Goal: Task Accomplishment & Management: Use online tool/utility

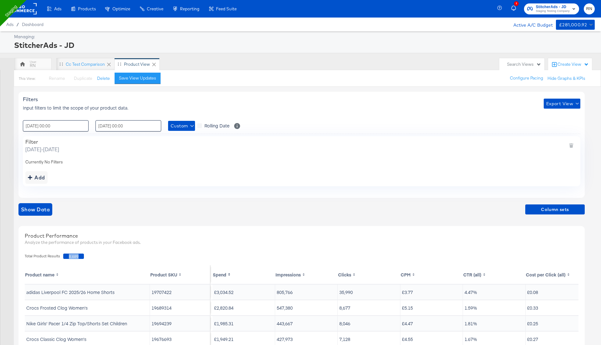
drag, startPoint x: 65, startPoint y: 256, endPoint x: 104, endPoint y: 256, distance: 38.2
click at [104, 256] on div "Total Product Results 8,689" at bounding box center [302, 256] width 560 height 12
click at [307, 121] on div ": 01 / August / 2025 00:00 ‹ August 2025 › Su Mo Tu We Th Fr Sa 27 28 29 30 31 …" at bounding box center [301, 125] width 557 height 11
click at [115, 125] on input "15 / August / 2025 00:00" at bounding box center [128, 125] width 66 height 11
click at [146, 165] on td "7" at bounding box center [145, 166] width 11 height 9
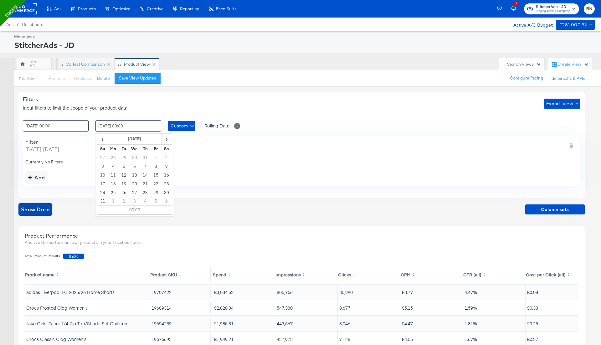
click at [43, 206] on span "Show Data" at bounding box center [35, 209] width 29 height 9
click at [285, 79] on div "This View: Rename Please save your changes before renaming this view Duplicate …" at bounding box center [307, 78] width 587 height 17
drag, startPoint x: 10, startPoint y: 45, endPoint x: 76, endPoint y: 45, distance: 66.0
click at [76, 45] on div "Managing: StitcherAds - JD" at bounding box center [300, 42] width 601 height 22
copy div "StitcherAds - JD"
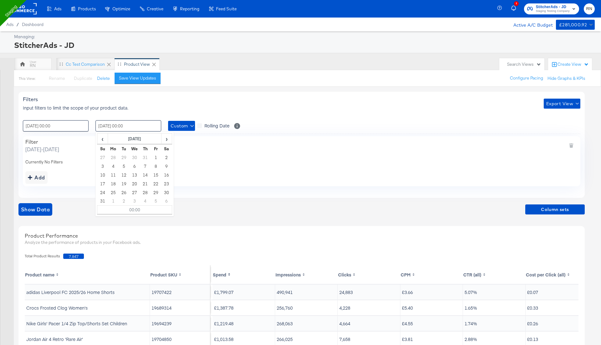
click at [124, 125] on input "07 / August / 2025 00:00" at bounding box center [128, 125] width 66 height 11
click at [156, 175] on td "15" at bounding box center [155, 174] width 11 height 9
type input "15 / August / 2025 00:00"
click at [102, 256] on div "Total Product Results 7,847" at bounding box center [302, 256] width 560 height 12
click at [40, 177] on div "Add" at bounding box center [36, 177] width 17 height 9
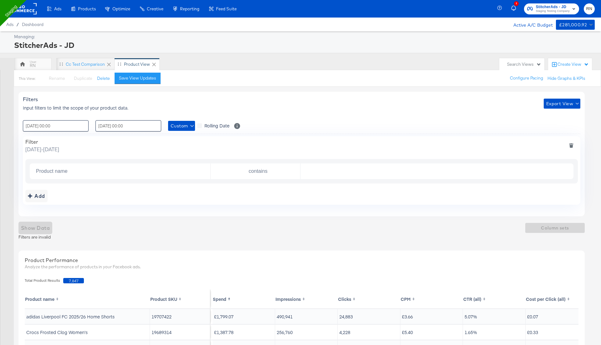
click at [572, 145] on icon "deletefilters" at bounding box center [570, 146] width 3 height 3
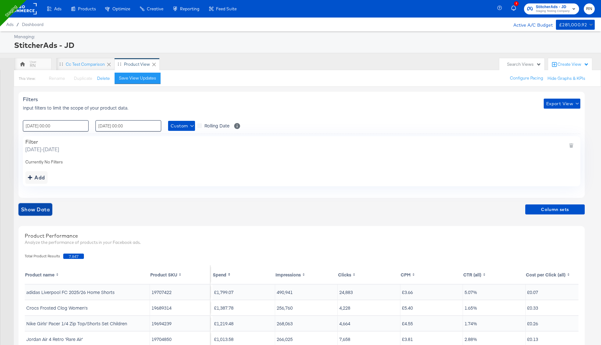
click at [43, 205] on span "Show Data" at bounding box center [35, 209] width 29 height 9
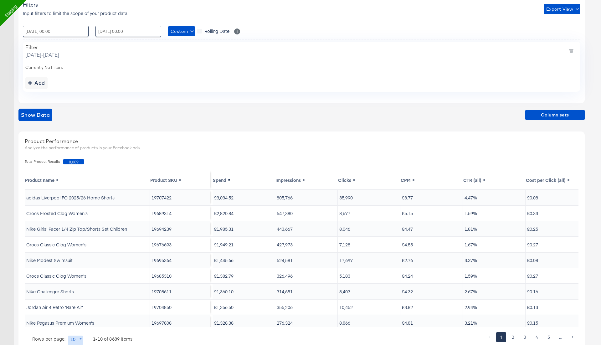
scroll to position [0, 10]
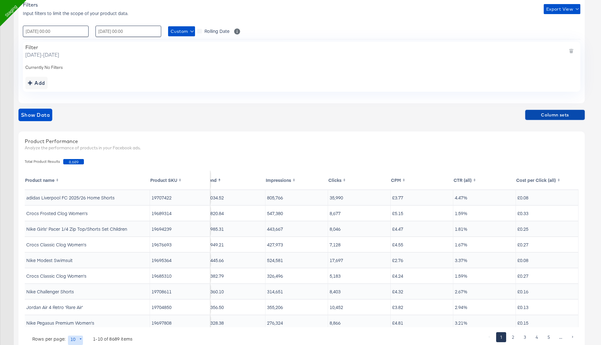
click at [568, 113] on span "Column sets" at bounding box center [554, 115] width 54 height 8
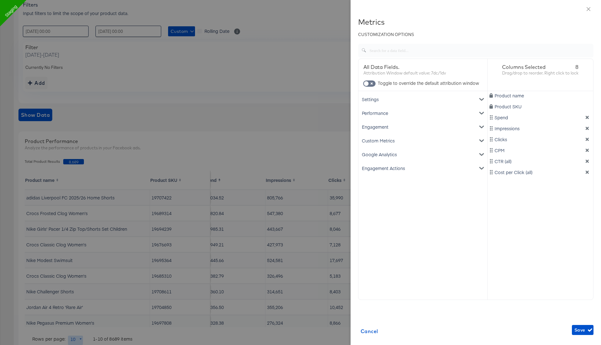
click at [384, 160] on div "Google Analytics" at bounding box center [422, 154] width 126 height 14
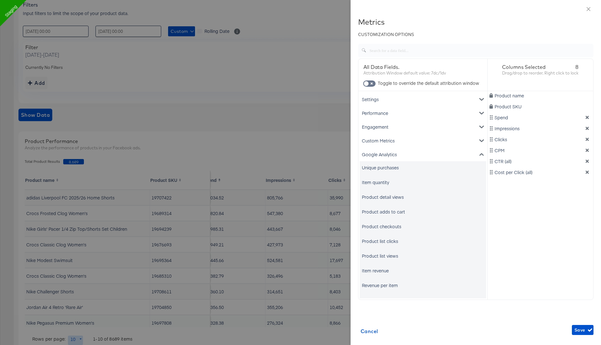
click at [385, 157] on div "Google Analytics" at bounding box center [422, 154] width 126 height 14
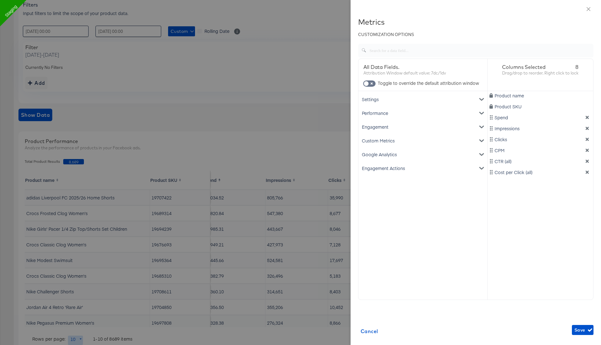
click at [390, 138] on div "Custom Metrics" at bounding box center [422, 141] width 126 height 14
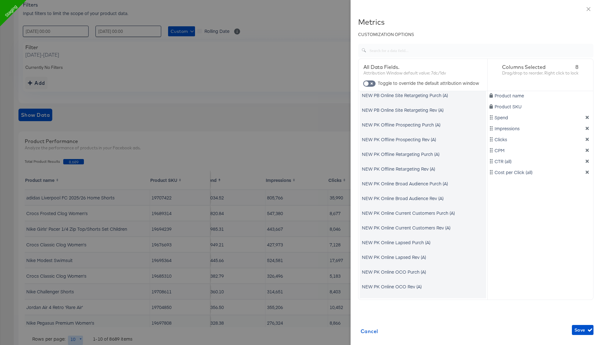
scroll to position [1089, 0]
click at [306, 58] on div at bounding box center [300, 172] width 601 height 345
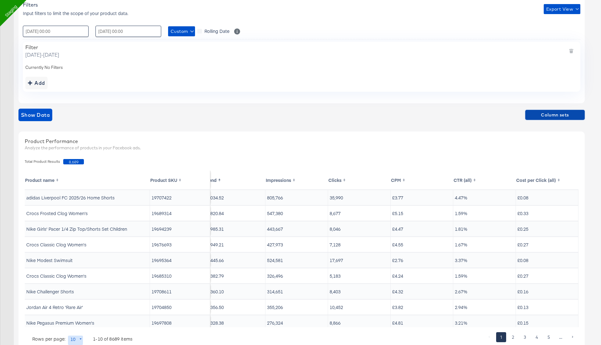
click at [555, 114] on span "Column sets" at bounding box center [554, 115] width 54 height 8
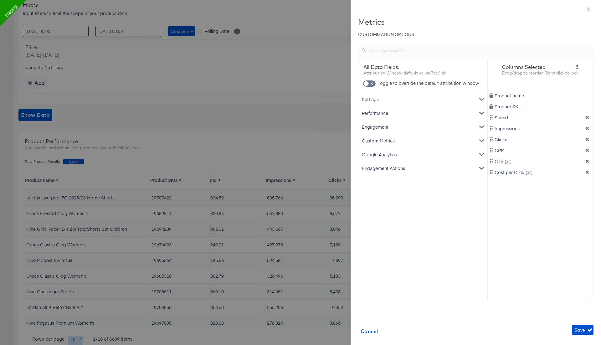
click at [413, 113] on div "Performance" at bounding box center [422, 113] width 126 height 14
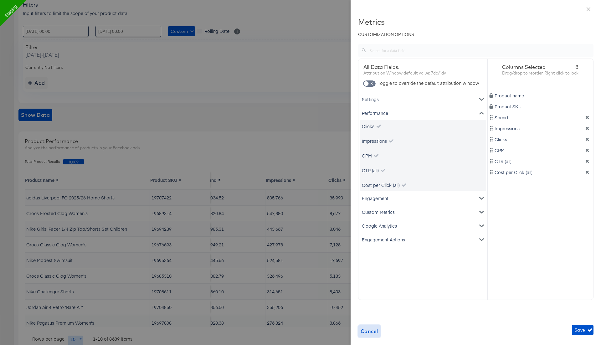
click at [366, 332] on span "Cancel" at bounding box center [369, 331] width 18 height 9
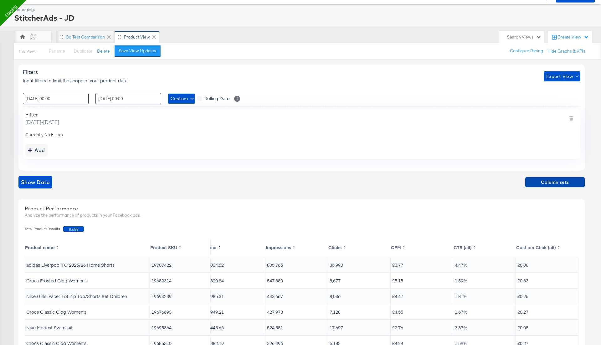
scroll to position [23, 0]
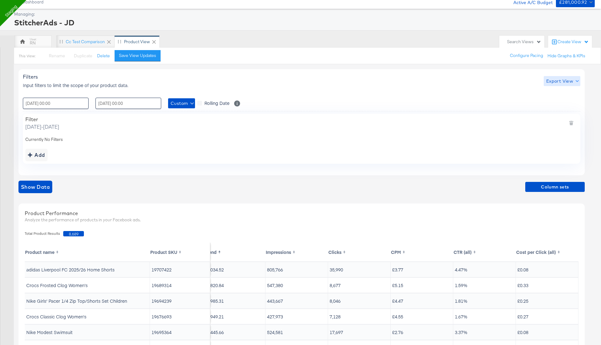
click at [554, 81] on span "Export View" at bounding box center [562, 81] width 32 height 8
click at [556, 104] on span "Bulk Export" at bounding box center [560, 106] width 24 height 13
click at [552, 84] on button "Export View" at bounding box center [561, 81] width 37 height 10
click at [552, 105] on span "Bulk Export" at bounding box center [560, 106] width 24 height 13
click at [557, 82] on span "Export View" at bounding box center [562, 81] width 32 height 8
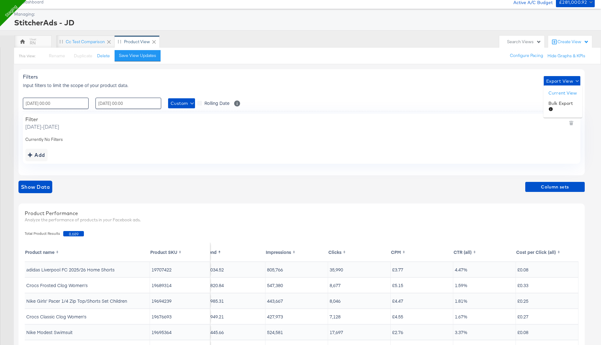
click at [529, 87] on div at bounding box center [300, 172] width 601 height 345
click at [577, 79] on icon "button" at bounding box center [576, 80] width 3 height 3
click at [574, 40] on div at bounding box center [300, 172] width 601 height 345
click at [573, 40] on div "Create View" at bounding box center [572, 42] width 31 height 6
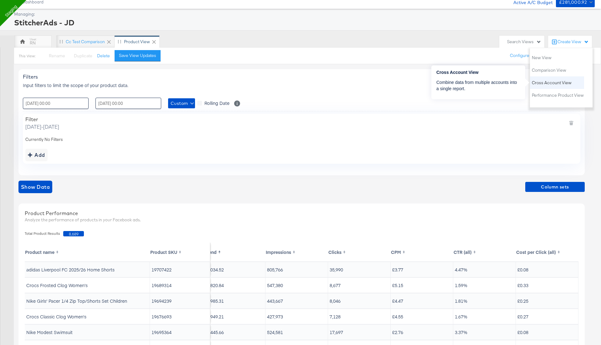
click at [550, 81] on span "Cross Account View" at bounding box center [551, 83] width 40 height 6
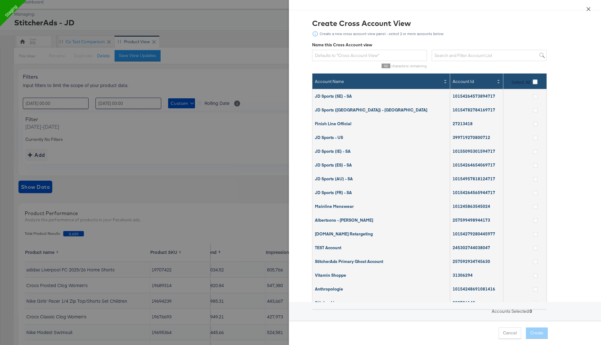
click at [587, 8] on icon "close" at bounding box center [588, 9] width 4 height 4
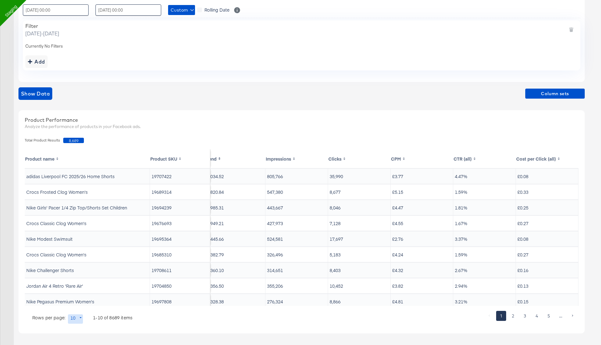
scroll to position [0, 0]
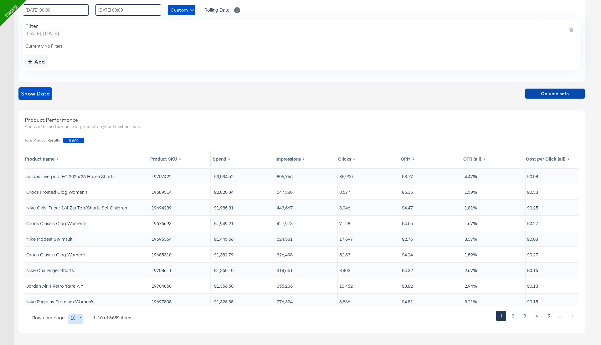
click at [560, 95] on span "Column sets" at bounding box center [554, 94] width 54 height 8
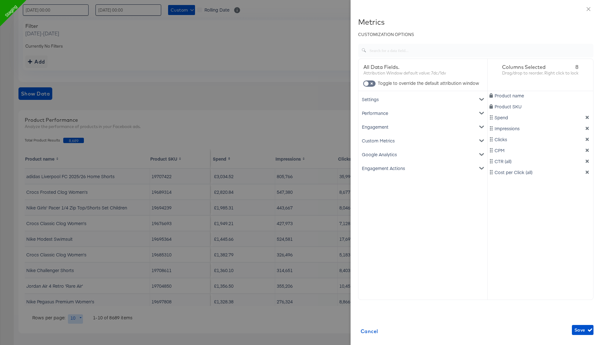
click at [424, 114] on div "Performance" at bounding box center [422, 113] width 126 height 14
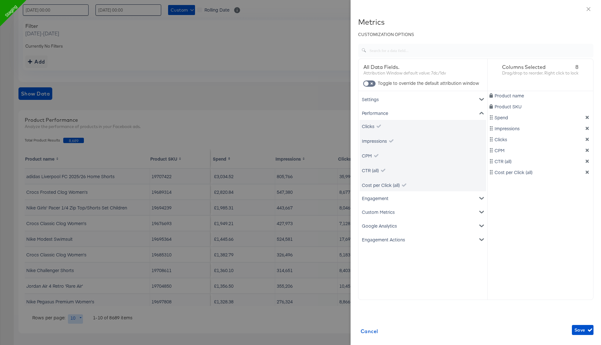
scroll to position [24, 0]
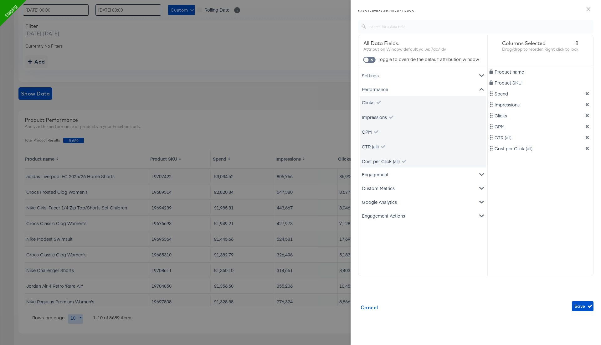
click at [405, 78] on div "Settings" at bounding box center [422, 76] width 126 height 14
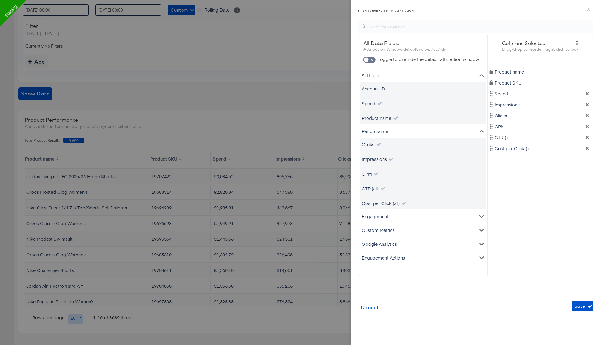
click at [399, 134] on div "Performance" at bounding box center [422, 131] width 126 height 14
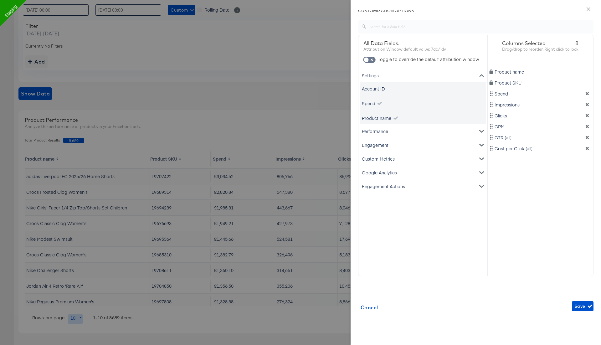
click at [392, 148] on div "Engagement" at bounding box center [422, 145] width 126 height 14
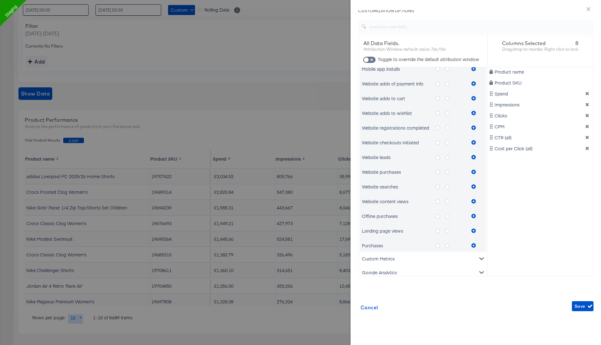
scroll to position [353, 0]
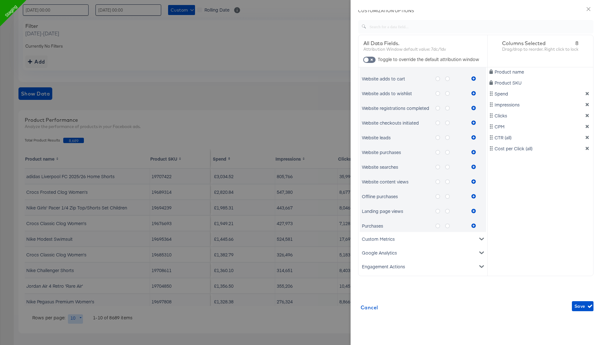
click at [384, 255] on div "Google Analytics" at bounding box center [422, 253] width 126 height 14
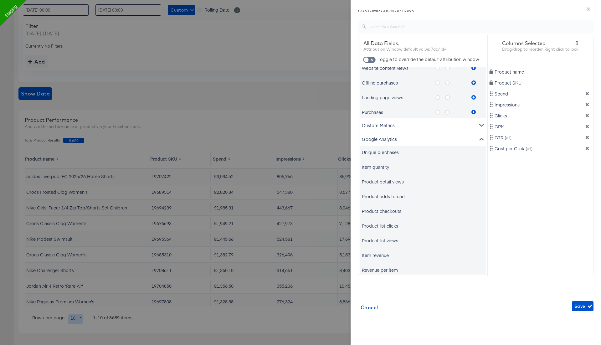
scroll to position [512, 0]
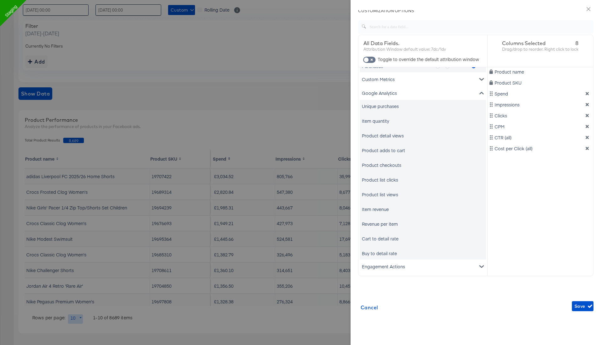
click at [390, 90] on div "Google Analytics" at bounding box center [422, 93] width 126 height 14
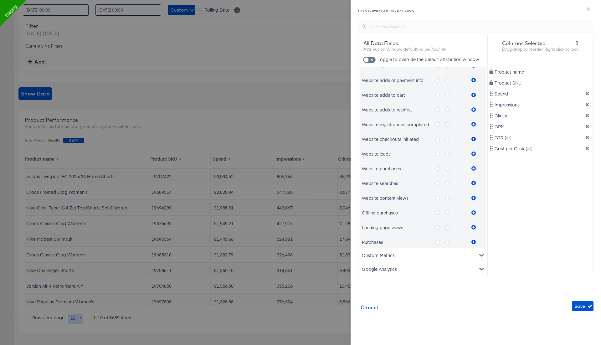
scroll to position [336, 0]
click at [384, 255] on div "Custom Metrics" at bounding box center [422, 256] width 126 height 14
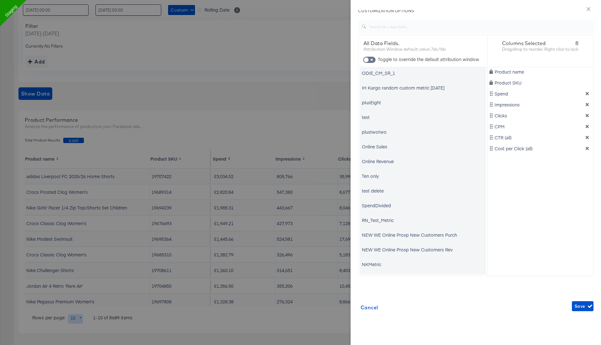
scroll to position [619, 0]
click at [379, 206] on div "RN_Test_Metric" at bounding box center [378, 206] width 32 height 6
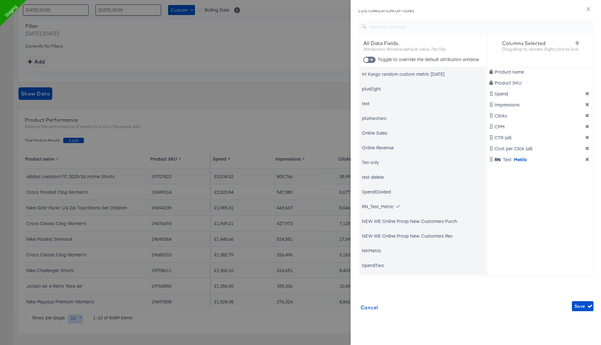
click at [303, 61] on div at bounding box center [300, 172] width 601 height 345
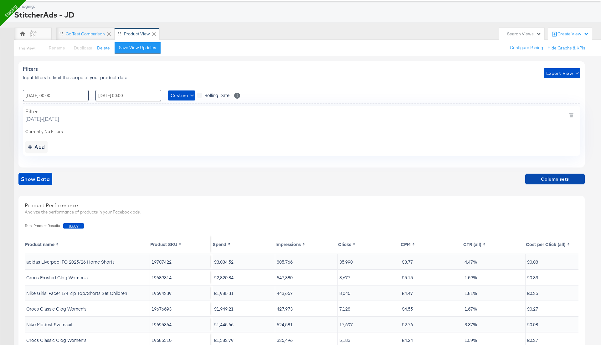
scroll to position [27, 0]
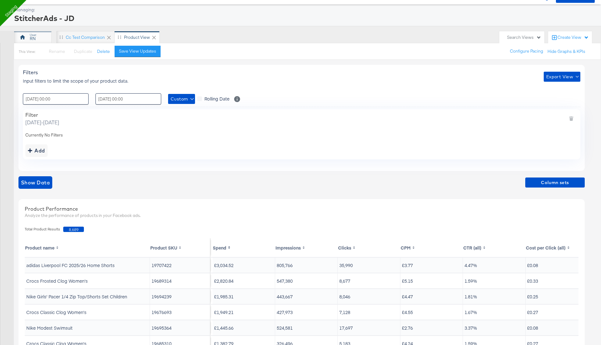
click at [33, 40] on div "RN" at bounding box center [33, 39] width 6 height 6
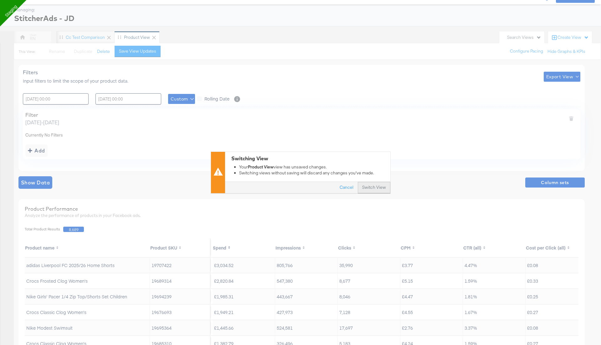
click at [369, 191] on button "Switch View" at bounding box center [374, 187] width 33 height 11
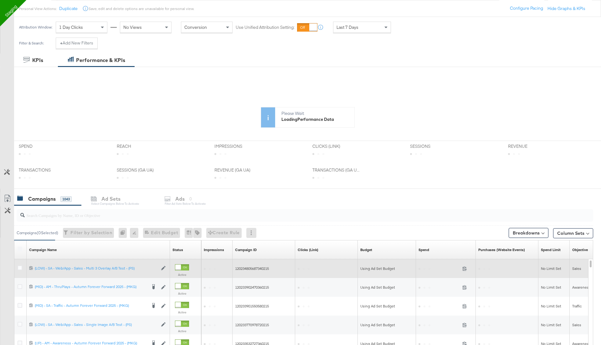
scroll to position [111, 0]
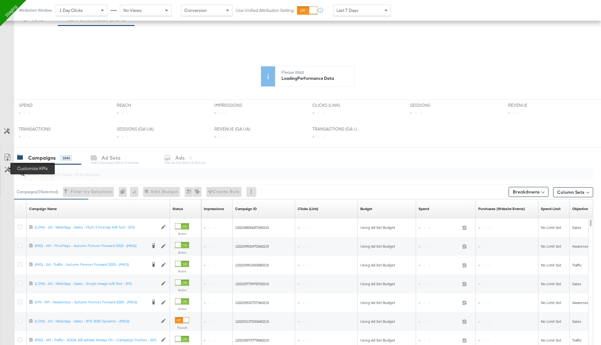
click at [8, 168] on icon at bounding box center [8, 169] width 6 height 6
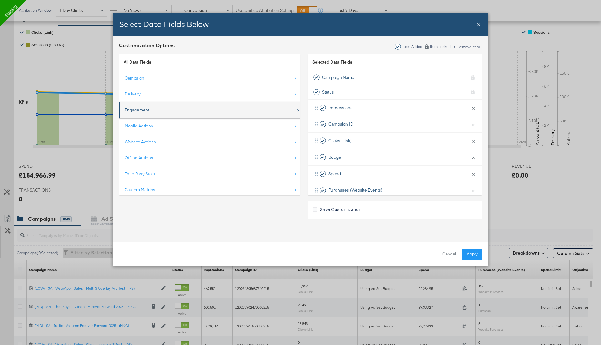
click at [165, 110] on div "Engagement" at bounding box center [210, 110] width 171 height 13
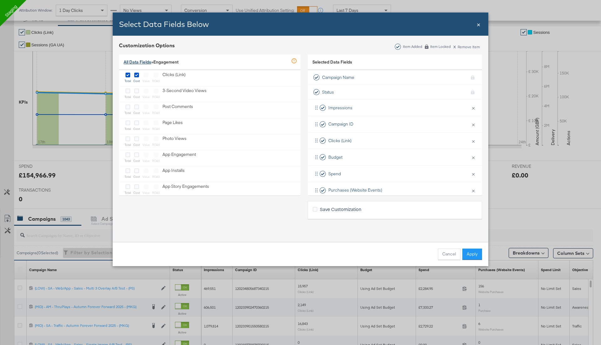
click at [145, 64] on link "All Data Fields" at bounding box center [138, 62] width 28 height 6
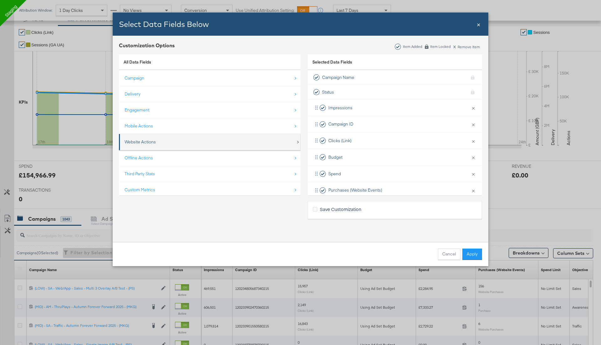
click at [145, 143] on div "Website Actions" at bounding box center [140, 142] width 31 height 6
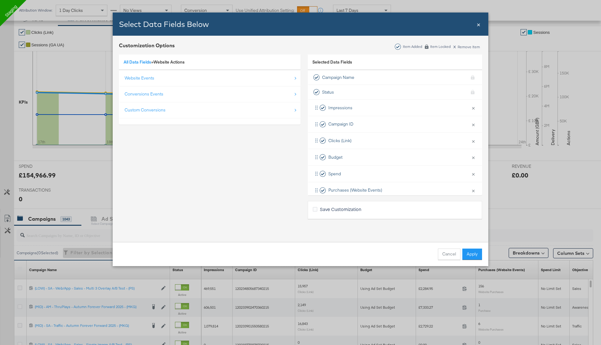
click at [144, 65] on div "All Data Fields » Website Actions" at bounding box center [209, 62] width 181 height 16
click at [141, 63] on link "All Data Fields" at bounding box center [138, 62] width 28 height 6
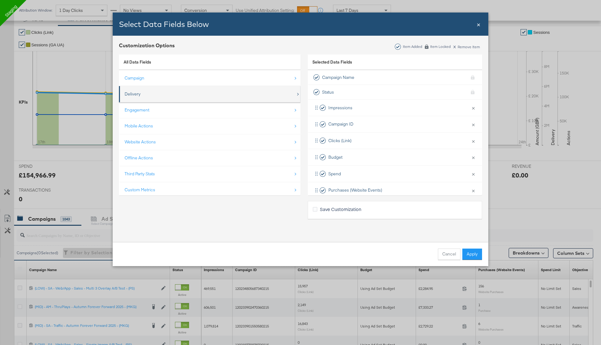
click at [167, 90] on div "Delivery" at bounding box center [210, 94] width 171 height 13
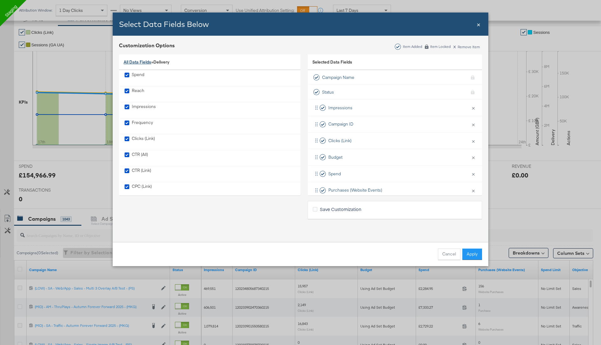
click at [146, 62] on link "All Data Fields" at bounding box center [138, 62] width 28 height 6
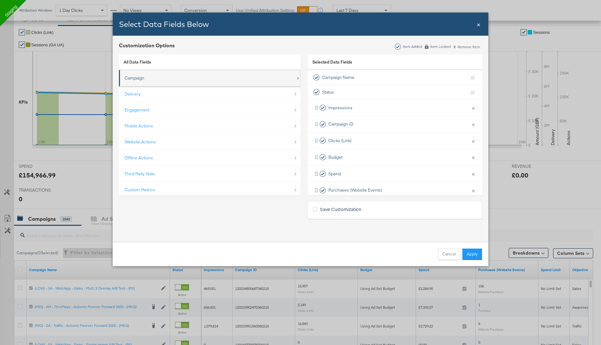
click at [150, 79] on div "Campaign" at bounding box center [210, 78] width 171 height 13
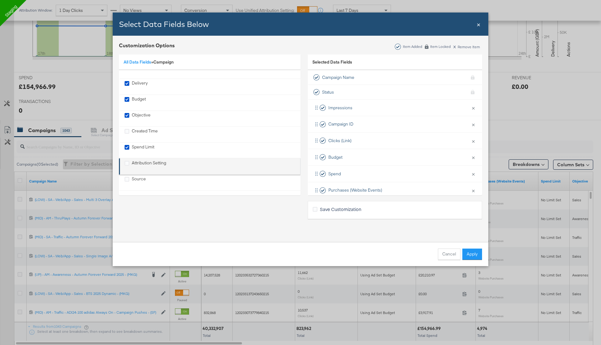
scroll to position [200, 0]
click at [144, 62] on link "All Data Fields" at bounding box center [138, 62] width 28 height 6
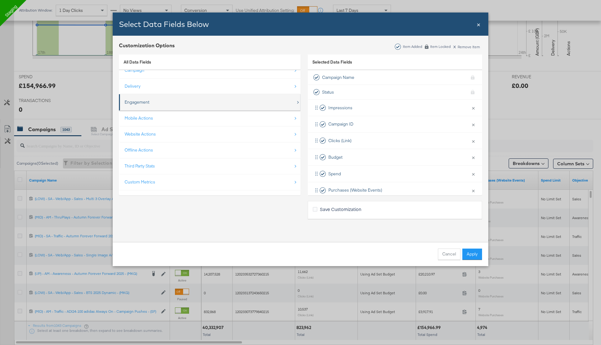
click at [149, 103] on div "Engagement" at bounding box center [137, 102] width 25 height 6
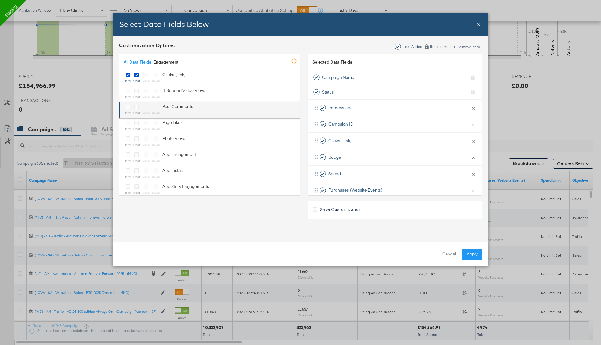
scroll to position [0, 0]
click at [151, 63] on link "All Data Fields" at bounding box center [138, 62] width 28 height 6
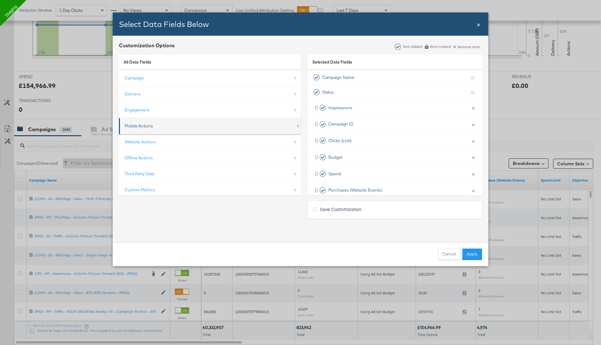
click at [148, 128] on div "Mobile Actions" at bounding box center [210, 125] width 171 height 13
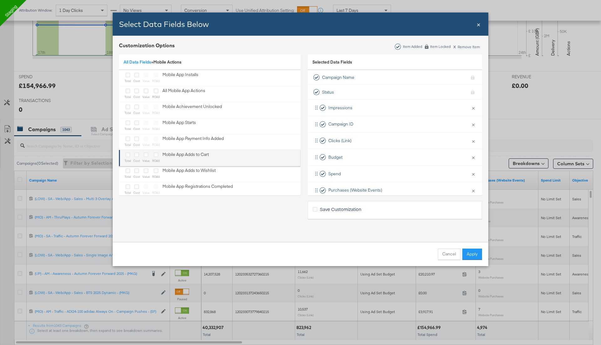
click at [130, 156] on label "Bulk Add Locations Modal" at bounding box center [127, 154] width 5 height 6
click at [0, 0] on input "Bulk Add Locations Modal" at bounding box center [0, 0] width 0 height 0
click at [137, 156] on icon "Bulk Add Locations Modal" at bounding box center [136, 154] width 5 height 5
click at [0, 0] on input "Bulk Add Locations Modal" at bounding box center [0, 0] width 0 height 0
click at [147, 154] on icon "Bulk Add Locations Modal" at bounding box center [146, 154] width 5 height 5
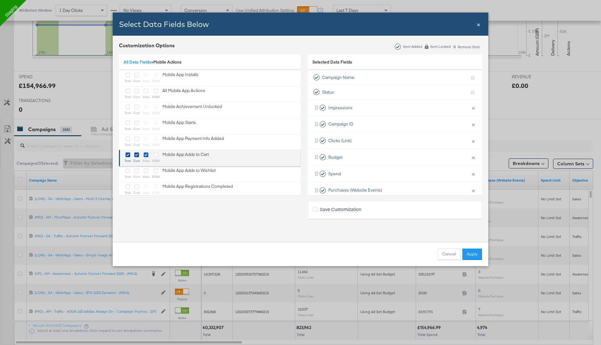
click at [0, 0] on input "Bulk Add Locations Modal" at bounding box center [0, 0] width 0 height 0
click at [155, 155] on icon "Bulk Add Locations Modal" at bounding box center [156, 154] width 5 height 5
click at [0, 0] on input "Bulk Add Locations Modal" at bounding box center [0, 0] width 0 height 0
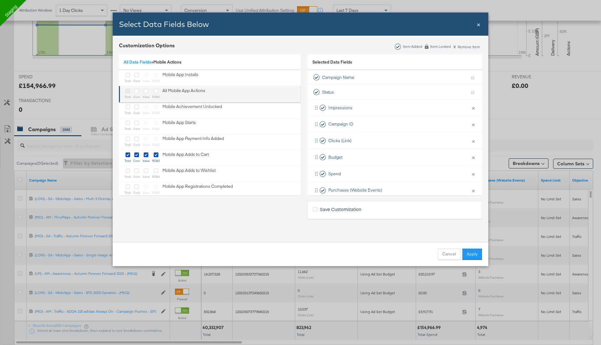
click at [128, 90] on icon "Bulk Add Locations Modal" at bounding box center [127, 91] width 5 height 5
click at [0, 0] on input "Bulk Add Locations Modal" at bounding box center [0, 0] width 0 height 0
click at [136, 90] on icon "Bulk Add Locations Modal" at bounding box center [136, 91] width 5 height 5
click at [0, 0] on input "Bulk Add Locations Modal" at bounding box center [0, 0] width 0 height 0
click at [145, 90] on icon "Bulk Add Locations Modal" at bounding box center [146, 91] width 5 height 5
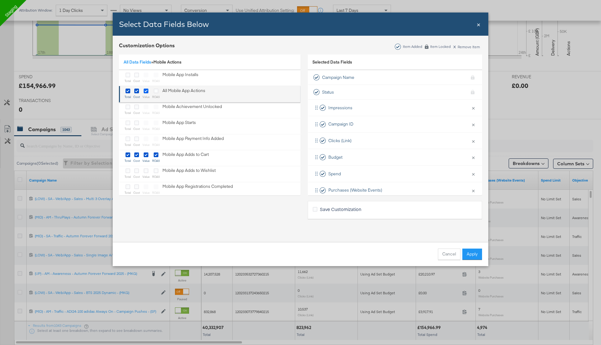
click at [0, 0] on input "Bulk Add Locations Modal" at bounding box center [0, 0] width 0 height 0
click at [154, 92] on icon "Bulk Add Locations Modal" at bounding box center [156, 91] width 5 height 5
click at [0, 0] on input "Bulk Add Locations Modal" at bounding box center [0, 0] width 0 height 0
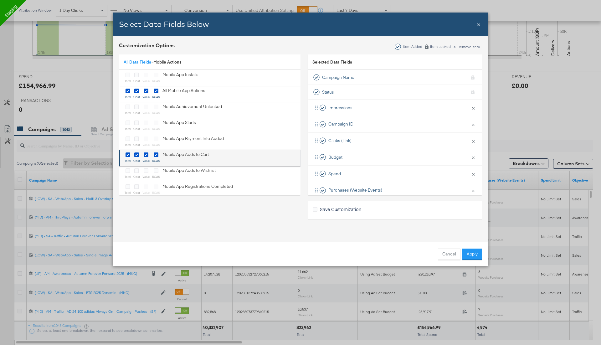
click at [130, 152] on div "Bulk Add Locations Modal" at bounding box center [128, 154] width 6 height 7
click at [138, 154] on icon "Bulk Add Locations Modal" at bounding box center [136, 154] width 5 height 5
click at [0, 0] on input "Bulk Add Locations Modal" at bounding box center [0, 0] width 0 height 0
click at [144, 155] on icon "Bulk Add Locations Modal" at bounding box center [146, 154] width 5 height 5
click at [0, 0] on input "Bulk Add Locations Modal" at bounding box center [0, 0] width 0 height 0
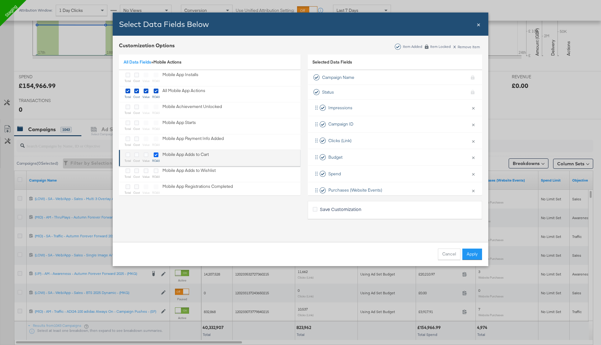
click at [157, 155] on icon "Bulk Add Locations Modal" at bounding box center [156, 154] width 5 height 5
click at [0, 0] on input "Bulk Add Locations Modal" at bounding box center [0, 0] width 0 height 0
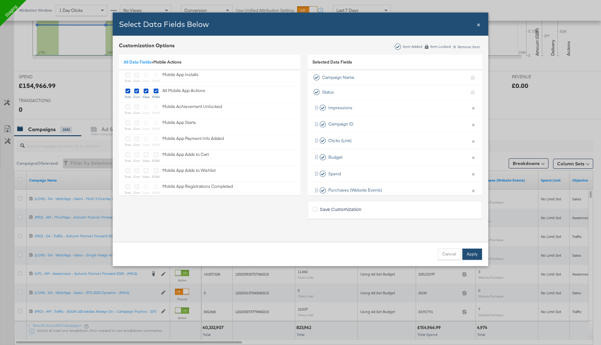
click at [477, 252] on button "Apply" at bounding box center [472, 253] width 20 height 11
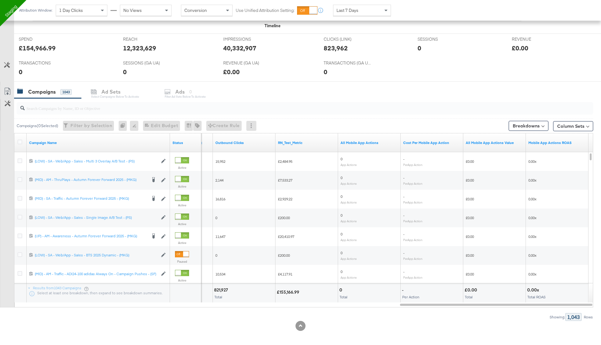
scroll to position [240, 0]
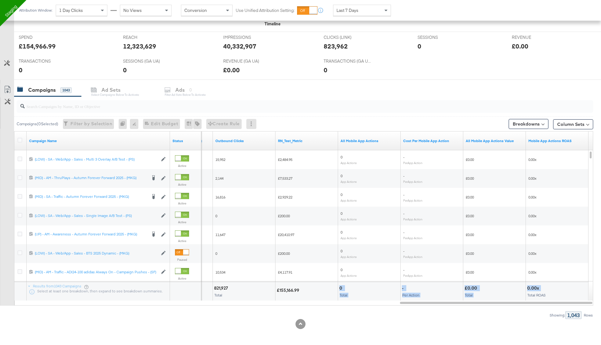
drag, startPoint x: 339, startPoint y: 286, endPoint x: 554, endPoint y: 287, distance: 215.5
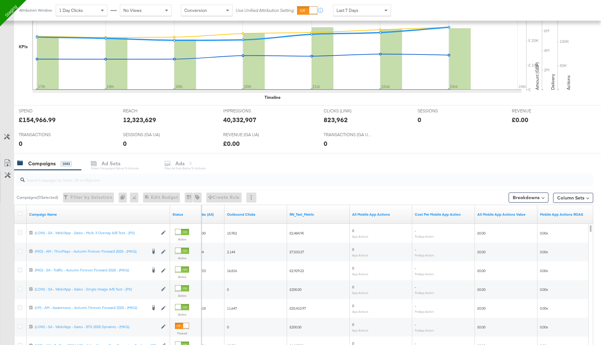
scroll to position [171, 0]
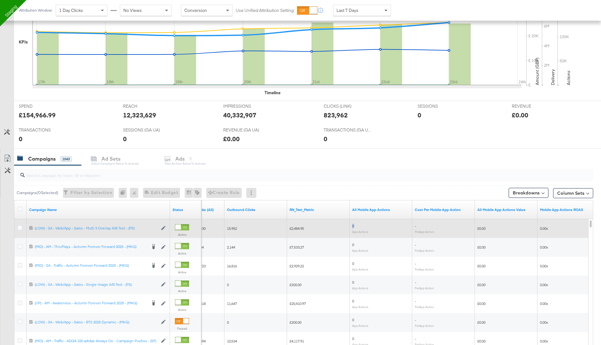
drag, startPoint x: 350, startPoint y: 224, endPoint x: 357, endPoint y: 224, distance: 6.3
click at [357, 224] on div "0 App Actions" at bounding box center [380, 228] width 63 height 15
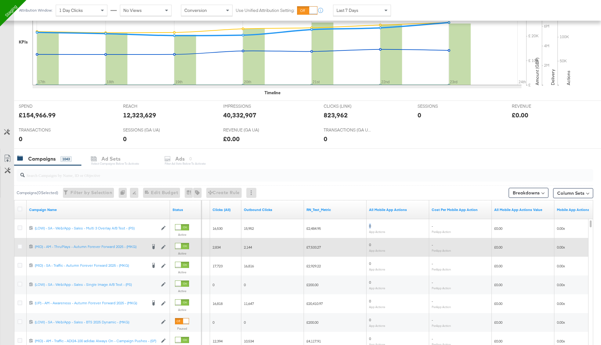
scroll to position [170, 0]
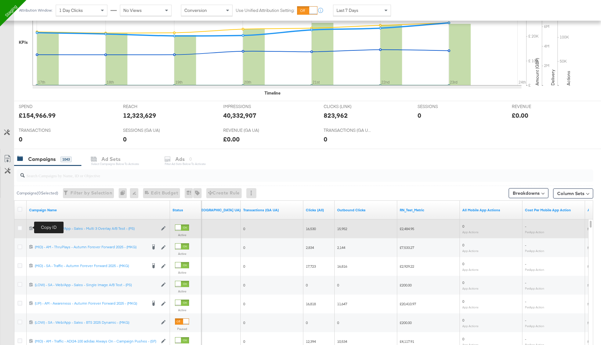
click at [32, 226] on icon at bounding box center [31, 228] width 4 height 4
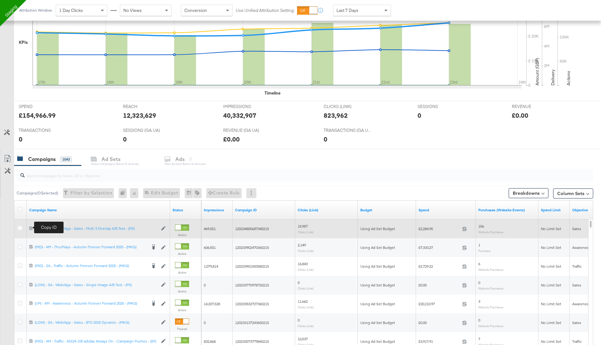
click at [31, 228] on icon at bounding box center [31, 228] width 4 height 4
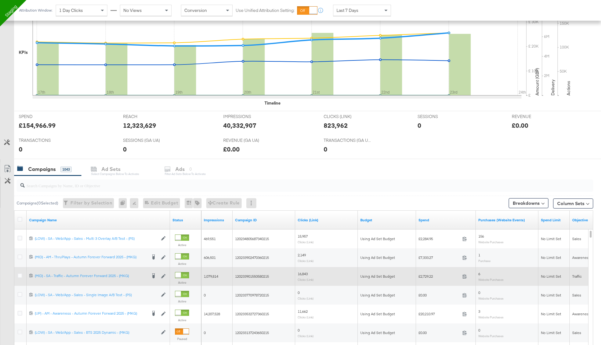
scroll to position [167, 0]
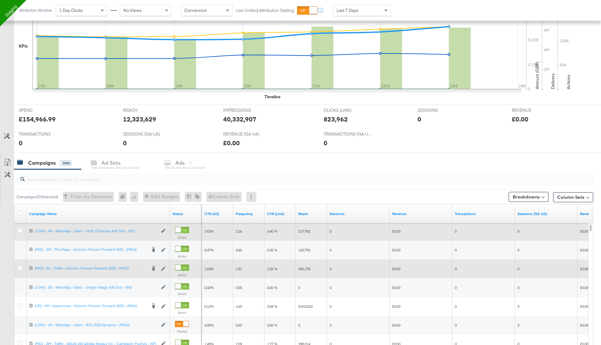
drag, startPoint x: 297, startPoint y: 227, endPoint x: 308, endPoint y: 227, distance: 11.6
click at [308, 227] on div "217,782" at bounding box center [311, 231] width 31 height 10
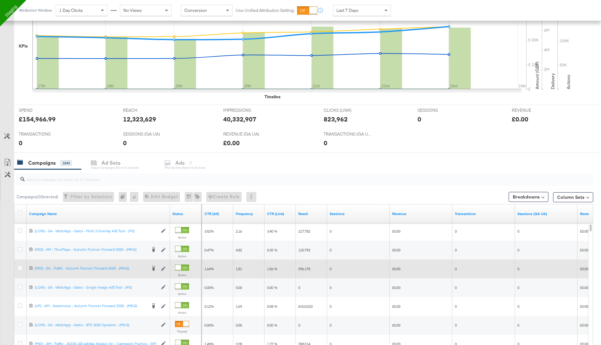
click at [312, 170] on input "search" at bounding box center [282, 176] width 515 height 12
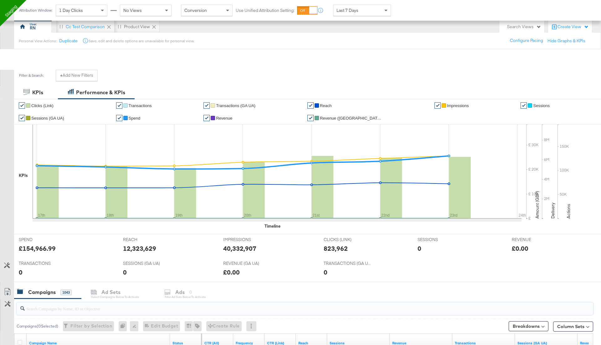
scroll to position [0, 0]
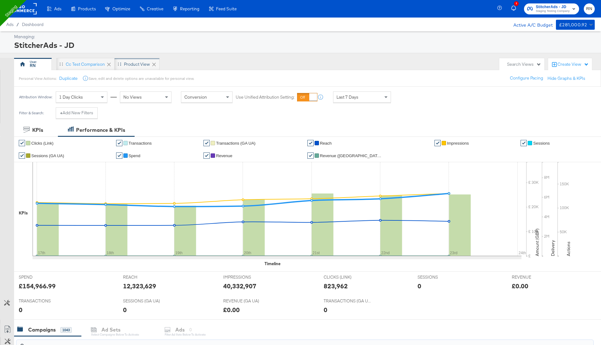
click at [130, 64] on div "Product View" at bounding box center [137, 64] width 26 height 6
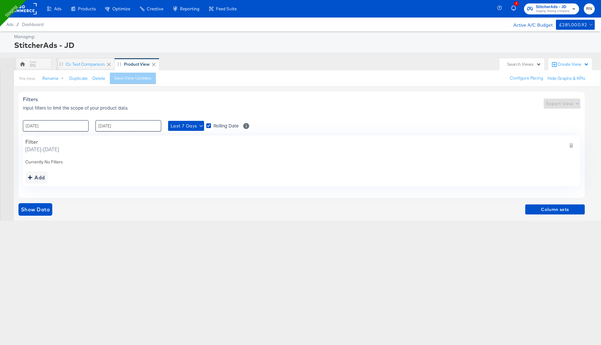
click at [30, 4] on rect at bounding box center [22, 8] width 29 height 11
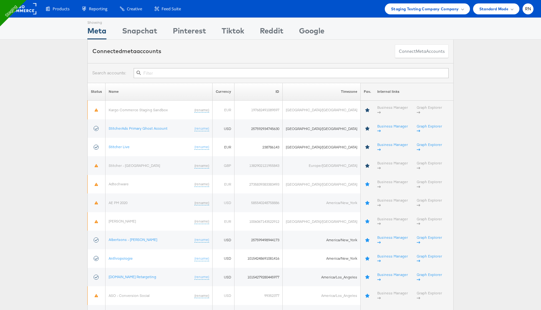
type input "10154248691081416"
paste input "101245863545024"
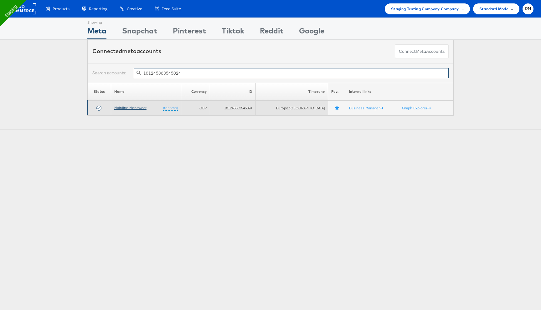
type input "101245863545024"
click at [134, 108] on link "Mainline Menswear" at bounding box center [130, 107] width 32 height 5
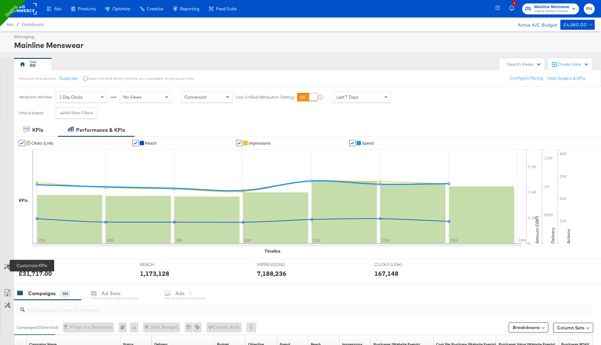
click at [6, 264] on icon at bounding box center [7, 266] width 6 height 6
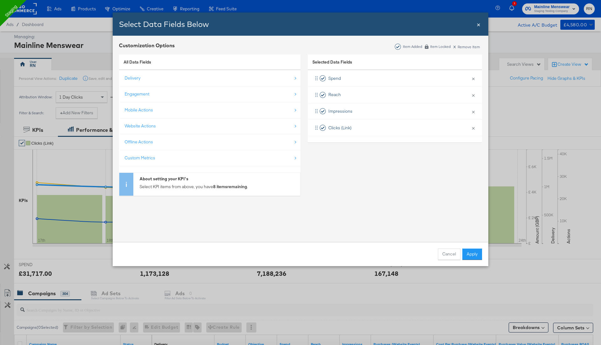
click at [478, 24] on span "×" at bounding box center [478, 24] width 4 height 8
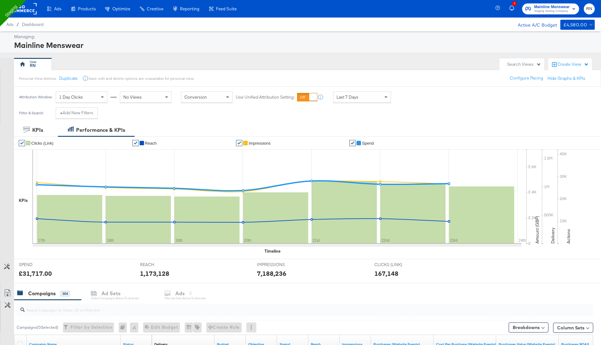
click at [28, 8] on rect at bounding box center [22, 8] width 29 height 11
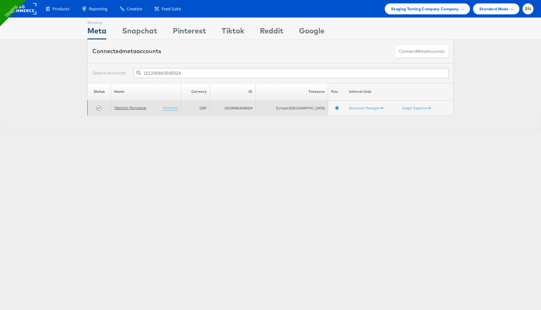
type input "101245863545024"
click at [145, 108] on link "Mainline Menswear" at bounding box center [130, 107] width 32 height 5
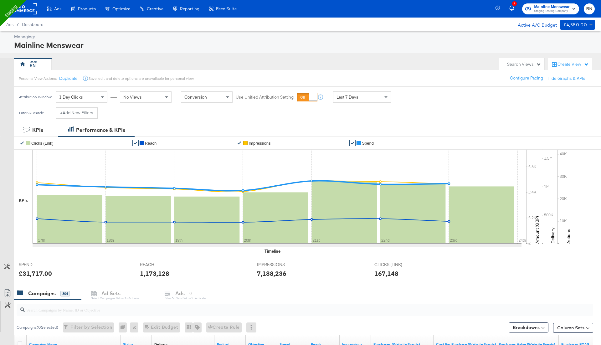
click at [26, 9] on rect at bounding box center [22, 8] width 29 height 11
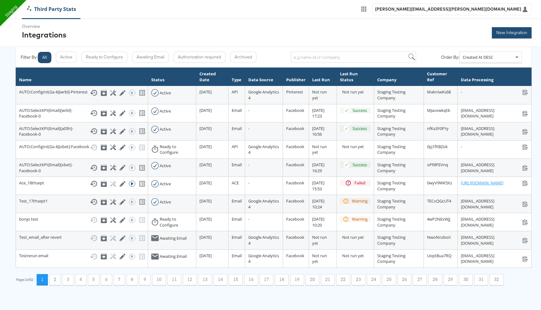
click at [507, 30] on button "New Integration" at bounding box center [511, 32] width 40 height 11
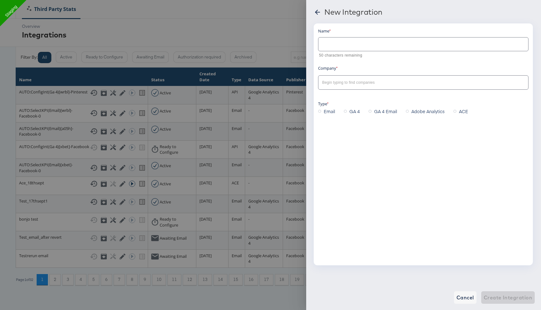
click at [360, 44] on input "text" at bounding box center [423, 41] width 210 height 13
paste input "Mainline Menswear GA4_UK"
type input "Mainline Menswear GA4_UK test"
click at [349, 84] on input "text" at bounding box center [418, 82] width 195 height 7
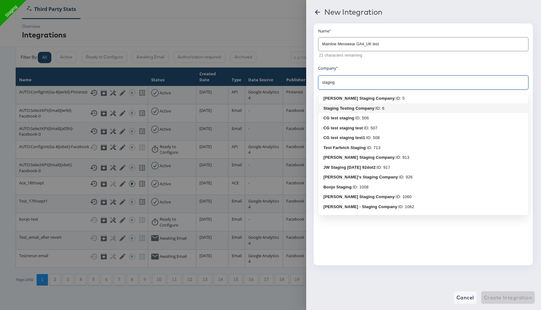
click at [346, 107] on b "Staging Testing Company" at bounding box center [348, 108] width 51 height 5
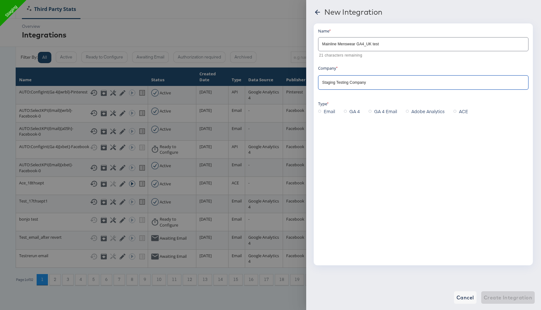
type input "Staging Testing Company"
click at [351, 112] on span "GA 4" at bounding box center [354, 111] width 10 height 6
click at [0, 0] on input "GA 4" at bounding box center [0, 0] width 0 height 0
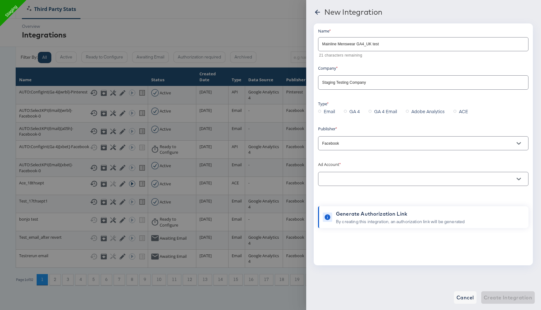
click at [333, 181] on input "text" at bounding box center [418, 179] width 195 height 7
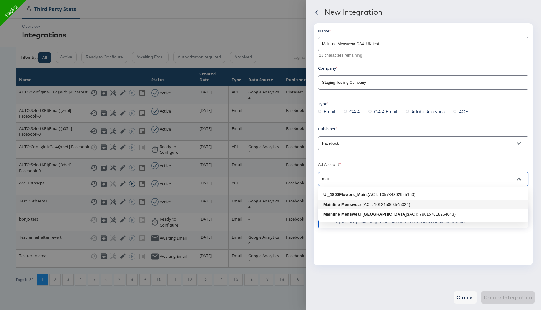
click at [346, 205] on b "Mainline Menswear" at bounding box center [342, 204] width 38 height 5
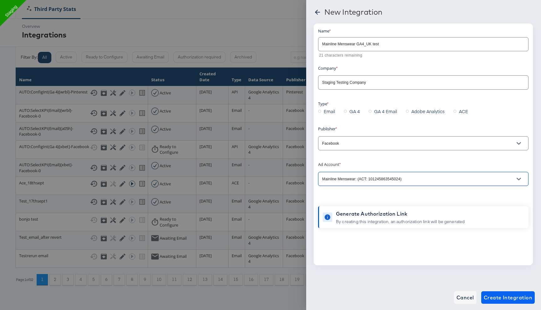
type input "Mainline Menswear: (ACT: 101245863545024)"
click at [505, 299] on span "Create Integration" at bounding box center [507, 297] width 48 height 9
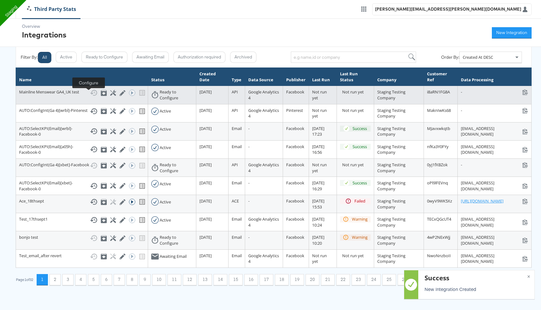
click at [110, 95] on icon at bounding box center [113, 93] width 6 height 6
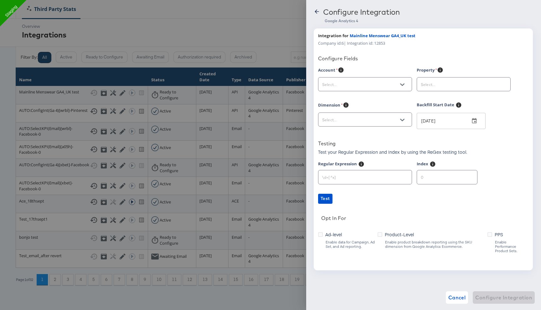
click at [359, 85] on input "text" at bounding box center [360, 84] width 79 height 7
click at [364, 86] on input "text" at bounding box center [360, 84] width 79 height 7
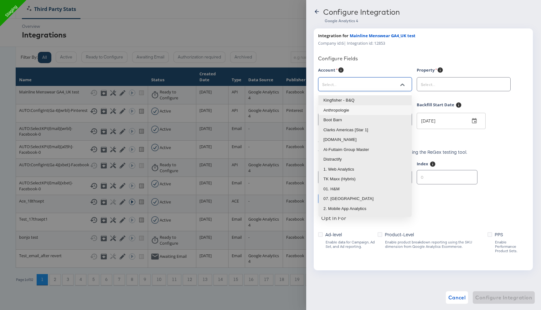
click at [353, 108] on li "Anthropologie" at bounding box center [364, 110] width 93 height 10
type input "Anthropologie"
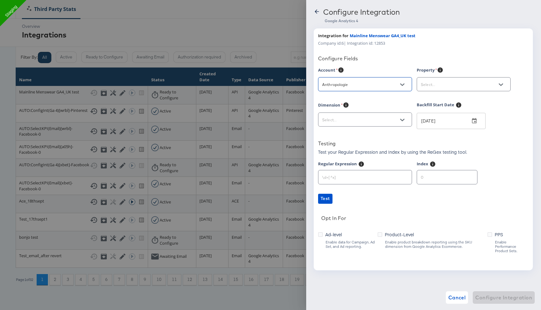
click at [432, 86] on input "text" at bounding box center [458, 84] width 79 height 7
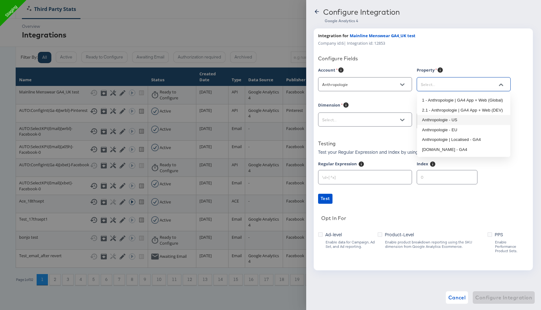
click at [441, 121] on li "Anthropologie - US" at bounding box center [463, 120] width 93 height 10
type input "Anthropologie - US"
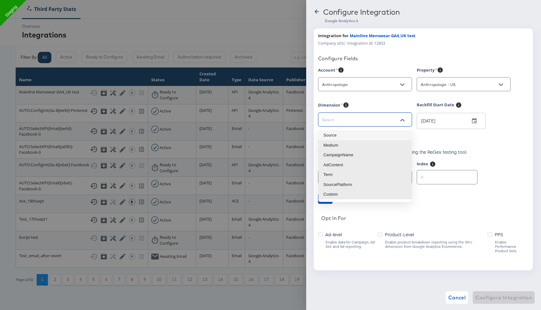
click at [373, 121] on input "text" at bounding box center [360, 119] width 79 height 7
click at [405, 84] on button "Open" at bounding box center [401, 84] width 9 height 9
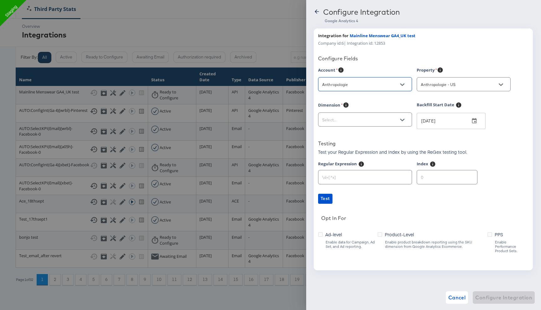
click at [314, 9] on icon at bounding box center [316, 11] width 6 height 6
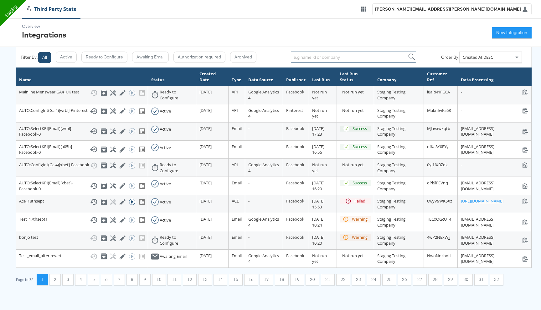
click at [293, 58] on input "search" at bounding box center [353, 57] width 125 height 11
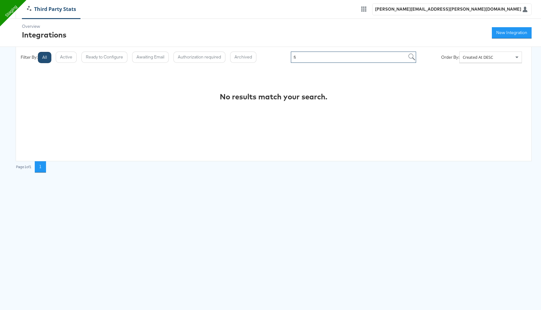
type input "f"
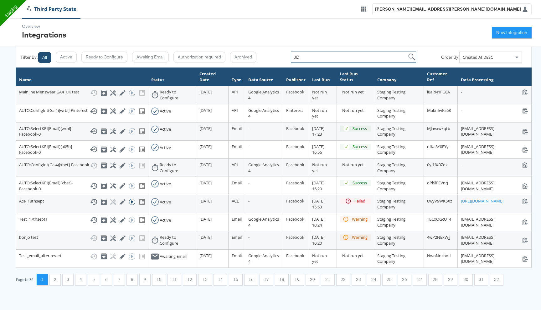
type input "JD"
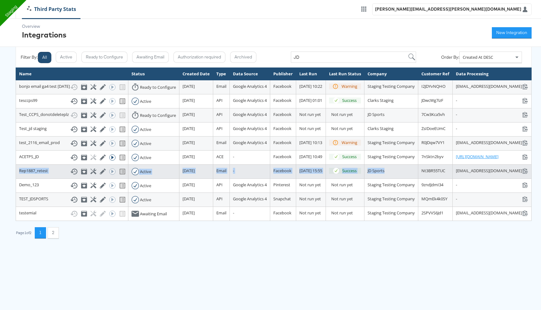
drag, startPoint x: 353, startPoint y: 236, endPoint x: 102, endPoint y: 232, distance: 251.2
click at [102, 179] on tr "Rep1887_retest Show History Archive Configure Edit Integration Run ACE Workflow…" at bounding box center [273, 172] width 515 height 14
click at [367, 174] on span "JD Sports" at bounding box center [375, 171] width 17 height 6
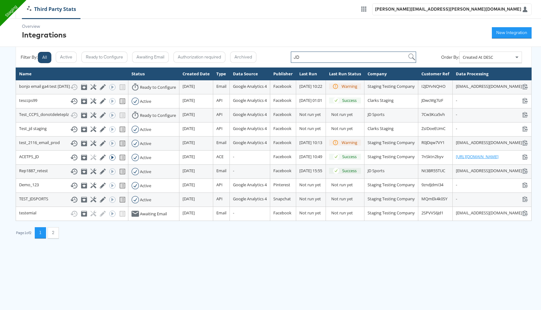
drag, startPoint x: 298, startPoint y: 35, endPoint x: 290, endPoint y: 35, distance: 7.8
click at [292, 52] on input "JD" at bounding box center [353, 57] width 125 height 11
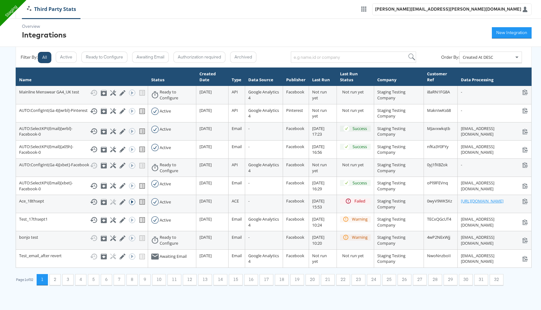
click at [374, 68] on th "Company" at bounding box center [399, 77] width 50 height 18
click at [475, 54] on span "Created At DESC" at bounding box center [477, 57] width 30 height 6
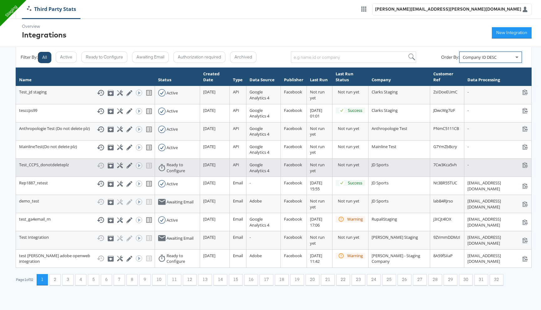
scroll to position [54, 0]
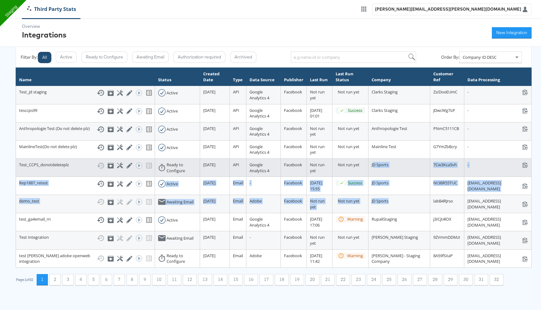
drag, startPoint x: 333, startPoint y: 189, endPoint x: 315, endPoint y: 132, distance: 59.4
click at [315, 132] on tbody "Test_jd staging Show History Archive Configure Edit Integration Run ACE Workflo…" at bounding box center [273, 177] width 515 height 182
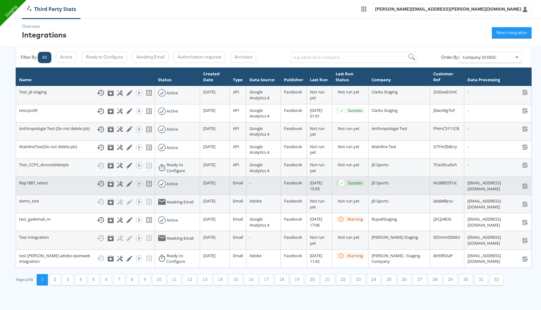
click at [34, 177] on td "Rep1887_retest Show History Archive Configure Edit Integration Run ACE Workflow…" at bounding box center [85, 186] width 139 height 18
drag, startPoint x: 54, startPoint y: 159, endPoint x: 16, endPoint y: 158, distance: 37.5
click at [16, 177] on td "Rep1887_retest Show History Archive Configure Edit Integration Run ACE Workflow…" at bounding box center [85, 186] width 139 height 18
copy div "Rep1887_retest"
click at [126, 181] on icon at bounding box center [129, 184] width 6 height 6
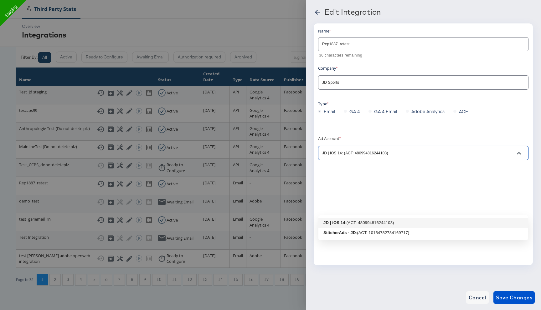
click at [349, 155] on input "JD | iOS 14: (ACT: 480994816244103)" at bounding box center [418, 153] width 195 height 7
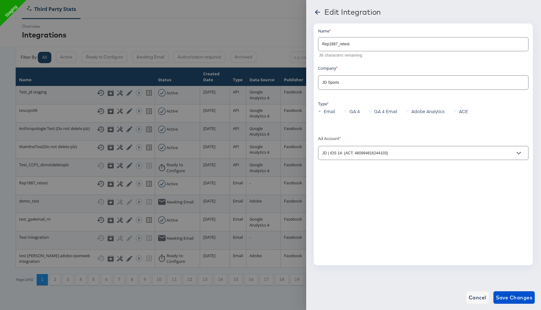
click at [354, 121] on div "Name Rep1887_retest 36 characters remaining Company JD Sports Type Email GA 4 G…" at bounding box center [423, 95] width 210 height 134
drag, startPoint x: 322, startPoint y: 83, endPoint x: 344, endPoint y: 83, distance: 21.9
click at [344, 83] on input "JD Sports" at bounding box center [418, 82] width 195 height 7
click at [317, 13] on icon at bounding box center [317, 12] width 8 height 8
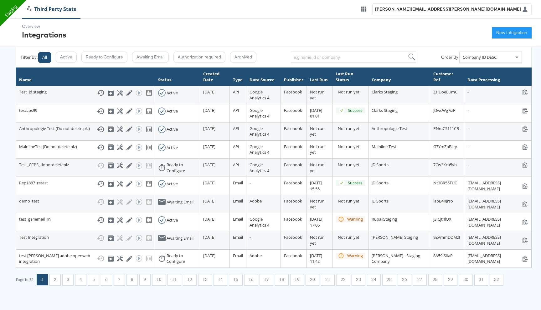
click at [46, 286] on button "1" at bounding box center [42, 279] width 11 height 11
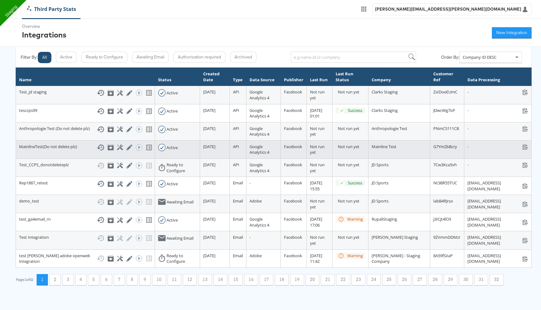
click at [368, 140] on td "Mainline Test" at bounding box center [399, 149] width 62 height 18
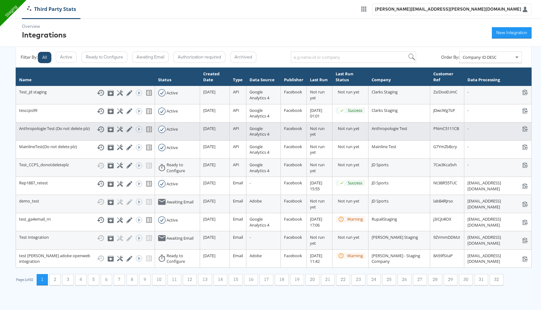
click at [371, 126] on span "Anthropologie Test" at bounding box center [389, 129] width 36 height 6
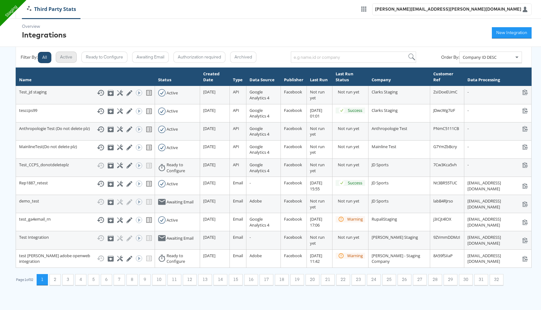
click at [66, 52] on button "Active" at bounding box center [66, 57] width 21 height 11
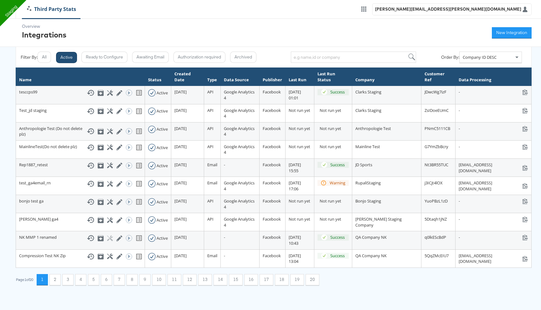
click at [494, 59] on span "Company ID DESC" at bounding box center [479, 57] width 34 height 6
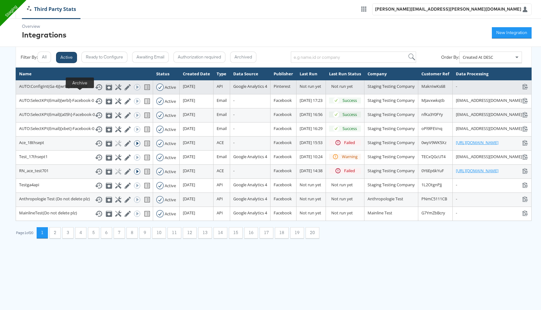
click at [106, 90] on icon at bounding box center [109, 87] width 6 height 6
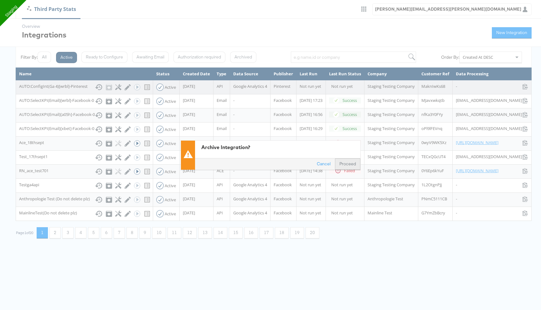
click at [343, 166] on button "Proceed" at bounding box center [347, 164] width 25 height 11
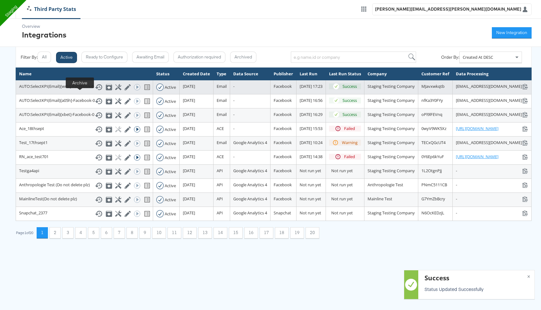
click at [106, 90] on icon at bounding box center [109, 87] width 6 height 6
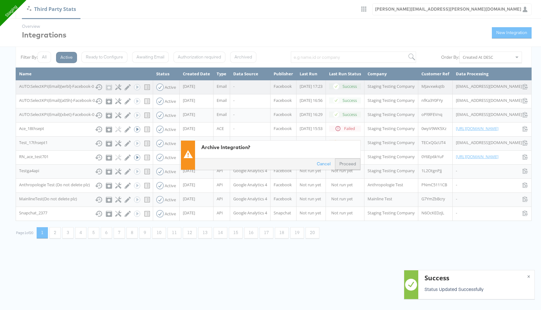
click at [352, 162] on button "Proceed" at bounding box center [347, 164] width 25 height 11
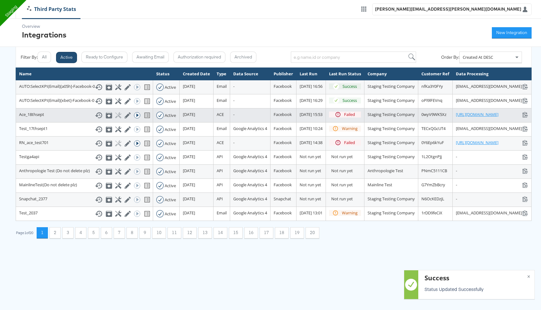
scroll to position [72, 0]
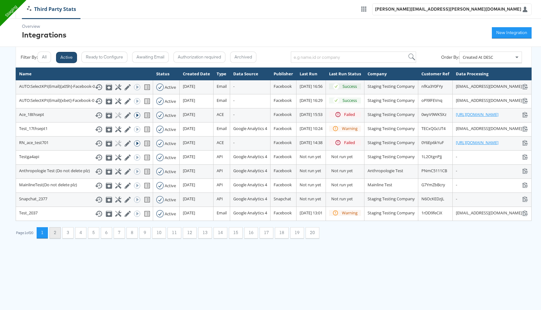
click at [58, 239] on button "2" at bounding box center [54, 232] width 11 height 11
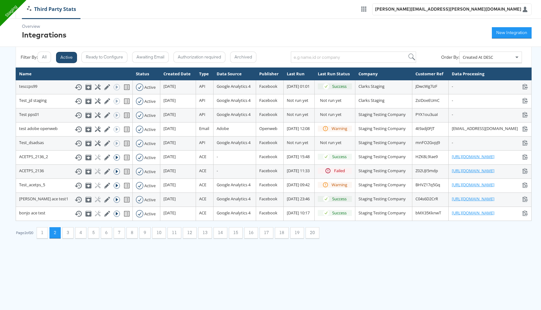
scroll to position [0, 0]
click at [50, 56] on button "All" at bounding box center [44, 57] width 13 height 11
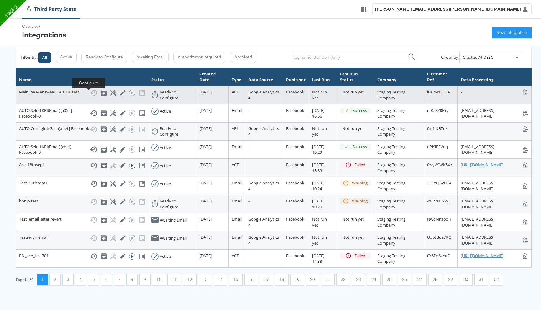
click at [110, 95] on icon at bounding box center [113, 93] width 6 height 6
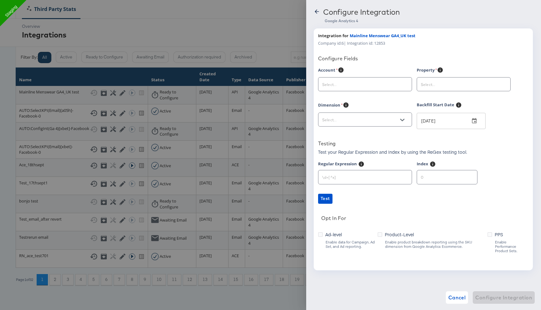
click at [355, 83] on input "text" at bounding box center [360, 84] width 79 height 7
click at [317, 11] on icon at bounding box center [316, 11] width 6 height 6
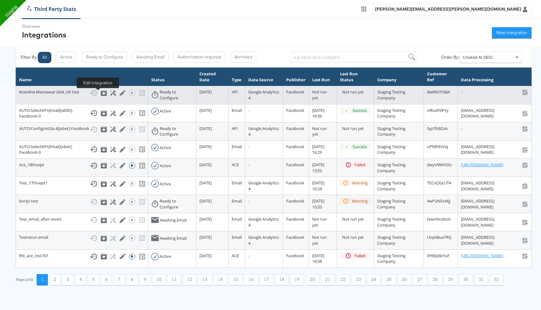
click at [119, 93] on icon at bounding box center [122, 93] width 6 height 6
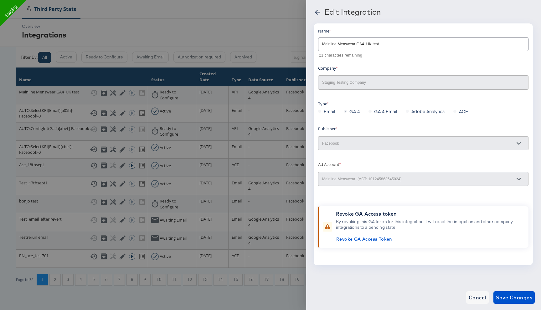
click at [316, 13] on icon at bounding box center [317, 12] width 5 height 5
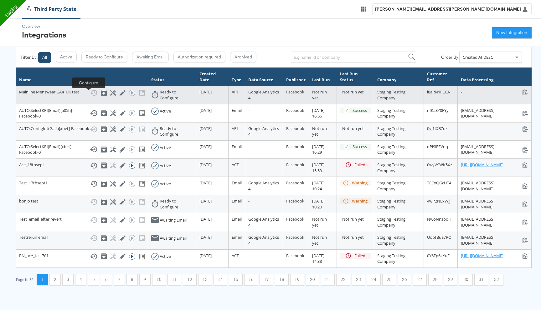
click at [110, 95] on icon at bounding box center [113, 93] width 6 height 6
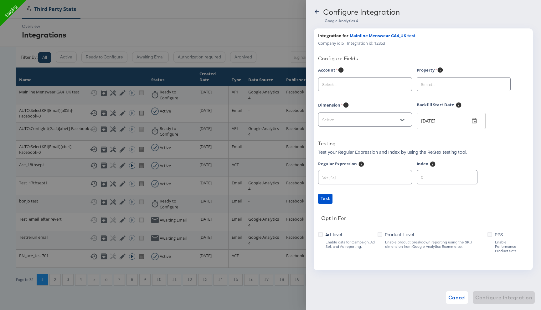
click at [346, 82] on input "text" at bounding box center [360, 84] width 79 height 7
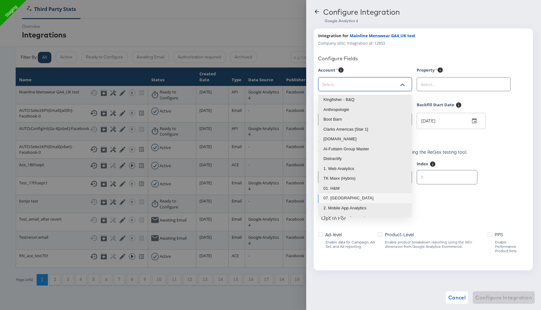
scroll to position [1, 0]
click at [357, 99] on li "Kingfisher - B&Q" at bounding box center [364, 99] width 93 height 10
type input "Kingfisher - B&Q"
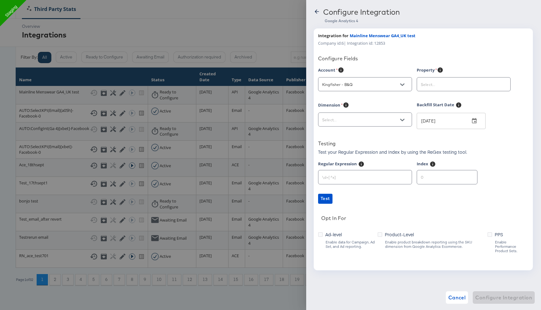
click at [357, 99] on div "Account Kingfisher - B&Q Property Dimension Backfill Start Date Sep 21, 2025 ​ …" at bounding box center [423, 166] width 210 height 198
click at [446, 86] on input "text" at bounding box center [458, 84] width 79 height 7
click at [447, 102] on li "B&Q UK | Web & App | Prod" at bounding box center [463, 100] width 93 height 10
type input "B&Q UK | Web & App | Prod"
click at [378, 120] on input "text" at bounding box center [360, 119] width 79 height 7
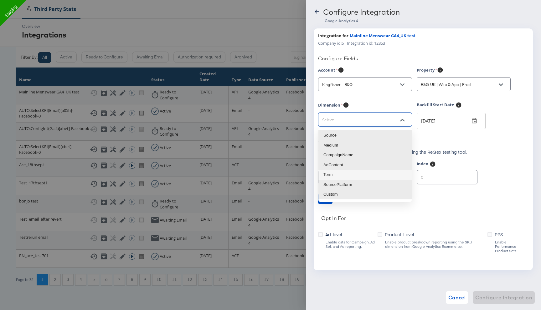
click at [342, 175] on li "Term" at bounding box center [364, 175] width 93 height 10
type input "sessionManualTerm"
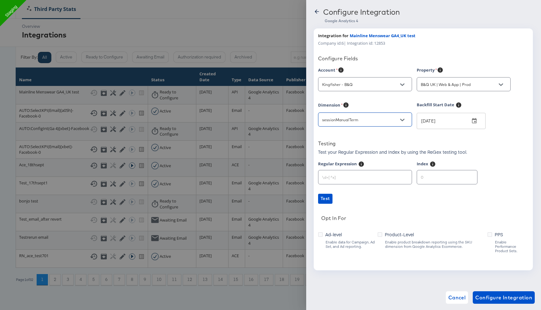
click at [328, 235] on span "Ad-level" at bounding box center [333, 234] width 17 height 6
click at [0, 0] on input "Ad-level" at bounding box center [0, 0] width 0 height 0
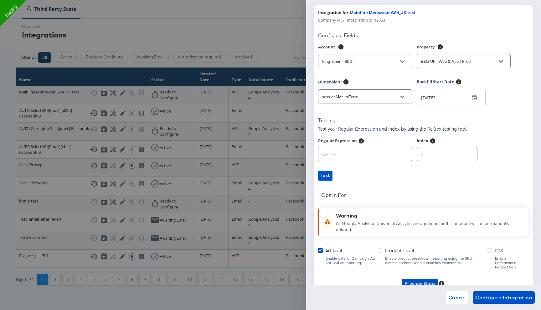
scroll to position [52, 0]
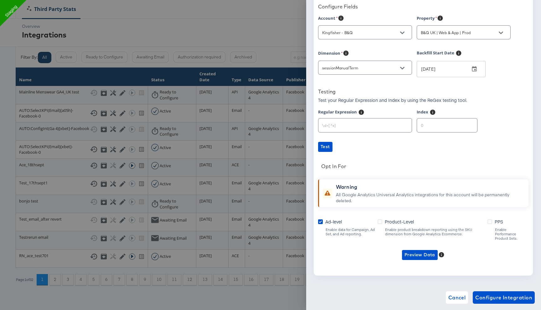
click at [394, 220] on span "Product-Level" at bounding box center [398, 222] width 29 height 6
click at [0, 0] on input "Product-Level" at bounding box center [0, 0] width 0 height 0
click at [490, 299] on span "Configure Integration" at bounding box center [503, 297] width 57 height 9
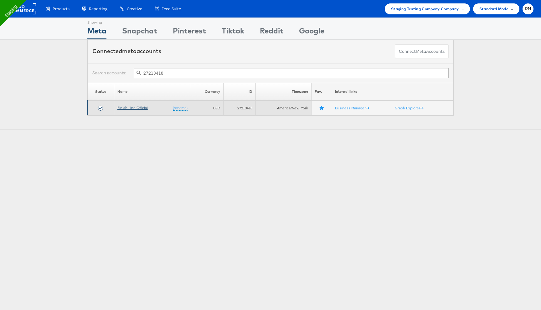
type input "27213418"
click at [147, 106] on link "Finish Line Official" at bounding box center [132, 107] width 30 height 5
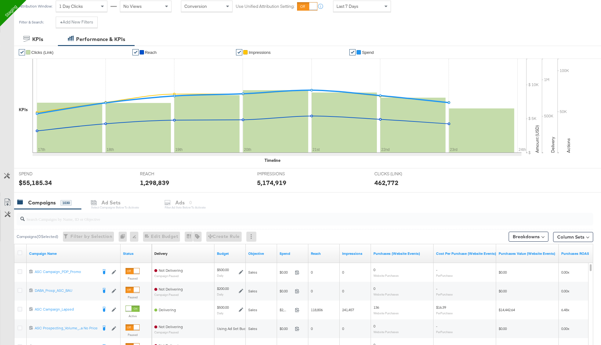
scroll to position [102, 0]
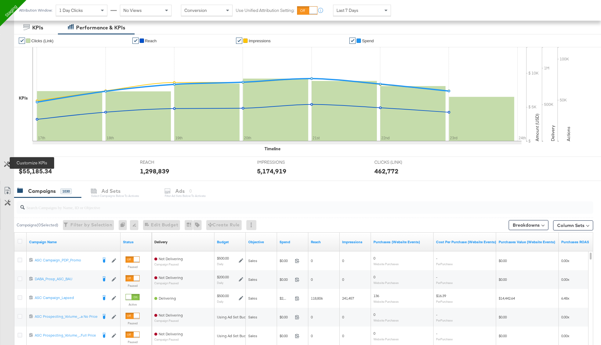
click at [7, 160] on button "Customize KPIs" at bounding box center [7, 164] width 14 height 11
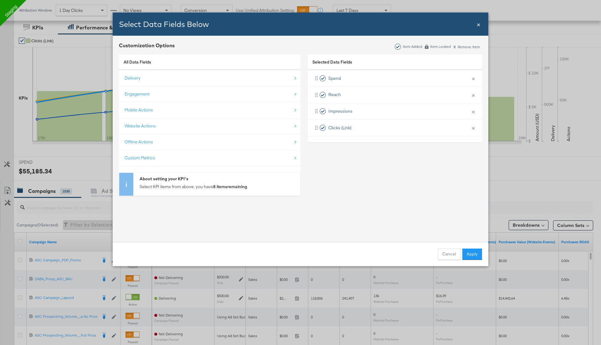
click at [477, 24] on span "×" at bounding box center [478, 24] width 4 height 8
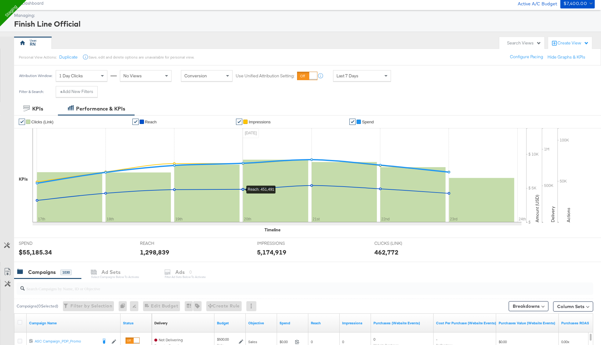
scroll to position [1, 0]
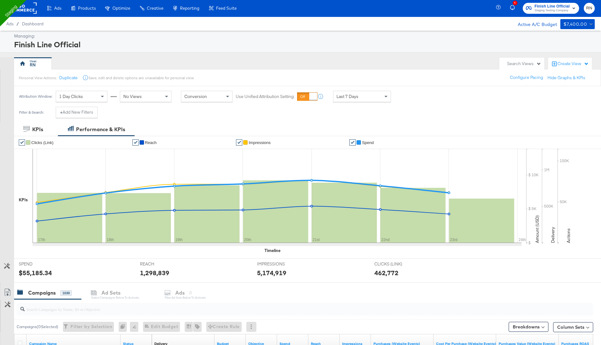
click at [347, 95] on span "Last 7 Days" at bounding box center [347, 97] width 22 height 6
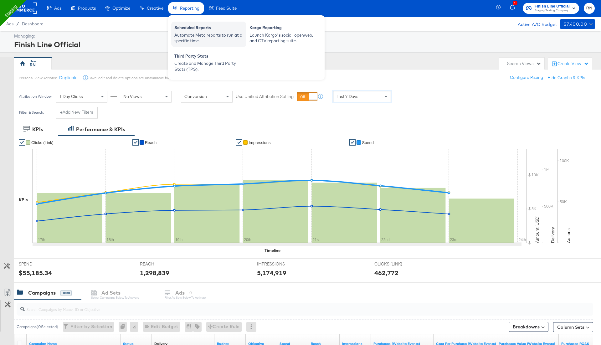
click at [191, 37] on div "Automate Meta reports to run at a specific time." at bounding box center [208, 38] width 69 height 12
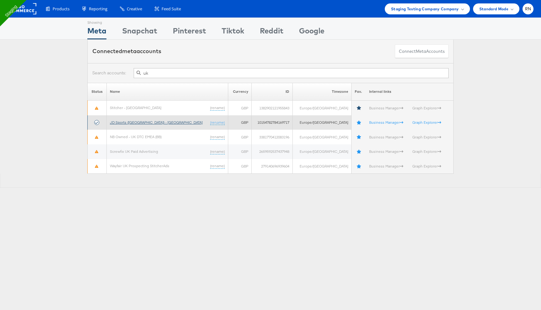
type input "uk"
click at [140, 122] on link "JD Sports ([GEOGRAPHIC_DATA]) - [GEOGRAPHIC_DATA]" at bounding box center [156, 122] width 93 height 5
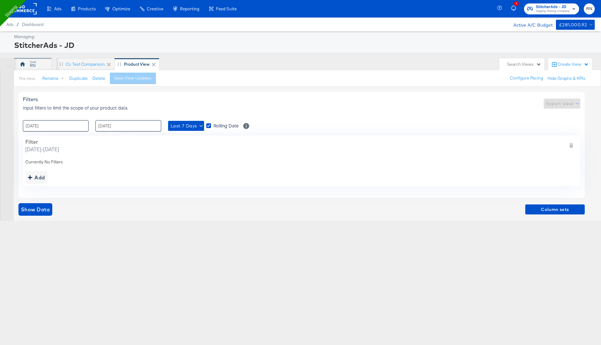
click at [37, 65] on div "RN" at bounding box center [33, 64] width 38 height 13
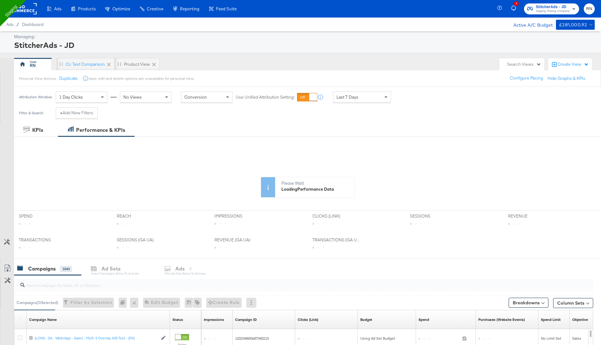
click at [350, 95] on span "Last 7 Days" at bounding box center [347, 97] width 22 height 6
click at [346, 77] on div "Personal View Actions: Duplicate Save, edit and delete options are unavailable …" at bounding box center [307, 78] width 587 height 17
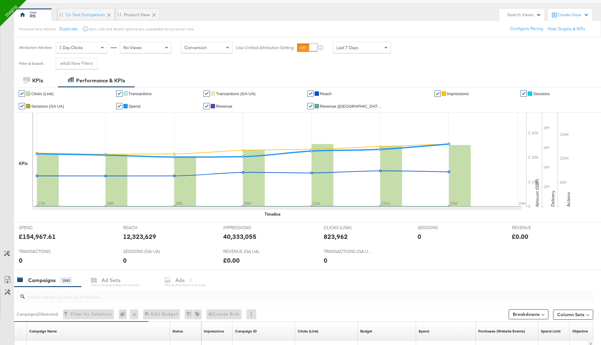
scroll to position [55, 0]
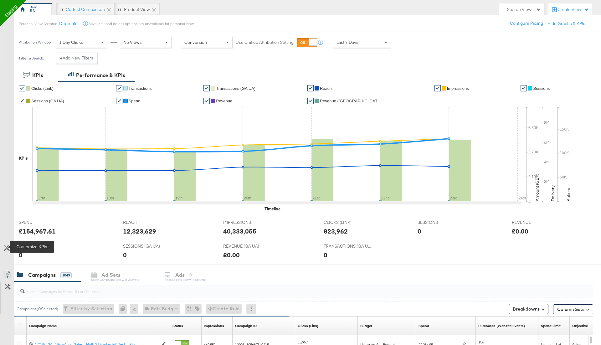
click at [5, 248] on icon at bounding box center [7, 248] width 6 height 6
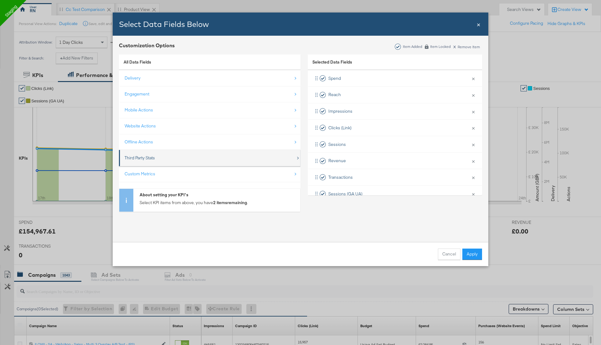
click at [144, 156] on div "Third Party Stats" at bounding box center [140, 158] width 30 height 6
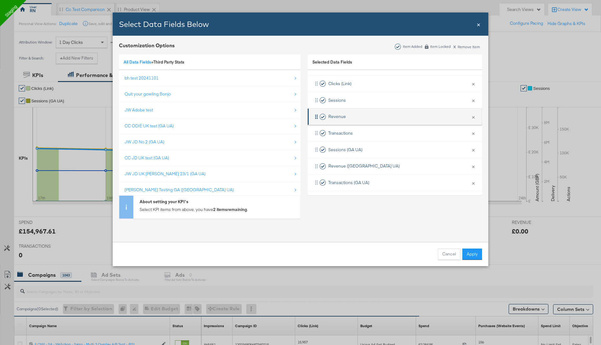
scroll to position [44, 0]
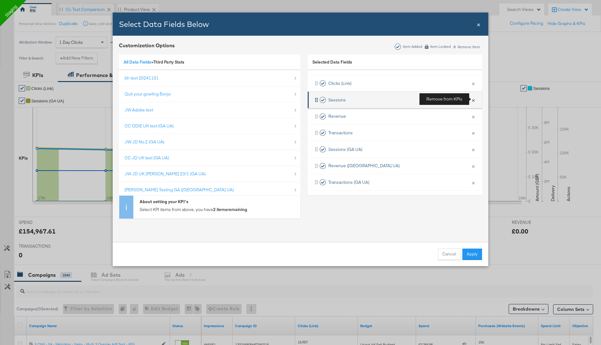
click at [473, 100] on button "×" at bounding box center [473, 99] width 8 height 13
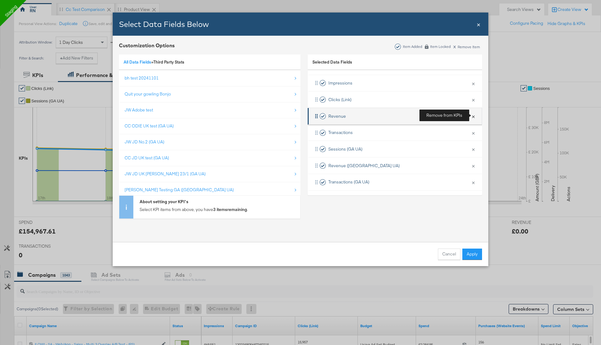
click at [473, 116] on button "×" at bounding box center [473, 115] width 8 height 13
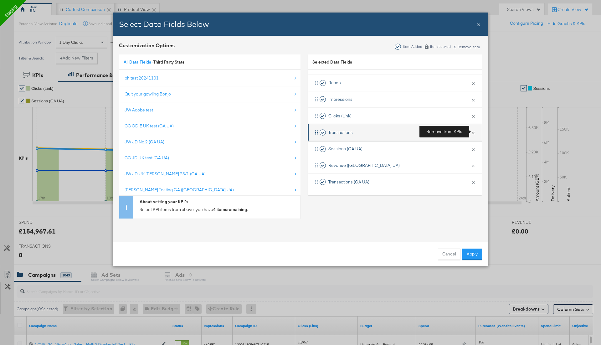
click at [476, 127] on button "×" at bounding box center [473, 132] width 8 height 13
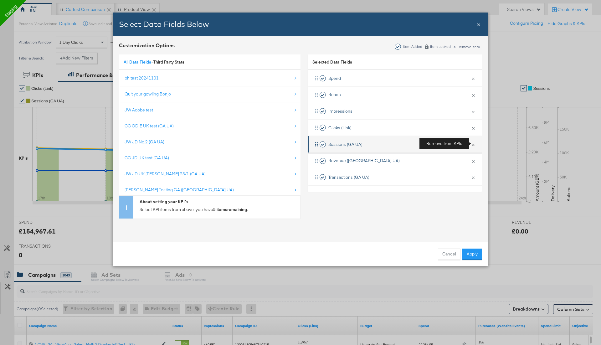
click at [474, 144] on button "×" at bounding box center [473, 144] width 8 height 13
click at [474, 146] on button "×" at bounding box center [473, 144] width 8 height 13
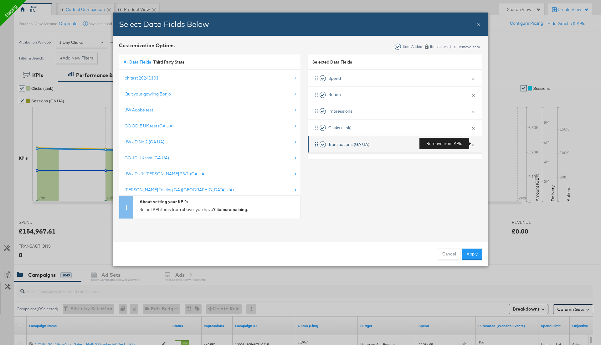
click at [474, 143] on button "×" at bounding box center [473, 144] width 8 height 13
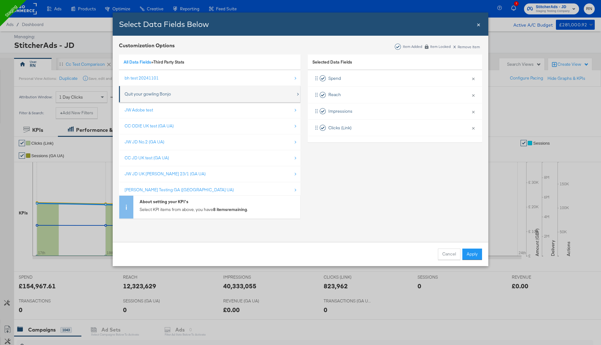
click at [190, 97] on div "Quit your gowling Bonjo" at bounding box center [210, 94] width 171 height 13
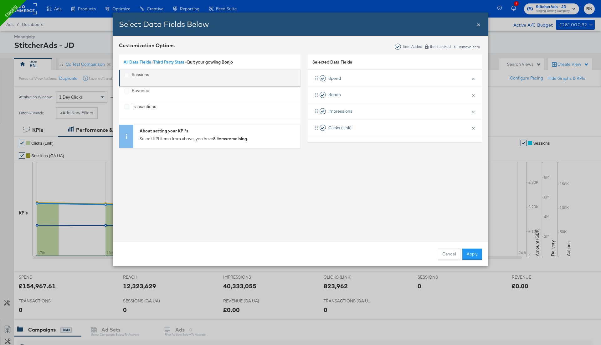
click at [138, 76] on div "Sessions" at bounding box center [141, 78] width 18 height 13
click at [136, 84] on div "Sessions" at bounding box center [141, 78] width 18 height 13
click at [137, 89] on div "Revenue" at bounding box center [141, 94] width 18 height 13
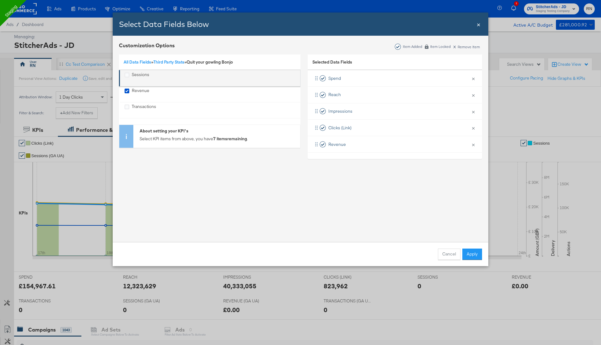
click at [136, 78] on div "Sessions" at bounding box center [141, 78] width 18 height 13
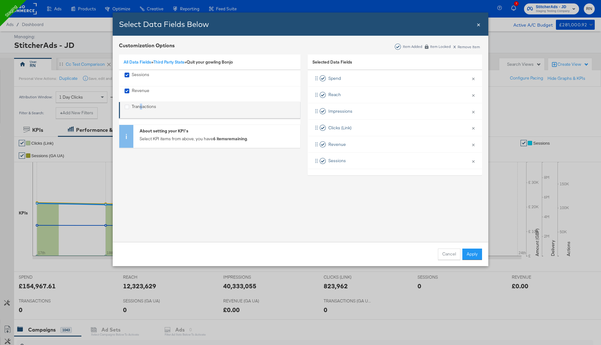
click at [140, 104] on div "Transactions" at bounding box center [144, 110] width 24 height 13
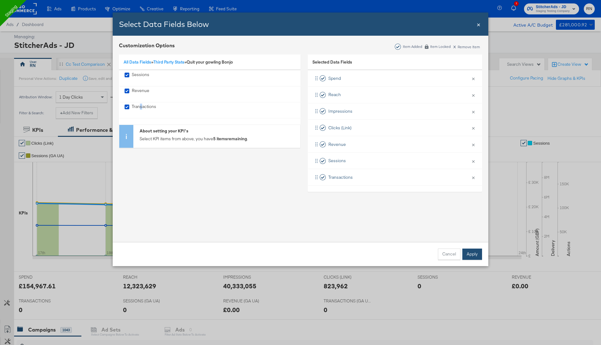
click at [471, 254] on button "Apply" at bounding box center [472, 253] width 20 height 11
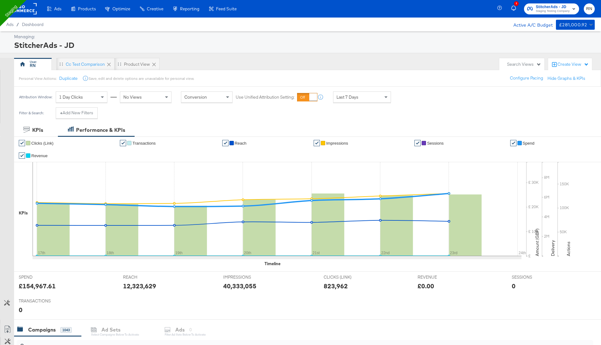
click at [362, 98] on div "Last 7 Days" at bounding box center [361, 97] width 57 height 11
click at [7, 298] on button "Customize KPIs" at bounding box center [7, 302] width 14 height 11
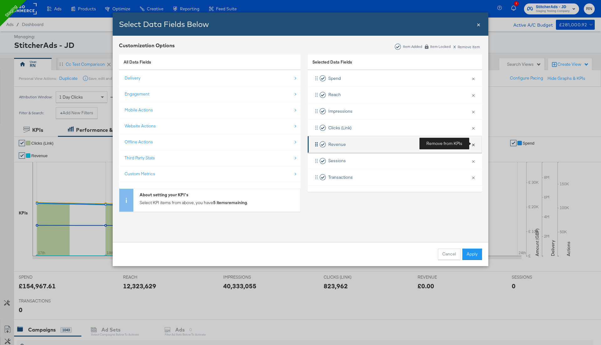
click at [472, 145] on button "×" at bounding box center [473, 144] width 8 height 13
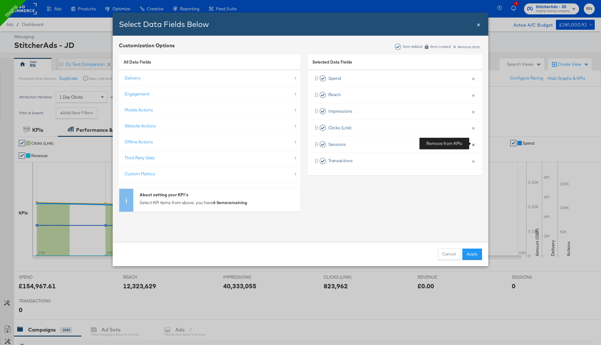
click at [472, 145] on button "×" at bounding box center [473, 144] width 8 height 13
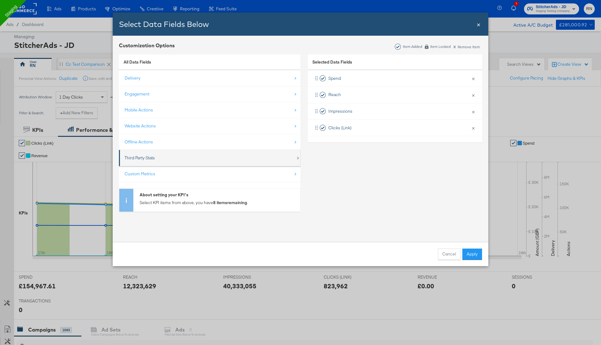
click at [147, 156] on div "Third Party Stats" at bounding box center [140, 158] width 30 height 6
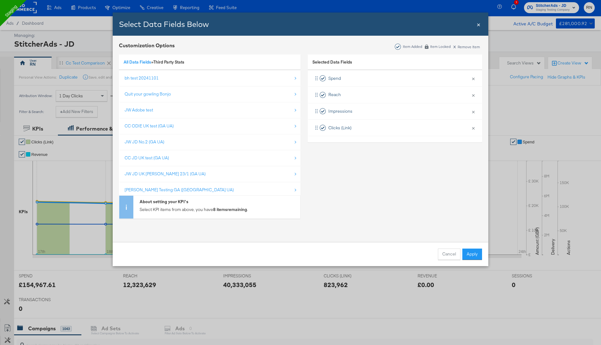
click at [478, 25] on span "×" at bounding box center [478, 24] width 4 height 8
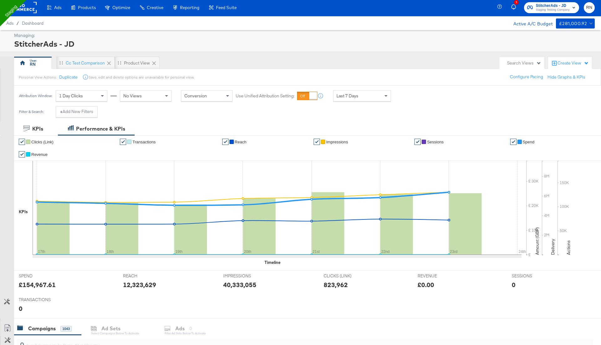
click at [28, 6] on rect at bounding box center [22, 7] width 29 height 11
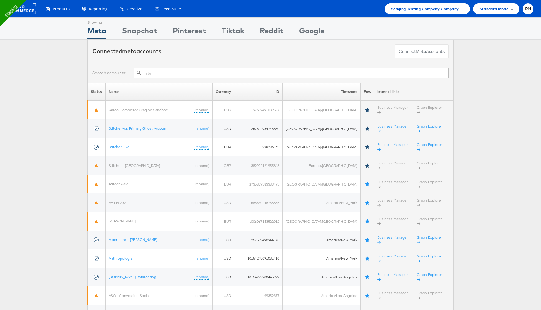
click at [216, 73] on input "text" at bounding box center [291, 73] width 315 height 10
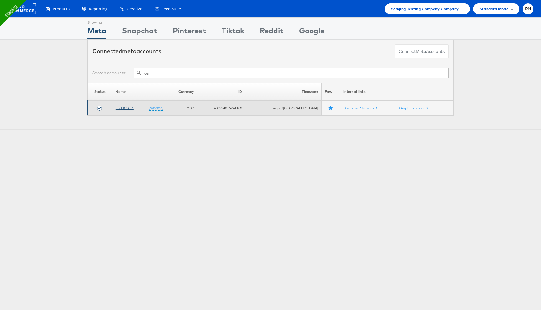
type input "ios"
click at [130, 107] on link "JD | iOS 14" at bounding box center [124, 107] width 18 height 5
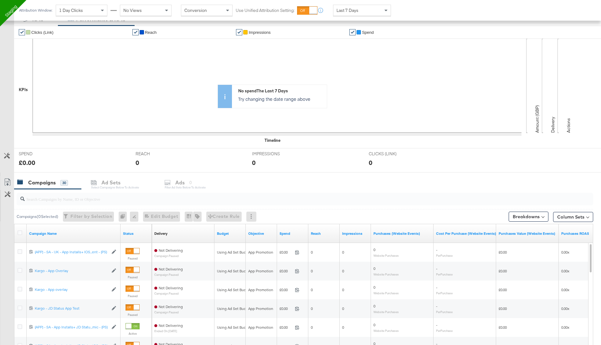
scroll to position [111, 0]
click at [5, 152] on icon at bounding box center [7, 155] width 6 height 6
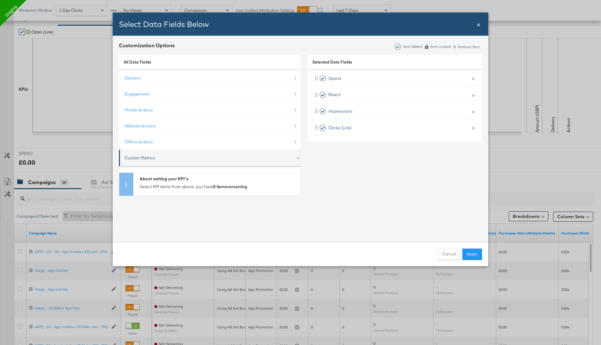
click at [163, 155] on div "Custom Metrics" at bounding box center [210, 157] width 171 height 13
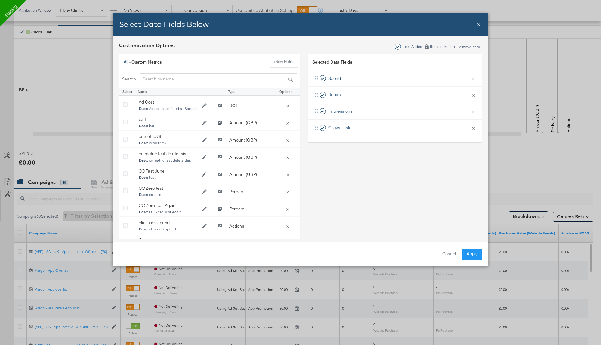
click at [126, 63] on link "All" at bounding box center [126, 62] width 5 height 6
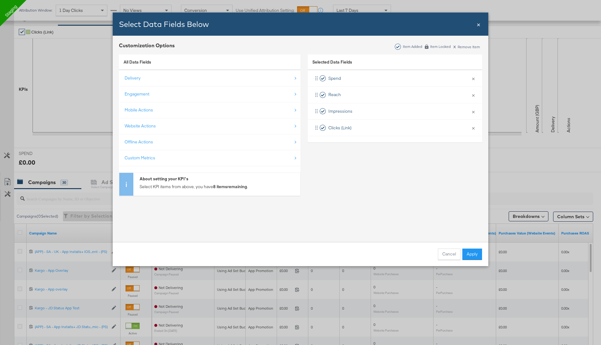
click at [477, 25] on span "×" at bounding box center [478, 24] width 4 height 8
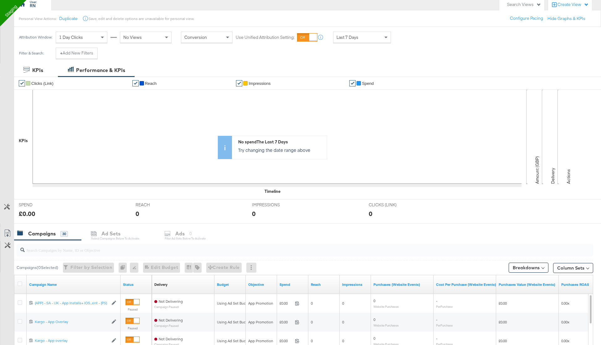
scroll to position [0, 0]
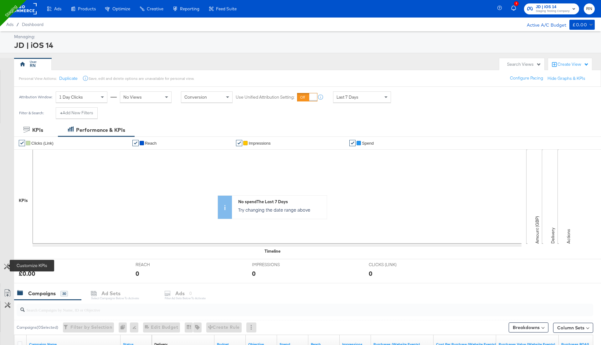
click at [5, 262] on button "Customize KPIs" at bounding box center [7, 266] width 14 height 11
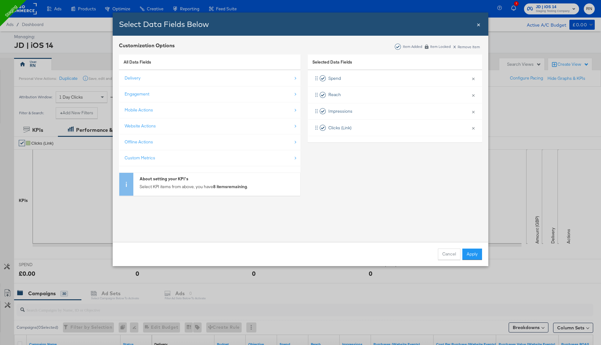
click at [478, 25] on span "×" at bounding box center [478, 24] width 4 height 8
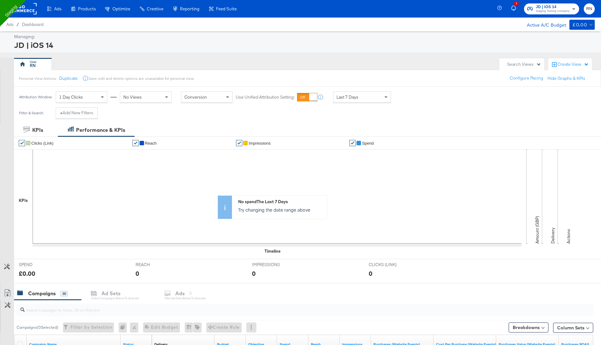
click at [24, 13] on rect at bounding box center [22, 8] width 29 height 11
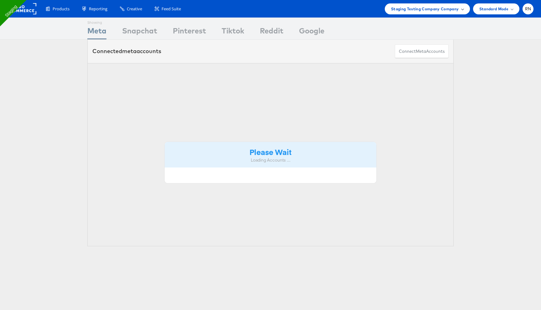
click at [438, 4] on div "Staging Testing Company Company" at bounding box center [426, 8] width 85 height 11
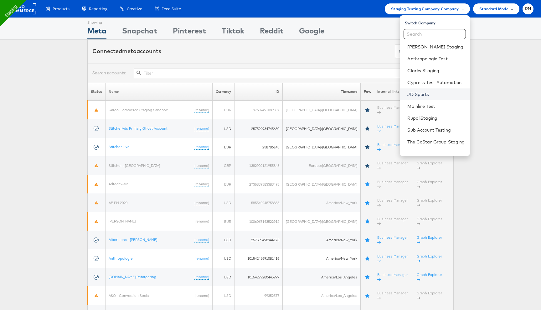
click at [420, 95] on link "JD Sports" at bounding box center [435, 94] width 57 height 6
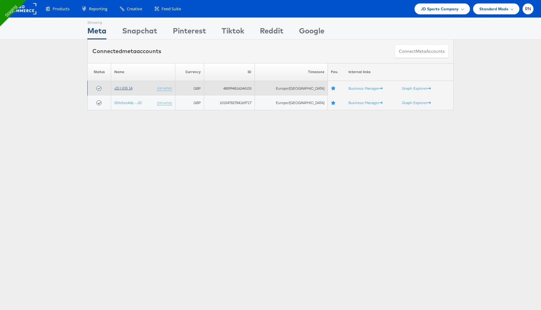
click at [129, 89] on link "JD | iOS 14" at bounding box center [123, 88] width 18 height 5
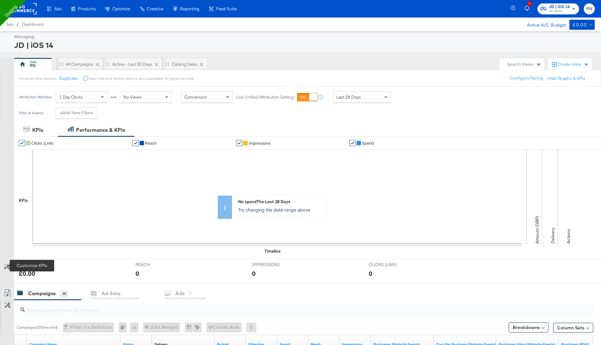
click at [8, 264] on icon at bounding box center [7, 266] width 6 height 6
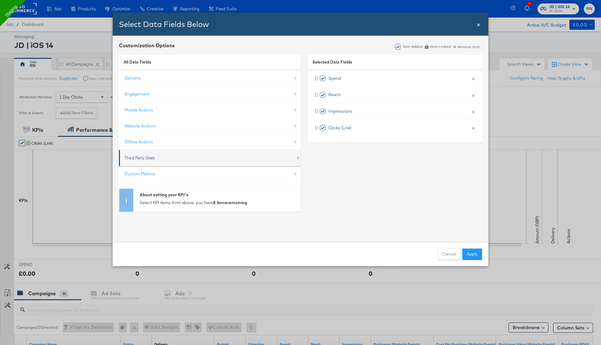
click at [158, 152] on div "Third Party Stats" at bounding box center [210, 157] width 171 height 13
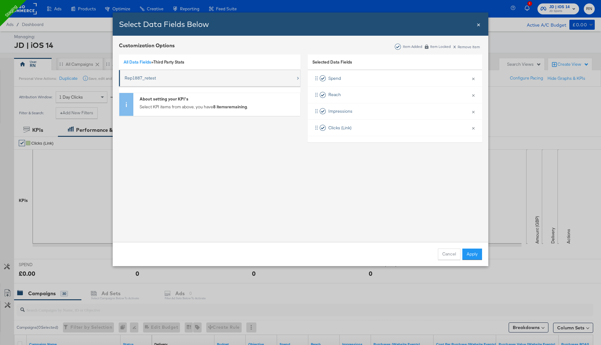
click at [183, 79] on div "Rep1887_retest" at bounding box center [210, 78] width 171 height 13
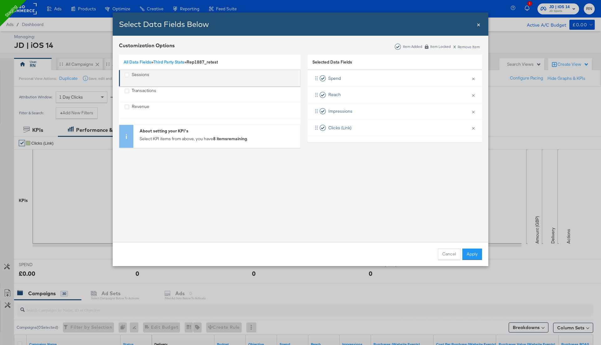
click at [144, 75] on div "Sessions" at bounding box center [141, 78] width 18 height 13
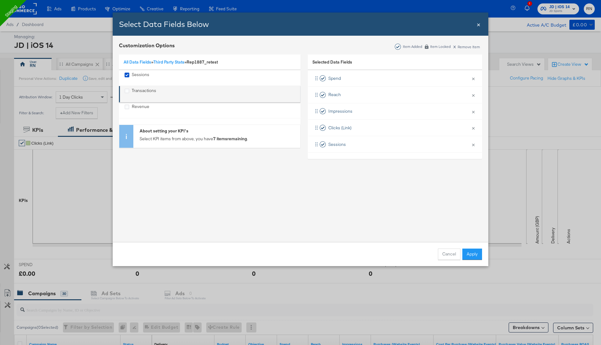
click at [144, 91] on div "Transactions" at bounding box center [144, 94] width 24 height 13
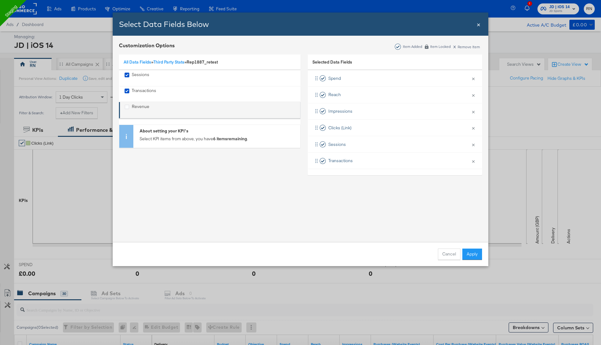
click at [142, 107] on div "Revenue" at bounding box center [141, 110] width 18 height 13
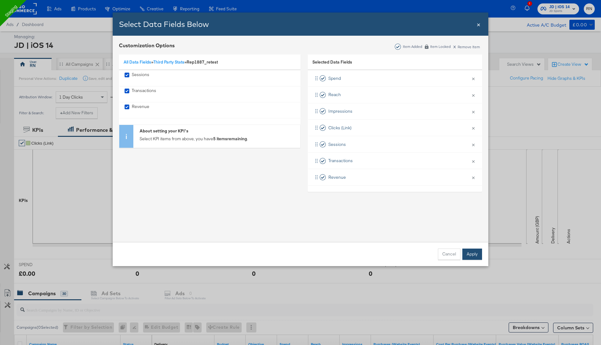
click at [472, 254] on button "Apply" at bounding box center [472, 253] width 20 height 11
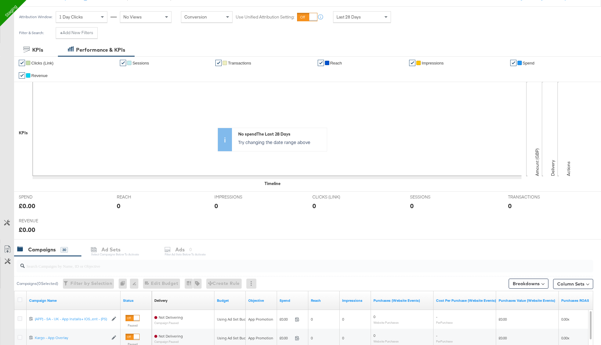
scroll to position [74, 0]
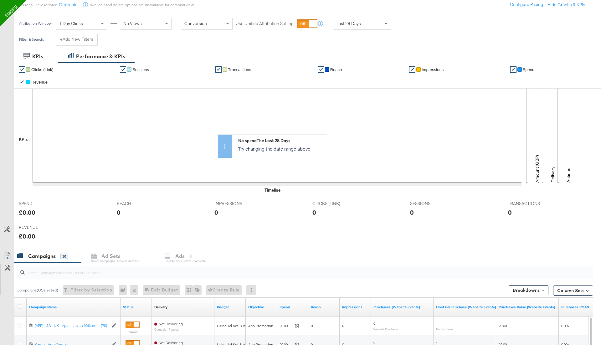
click at [376, 27] on div "Last 28 Days" at bounding box center [361, 23] width 57 height 11
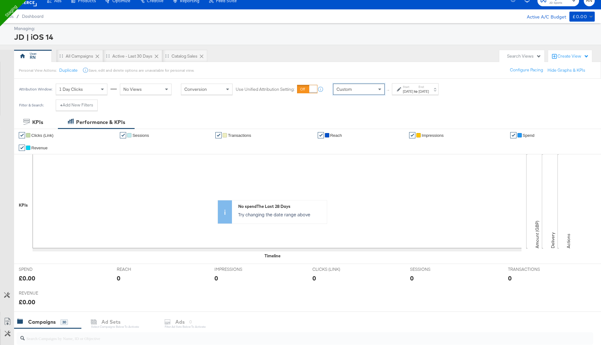
scroll to position [3, 0]
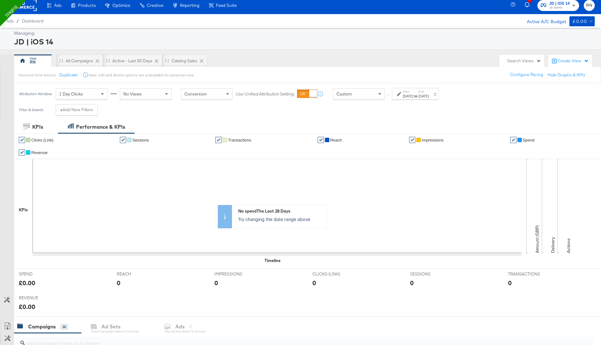
click at [413, 96] on div "Sep 24th 2025" at bounding box center [408, 96] width 10 height 5
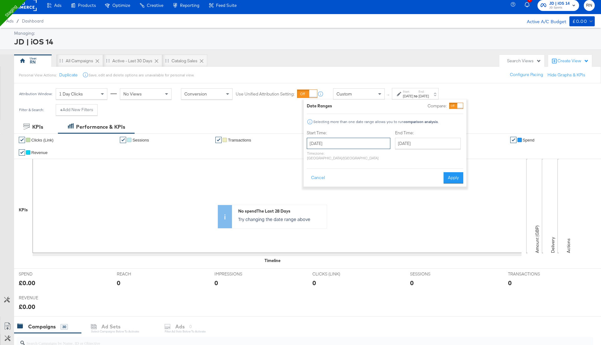
click at [320, 144] on input "September 24th 2025" at bounding box center [349, 143] width 84 height 11
click at [352, 158] on th "[DATE]" at bounding box center [345, 156] width 53 height 11
click at [351, 157] on th "2025" at bounding box center [345, 156] width 62 height 11
click at [338, 184] on td "2024" at bounding box center [336, 186] width 19 height 16
click at [373, 185] on td "Aug" at bounding box center [373, 186] width 19 height 16
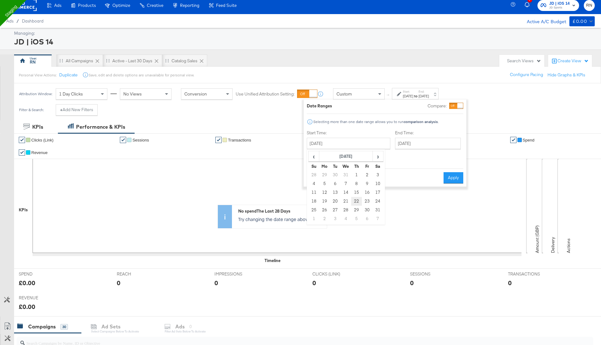
click at [356, 200] on td "22" at bounding box center [356, 201] width 11 height 9
type input "August 22nd 2024"
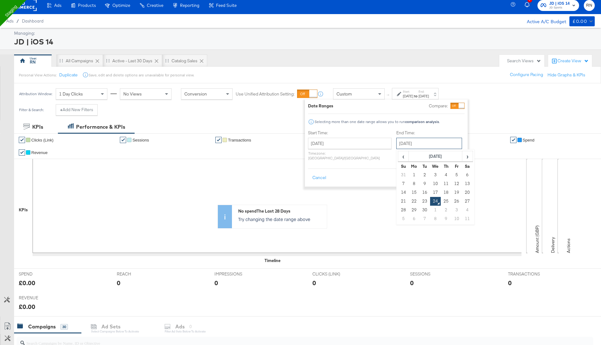
click at [415, 144] on input "September 24th 2025" at bounding box center [429, 143] width 66 height 11
click at [420, 155] on th "September 2025" at bounding box center [435, 156] width 53 height 11
click at [420, 155] on th "2025" at bounding box center [435, 156] width 62 height 11
click at [416, 181] on td "2024" at bounding box center [425, 186] width 19 height 16
click at [454, 186] on td "Aug" at bounding box center [463, 186] width 19 height 16
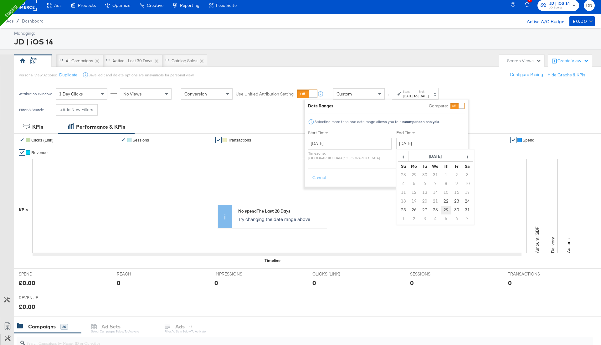
click at [440, 208] on td "29" at bounding box center [445, 210] width 11 height 9
type input "August 29th 2024"
click at [452, 172] on button "Apply" at bounding box center [455, 177] width 20 height 11
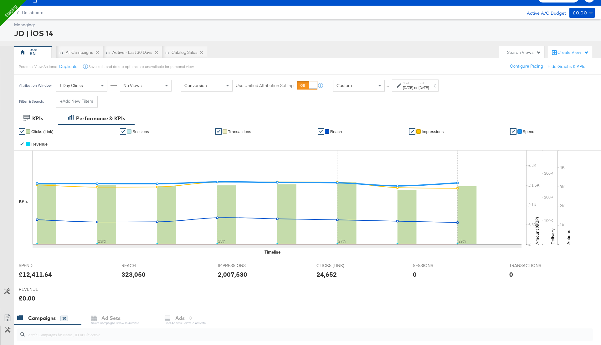
scroll to position [0, 0]
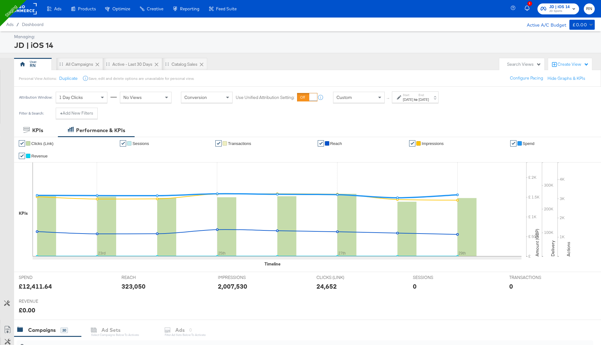
click at [413, 97] on div "Aug 22nd 2024" at bounding box center [408, 99] width 10 height 5
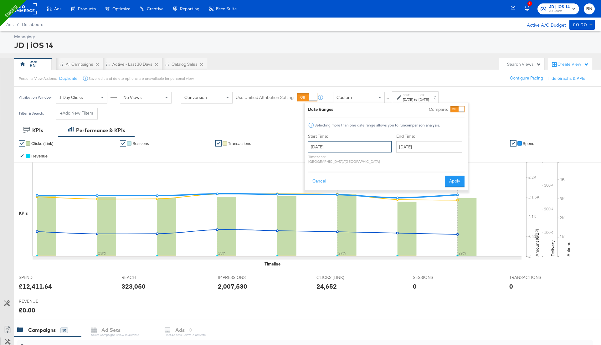
click at [341, 147] on input "August 22nd 2024" at bounding box center [350, 146] width 84 height 11
click at [357, 179] on td "1" at bounding box center [357, 178] width 11 height 9
type input "August 1st 2024"
click at [450, 176] on button "Apply" at bounding box center [451, 180] width 20 height 11
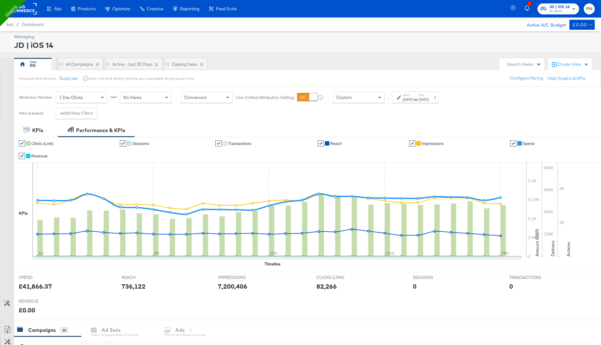
click at [33, 10] on rect at bounding box center [22, 8] width 29 height 11
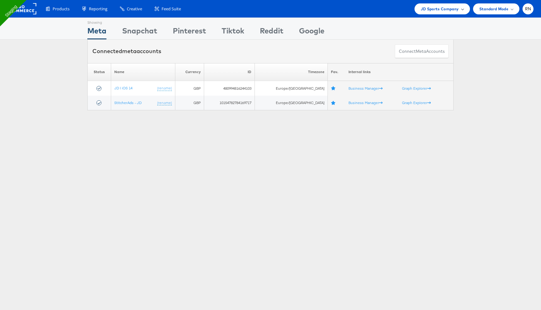
click at [446, 4] on div "JD Sports Company" at bounding box center [441, 8] width 55 height 11
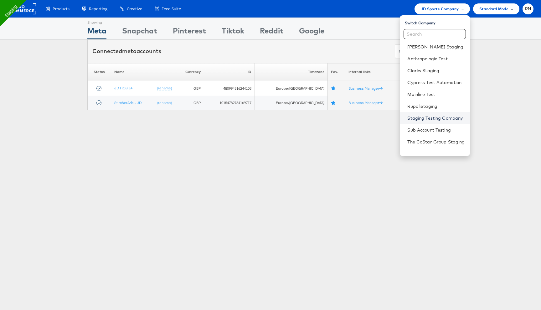
click at [431, 119] on link "Staging Testing Company" at bounding box center [435, 118] width 57 height 6
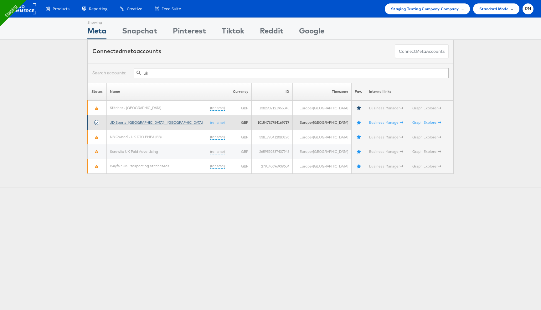
type input "uk"
click at [142, 123] on link "JD Sports ([GEOGRAPHIC_DATA]) - [GEOGRAPHIC_DATA]" at bounding box center [156, 122] width 93 height 5
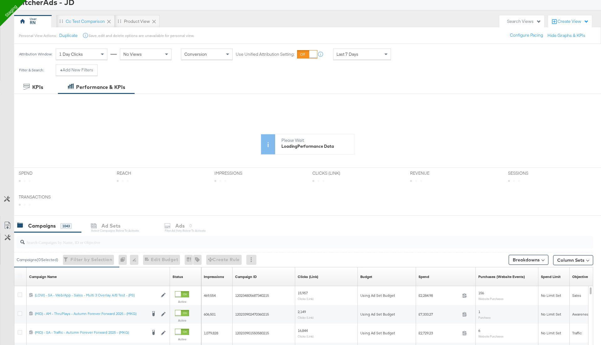
scroll to position [48, 0]
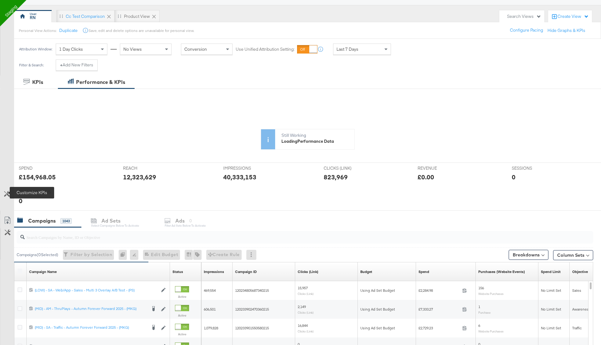
click at [8, 195] on icon at bounding box center [7, 194] width 6 height 6
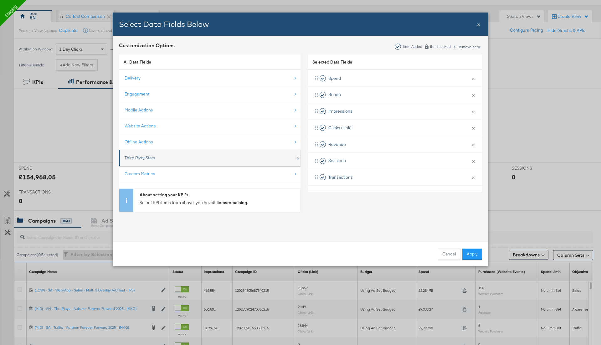
click at [165, 158] on div "Third Party Stats" at bounding box center [210, 157] width 171 height 13
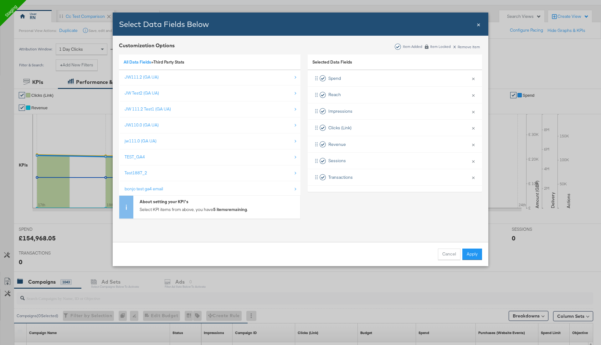
scroll to position [324, 0]
click at [446, 252] on button "Cancel" at bounding box center [449, 253] width 23 height 11
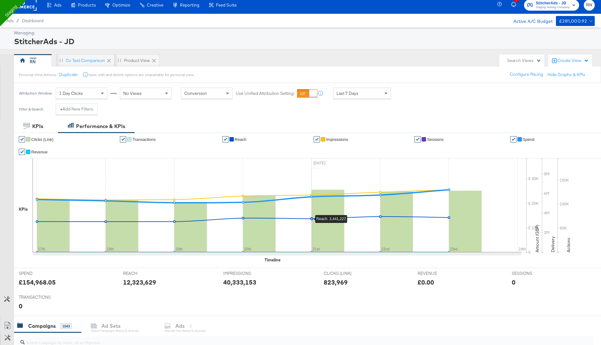
scroll to position [0, 0]
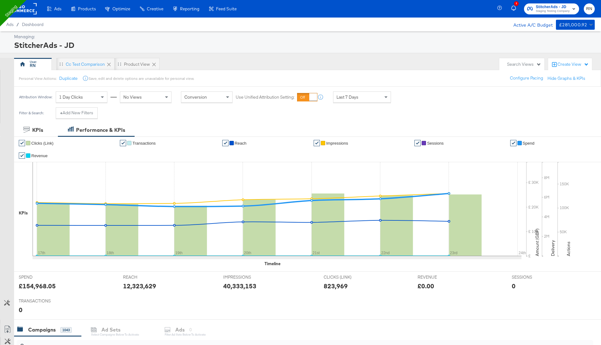
click at [364, 98] on div "Last 7 Days" at bounding box center [361, 97] width 57 height 11
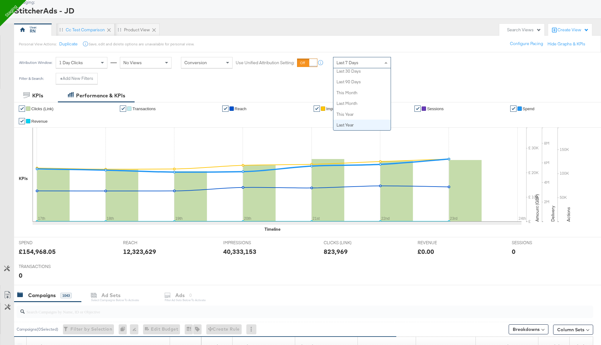
scroll to position [35, 0]
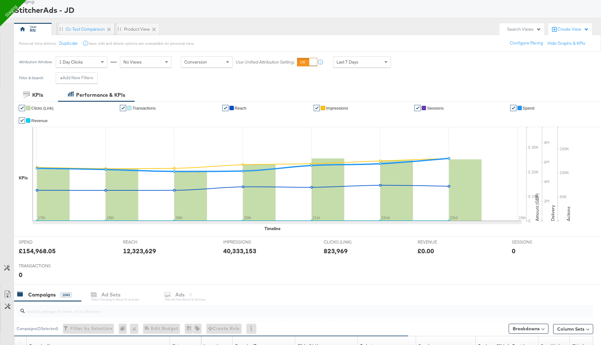
click at [295, 89] on div "KPIs Performance & KPIs" at bounding box center [300, 94] width 601 height 13
click at [530, 28] on div "Search Views" at bounding box center [524, 29] width 34 height 6
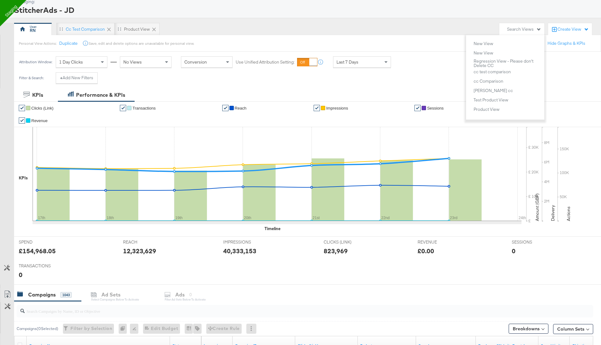
scroll to position [111, 0]
click at [495, 59] on div "Regression View - Please don't Delete CC" at bounding box center [507, 63] width 68 height 9
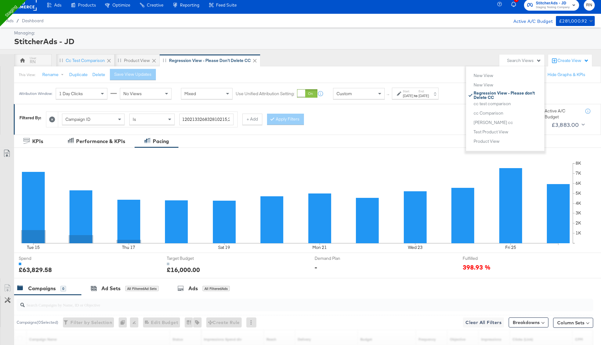
scroll to position [35, 0]
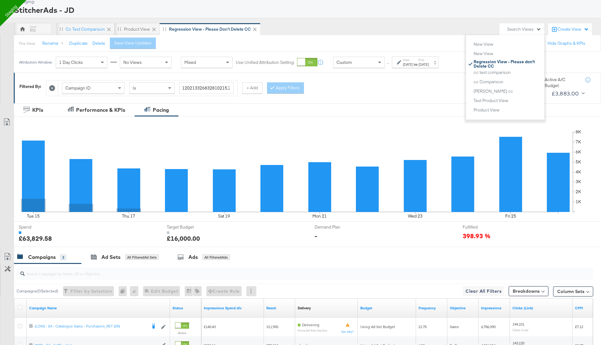
click at [366, 86] on div "Campaign ID Is 120213326832810215,23856830837230214 + Add Apply Filters" at bounding box center [263, 86] width 435 height 19
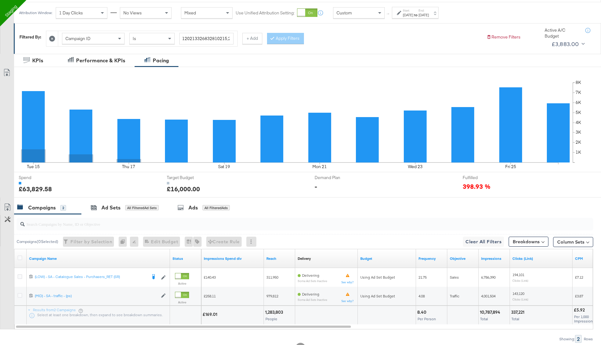
scroll to position [89, 0]
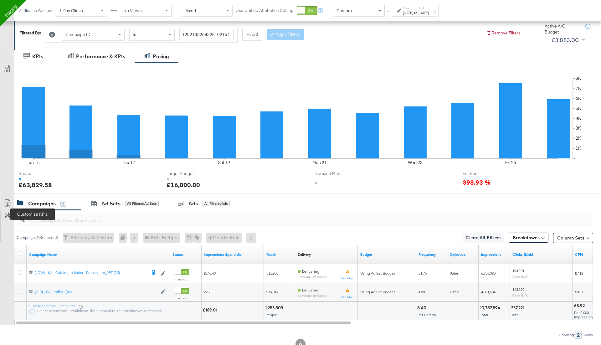
click at [7, 212] on icon at bounding box center [8, 215] width 6 height 6
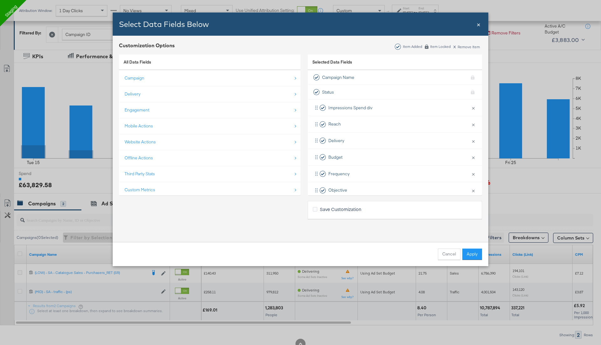
click at [477, 24] on span "×" at bounding box center [478, 24] width 4 height 8
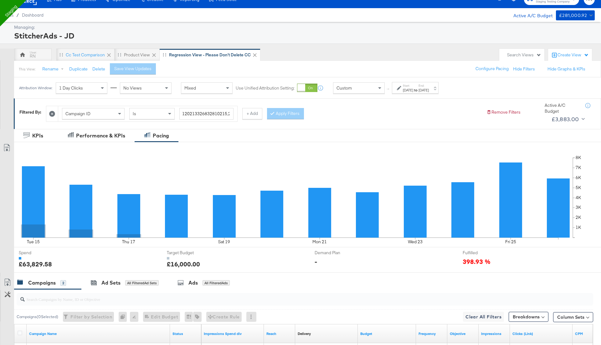
scroll to position [8, 0]
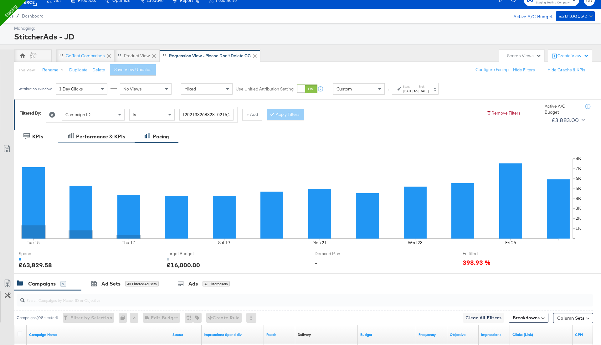
click at [112, 137] on div "Performance & KPIs" at bounding box center [100, 136] width 49 height 7
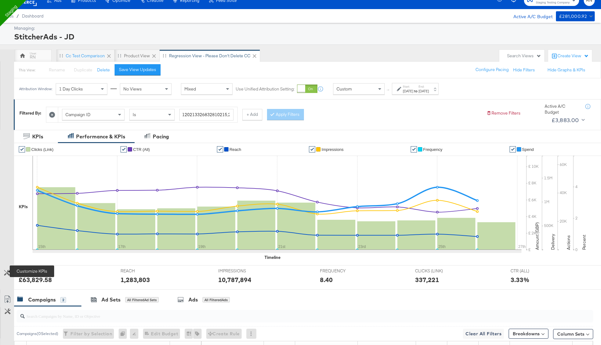
click at [8, 270] on icon at bounding box center [7, 273] width 6 height 6
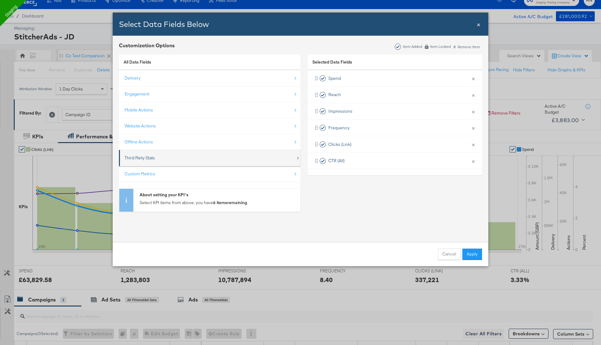
click at [144, 155] on div "Third Party Stats" at bounding box center [140, 158] width 30 height 6
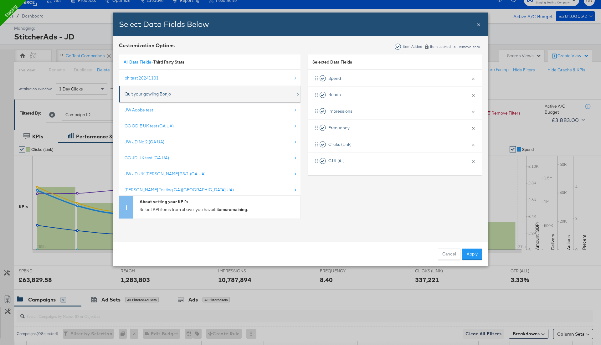
click at [170, 91] on div "Quit your gowling Bonjo" at bounding box center [148, 94] width 46 height 6
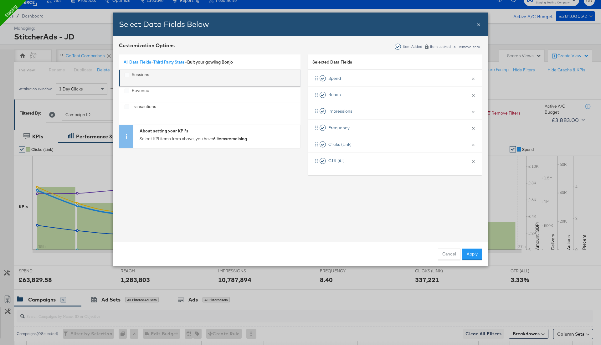
click at [140, 77] on div "Sessions" at bounding box center [141, 78] width 18 height 13
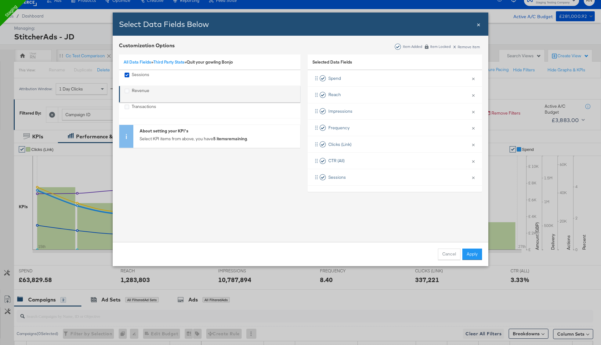
click at [140, 93] on div "Revenue" at bounding box center [141, 94] width 18 height 13
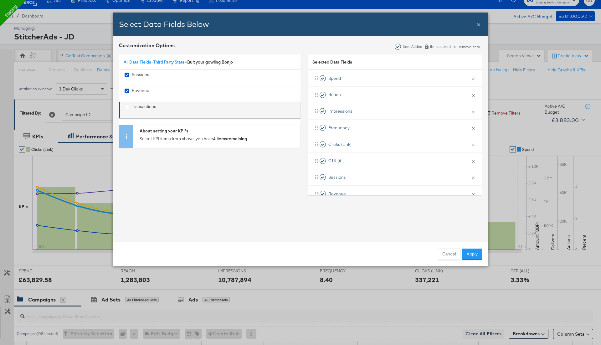
click at [140, 105] on div "Transactions" at bounding box center [144, 110] width 24 height 13
click at [473, 253] on button "Apply" at bounding box center [472, 253] width 20 height 11
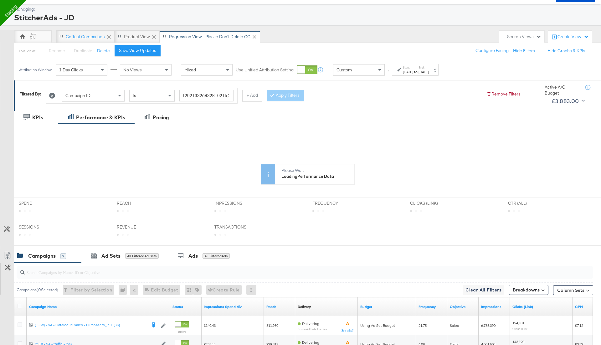
scroll to position [37, 0]
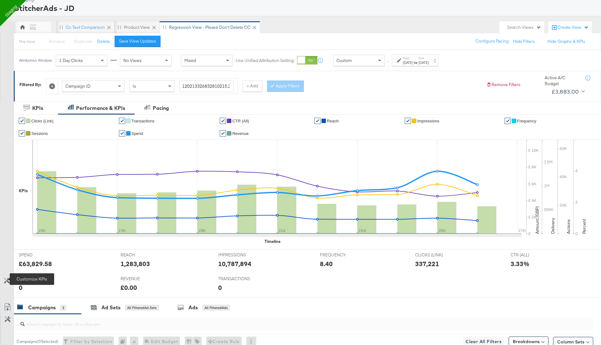
click at [7, 277] on icon at bounding box center [7, 280] width 6 height 6
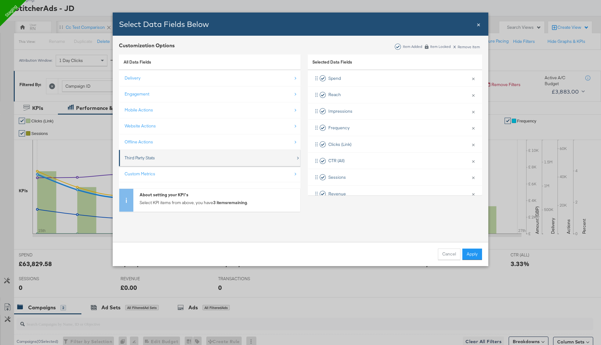
click at [170, 159] on div "Third Party Stats" at bounding box center [210, 157] width 171 height 13
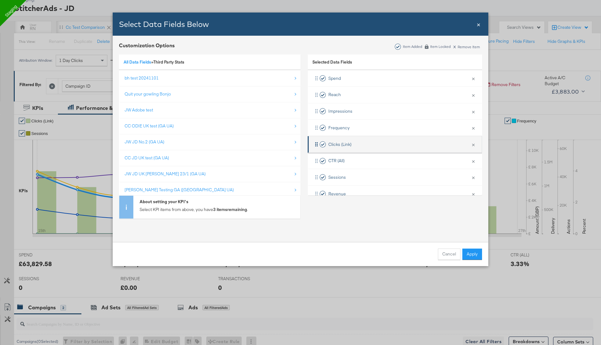
scroll to position [28, 0]
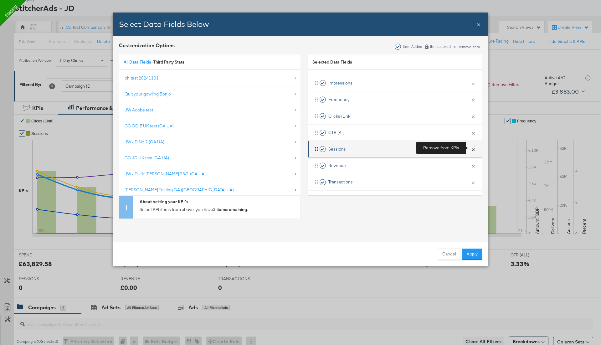
click at [473, 149] on button "×" at bounding box center [473, 148] width 8 height 13
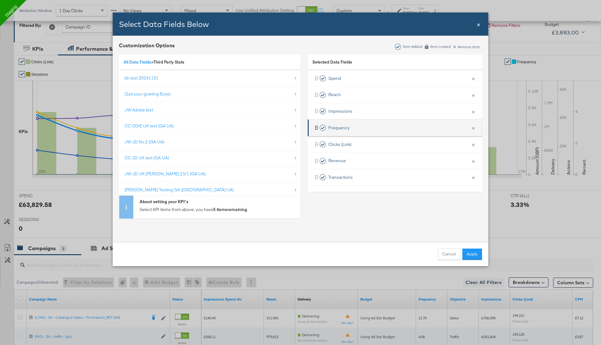
scroll to position [95, 0]
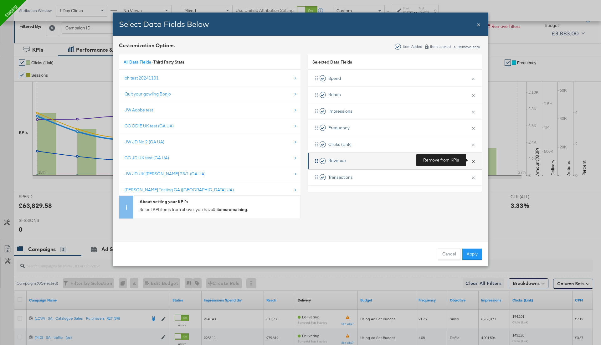
click at [472, 162] on button "×" at bounding box center [473, 160] width 8 height 13
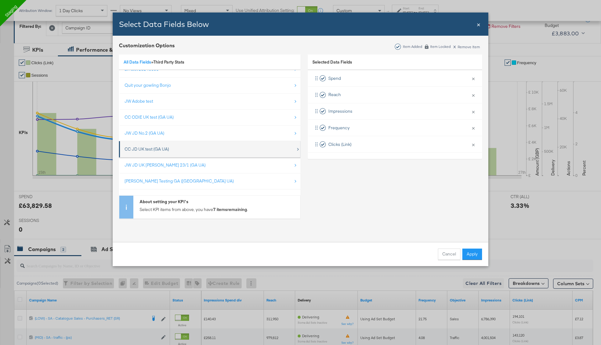
scroll to position [0, 0]
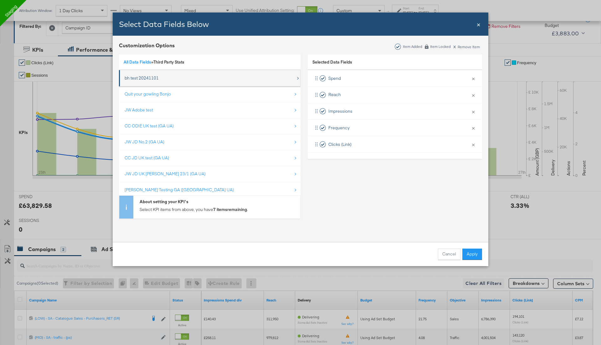
click at [167, 80] on div "bh test 20241101" at bounding box center [210, 78] width 171 height 13
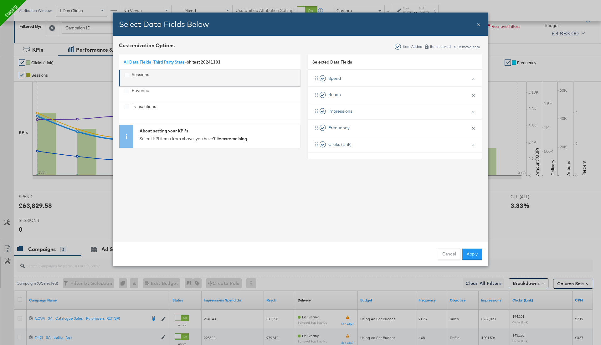
click at [130, 74] on div "Sessions" at bounding box center [137, 78] width 25 height 13
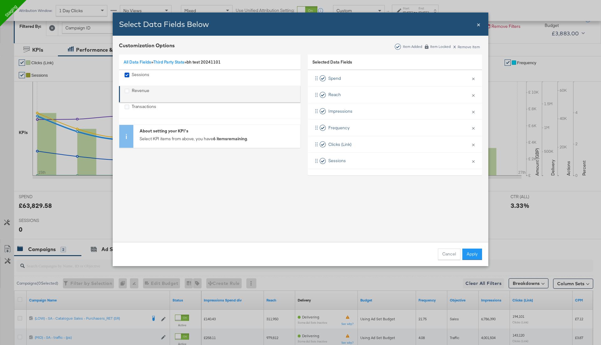
click at [132, 88] on div "Revenue" at bounding box center [141, 94] width 18 height 13
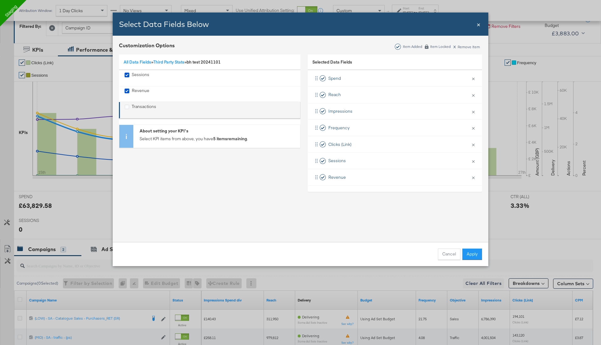
click at [133, 108] on div "Transactions" at bounding box center [144, 110] width 24 height 13
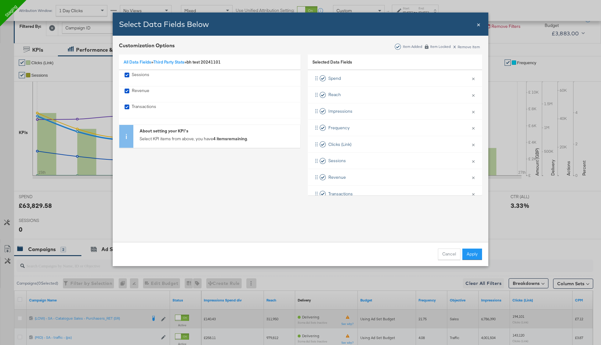
click at [471, 253] on button "Apply" at bounding box center [472, 253] width 20 height 11
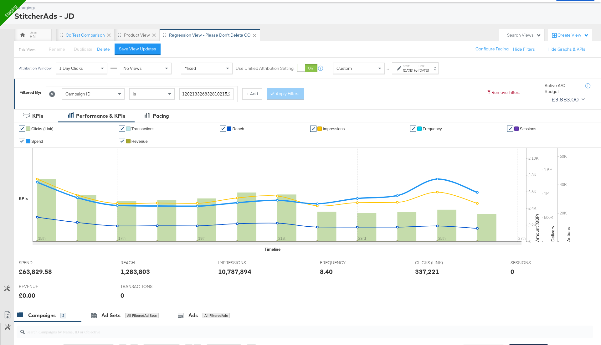
scroll to position [28, 0]
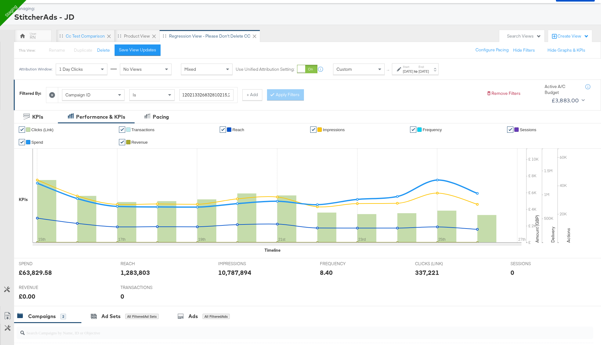
click at [365, 68] on div "Custom" at bounding box center [358, 69] width 51 height 11
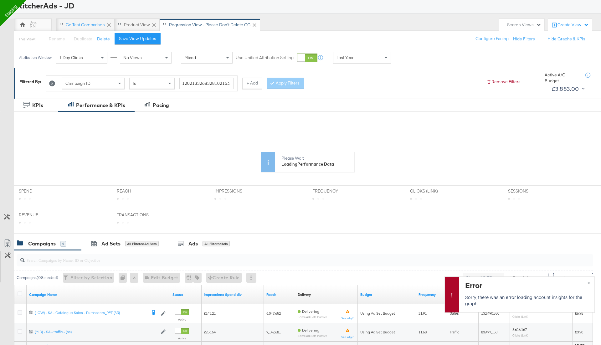
scroll to position [0, 0]
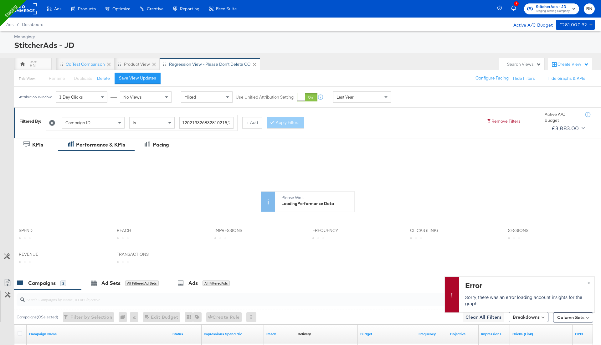
click at [369, 97] on div "Last Year" at bounding box center [361, 97] width 57 height 11
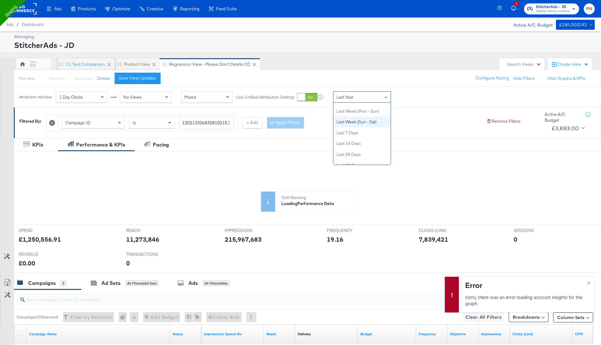
scroll to position [57, 0]
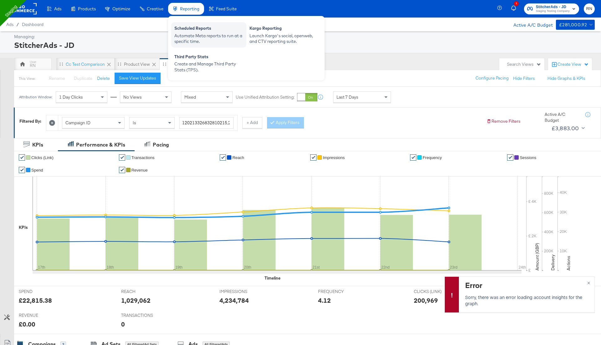
click at [190, 46] on div "Scheduled Reports Automate Meta reports to run at a specific time." at bounding box center [208, 34] width 75 height 25
click at [202, 35] on div "Automate Meta reports to run at a specific time." at bounding box center [208, 39] width 69 height 12
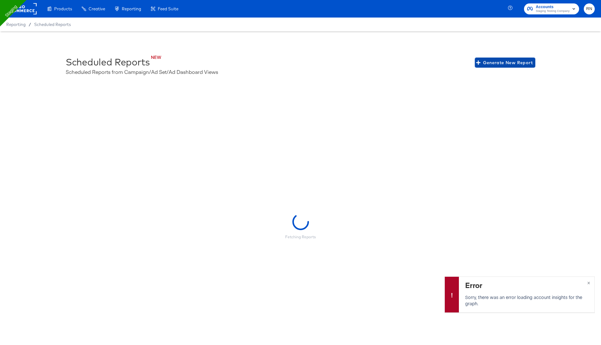
click at [505, 61] on span "Generate New Report" at bounding box center [504, 63] width 55 height 8
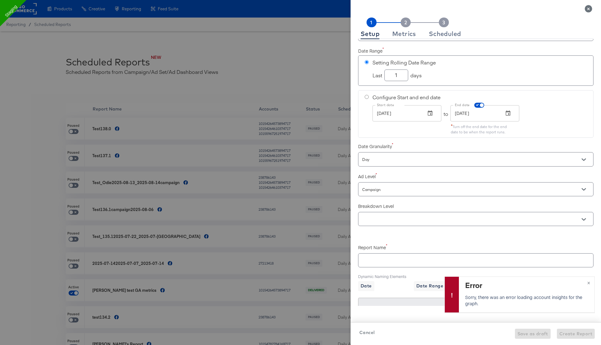
scroll to position [36, 0]
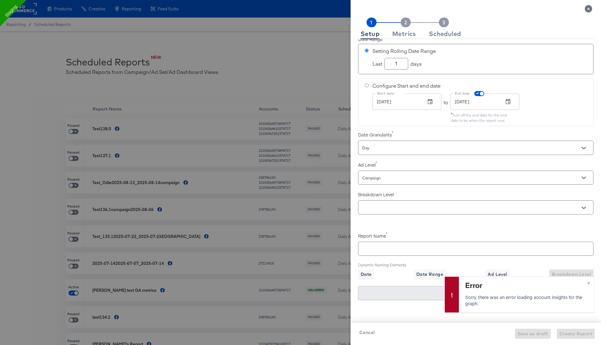
click at [384, 174] on input "Campaign" at bounding box center [467, 177] width 212 height 7
click at [376, 211] on li "Ad" at bounding box center [475, 211] width 235 height 10
checkbox input "true"
type input "Ad"
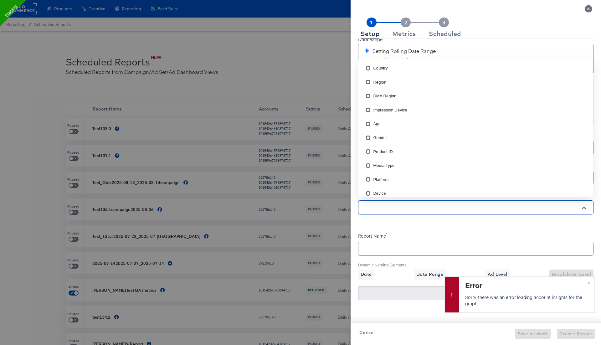
click at [374, 205] on input "text" at bounding box center [467, 207] width 212 height 7
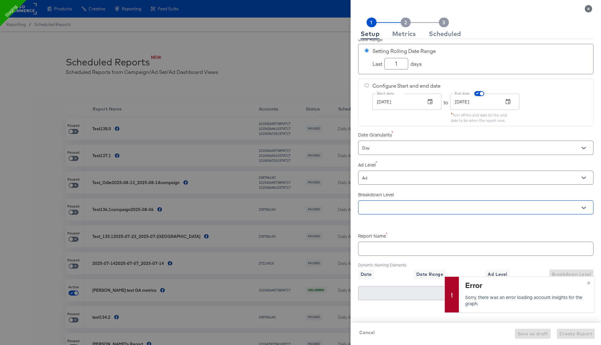
click at [403, 176] on input "Ad" at bounding box center [467, 177] width 212 height 7
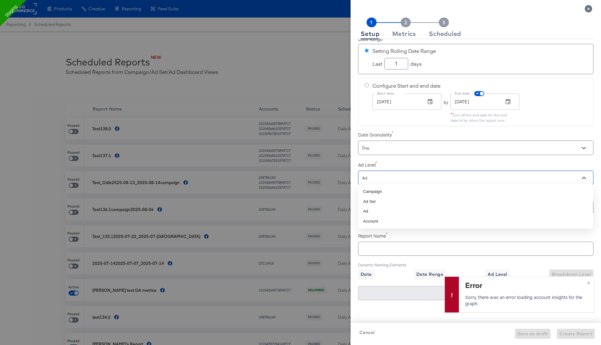
checkbox input "true"
click at [406, 36] on div "Metrics" at bounding box center [404, 33] width 24 height 5
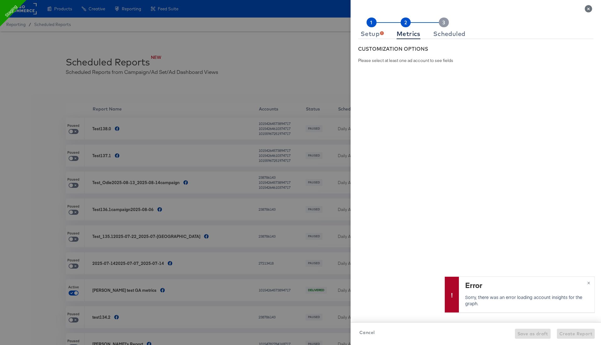
click at [591, 9] on icon "Close" at bounding box center [587, 8] width 7 height 7
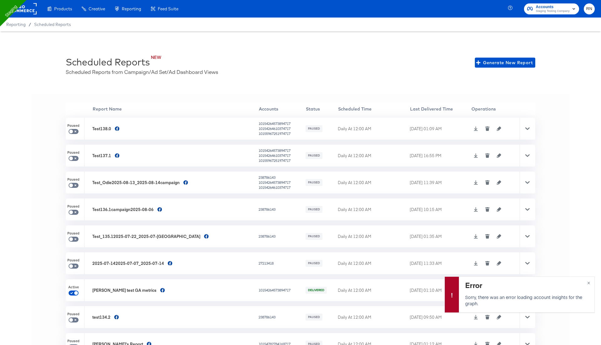
click at [26, 13] on rect at bounding box center [22, 8] width 29 height 11
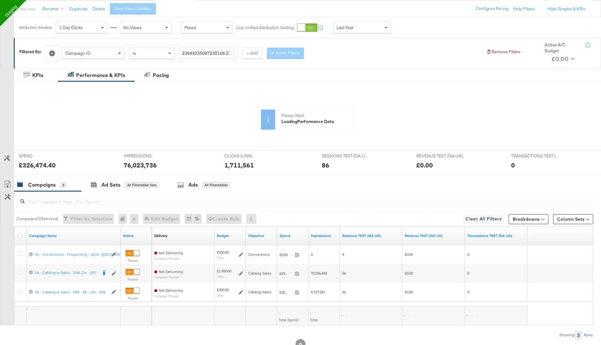
scroll to position [71, 0]
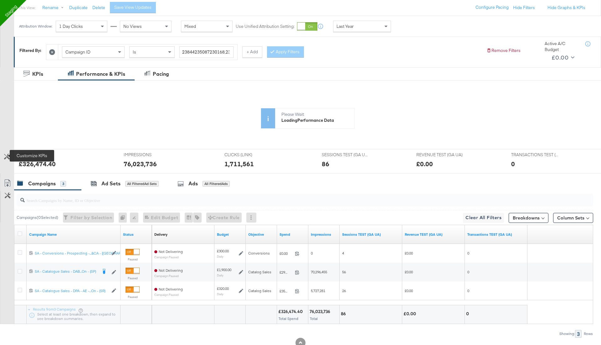
click at [4, 158] on icon at bounding box center [7, 157] width 6 height 6
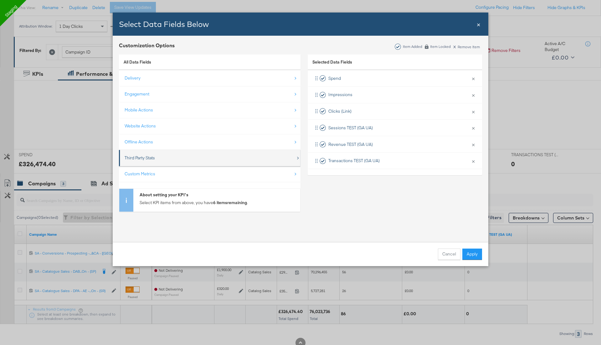
click at [150, 161] on div "Third Party Stats" at bounding box center [210, 157] width 171 height 13
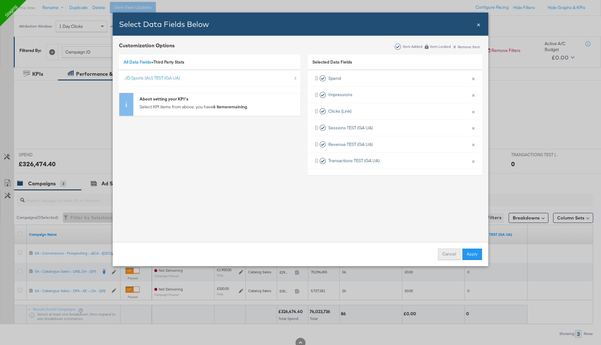
click at [444, 250] on button "Cancel" at bounding box center [449, 253] width 23 height 11
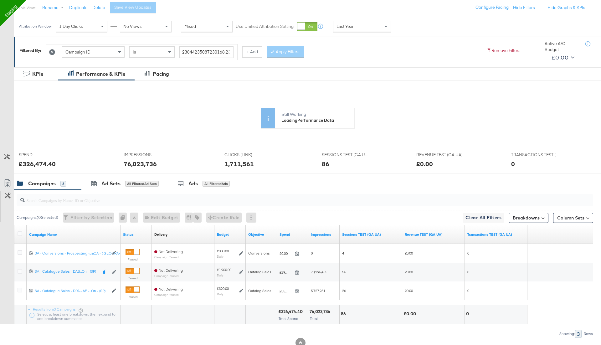
scroll to position [44, 0]
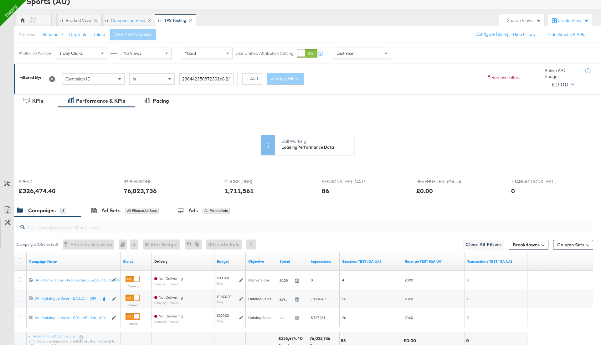
click at [353, 55] on span "Last Year" at bounding box center [344, 53] width 17 height 6
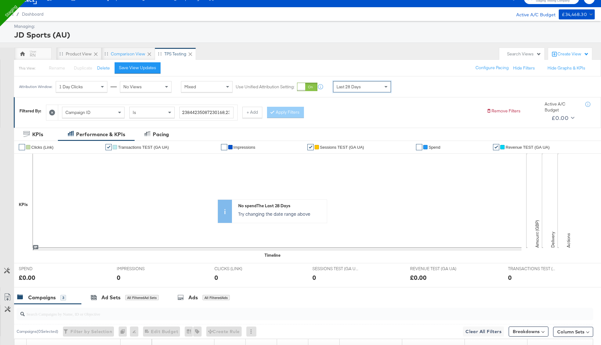
scroll to position [0, 0]
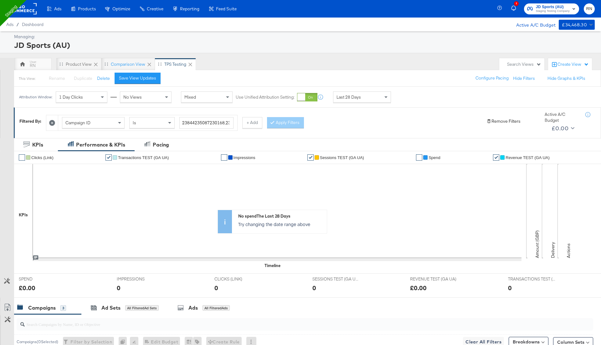
click at [503, 119] on button "Remove Filters" at bounding box center [503, 121] width 34 height 6
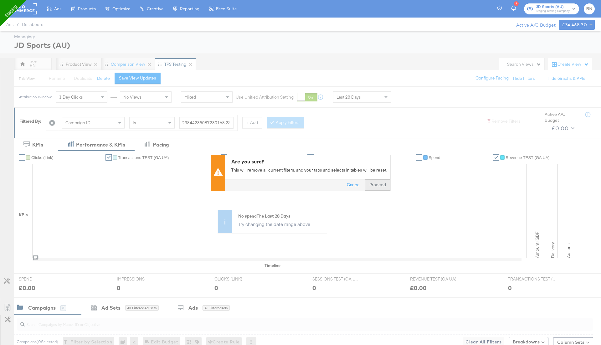
click at [379, 184] on button "Proceed" at bounding box center [377, 184] width 25 height 11
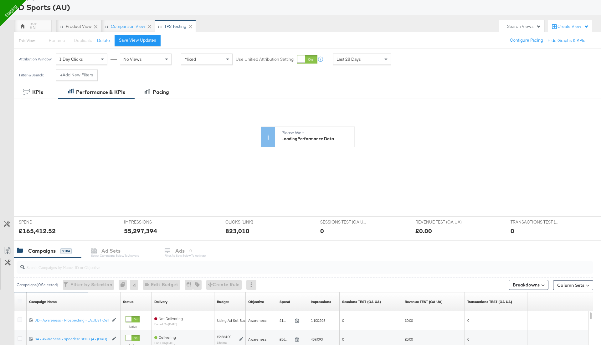
scroll to position [45, 0]
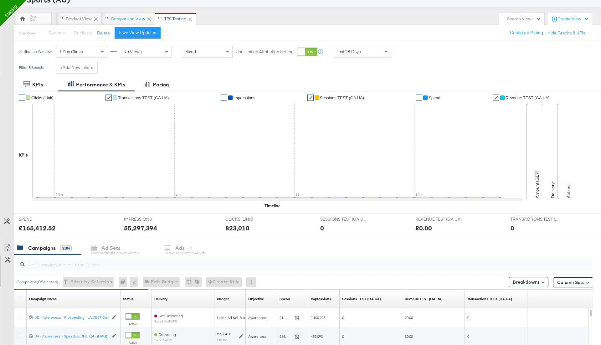
click at [350, 51] on span "Last 28 Days" at bounding box center [348, 52] width 24 height 6
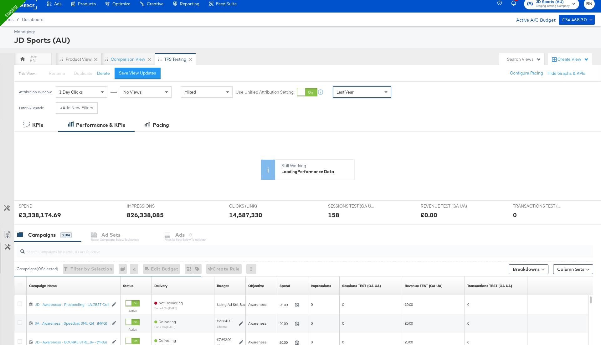
scroll to position [0, 0]
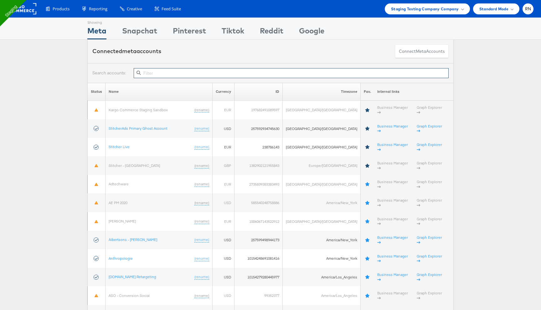
click at [178, 71] on input "text" at bounding box center [291, 73] width 315 height 10
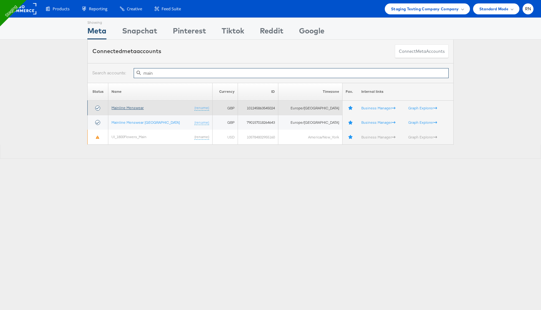
type input "main"
click at [137, 108] on link "Mainline Menswear" at bounding box center [127, 107] width 32 height 5
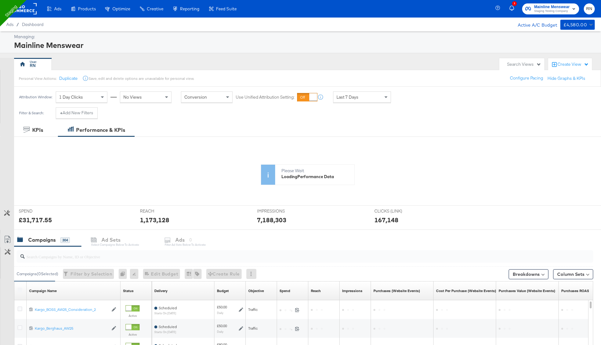
click at [562, 66] on div "Create View" at bounding box center [572, 64] width 31 height 6
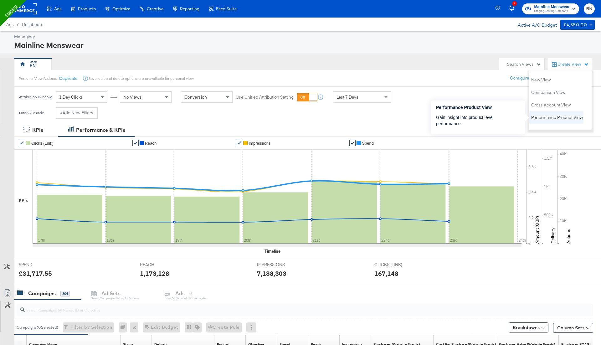
click at [549, 117] on span "Performance Product View" at bounding box center [557, 117] width 52 height 6
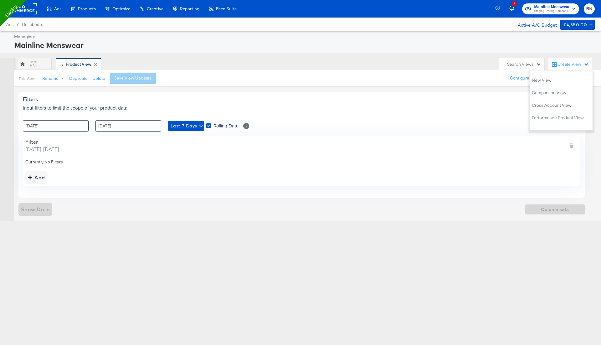
click at [160, 177] on div "Add" at bounding box center [301, 177] width 552 height 13
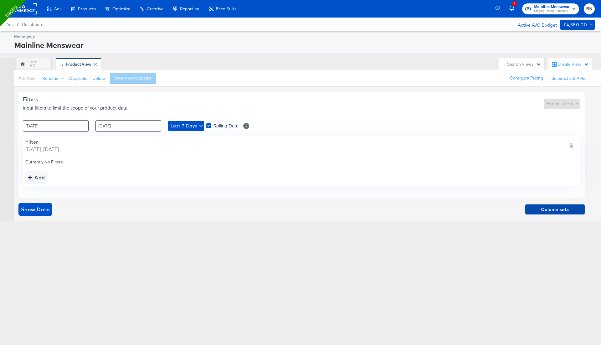
click at [561, 208] on span "Column sets" at bounding box center [554, 210] width 54 height 8
click at [558, 210] on span "Column sets" at bounding box center [554, 210] width 54 height 8
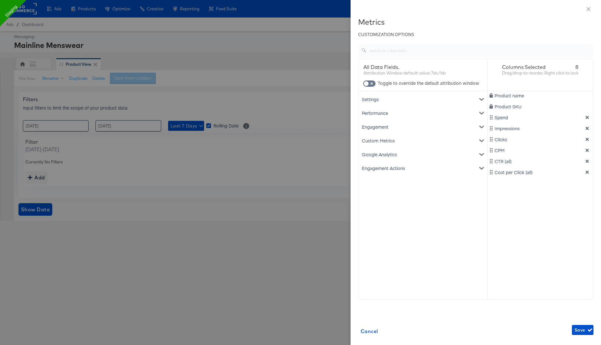
click at [398, 152] on div "Google Analytics" at bounding box center [422, 154] width 126 height 14
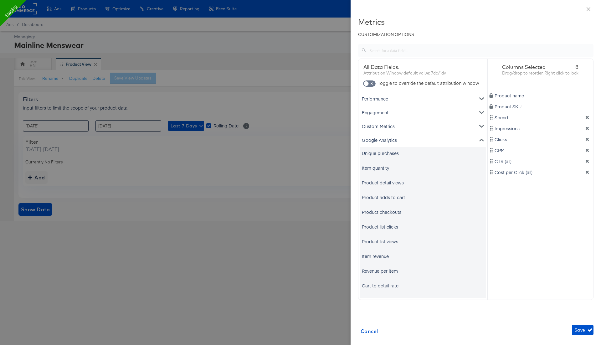
scroll to position [17, 0]
click at [375, 250] on div "Item revenue" at bounding box center [375, 253] width 27 height 6
click at [394, 150] on div "Unique purchases" at bounding box center [380, 150] width 37 height 6
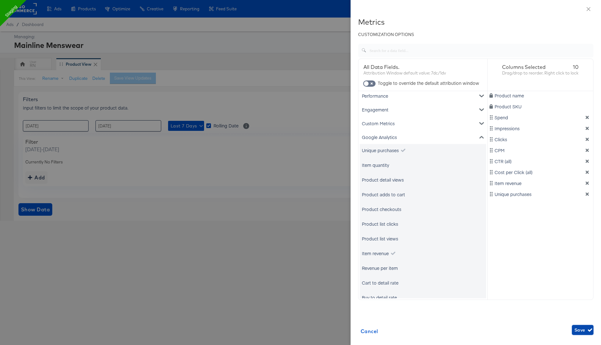
click at [580, 331] on span "Save" at bounding box center [582, 330] width 17 height 8
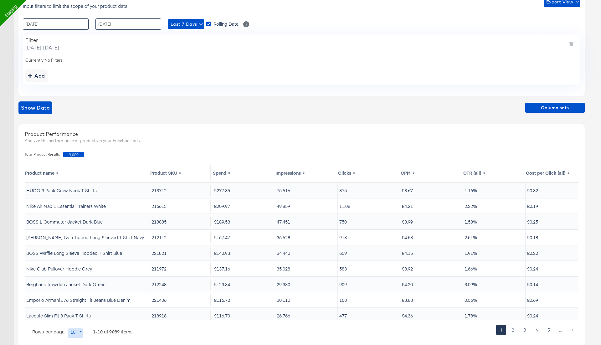
scroll to position [103, 0]
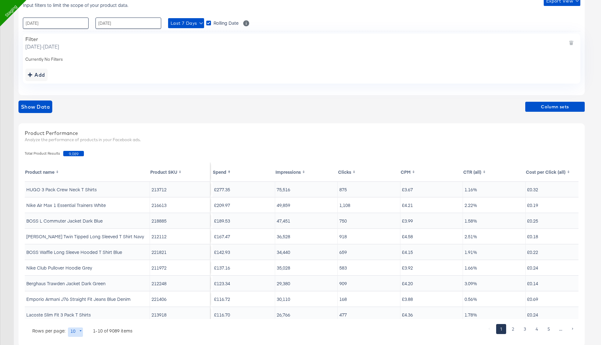
click at [160, 188] on td "213712" at bounding box center [180, 189] width 60 height 15
copy td "213712"
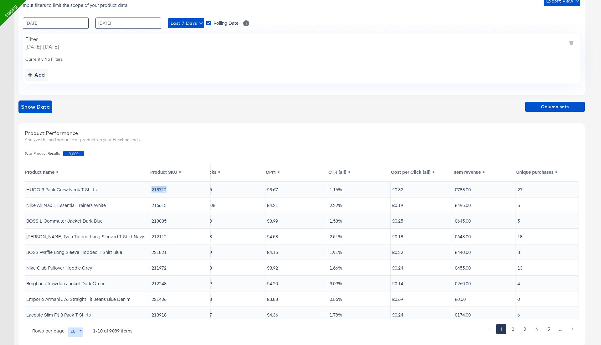
scroll to position [0, 0]
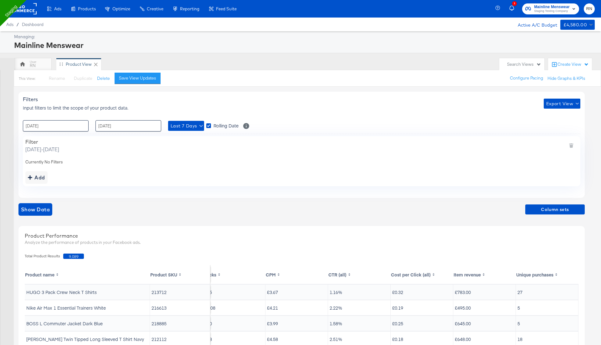
click at [32, 12] on rect at bounding box center [22, 8] width 29 height 11
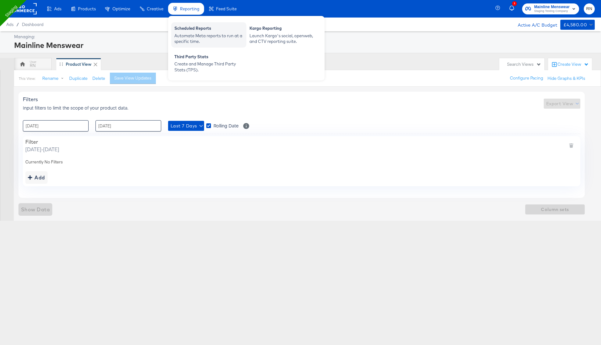
click at [185, 33] on div "Automate Meta reports to run at a specific time." at bounding box center [208, 39] width 69 height 12
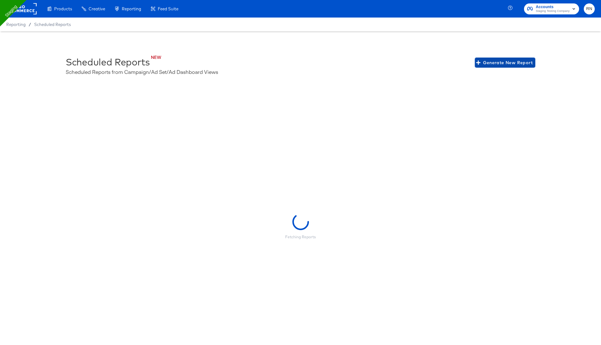
click at [493, 64] on span "Generate New Report" at bounding box center [504, 63] width 55 height 8
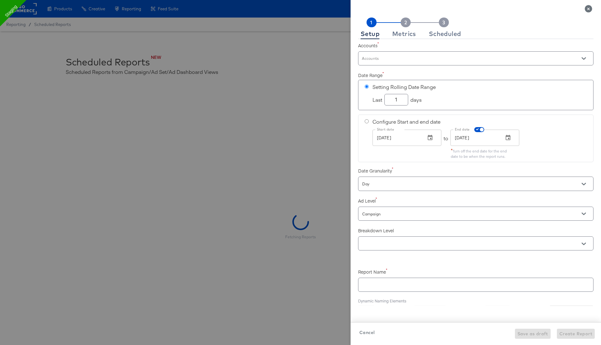
click at [386, 214] on input "Campaign" at bounding box center [467, 213] width 212 height 7
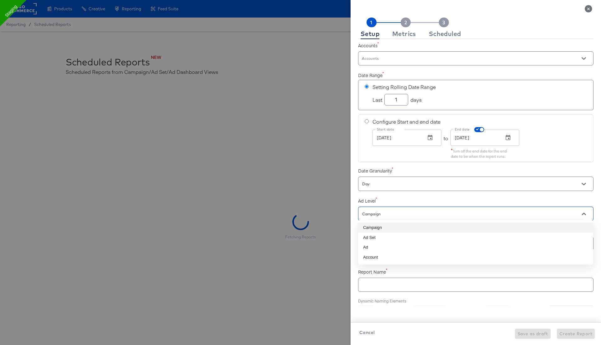
click at [379, 228] on li "Campaign" at bounding box center [475, 227] width 235 height 10
click at [382, 212] on input "Campaign" at bounding box center [467, 213] width 212 height 7
click at [381, 229] on li "Campaign" at bounding box center [475, 227] width 235 height 10
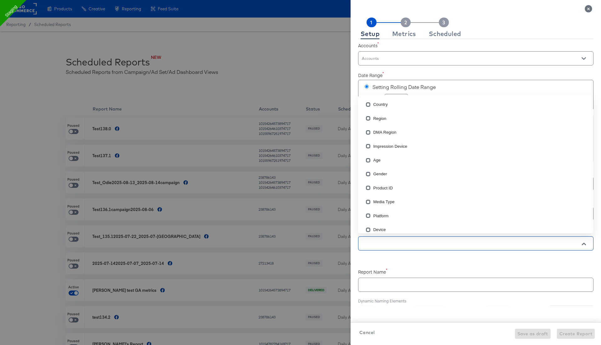
click at [381, 240] on input "text" at bounding box center [467, 243] width 212 height 7
click at [375, 185] on li "Product ID" at bounding box center [475, 188] width 235 height 14
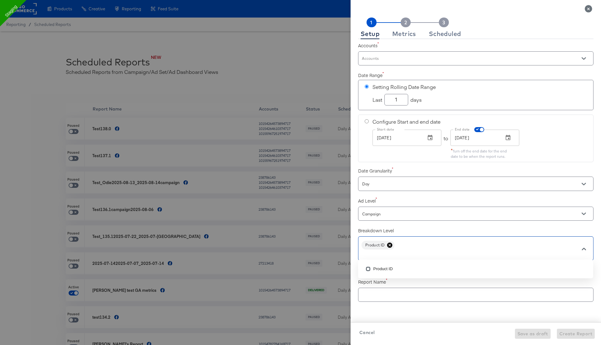
click at [402, 214] on input "Campaign" at bounding box center [467, 213] width 212 height 7
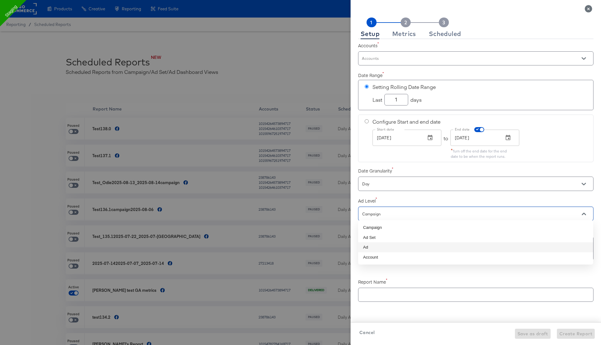
click at [377, 245] on li "Ad" at bounding box center [475, 247] width 235 height 10
checkbox input "true"
type input "Ad"
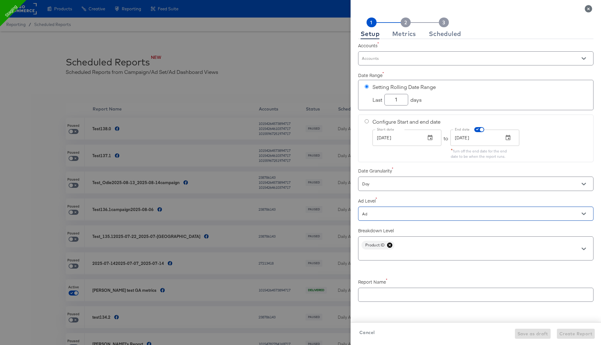
click at [389, 244] on icon at bounding box center [389, 244] width 5 height 5
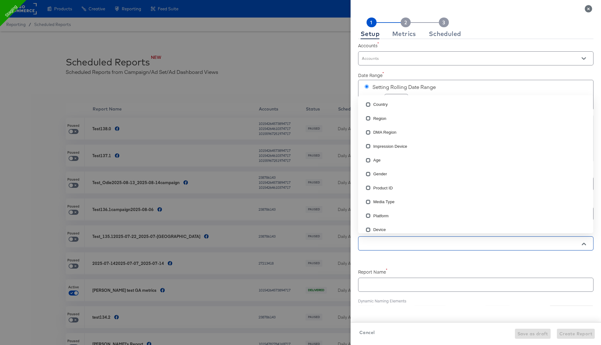
click at [389, 241] on input "text" at bounding box center [467, 243] width 212 height 7
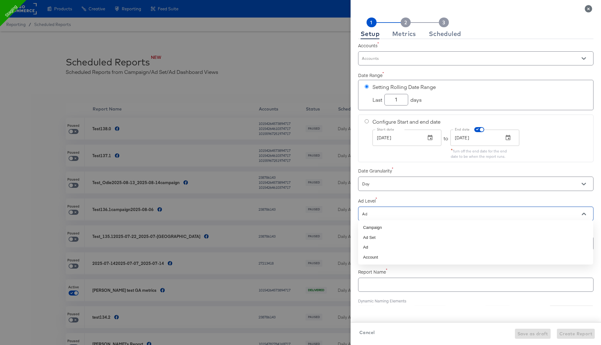
click at [371, 210] on input "Ad" at bounding box center [467, 213] width 212 height 7
click at [373, 197] on label "Ad Level" at bounding box center [475, 200] width 235 height 6
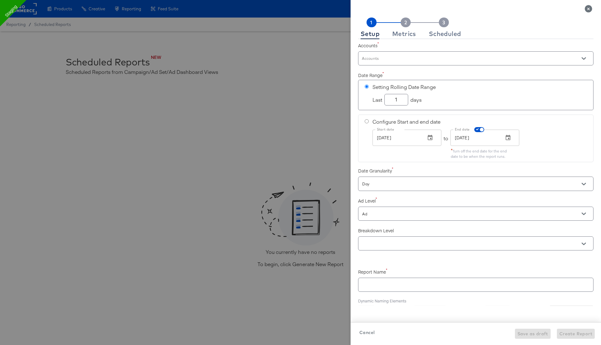
checkbox input "true"
click at [25, 10] on div at bounding box center [300, 172] width 601 height 345
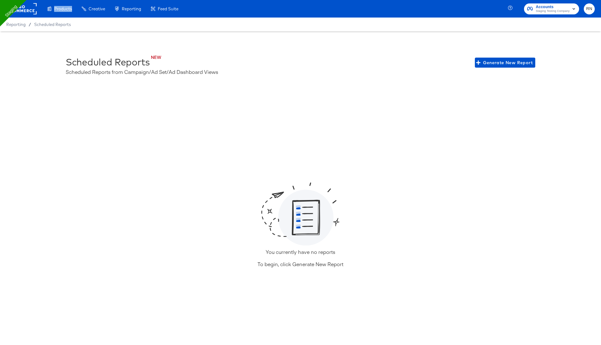
click at [25, 10] on rect at bounding box center [22, 8] width 29 height 11
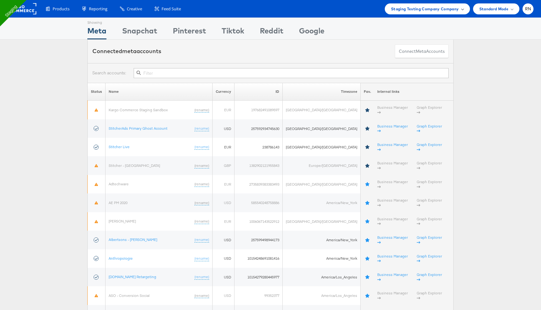
click at [408, 3] on div "Staging Testing Company Company" at bounding box center [426, 8] width 85 height 11
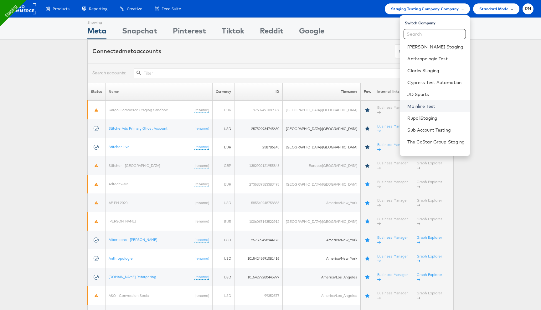
click at [417, 106] on link "Mainline Test" at bounding box center [435, 106] width 57 height 6
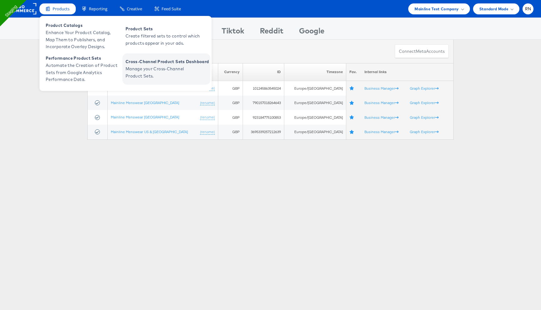
click at [147, 71] on span "Manage your Cross-Channel Product Sets." at bounding box center [162, 72] width 75 height 14
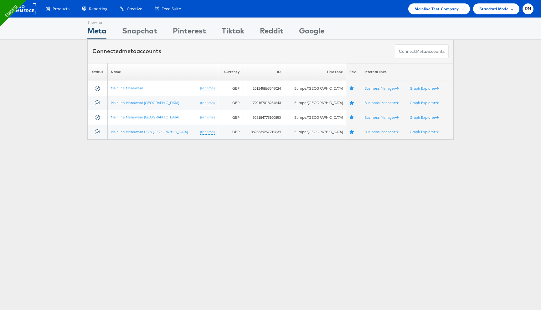
click at [454, 9] on span "Mainline Test Company" at bounding box center [436, 9] width 44 height 7
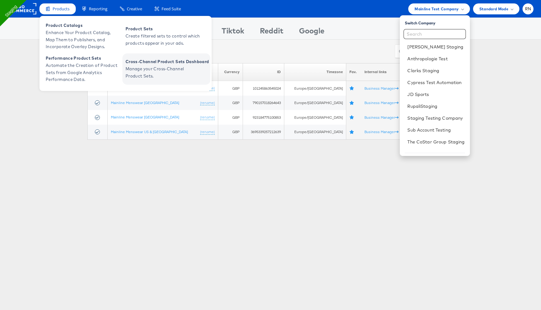
click at [160, 68] on span "Manage your Cross-Channel Product Sets." at bounding box center [162, 72] width 75 height 14
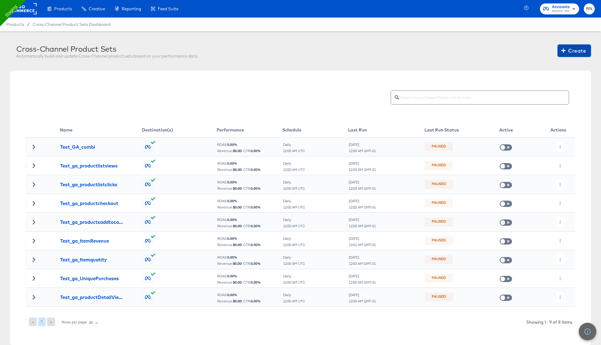
click at [570, 53] on span "Create" at bounding box center [573, 50] width 23 height 9
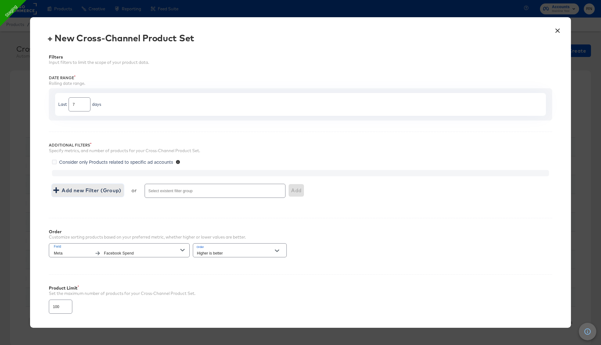
click at [114, 188] on span "Add new Filter (Group)" at bounding box center [87, 190] width 67 height 9
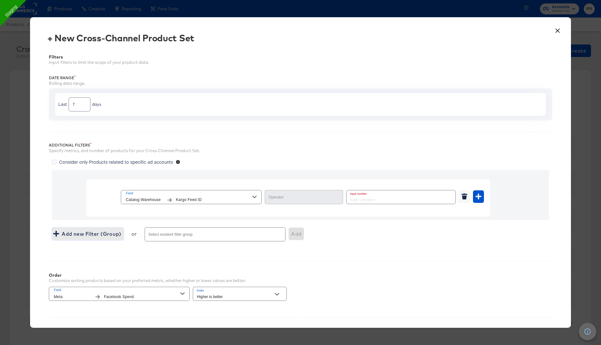
type input "Equal"
click at [149, 200] on span "Catalog Warehouse" at bounding box center [145, 199] width 38 height 7
click at [556, 31] on button "×" at bounding box center [556, 28] width 11 height 11
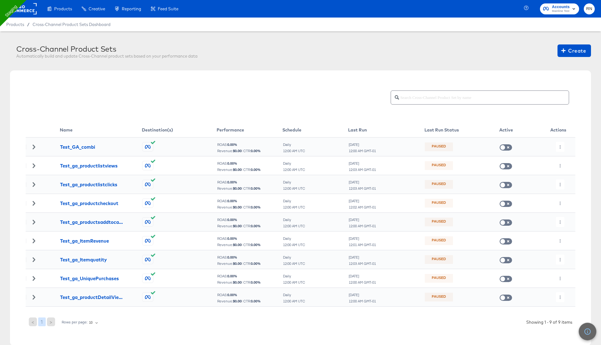
click at [28, 9] on rect at bounding box center [22, 8] width 29 height 11
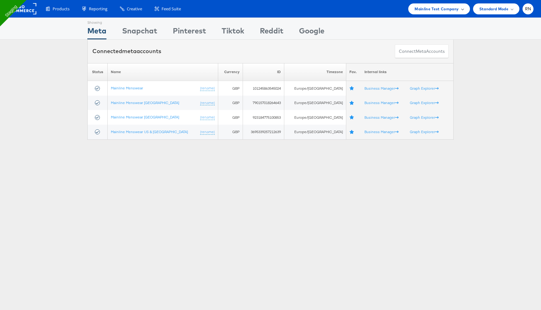
click at [454, 8] on span "Mainline Test Company" at bounding box center [436, 9] width 44 height 7
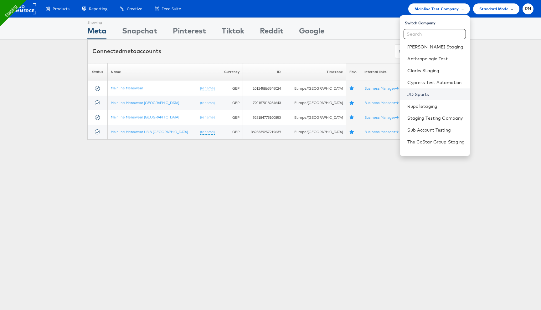
click at [418, 96] on link "JD Sports" at bounding box center [435, 94] width 57 height 6
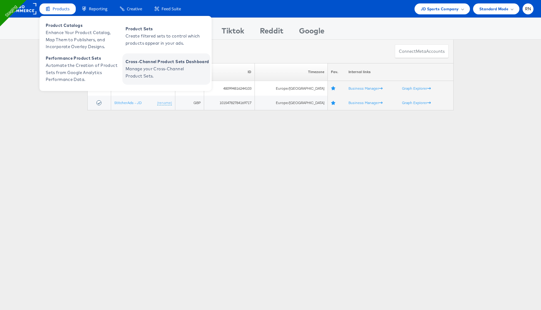
click at [143, 68] on span "Manage your Cross-Channel Product Sets." at bounding box center [162, 72] width 75 height 14
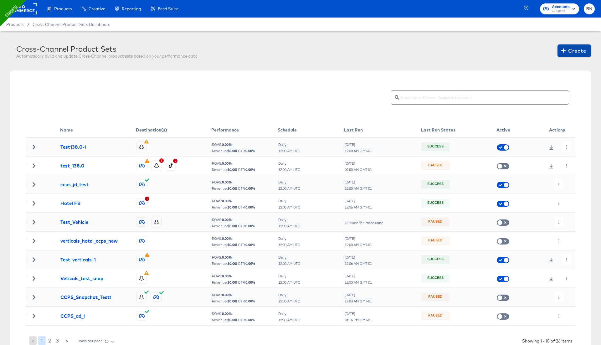
click at [573, 53] on span "Create" at bounding box center [573, 50] width 23 height 9
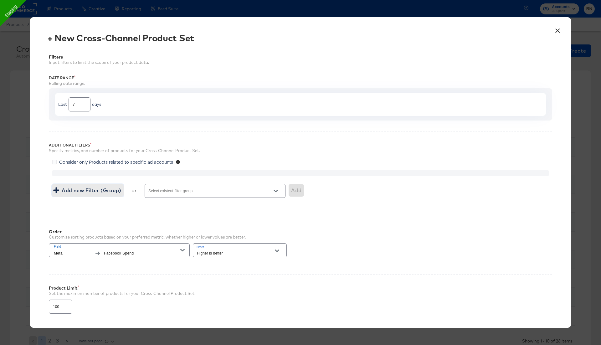
click at [113, 186] on span "Add new Filter (Group)" at bounding box center [87, 190] width 67 height 9
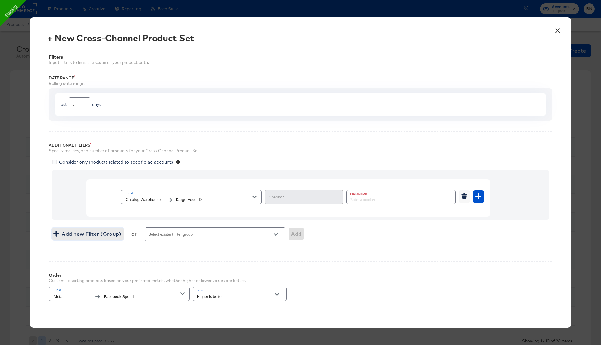
type input "Equal"
click at [147, 196] on span "Catalog Warehouse" at bounding box center [145, 199] width 38 height 7
click at [558, 31] on button "×" at bounding box center [556, 28] width 11 height 11
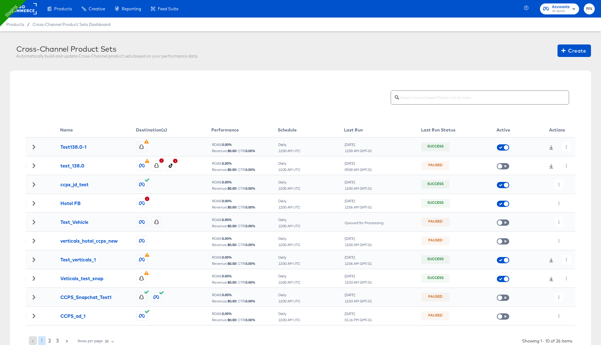
click at [25, 6] on rect at bounding box center [22, 8] width 29 height 11
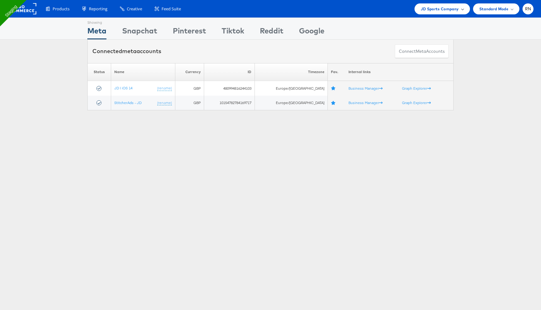
click at [444, 9] on span "JD Sports Company" at bounding box center [439, 9] width 38 height 7
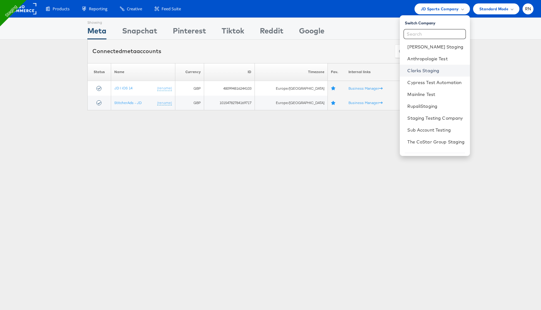
click at [419, 72] on link "Clarks Staging" at bounding box center [435, 71] width 57 height 6
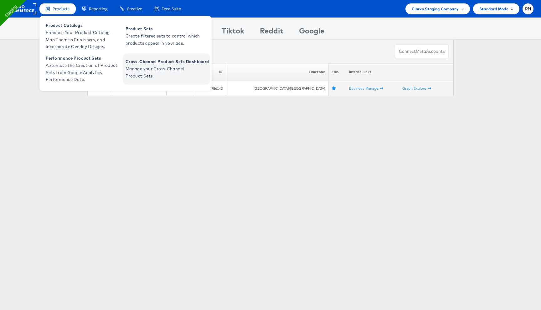
click at [146, 67] on span "Manage your Cross-Channel Product Sets." at bounding box center [162, 72] width 75 height 14
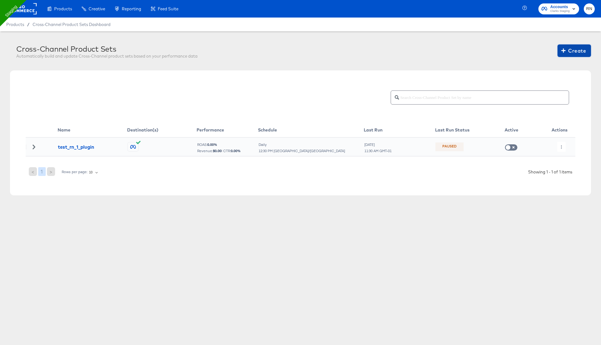
click at [572, 53] on span "Create" at bounding box center [573, 50] width 23 height 9
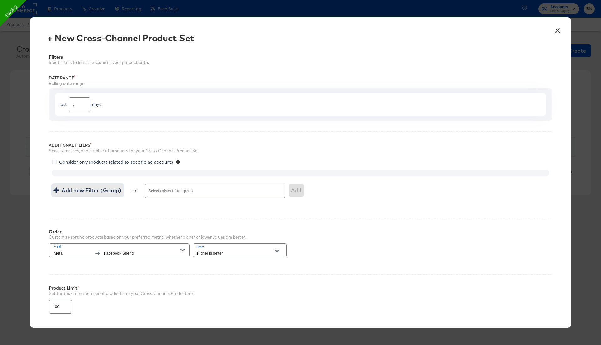
click at [113, 190] on span "Add new Filter (Group)" at bounding box center [87, 190] width 67 height 9
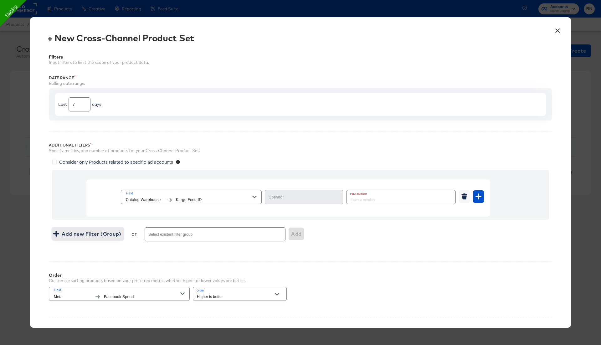
type input "Equal"
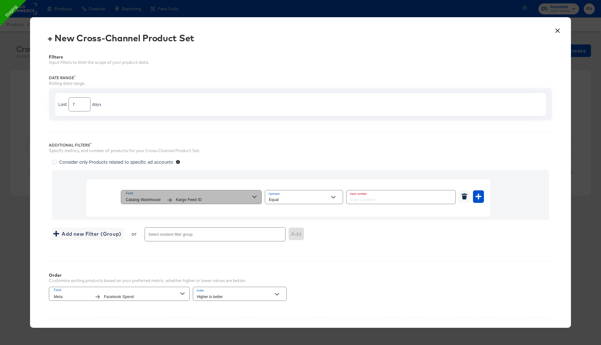
click at [154, 197] on span "Catalog Warehouse" at bounding box center [145, 199] width 38 height 7
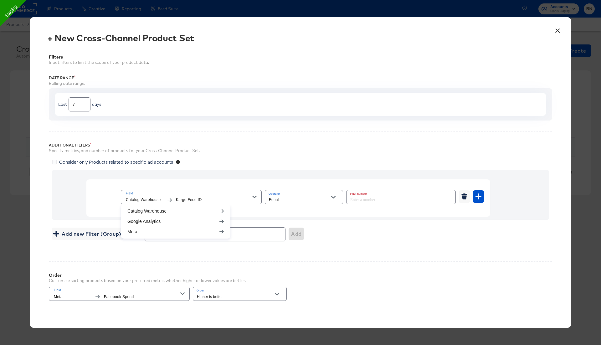
click at [562, 30] on button "×" at bounding box center [556, 28] width 11 height 11
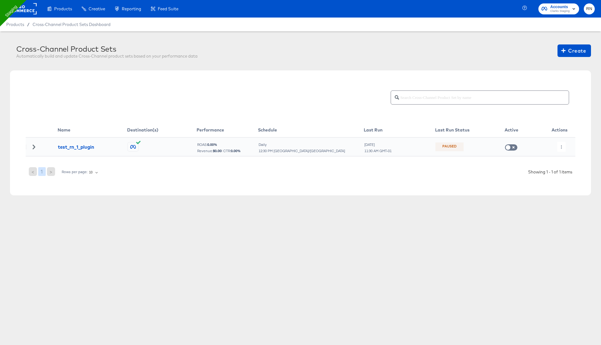
click at [32, 11] on rect at bounding box center [22, 8] width 29 height 11
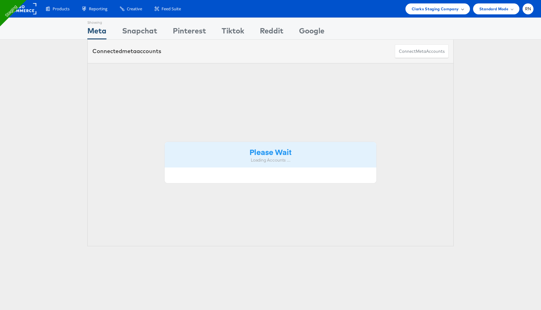
click at [439, 9] on span "Clarks Staging Company" at bounding box center [434, 9] width 47 height 7
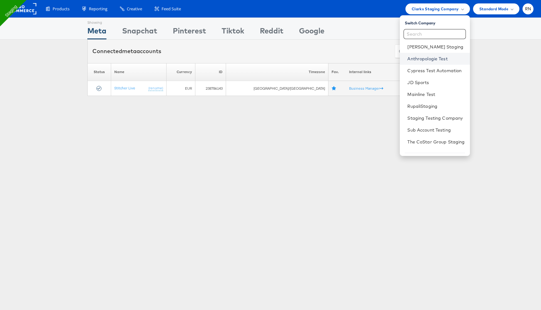
click at [422, 60] on link "Anthropologie Test" at bounding box center [435, 59] width 57 height 6
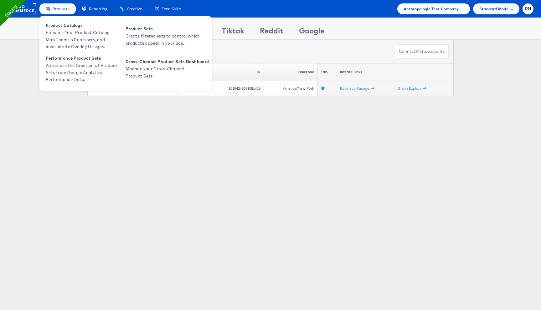
click at [63, 12] on div "Products" at bounding box center [57, 8] width 36 height 11
click at [144, 74] on span "Manage your Cross-Channel Product Sets." at bounding box center [162, 72] width 75 height 14
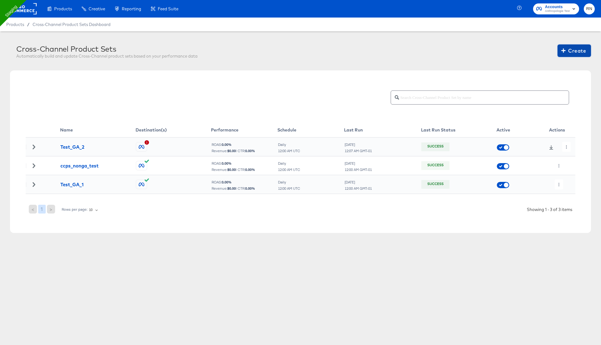
click at [573, 49] on span "Create" at bounding box center [573, 50] width 23 height 9
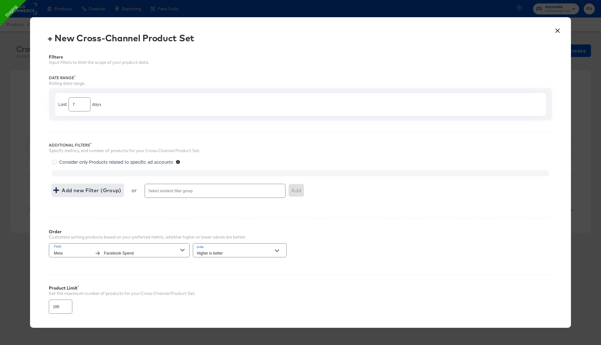
click at [112, 189] on span "Add new Filter (Group)" at bounding box center [87, 190] width 67 height 9
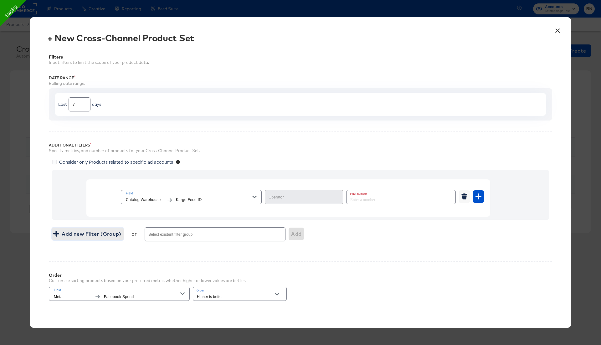
type input "Equal"
click at [149, 192] on span "Field" at bounding box center [189, 194] width 126 height 6
click at [557, 28] on button "×" at bounding box center [556, 28] width 11 height 11
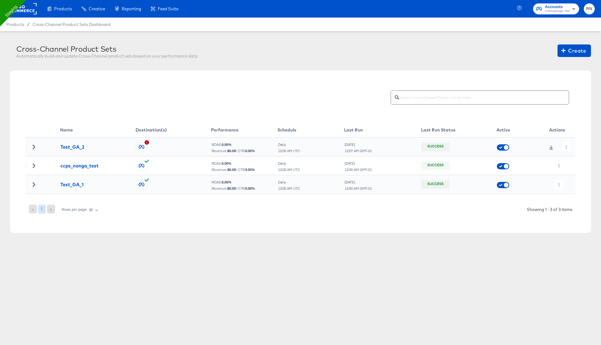
click at [30, 6] on rect at bounding box center [22, 8] width 29 height 11
click at [578, 49] on span "Create" at bounding box center [573, 50] width 23 height 9
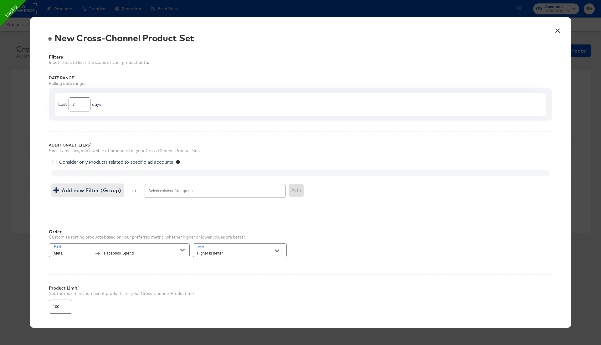
click at [104, 193] on span "Add new Filter (Group)" at bounding box center [87, 190] width 67 height 9
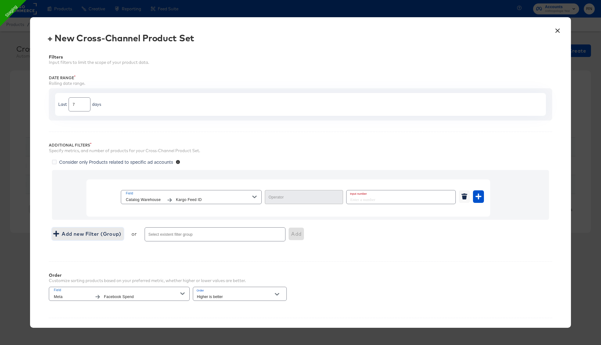
type input "Equal"
click at [170, 206] on div "Field Catalog Warehouse Kargo Feed ID Operator Equal Input number" at bounding box center [302, 200] width 363 height 22
click at [177, 199] on span "Kargo Feed ID" at bounding box center [214, 199] width 76 height 7
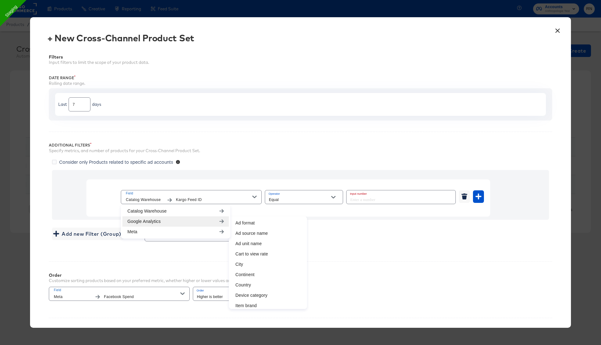
click at [556, 32] on button "×" at bounding box center [556, 28] width 11 height 11
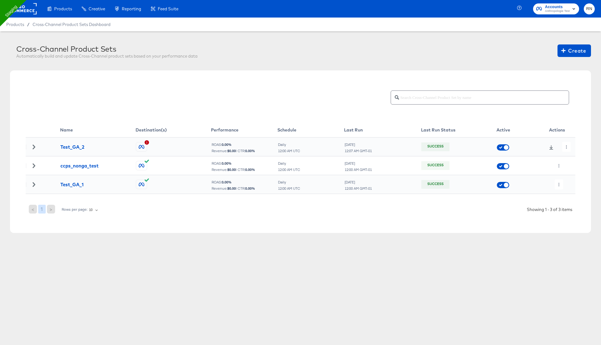
click at [27, 11] on rect at bounding box center [22, 8] width 29 height 11
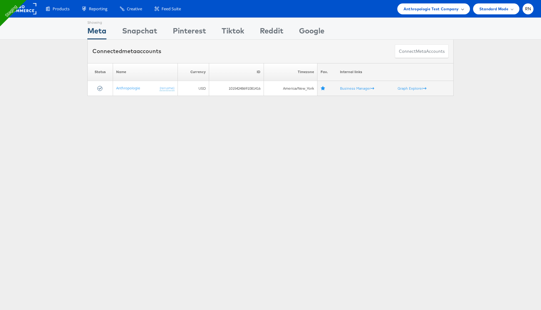
click at [419, 10] on span "Anthropologie Test Company" at bounding box center [430, 9] width 55 height 7
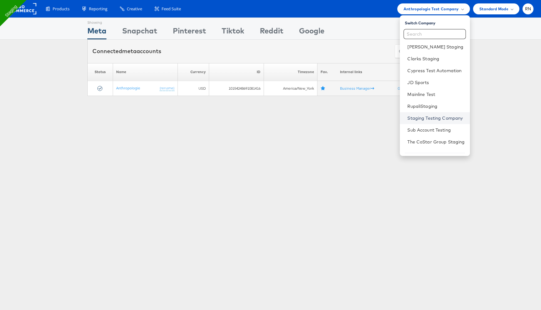
click at [411, 117] on link "Staging Testing Company" at bounding box center [435, 118] width 57 height 6
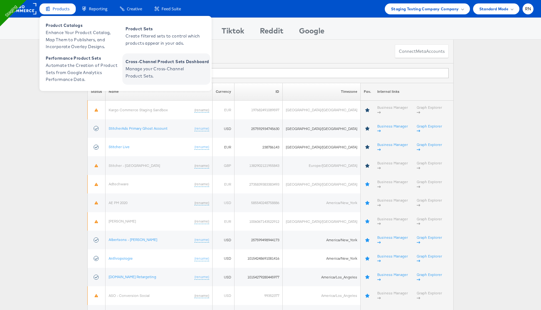
click at [160, 69] on span "Manage your Cross-Channel Product Sets." at bounding box center [162, 72] width 75 height 14
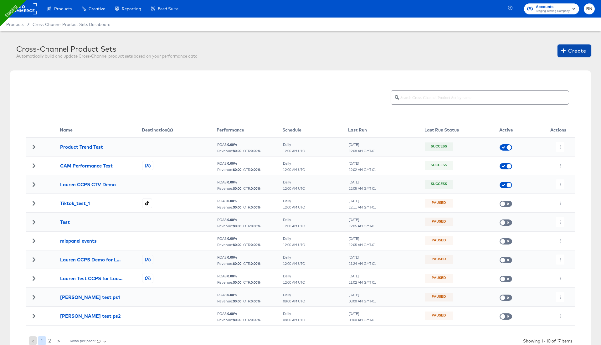
click at [577, 53] on span "Create" at bounding box center [573, 50] width 23 height 9
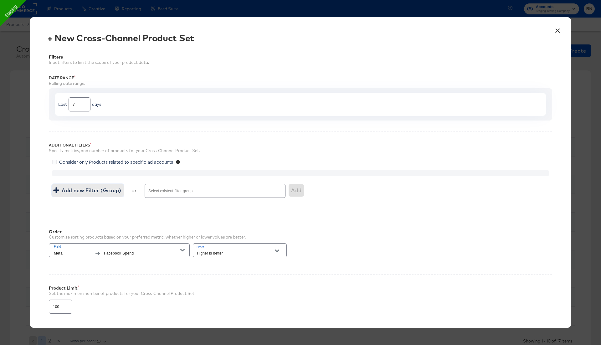
click at [113, 188] on span "Add new Filter (Group)" at bounding box center [87, 190] width 67 height 9
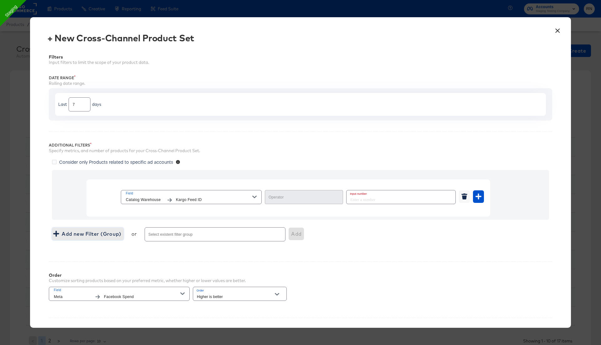
type input "Equal"
click at [135, 197] on span "Catalog Warehouse" at bounding box center [145, 199] width 38 height 7
click at [556, 25] on button "×" at bounding box center [556, 28] width 11 height 11
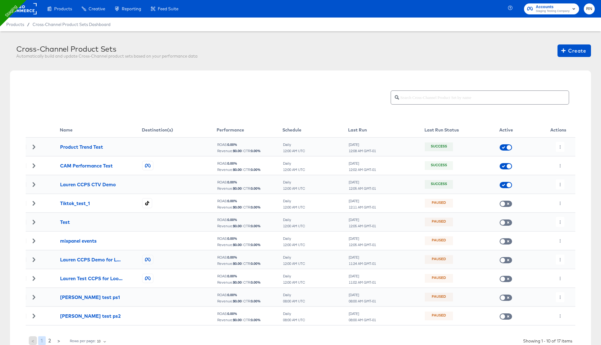
click at [25, 10] on rect at bounding box center [22, 8] width 29 height 11
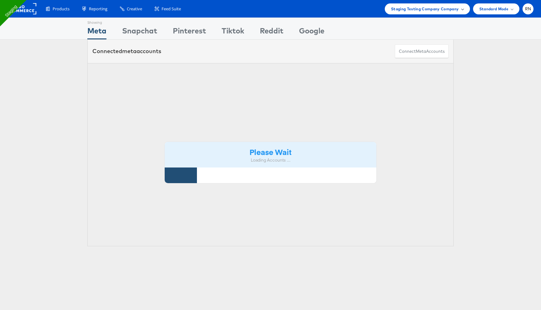
click at [440, 8] on span "Staging Testing Company Company" at bounding box center [425, 9] width 68 height 7
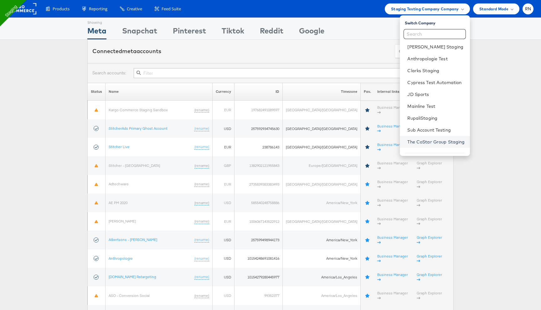
click at [415, 140] on link "The CoStar Group Staging" at bounding box center [435, 142] width 57 height 6
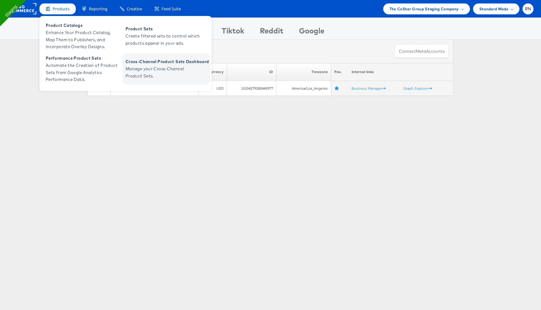
click at [160, 83] on link "Cross-Channel Product Sets Dashboard Manage your Cross-Channel Product Sets." at bounding box center [166, 68] width 88 height 31
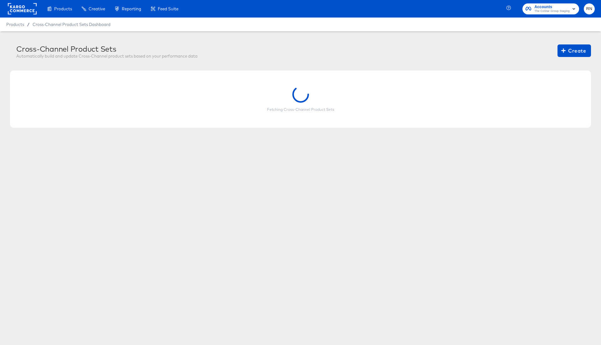
click at [176, 92] on div "Fetching Cross-Channel Product Sets" at bounding box center [300, 99] width 549 height 26
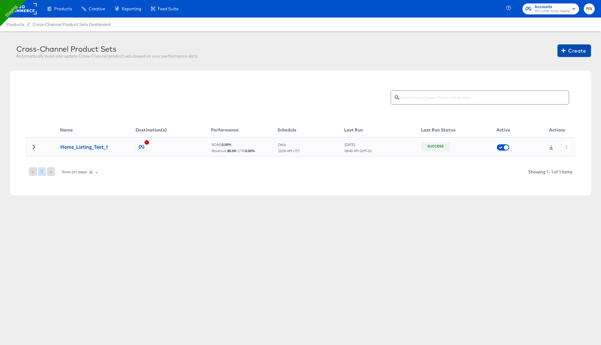
click at [562, 48] on icon "button" at bounding box center [563, 51] width 4 height 6
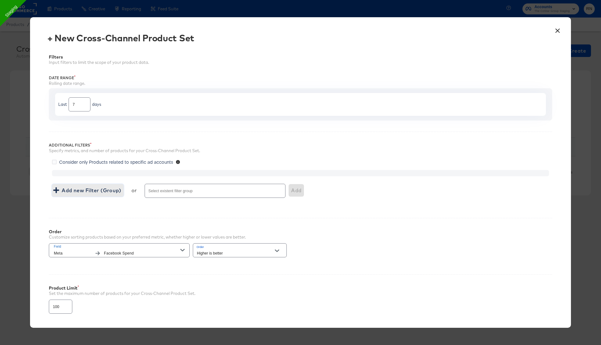
click at [95, 189] on span "Add new Filter (Group)" at bounding box center [87, 190] width 67 height 9
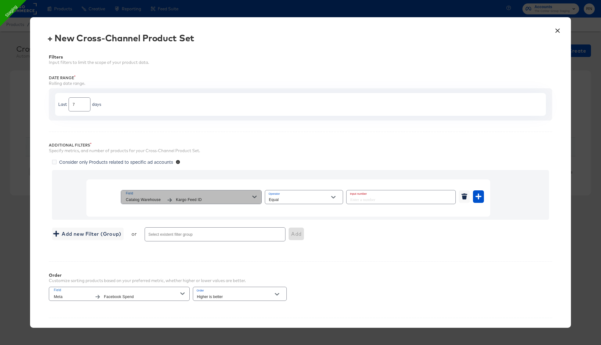
click at [187, 199] on span "Kargo Feed ID" at bounding box center [214, 199] width 76 height 7
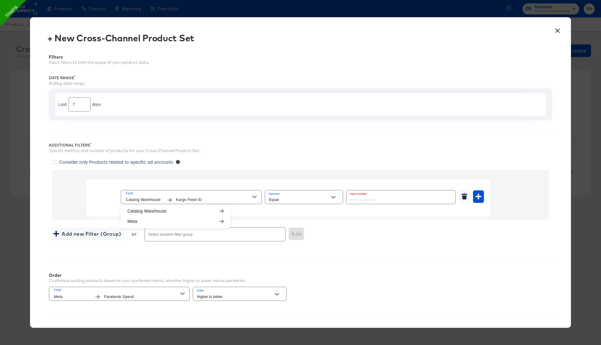
click at [550, 31] on div "× + New Cross-Channel Product Set Filters Input filters to limit the scope of y…" at bounding box center [300, 172] width 541 height 310
click at [558, 31] on button "×" at bounding box center [556, 28] width 11 height 11
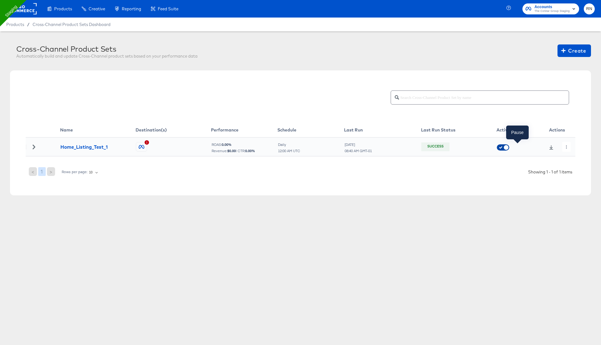
click at [504, 145] on span at bounding box center [506, 147] width 5 height 5
click at [506, 146] on input "checkbox" at bounding box center [505, 149] width 19 height 6
checkbox input "true"
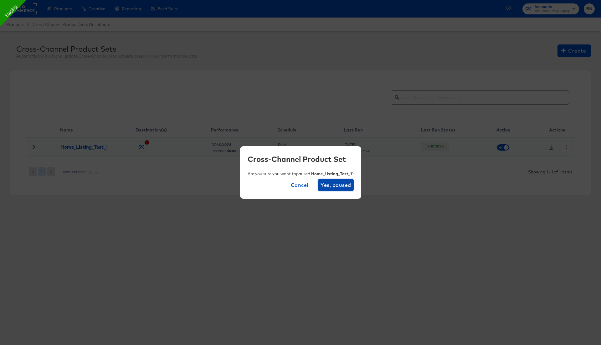
click at [347, 184] on span "Yes, paused" at bounding box center [335, 184] width 30 height 9
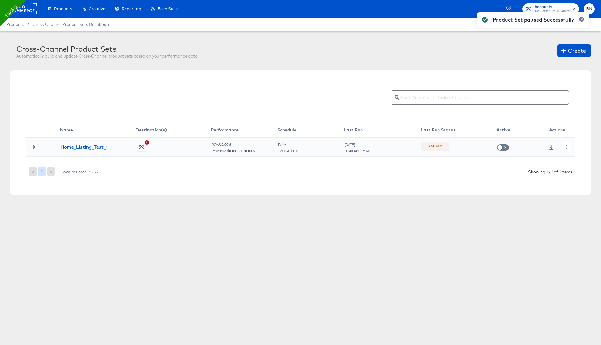
click at [32, 6] on rect at bounding box center [22, 8] width 29 height 11
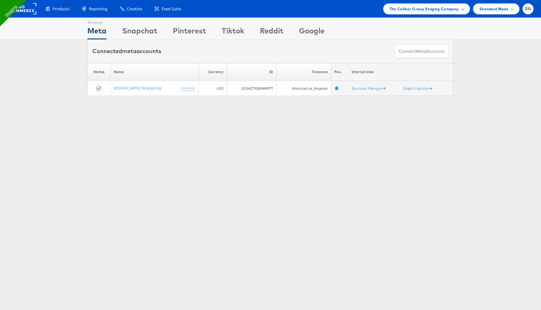
click at [449, 9] on span "The CoStar Group Staging Company" at bounding box center [423, 9] width 69 height 7
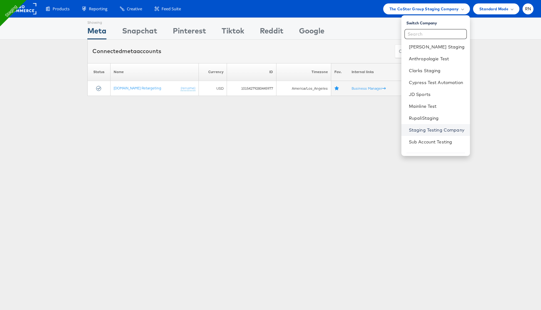
click at [419, 127] on link "Staging Testing Company" at bounding box center [437, 130] width 56 height 6
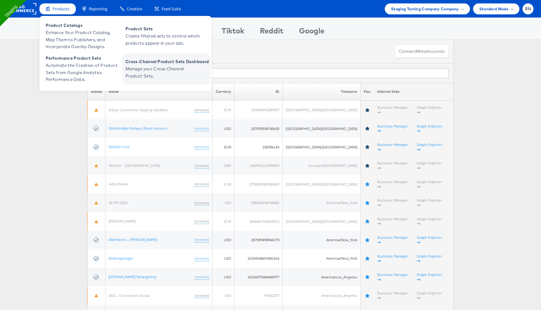
click at [162, 68] on span "Manage your Cross-Channel Product Sets." at bounding box center [162, 72] width 75 height 14
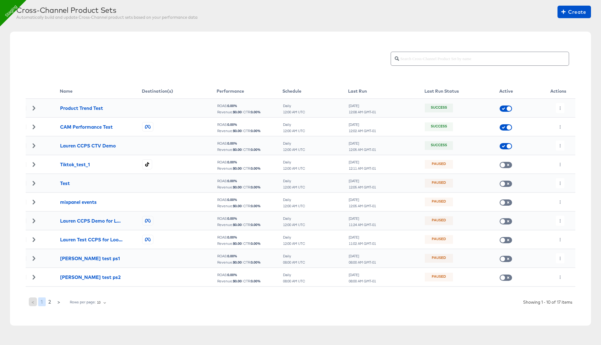
scroll to position [39, 0]
click at [48, 303] on span "2" at bounding box center [49, 301] width 3 height 9
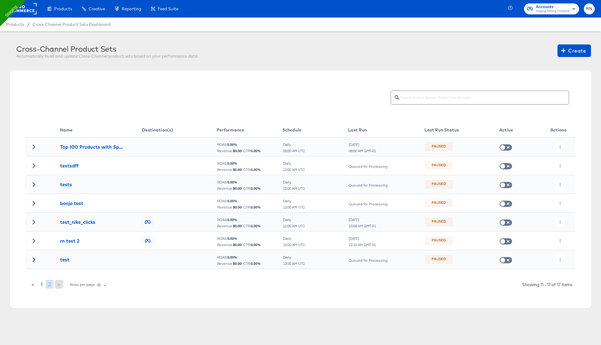
scroll to position [0, 0]
click at [41, 284] on span "1" at bounding box center [42, 284] width 2 height 9
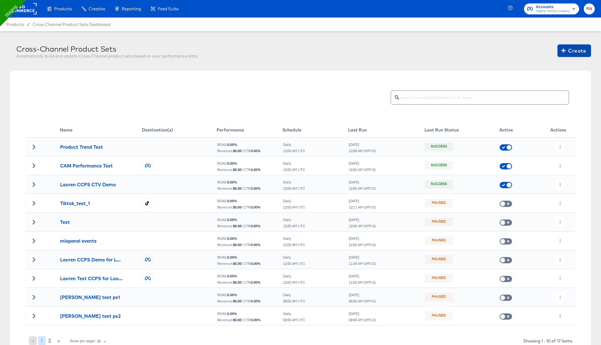
click at [572, 50] on span "Create" at bounding box center [573, 50] width 23 height 9
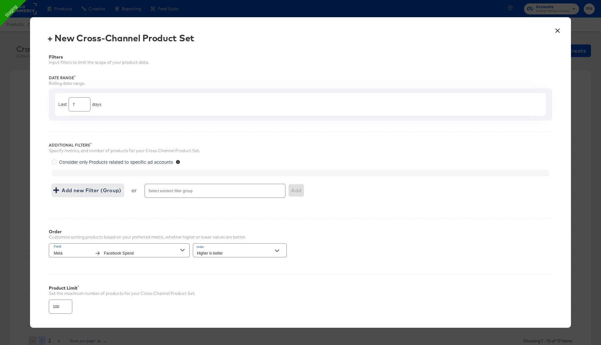
click at [97, 190] on span "Add new Filter (Group)" at bounding box center [87, 190] width 67 height 9
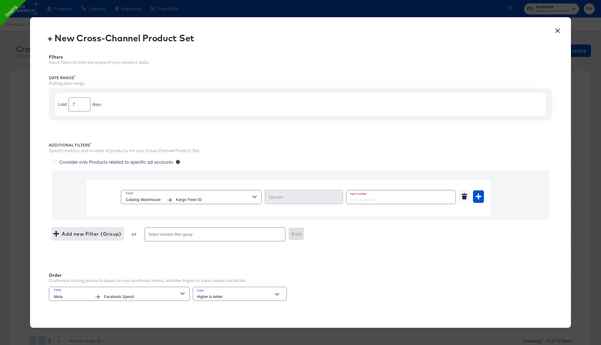
type input "Equal"
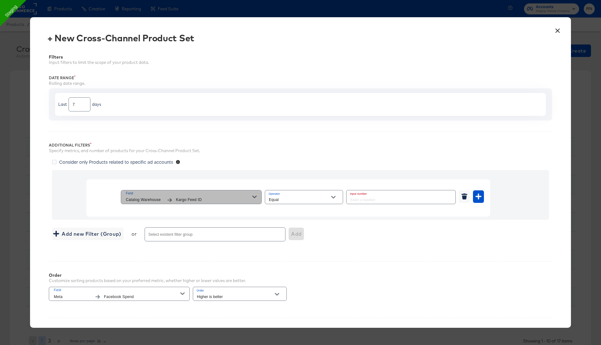
click at [198, 196] on div "Field Catalog Warehouse Kargo Feed ID" at bounding box center [189, 197] width 126 height 13
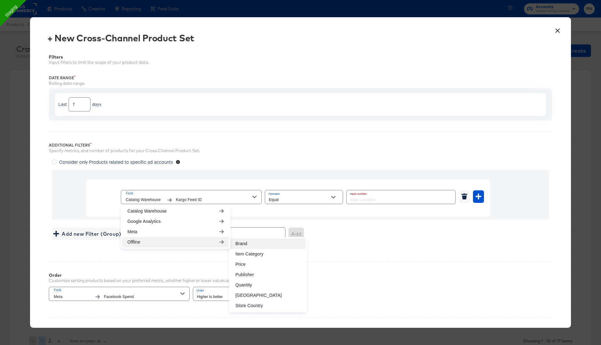
click at [263, 242] on li "Brand" at bounding box center [267, 243] width 75 height 10
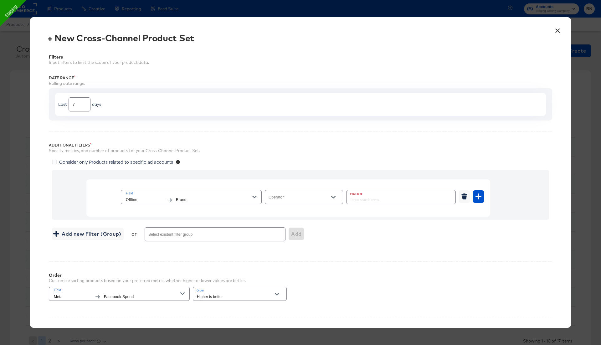
click at [294, 190] on div at bounding box center [304, 197] width 78 height 14
click at [293, 194] on div at bounding box center [304, 197] width 78 height 14
click at [293, 197] on input "Operator" at bounding box center [298, 199] width 63 height 7
click at [290, 213] on li "Equal" at bounding box center [304, 212] width 78 height 10
type input "Equal"
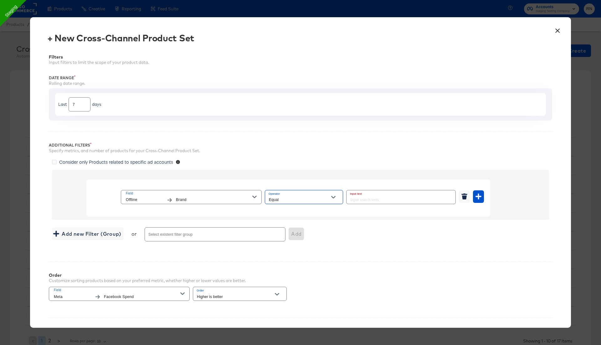
click at [392, 197] on input "text" at bounding box center [400, 196] width 109 height 13
type input "adidas"
click at [228, 196] on span "Brand" at bounding box center [214, 199] width 76 height 7
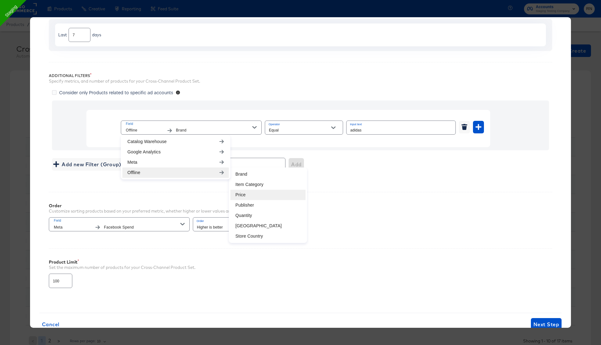
scroll to position [70, 0]
click at [366, 197] on div "Order Customize sorting products based on your preferred metric, whether higher…" at bounding box center [300, 213] width 503 height 45
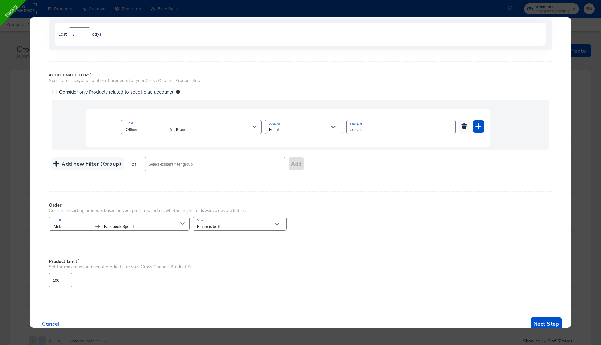
click at [552, 314] on div "× + New Cross-Channel Product Set Filters Input filters to limit the scope of y…" at bounding box center [300, 172] width 541 height 310
click at [551, 317] on button "Next Step" at bounding box center [546, 323] width 31 height 13
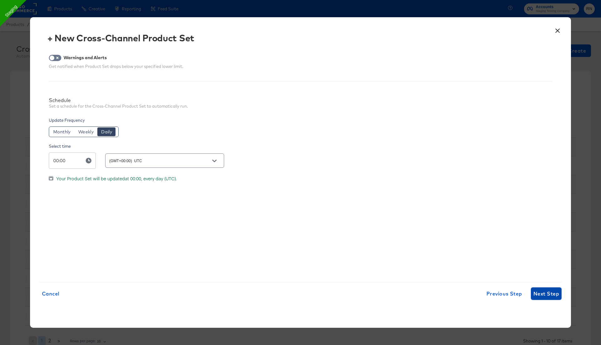
click at [542, 296] on span "Next Step" at bounding box center [546, 293] width 26 height 9
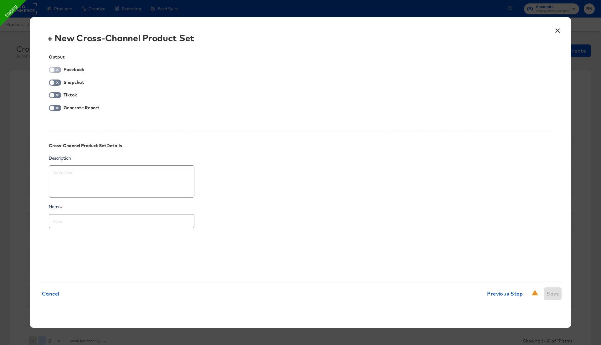
click at [57, 69] on input "checkbox" at bounding box center [52, 71] width 19 height 6
checkbox input "true"
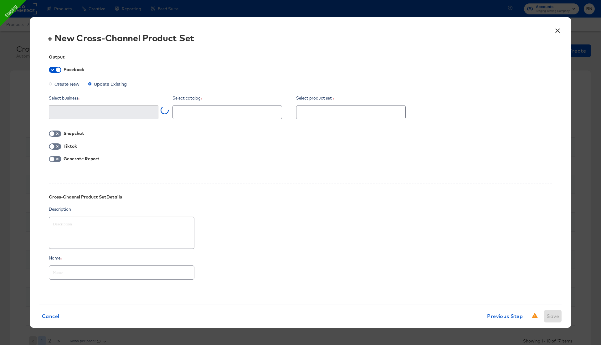
click at [67, 83] on span "Create New" at bounding box center [66, 84] width 25 height 6
click at [0, 0] on input "Create New" at bounding box center [0, 0] width 0 height 0
click at [81, 115] on input "text" at bounding box center [99, 112] width 94 height 7
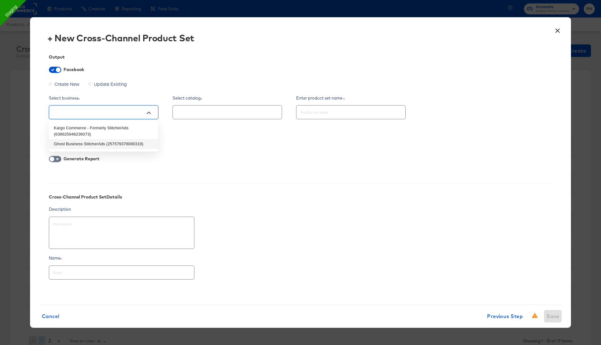
click at [89, 141] on li "Ghost Business StitcherAds (257579378080319)" at bounding box center [103, 144] width 109 height 10
type textarea "x"
type input "Ghost Business StitcherAds (257579378080319)"
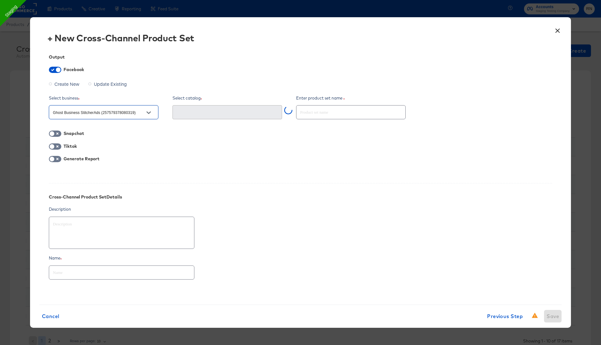
click at [121, 274] on input "text" at bounding box center [121, 269] width 145 height 13
type textarea "x"
type input "f"
type textarea "x"
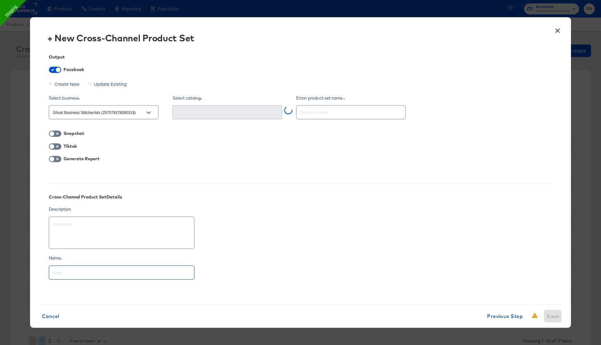
type input "o"
type textarea "x"
type input "of"
type textarea "x"
type input "off"
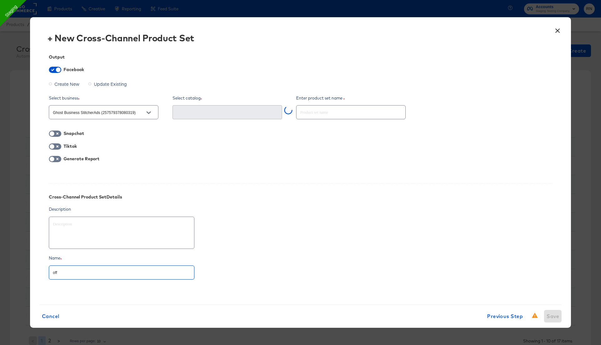
type textarea "x"
type input "offl"
type textarea "x"
type input "offlin"
type textarea "x"
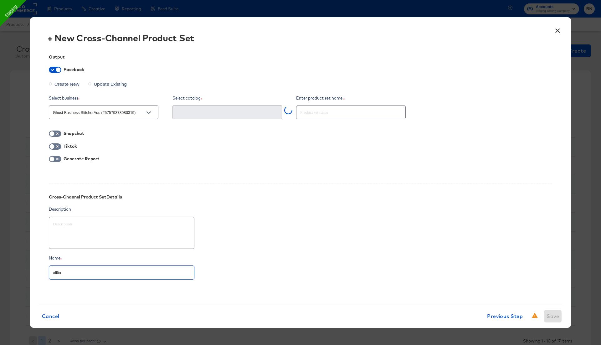
type input "offline"
type textarea "x"
type input "offline"
type textarea "x"
type input "offline t"
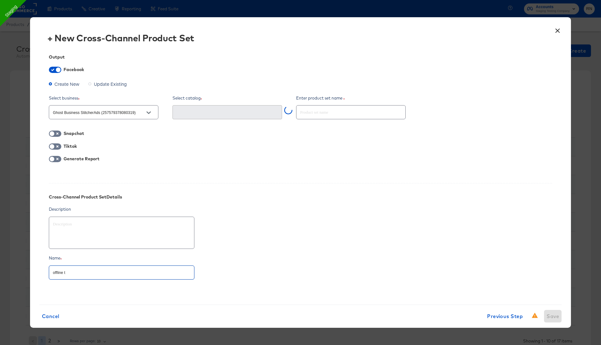
type textarea "x"
type input "offline te"
type textarea "x"
type input "offline tes"
type textarea "x"
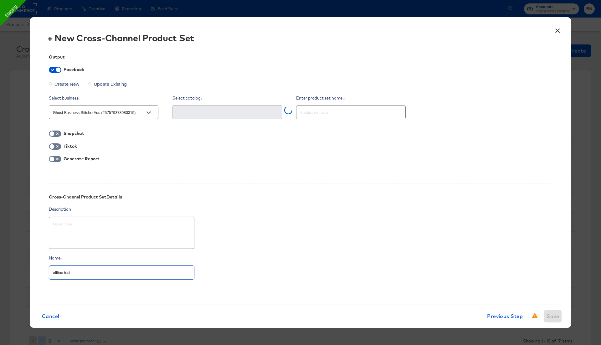
type input "offline test"
click at [304, 107] on input "text" at bounding box center [350, 109] width 109 height 13
type textarea "x"
type input "o"
type textarea "x"
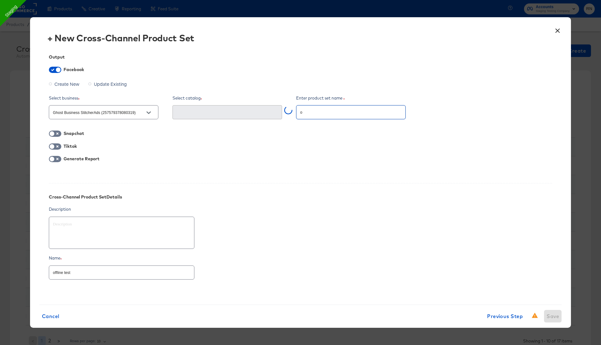
type input "of"
type textarea "x"
type input "off"
type textarea "x"
type input "offl"
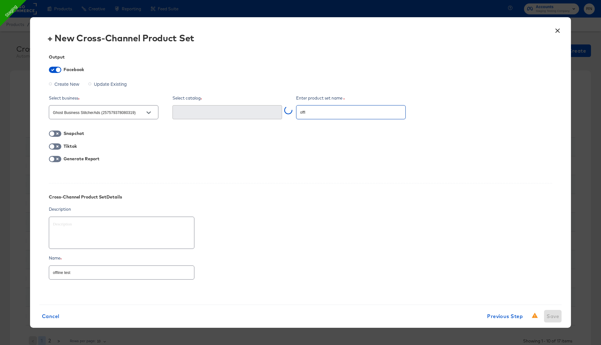
type textarea "x"
type input "offli"
type textarea "x"
type input "offlin"
type textarea "x"
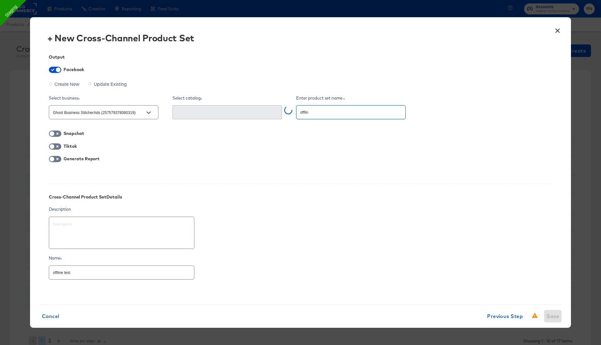
type input "offline"
type textarea "x"
type input "offline"
type textarea "x"
type input "offline te"
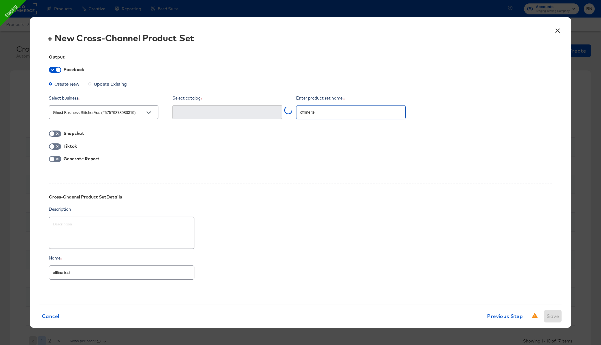
type textarea "x"
type input "offline tes"
type textarea "x"
type input "offline test"
click at [189, 118] on div at bounding box center [226, 112] width 109 height 14
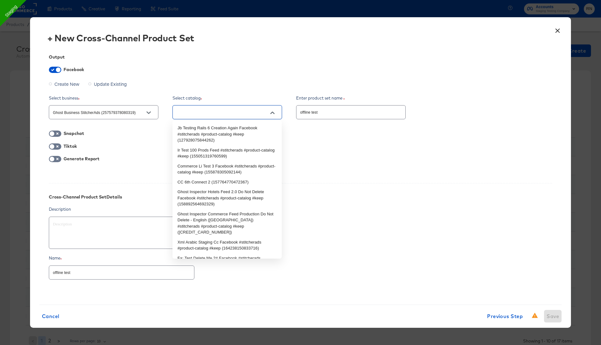
click at [206, 111] on input "text" at bounding box center [222, 112] width 94 height 7
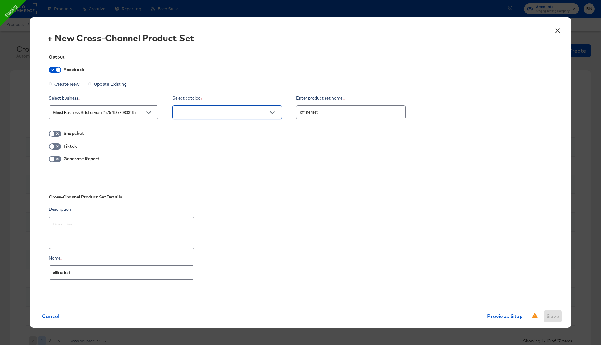
type textarea "x"
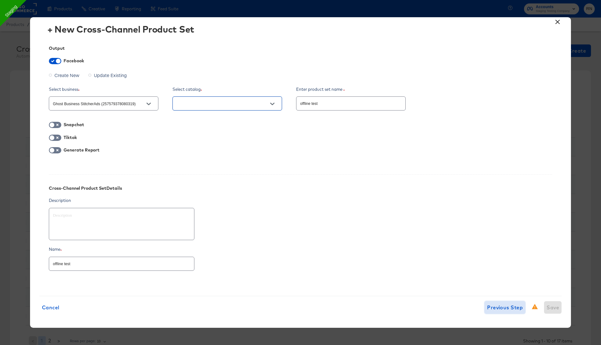
click at [504, 309] on span "Previous Step" at bounding box center [505, 307] width 36 height 9
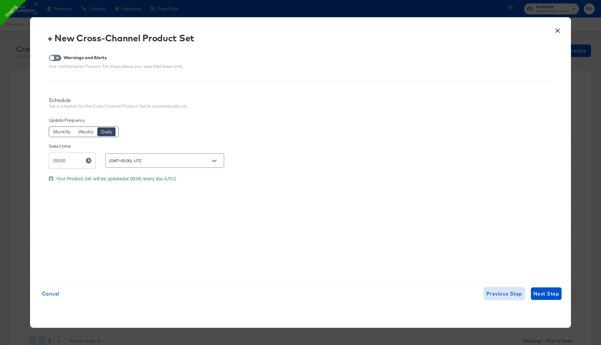
click at [501, 292] on span "Previous Step" at bounding box center [504, 293] width 36 height 9
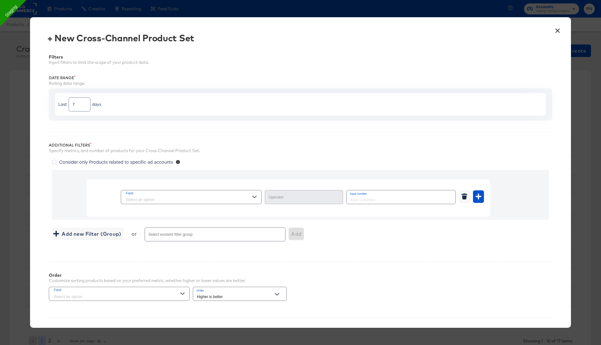
type input "Equal"
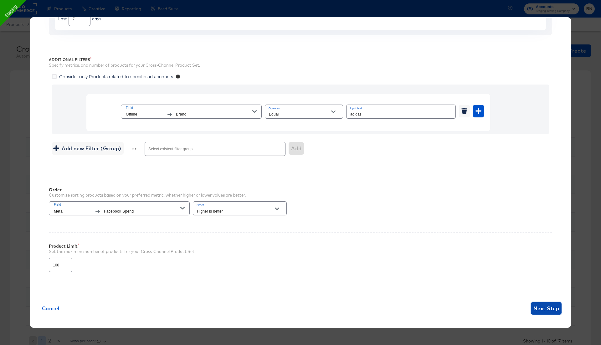
click at [533, 309] on span "Next Step" at bounding box center [546, 308] width 26 height 9
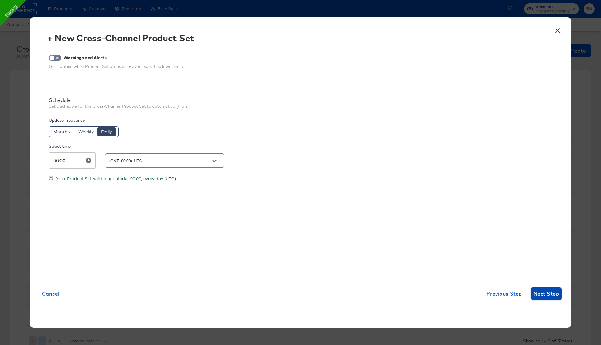
click at [537, 294] on span "Next Step" at bounding box center [546, 293] width 26 height 9
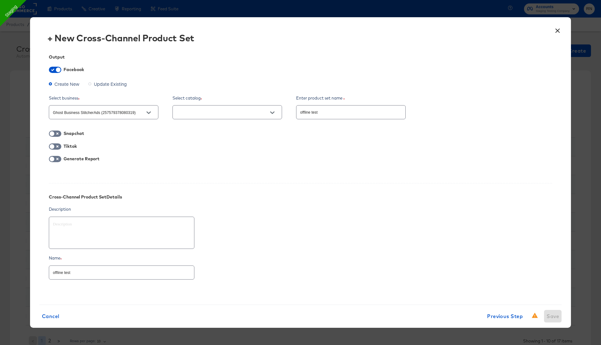
click at [251, 116] on div at bounding box center [226, 112] width 109 height 14
click at [263, 114] on input "text" at bounding box center [222, 112] width 94 height 7
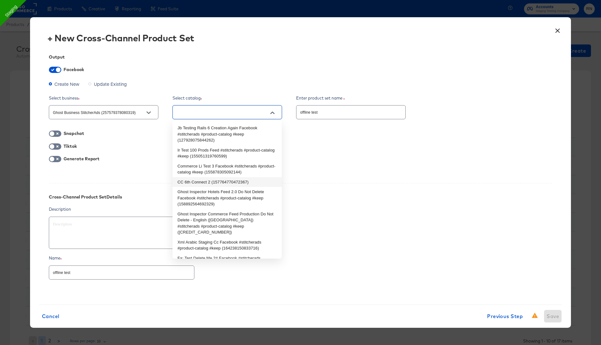
click at [221, 182] on li "CC 6th Connect 2 (157764770472367)" at bounding box center [226, 182] width 109 height 10
type input "CC 6th Connect 2 (157764770472367)"
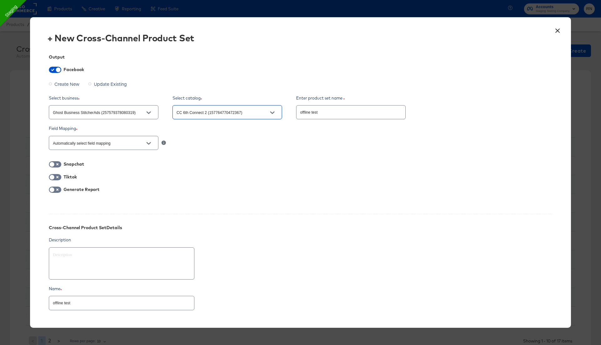
scroll to position [39, 0]
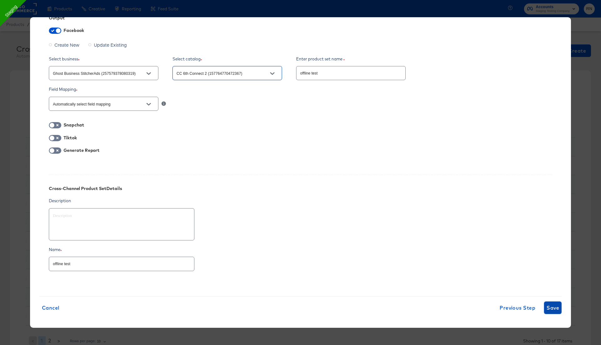
click at [557, 310] on span "Save" at bounding box center [552, 307] width 13 height 9
type textarea "x"
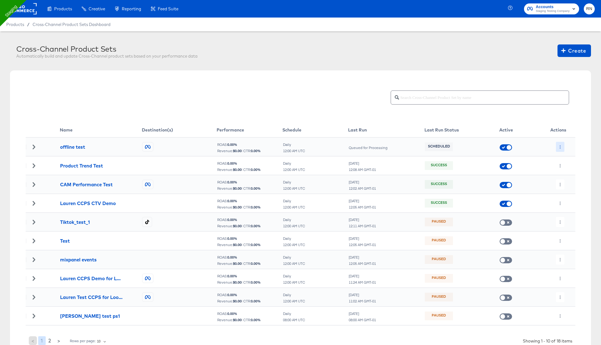
click at [559, 145] on icon "button" at bounding box center [559, 146] width 3 height 3
click at [569, 180] on li "Run Now" at bounding box center [572, 180] width 33 height 10
drag, startPoint x: 59, startPoint y: 142, endPoint x: 79, endPoint y: 151, distance: 21.7
click at [79, 151] on tr "offline test ROAS: 0.00 % Revenue: $ 0.00 | CTR: 0.00 % Daily 12:00 AM UTC Queu…" at bounding box center [300, 146] width 549 height 19
click at [557, 145] on button "button" at bounding box center [560, 147] width 8 height 10
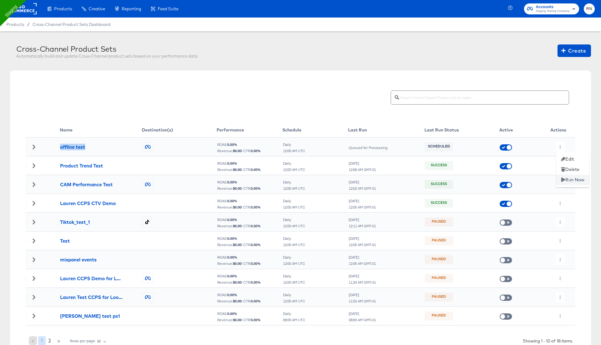
click at [566, 179] on li "Run Now" at bounding box center [572, 180] width 33 height 10
click at [32, 147] on icon at bounding box center [34, 147] width 4 height 4
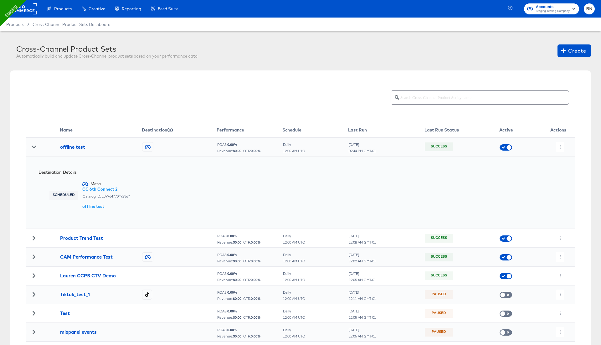
click at [31, 11] on rect at bounding box center [22, 8] width 29 height 11
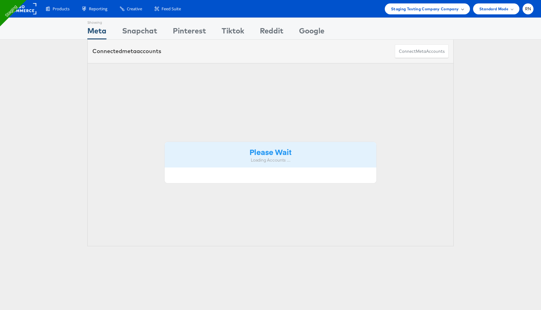
click at [439, 12] on div "Staging Testing Company Company" at bounding box center [426, 8] width 85 height 11
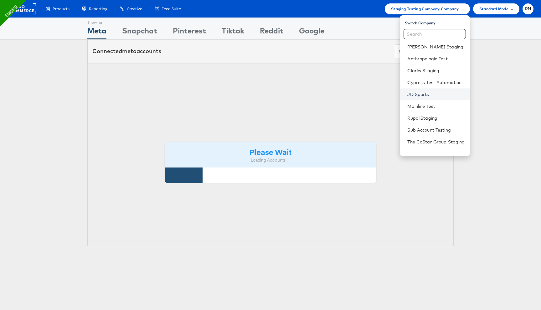
click at [418, 96] on link "JD Sports" at bounding box center [435, 94] width 57 height 6
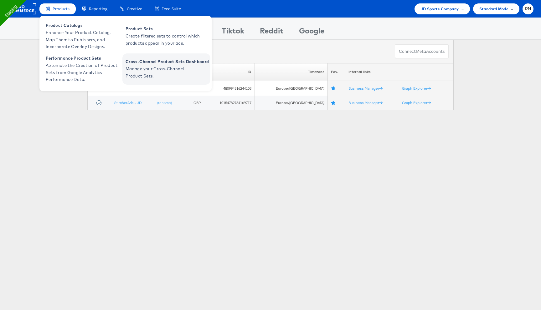
click at [147, 65] on span "Cross-Channel Product Sets Dashboard" at bounding box center [166, 61] width 83 height 7
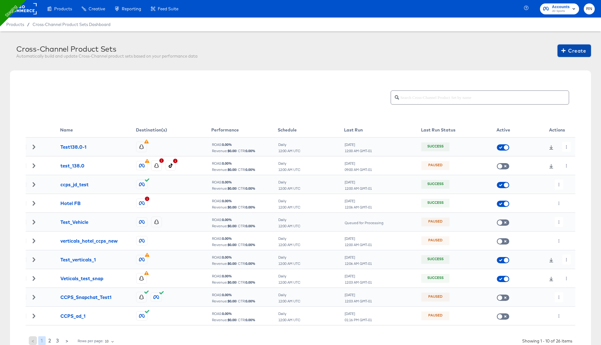
click at [570, 48] on span "Create" at bounding box center [573, 50] width 23 height 9
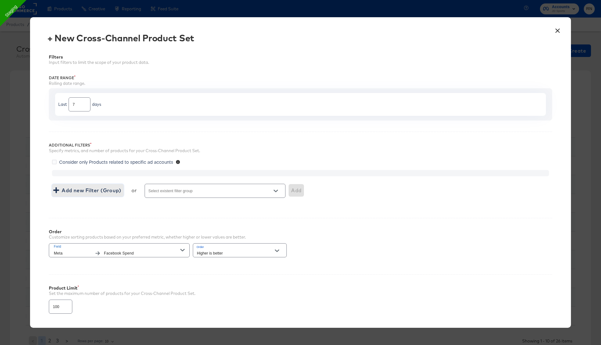
click at [105, 195] on button "Add new Filter (Group)" at bounding box center [88, 190] width 72 height 13
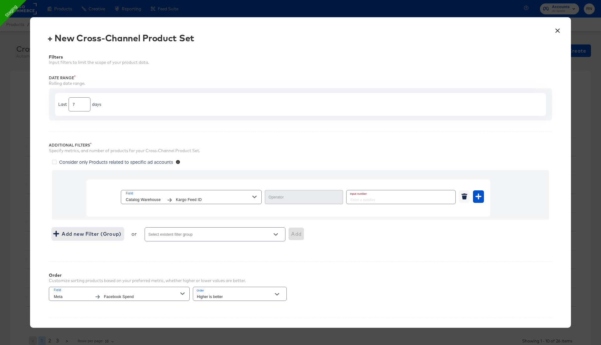
type input "Equal"
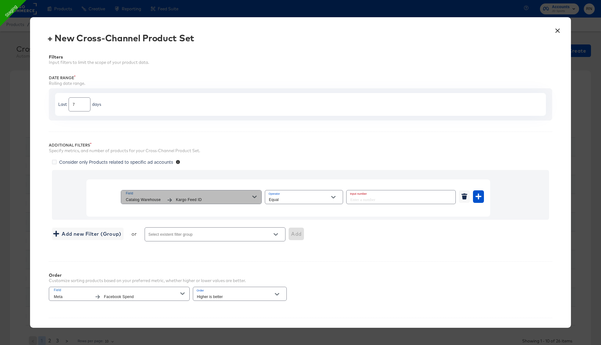
click at [165, 194] on span "Field" at bounding box center [189, 194] width 126 height 6
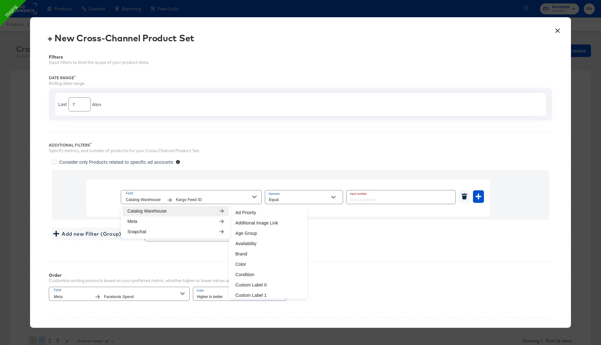
click at [559, 29] on button "×" at bounding box center [556, 28] width 11 height 11
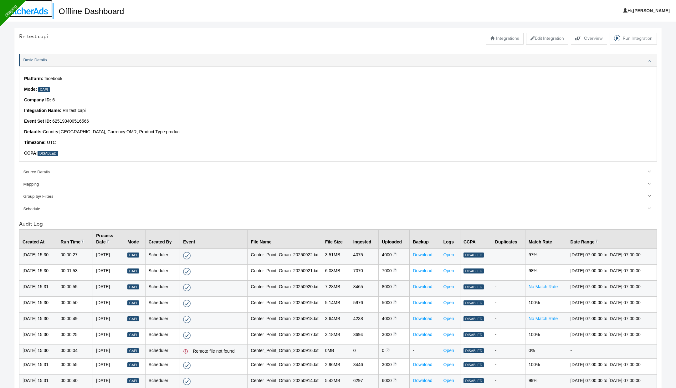
click at [42, 5] on link at bounding box center [26, 8] width 53 height 17
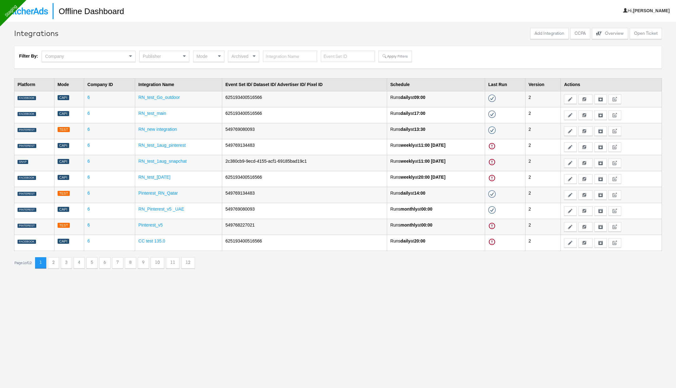
click at [103, 54] on div "Company" at bounding box center [88, 56] width 93 height 11
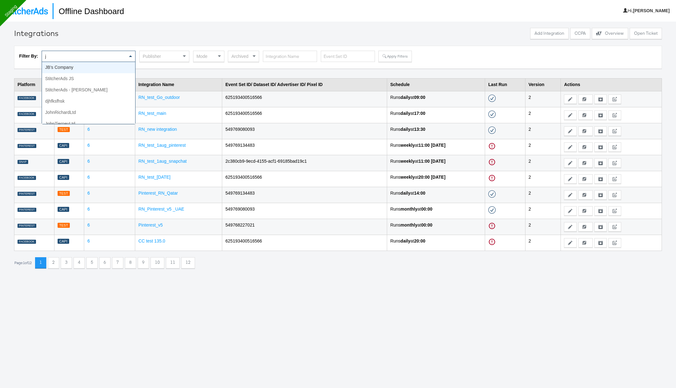
type input "jd"
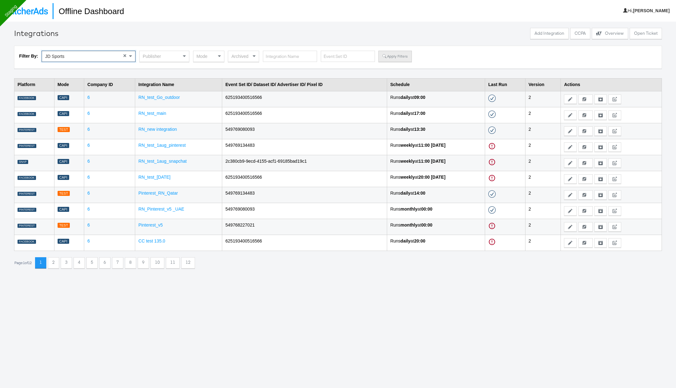
click at [394, 55] on button "Apply Filters" at bounding box center [394, 56] width 33 height 11
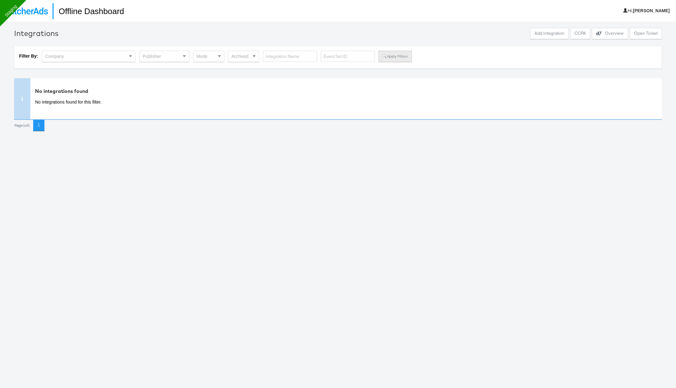
click at [382, 57] on button "Apply Filters" at bounding box center [394, 56] width 33 height 11
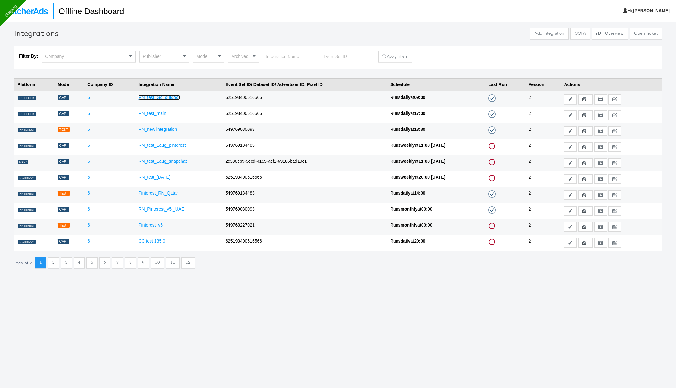
click at [165, 98] on link "RN_test_Go_outdoor" at bounding box center [158, 97] width 41 height 5
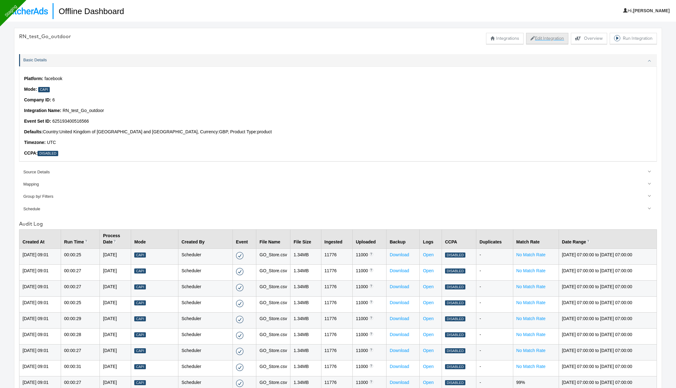
click at [551, 38] on button "Edit Integration" at bounding box center [547, 38] width 42 height 11
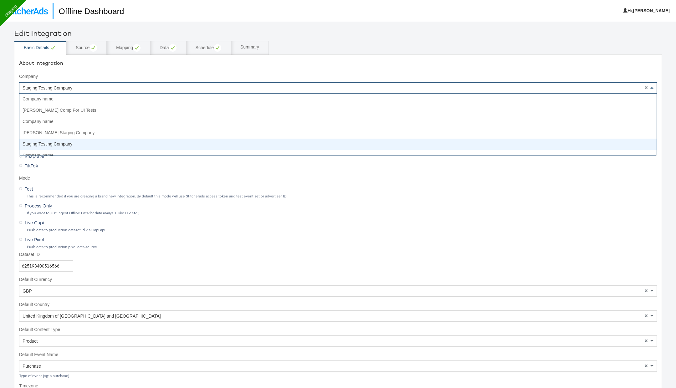
click at [70, 86] on span "Staging Testing Company" at bounding box center [48, 87] width 50 height 5
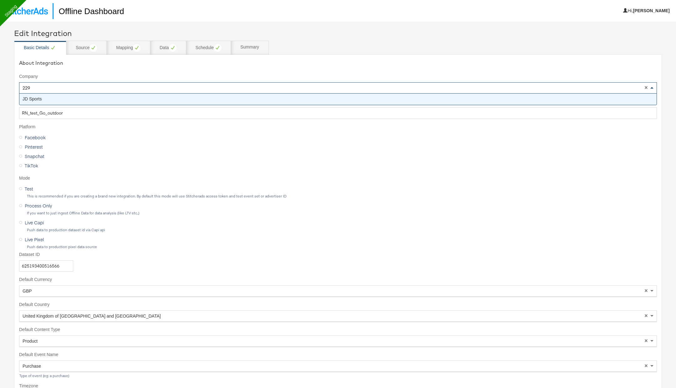
type input "2294"
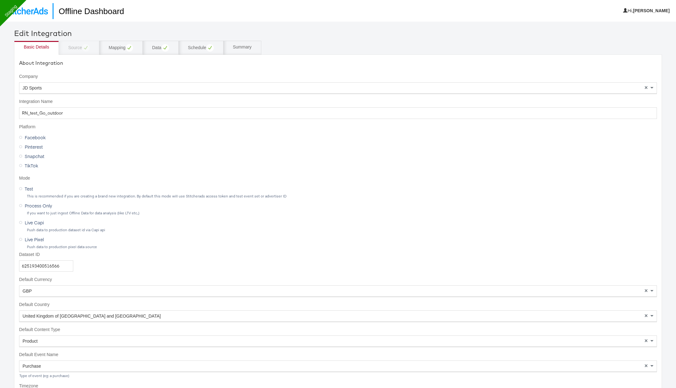
click at [77, 43] on div "Basic Details Source Mapping Data Schedule Summary" at bounding box center [338, 48] width 648 height 14
click at [76, 47] on div "Basic Details Source Mapping Data Schedule Summary" at bounding box center [338, 48] width 648 height 14
click at [36, 145] on span "Pinterest" at bounding box center [34, 147] width 18 height 6
click at [0, 0] on input "Pinterest" at bounding box center [0, 0] width 0 height 0
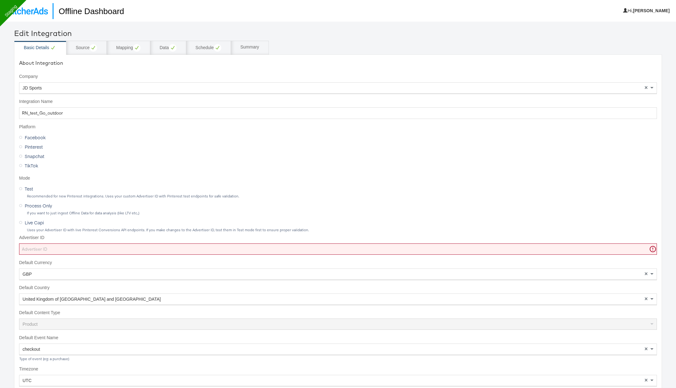
click at [33, 137] on span "Facebook" at bounding box center [35, 137] width 21 height 6
click at [0, 0] on input "Facebook" at bounding box center [0, 0] width 0 height 0
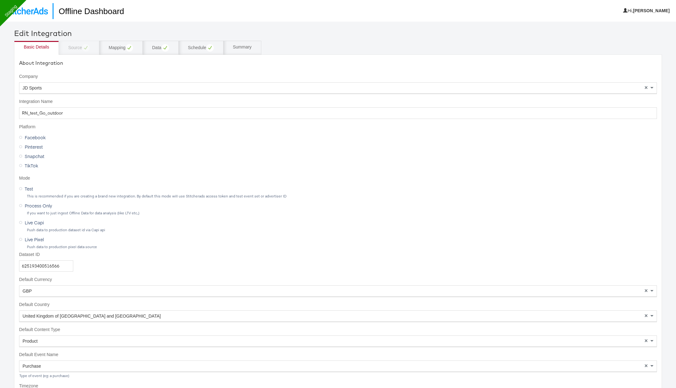
click at [80, 48] on div "Basic Details Source Mapping Data Schedule Summary" at bounding box center [338, 48] width 648 height 14
click at [27, 188] on span "Test" at bounding box center [29, 188] width 8 height 6
click at [0, 0] on input "Test" at bounding box center [0, 0] width 0 height 0
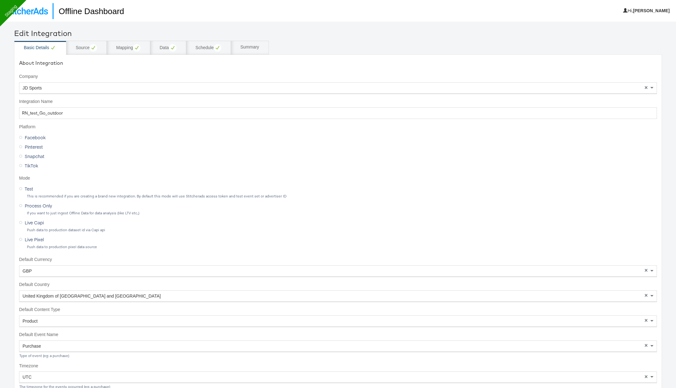
click at [35, 223] on span "Live Capi" at bounding box center [34, 222] width 19 height 6
click at [0, 0] on input "Live Capi" at bounding box center [0, 0] width 0 height 0
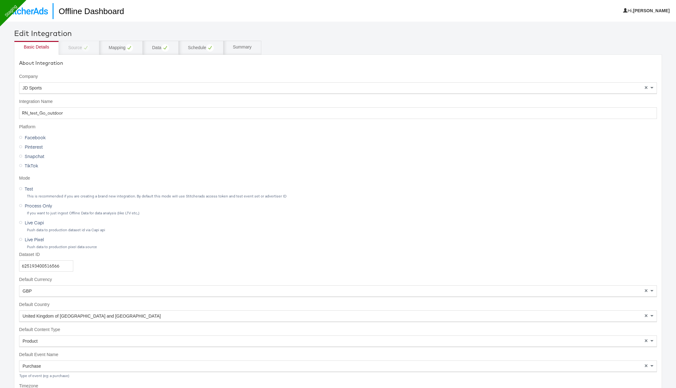
click at [28, 188] on span "Test" at bounding box center [29, 188] width 8 height 6
click at [0, 0] on input "Test" at bounding box center [0, 0] width 0 height 0
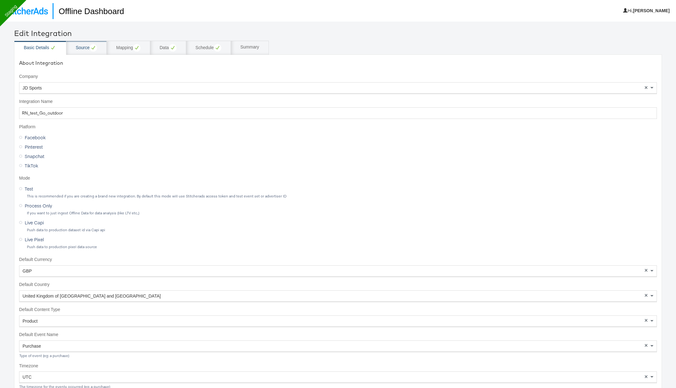
click at [87, 49] on div "Source" at bounding box center [86, 48] width 21 height 8
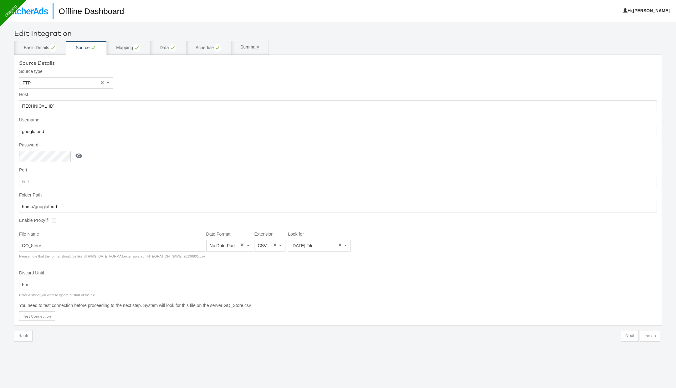
scroll to position [21, 0]
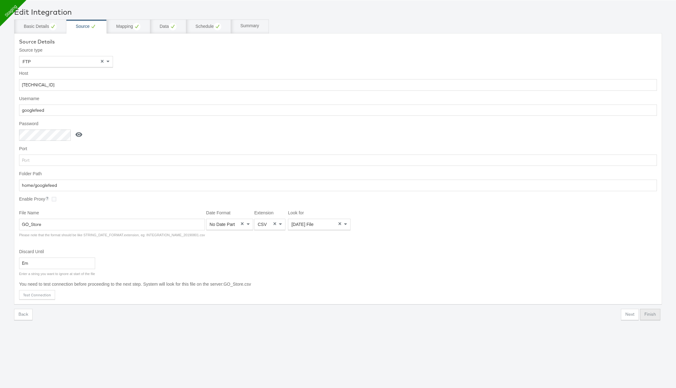
click at [650, 311] on button "Finish" at bounding box center [650, 314] width 20 height 11
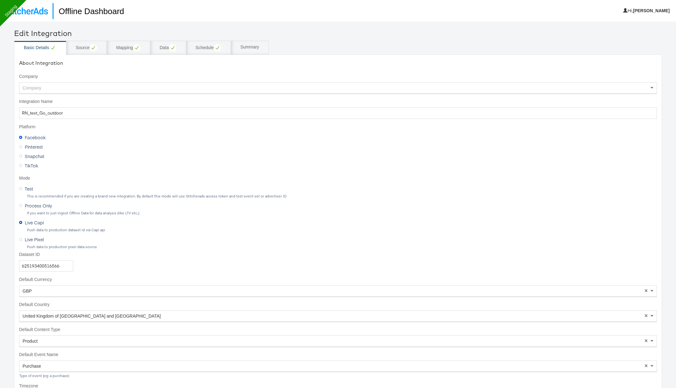
scroll to position [21, 0]
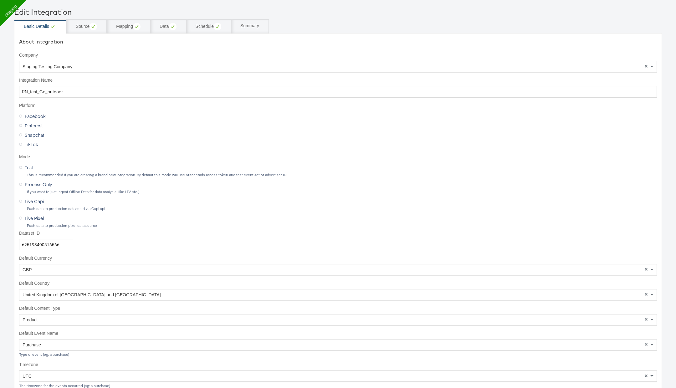
click at [74, 66] on div "Staging Testing Company" at bounding box center [337, 66] width 637 height 11
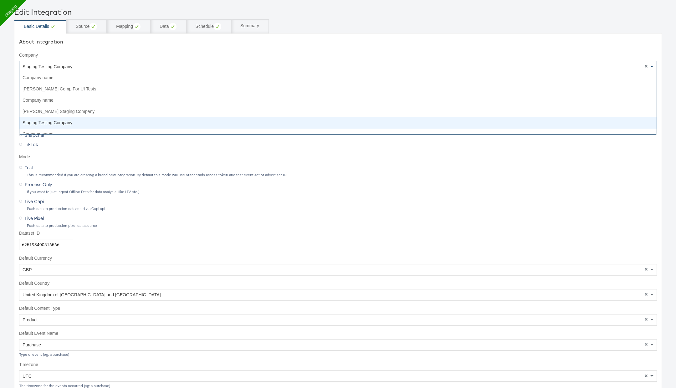
scroll to position [45, 0]
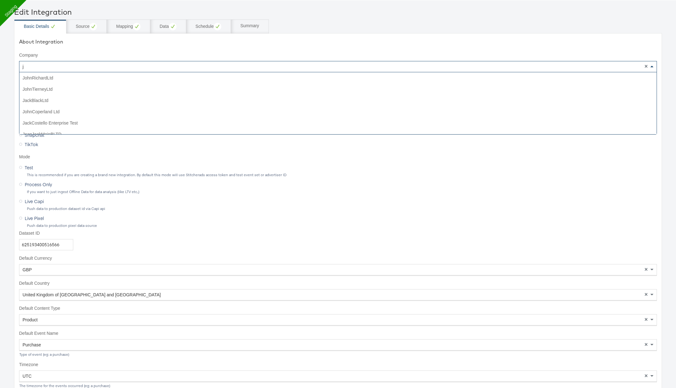
type input "jd"
click at [31, 167] on span "Test" at bounding box center [29, 167] width 8 height 6
click at [0, 0] on input "Test" at bounding box center [0, 0] width 0 height 0
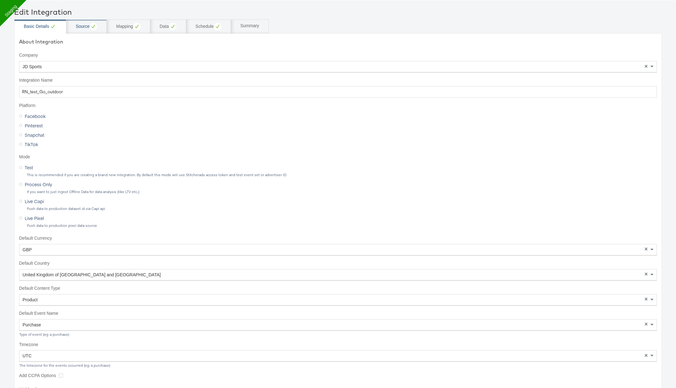
click at [88, 28] on div "Source" at bounding box center [86, 27] width 21 height 8
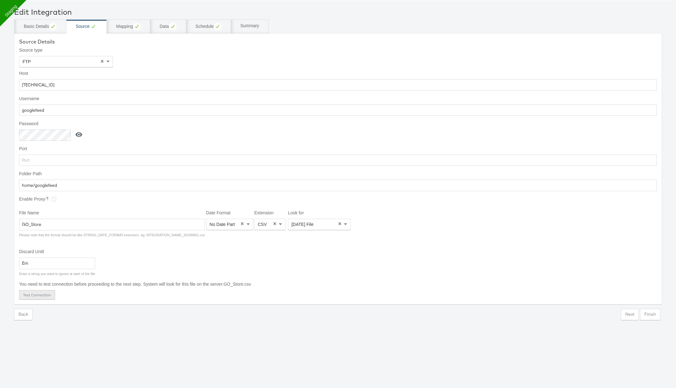
click at [47, 292] on button "Test Connection" at bounding box center [37, 294] width 36 height 9
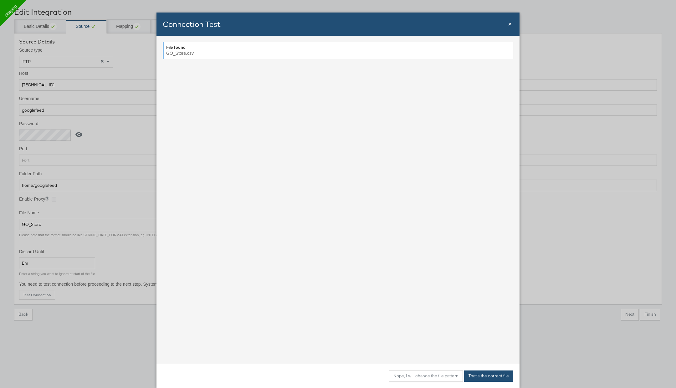
click at [477, 376] on button "That's the correct file" at bounding box center [488, 375] width 49 height 11
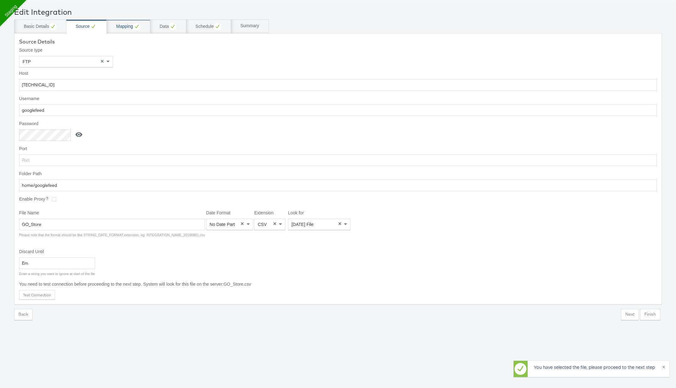
click at [124, 31] on div "Mapping" at bounding box center [128, 26] width 43 height 14
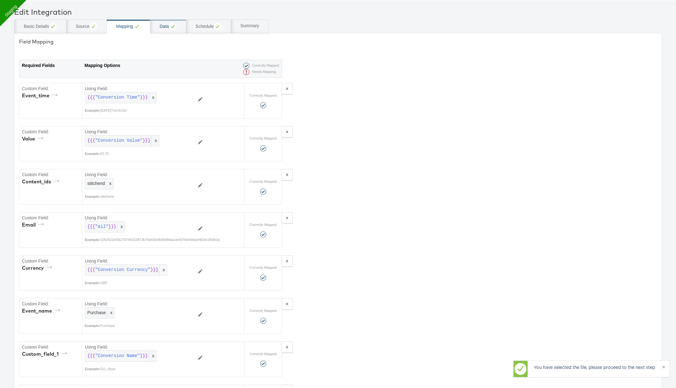
click at [167, 30] on div "Data" at bounding box center [168, 26] width 36 height 14
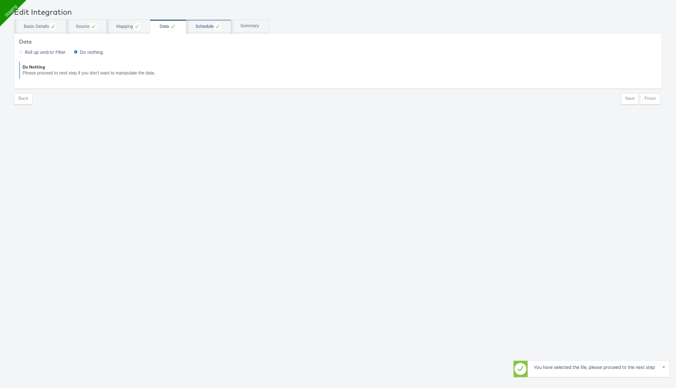
click at [215, 28] on icon at bounding box center [218, 27] width 8 height 8
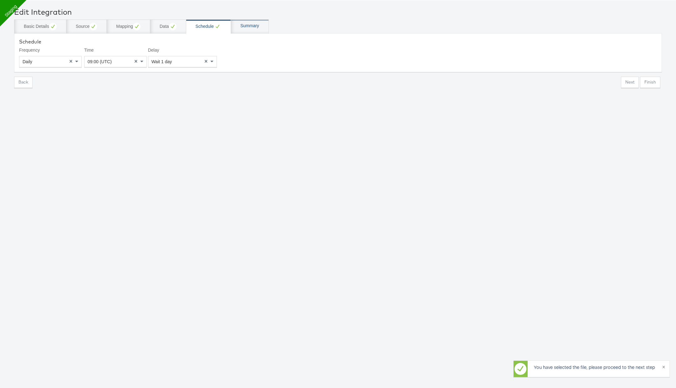
click at [260, 24] on div "Summary" at bounding box center [250, 26] width 38 height 14
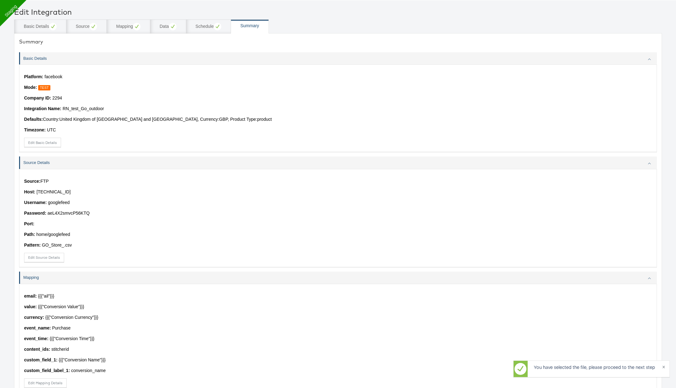
scroll to position [189, 0]
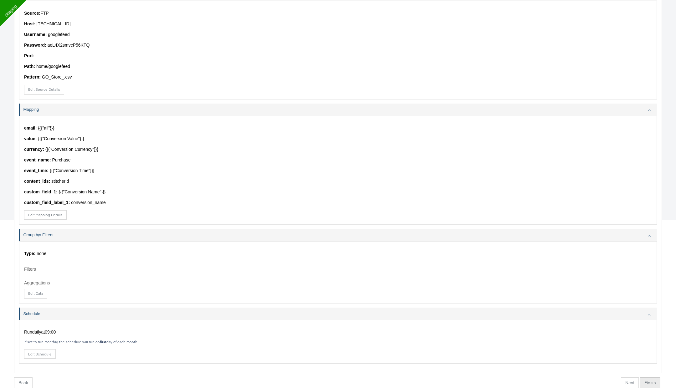
click at [652, 383] on button "Finish" at bounding box center [650, 382] width 20 height 11
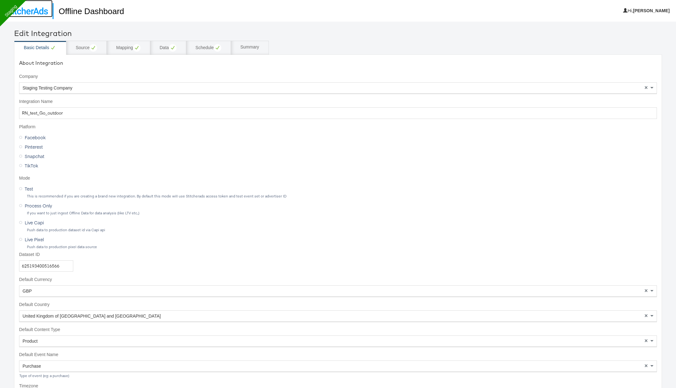
click at [29, 16] on link at bounding box center [26, 8] width 53 height 17
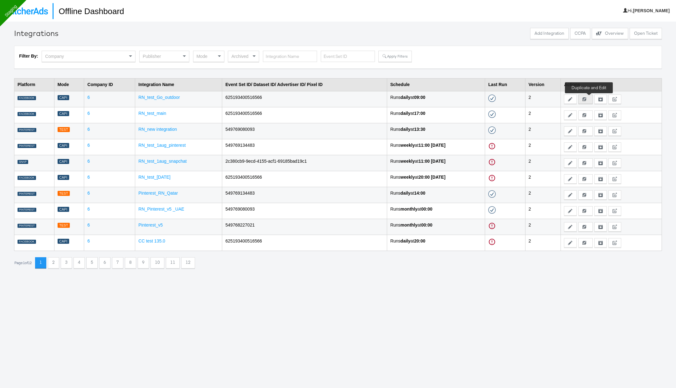
click at [586, 98] on icon at bounding box center [584, 99] width 4 height 4
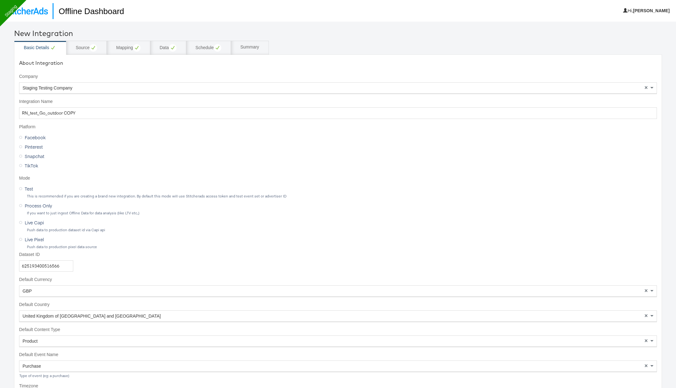
click at [72, 88] on div "Staging Testing Company" at bounding box center [337, 88] width 637 height 11
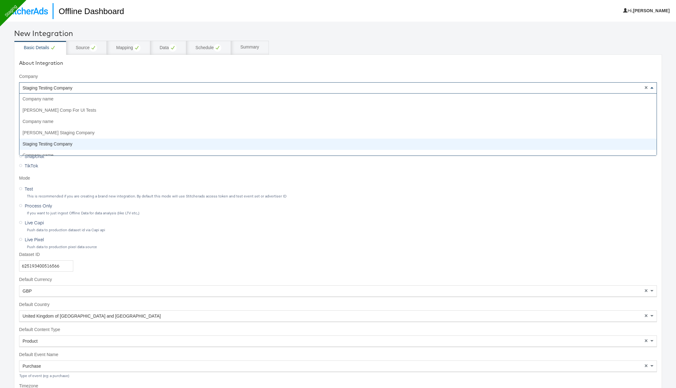
scroll to position [45, 0]
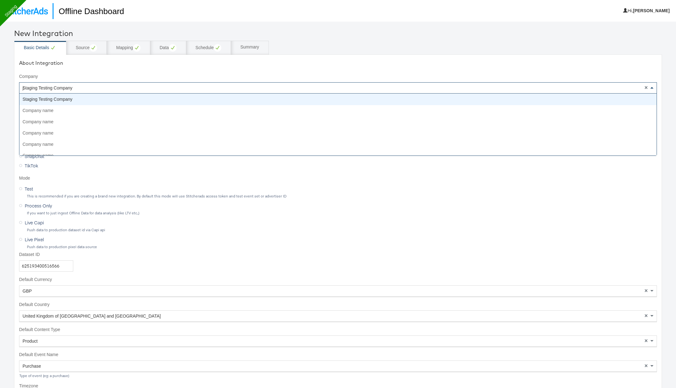
type input "jd"
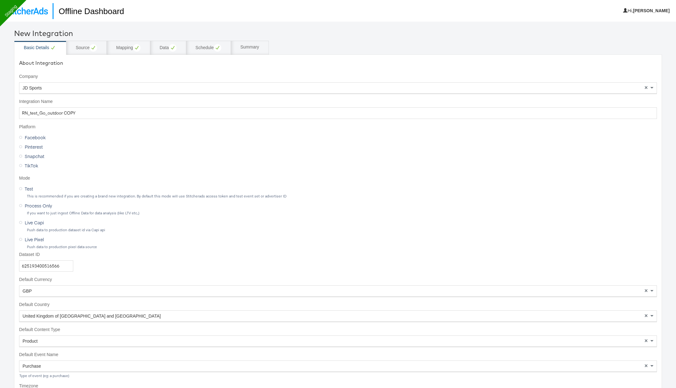
click at [29, 189] on span "Test" at bounding box center [29, 188] width 8 height 6
click at [0, 0] on input "Test" at bounding box center [0, 0] width 0 height 0
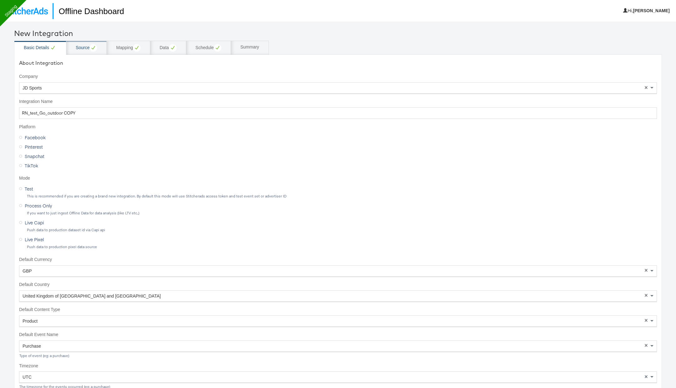
click at [85, 46] on div "Source" at bounding box center [86, 48] width 21 height 8
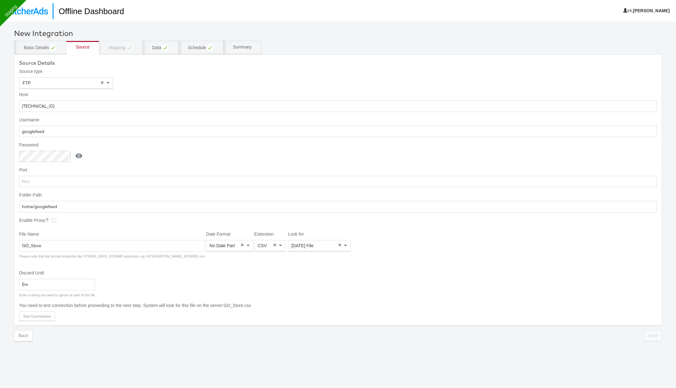
click at [39, 307] on div "Source Details Source type FTP × Host 52.178.128.46 Username googlefeed Passwor…" at bounding box center [338, 189] width 648 height 271
click at [39, 315] on button "Test Connection" at bounding box center [37, 315] width 36 height 9
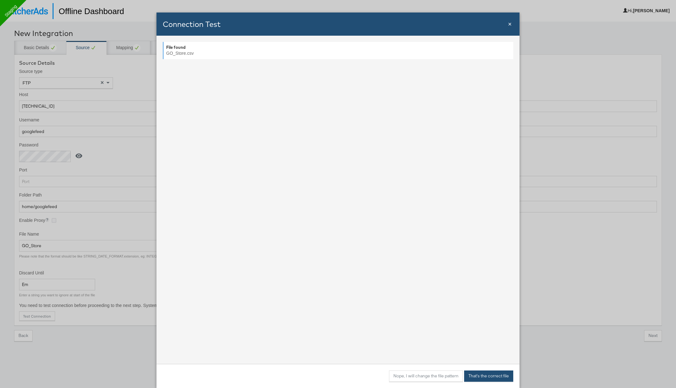
click at [493, 377] on button "That's the correct file" at bounding box center [488, 375] width 49 height 11
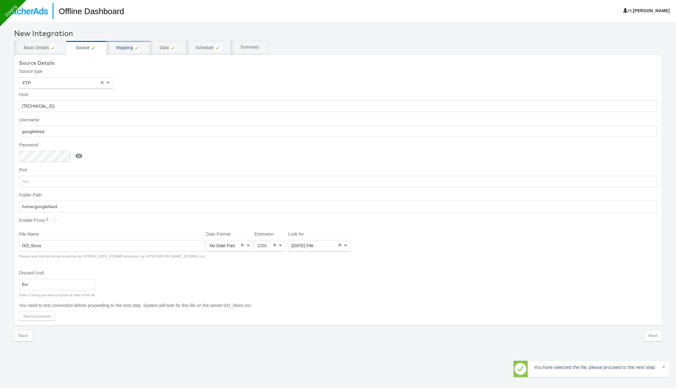
click at [129, 43] on div "Mapping" at bounding box center [128, 48] width 43 height 14
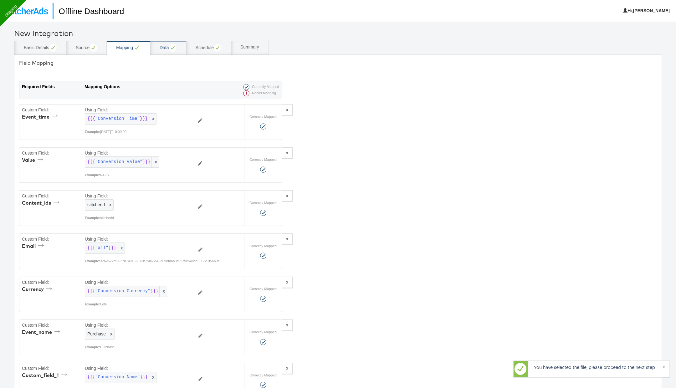
click at [174, 52] on div "Data" at bounding box center [168, 48] width 36 height 14
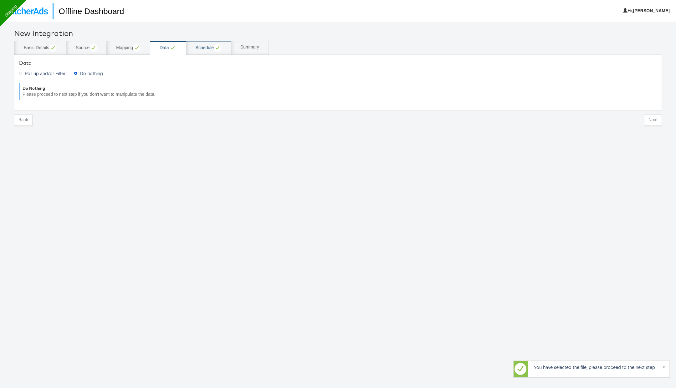
click at [206, 49] on div "Schedule" at bounding box center [209, 48] width 26 height 8
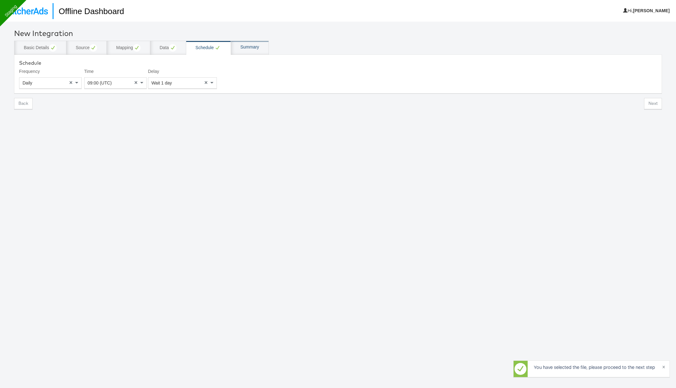
click at [258, 45] on div "Summary" at bounding box center [249, 47] width 19 height 6
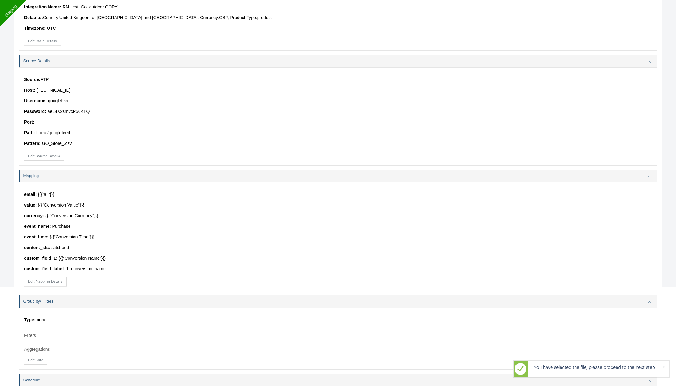
scroll to position [167, 0]
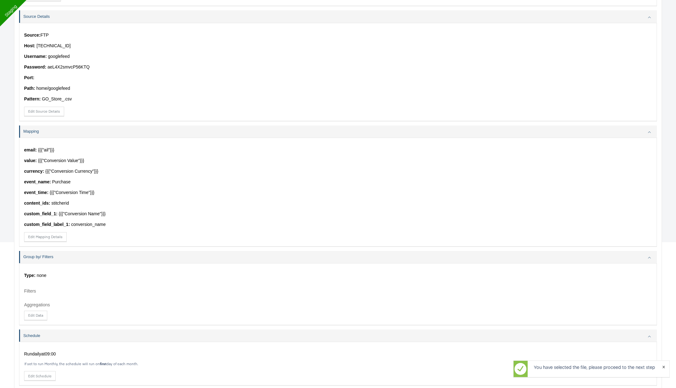
click at [664, 366] on div "You have selected the file, please proceed to the next step ×" at bounding box center [591, 368] width 156 height 17
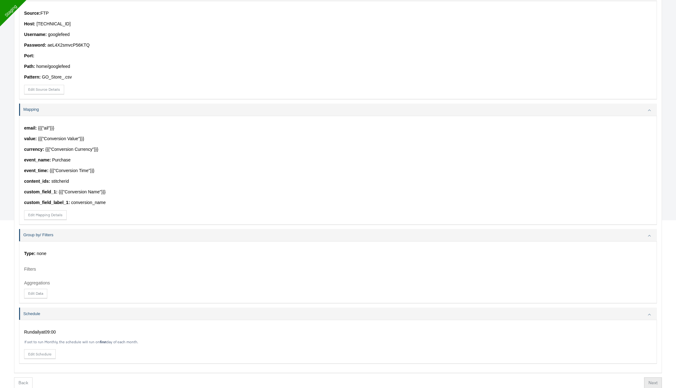
click at [651, 383] on button "Next" at bounding box center [653, 382] width 18 height 11
click at [651, 383] on button "Finish" at bounding box center [650, 382] width 20 height 11
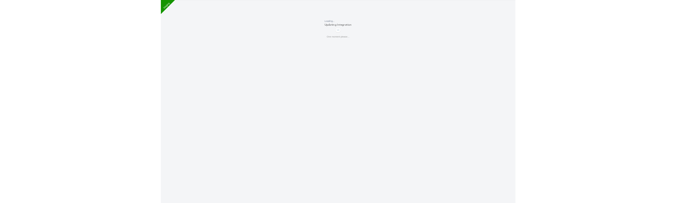
scroll to position [21, 0]
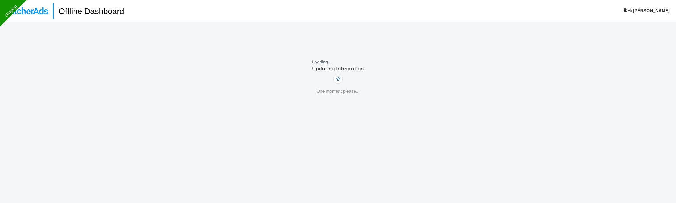
scroll to position [21, 0]
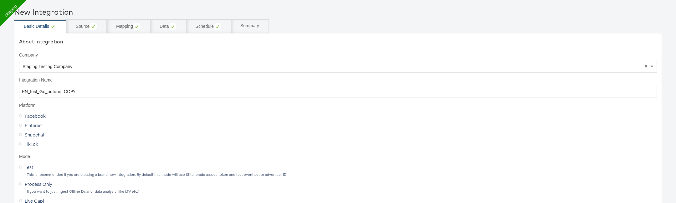
click at [127, 67] on div "Staging Testing Company" at bounding box center [337, 66] width 637 height 11
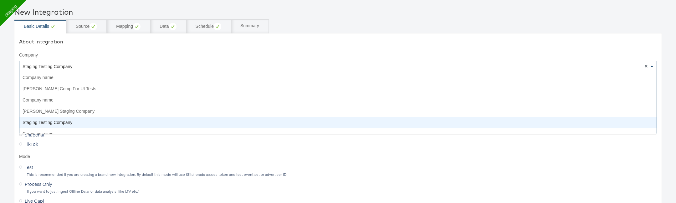
scroll to position [45, 0]
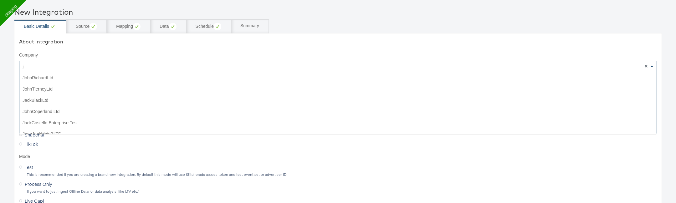
type input "jd"
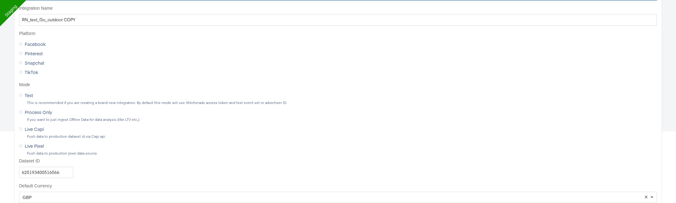
scroll to position [94, 0]
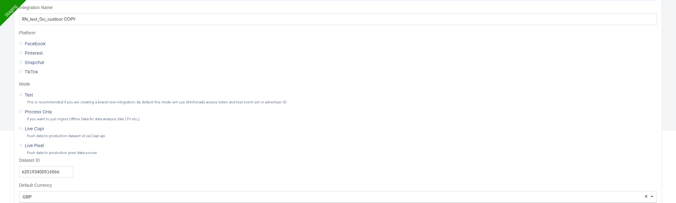
click at [22, 93] on icon at bounding box center [20, 94] width 3 height 3
click at [0, 0] on input "Test" at bounding box center [0, 0] width 0 height 0
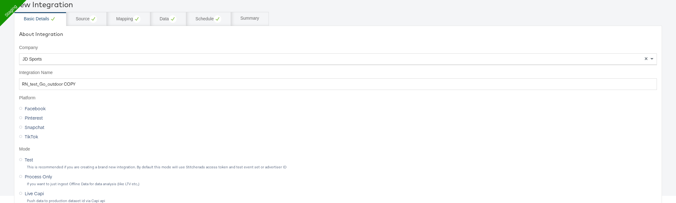
scroll to position [19, 0]
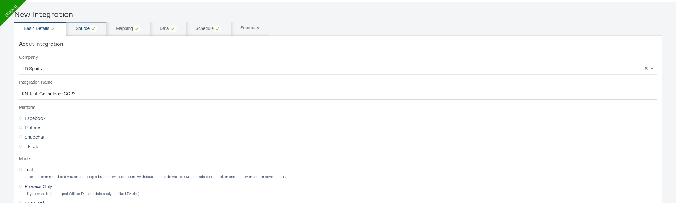
click at [88, 30] on div "Source" at bounding box center [86, 29] width 21 height 8
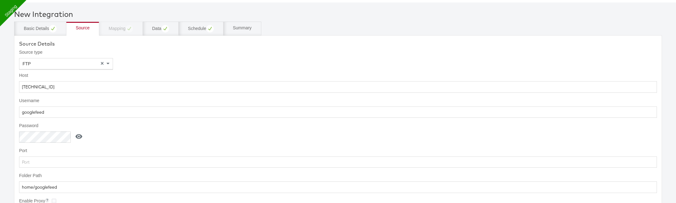
scroll to position [136, 0]
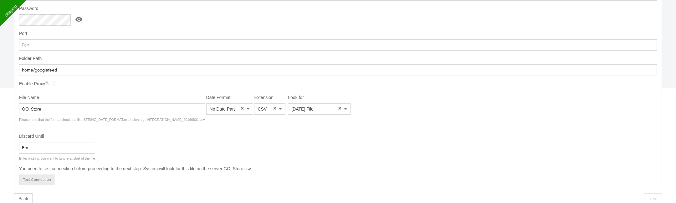
click at [44, 177] on button "Test Connection" at bounding box center [37, 179] width 36 height 9
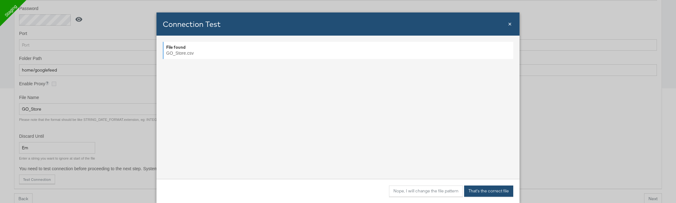
click at [480, 192] on button "That's the correct file" at bounding box center [488, 191] width 49 height 11
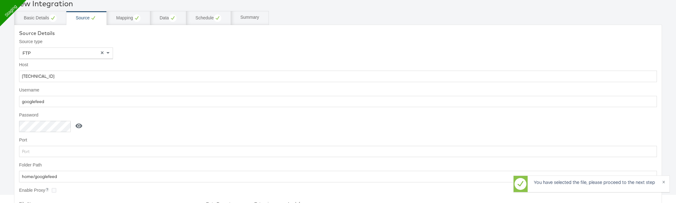
scroll to position [0, 0]
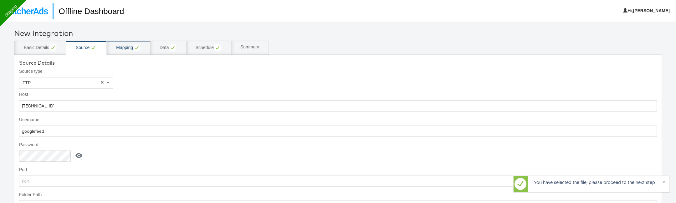
click at [129, 52] on div "Mapping" at bounding box center [128, 48] width 43 height 14
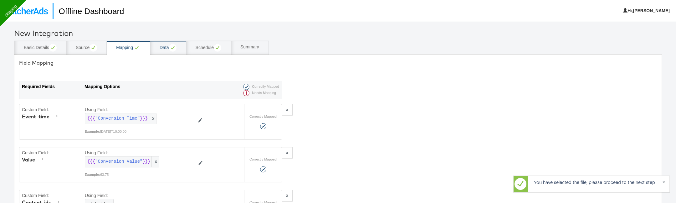
click at [172, 51] on circle at bounding box center [173, 48] width 8 height 8
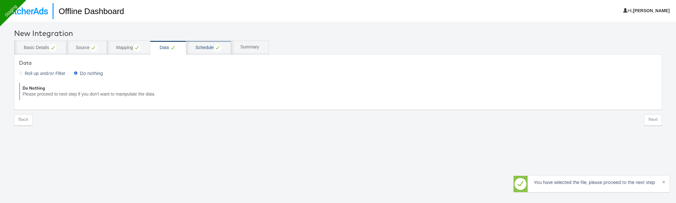
click at [211, 47] on div "Schedule" at bounding box center [209, 48] width 26 height 8
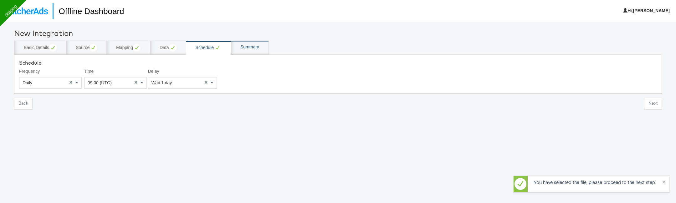
click at [257, 47] on div "Summary" at bounding box center [249, 47] width 19 height 6
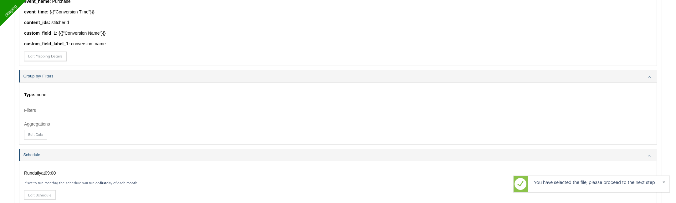
scroll to position [374, 0]
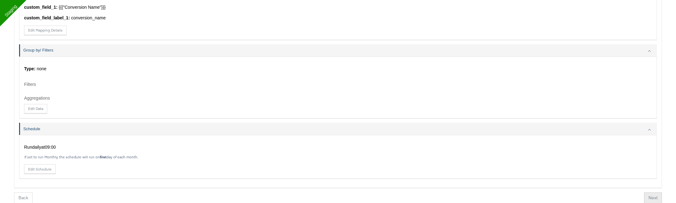
click at [653, 195] on button "Next" at bounding box center [653, 198] width 18 height 11
click at [653, 195] on button "Finish" at bounding box center [650, 198] width 20 height 11
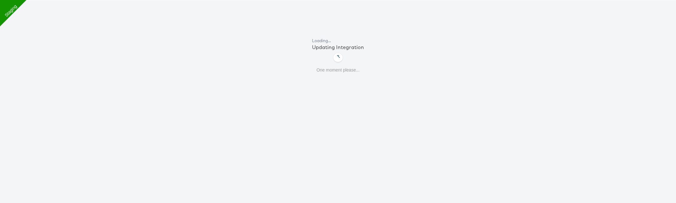
scroll to position [0, 0]
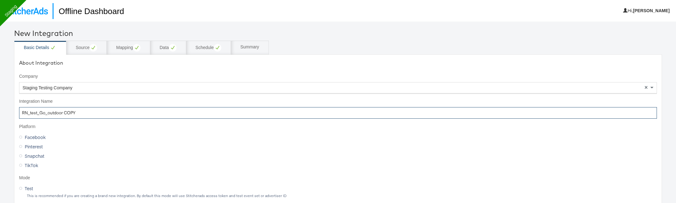
drag, startPoint x: 63, startPoint y: 114, endPoint x: 83, endPoint y: 114, distance: 19.7
click at [83, 114] on input "RN_test_Go_outdoor COPY" at bounding box center [338, 113] width 638 height 12
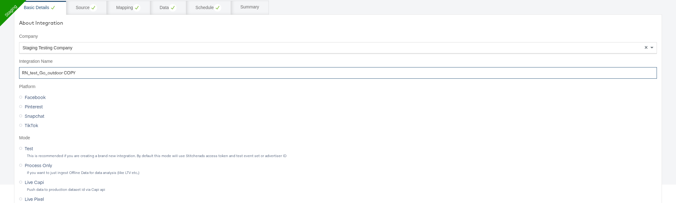
scroll to position [58, 0]
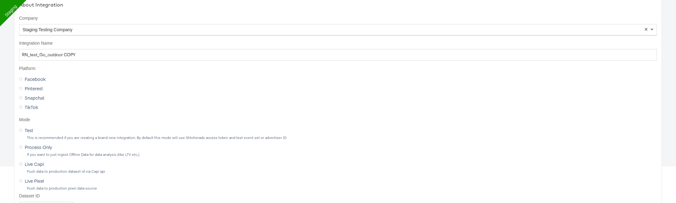
click at [28, 130] on span "Test" at bounding box center [29, 130] width 8 height 6
click at [0, 0] on input "Test" at bounding box center [0, 0] width 0 height 0
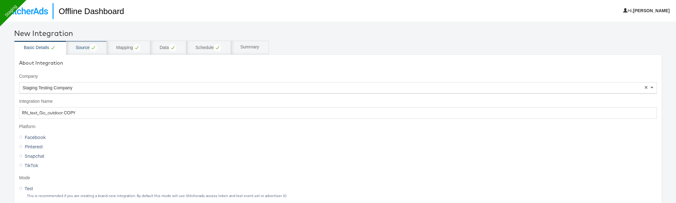
click at [84, 51] on div "Source" at bounding box center [86, 48] width 21 height 8
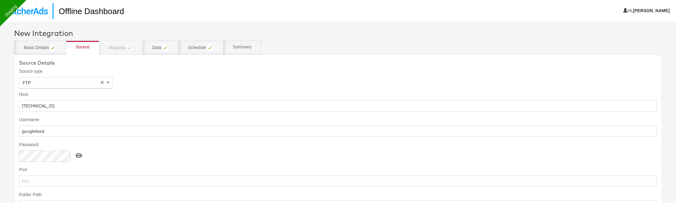
scroll to position [136, 0]
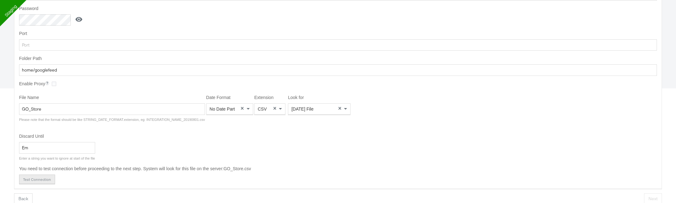
click at [44, 177] on button "Test Connection" at bounding box center [37, 179] width 36 height 9
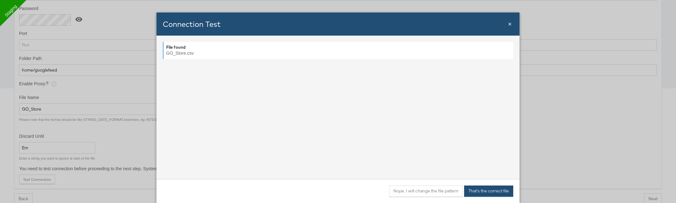
click at [487, 191] on button "That's the correct file" at bounding box center [488, 191] width 49 height 11
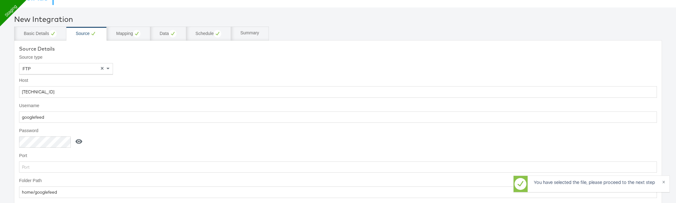
scroll to position [0, 0]
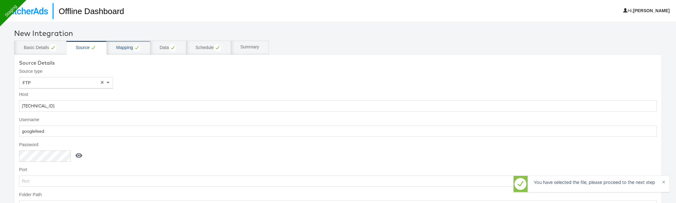
click at [129, 51] on div "Mapping" at bounding box center [128, 48] width 24 height 8
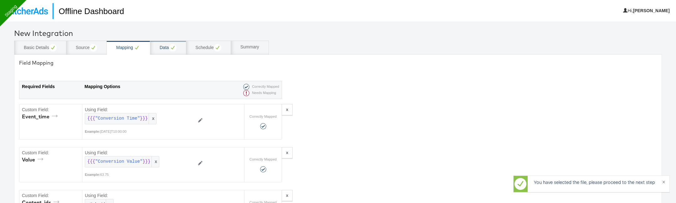
click at [168, 51] on div "Data" at bounding box center [168, 48] width 17 height 8
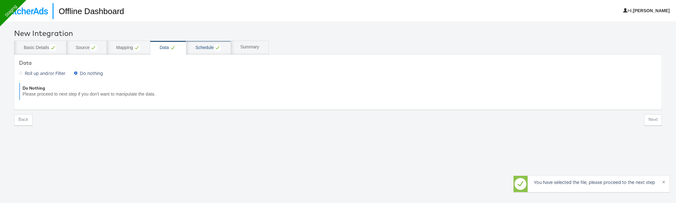
click at [215, 47] on circle at bounding box center [218, 48] width 8 height 8
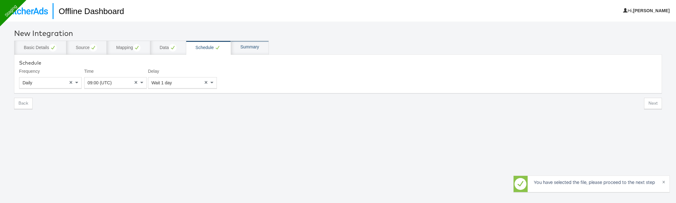
click at [249, 48] on div "Summary" at bounding box center [249, 47] width 19 height 6
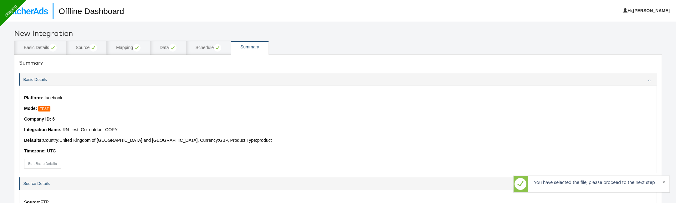
click at [662, 183] on div "You have selected the file, please proceed to the next step ×" at bounding box center [591, 184] width 156 height 17
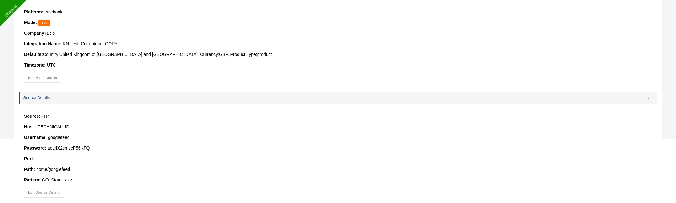
scroll to position [374, 0]
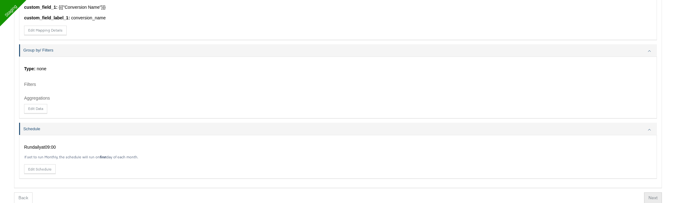
click at [652, 200] on button "Next" at bounding box center [653, 198] width 18 height 11
click at [653, 198] on button "Finish" at bounding box center [650, 198] width 20 height 11
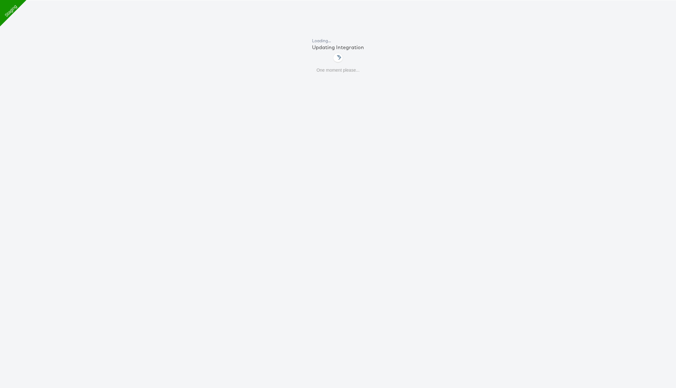
scroll to position [0, 0]
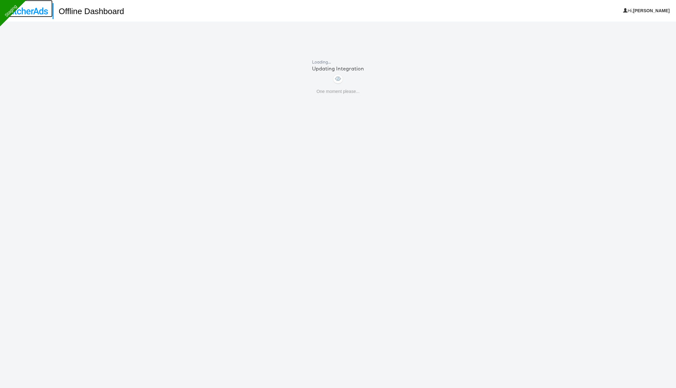
click at [34, 8] on img at bounding box center [26, 11] width 43 height 7
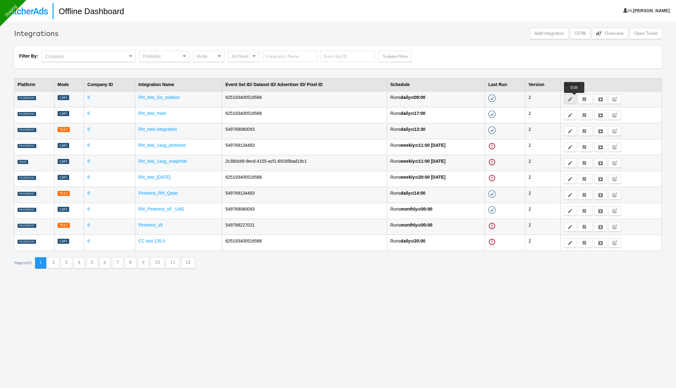
click at [572, 99] on icon at bounding box center [570, 99] width 4 height 4
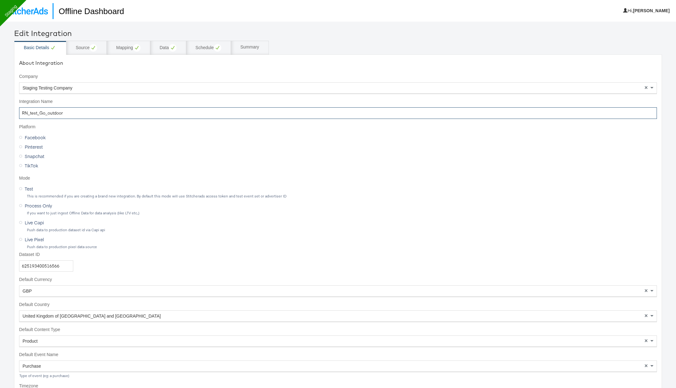
click at [120, 112] on input "RN_test_Go_outdoor" at bounding box center [338, 113] width 638 height 12
click at [86, 47] on div "Source" at bounding box center [86, 48] width 21 height 8
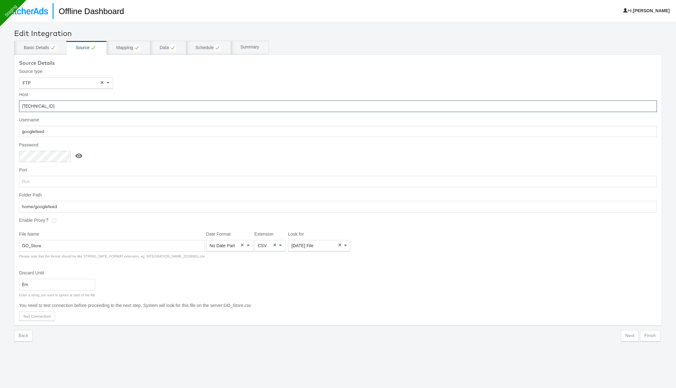
click at [72, 110] on input "[TECHNICAL_ID]" at bounding box center [338, 106] width 638 height 12
click at [189, 128] on input "googlefeed" at bounding box center [338, 132] width 638 height 12
click at [112, 220] on div "Enable Proxy Once enabled, the file download request will be proxied via these …" at bounding box center [338, 221] width 638 height 9
click at [77, 156] on icon at bounding box center [78, 156] width 7 height 5
click at [59, 155] on input "aeL4X2smvcP56KTQ" at bounding box center [46, 157] width 54 height 12
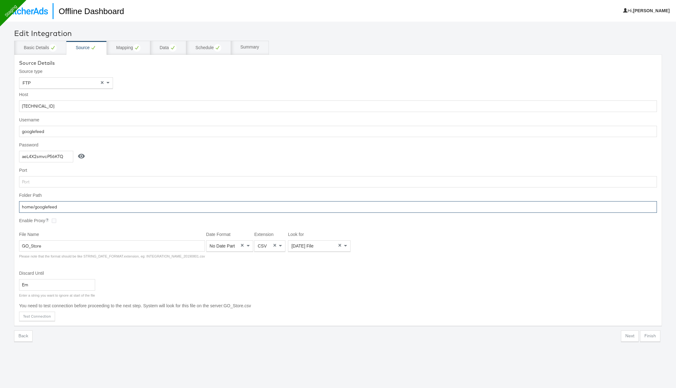
click at [55, 207] on input "home/googlefeed" at bounding box center [338, 207] width 638 height 12
click at [86, 244] on input "GO_Store" at bounding box center [112, 246] width 186 height 12
click at [43, 45] on div "Basic Details" at bounding box center [40, 48] width 33 height 8
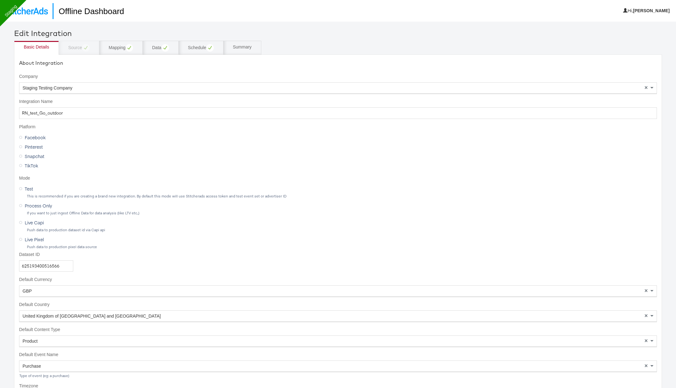
click at [35, 19] on nav "Offline Dashboard Hi, [GEOGRAPHIC_DATA]" at bounding box center [338, 11] width 676 height 22
click at [38, 16] on link at bounding box center [26, 8] width 53 height 17
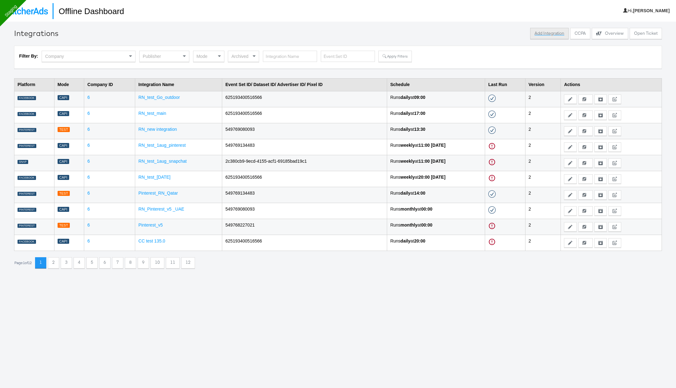
click at [557, 32] on button "Add Integration" at bounding box center [549, 33] width 38 height 11
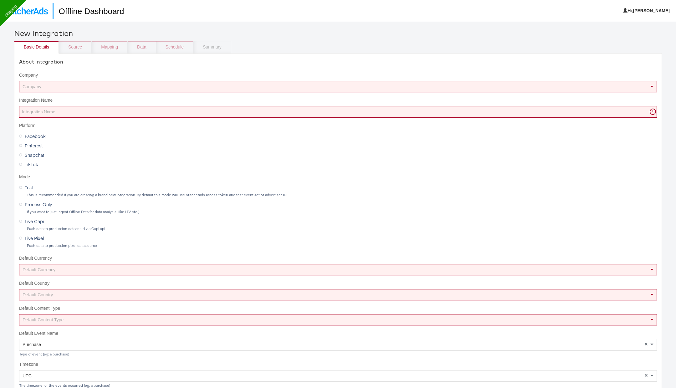
click at [150, 83] on div "Company" at bounding box center [337, 86] width 637 height 11
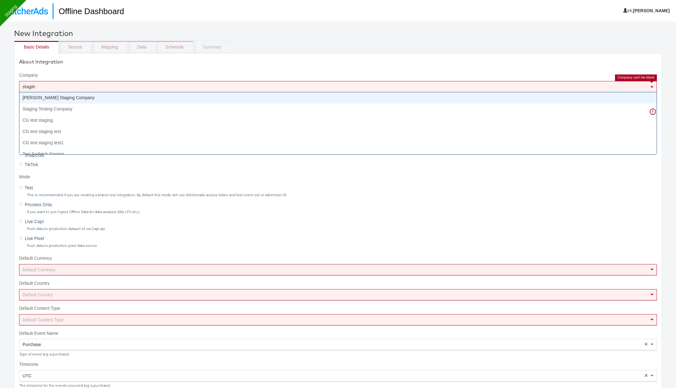
type input "staging"
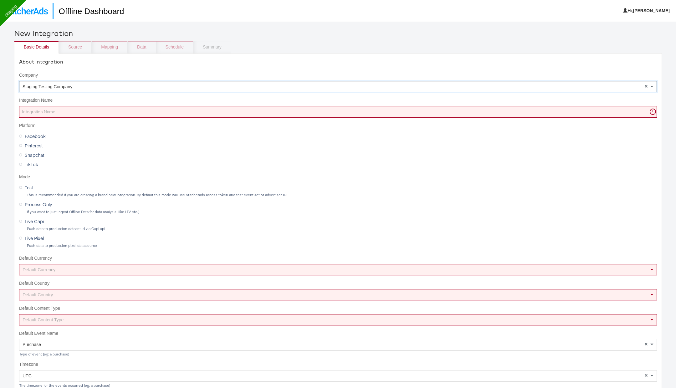
click at [119, 113] on input "Integration Name" at bounding box center [338, 112] width 638 height 12
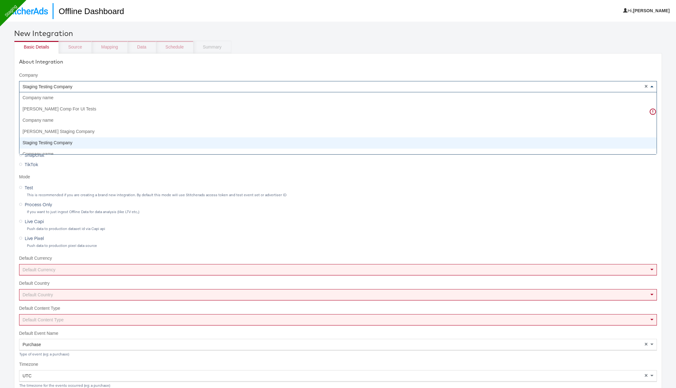
click at [109, 84] on div "Staging Testing Company" at bounding box center [337, 86] width 637 height 11
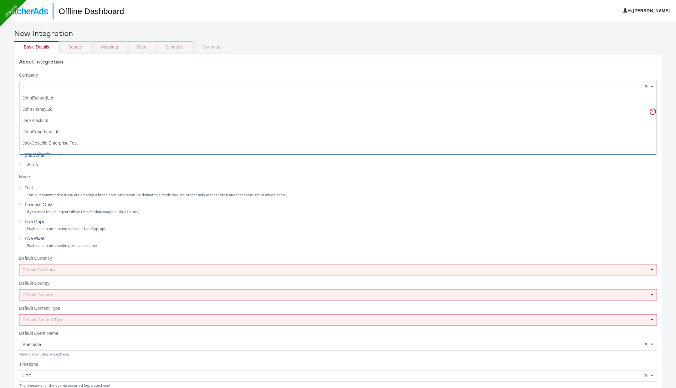
type input "jd"
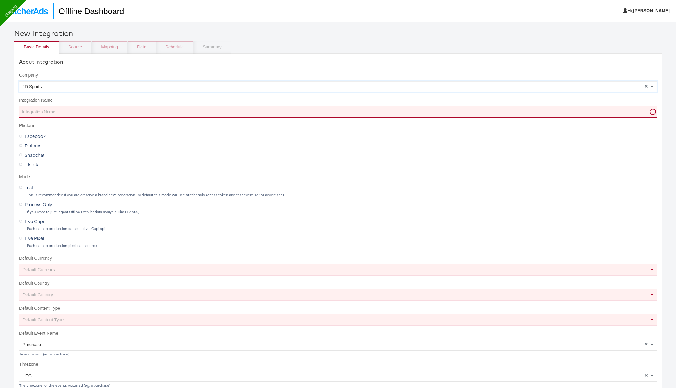
click at [83, 109] on input "Integration Name" at bounding box center [338, 112] width 638 height 12
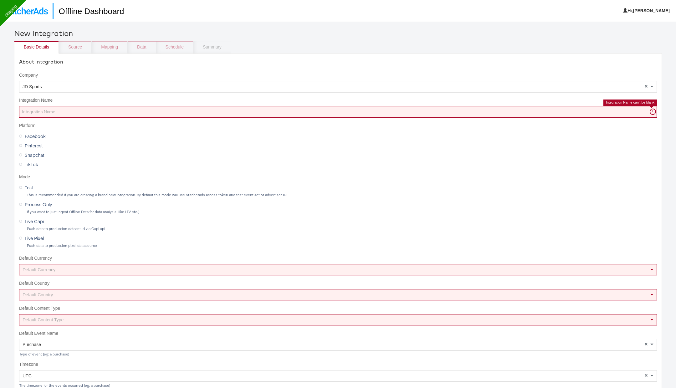
paste input "RN_test_Go_outdoor"
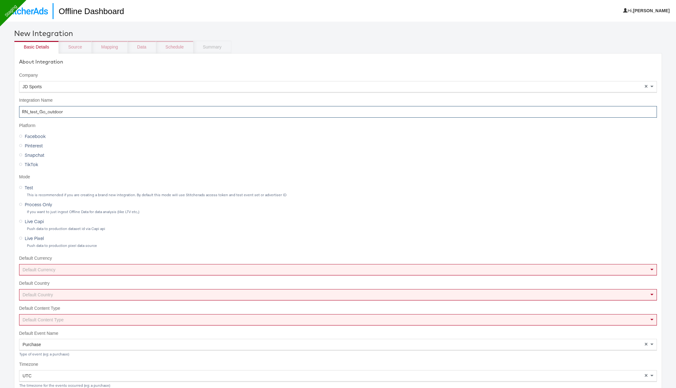
type input "RN_test_Go_outdoor"
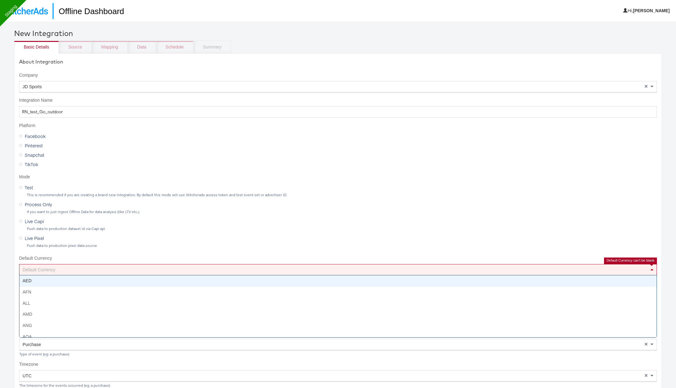
click at [36, 265] on div "Default Currency" at bounding box center [337, 269] width 637 height 11
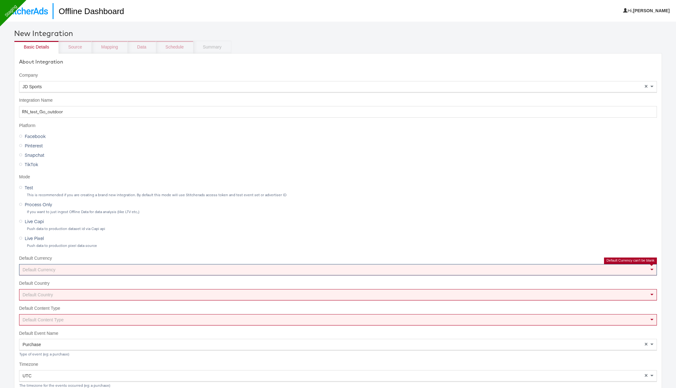
click at [191, 272] on div "Default Currency" at bounding box center [337, 269] width 637 height 11
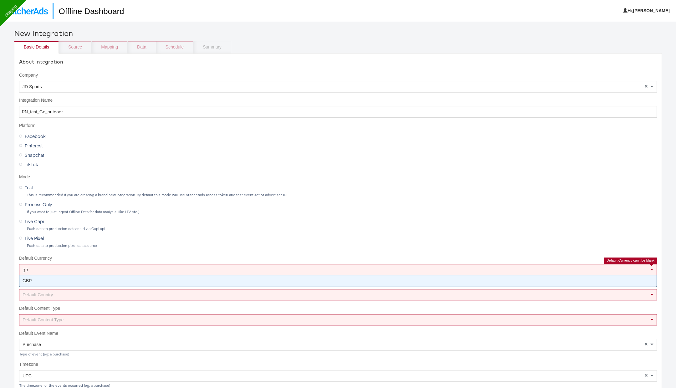
type input "gbp"
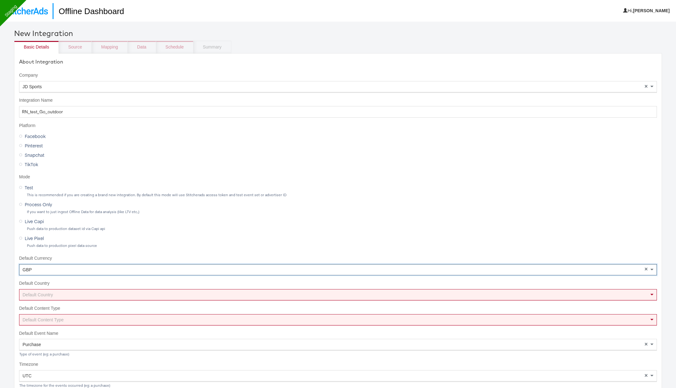
click at [183, 292] on div "Default Country" at bounding box center [337, 294] width 637 height 11
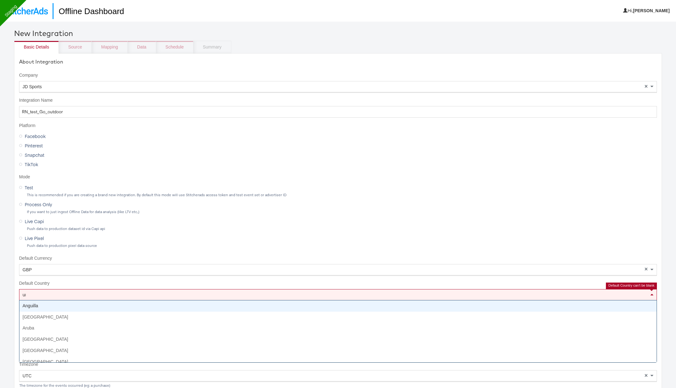
type input "uni"
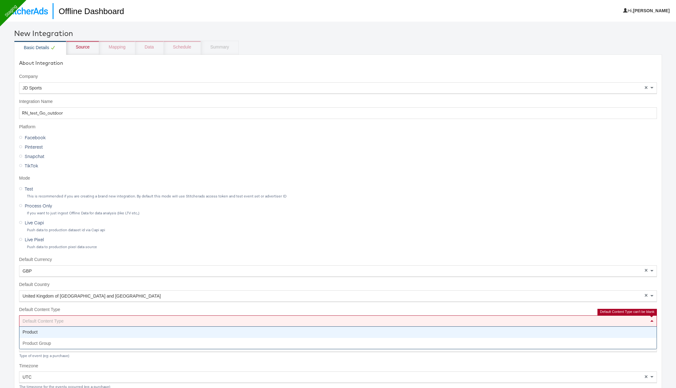
click at [168, 319] on div "Default Content Type" at bounding box center [337, 321] width 637 height 11
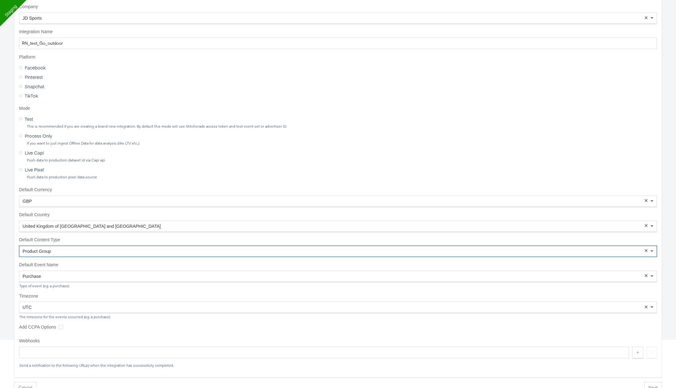
scroll to position [72, 0]
click at [91, 250] on div "Product Group" at bounding box center [337, 248] width 637 height 11
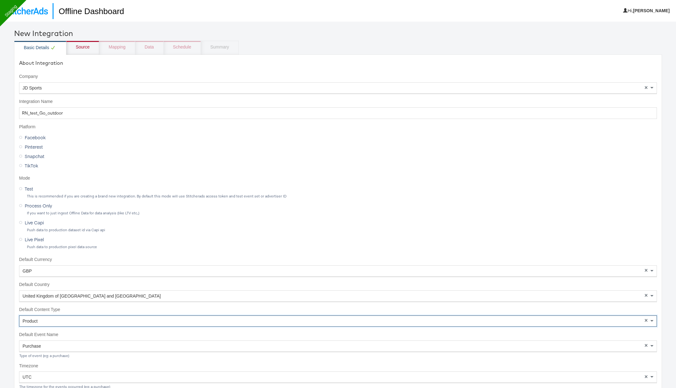
click at [88, 45] on div "Source" at bounding box center [83, 47] width 14 height 6
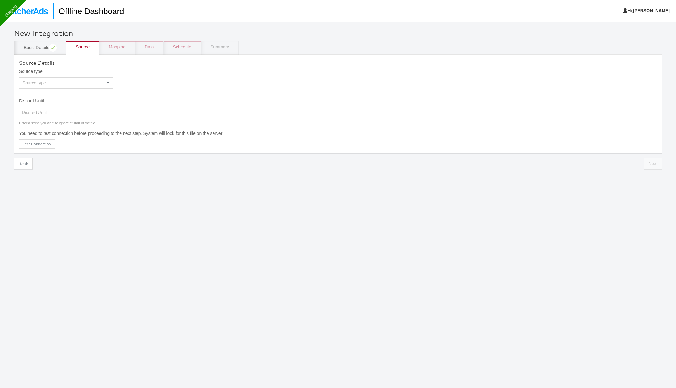
click at [67, 84] on div "Source type" at bounding box center [65, 83] width 93 height 11
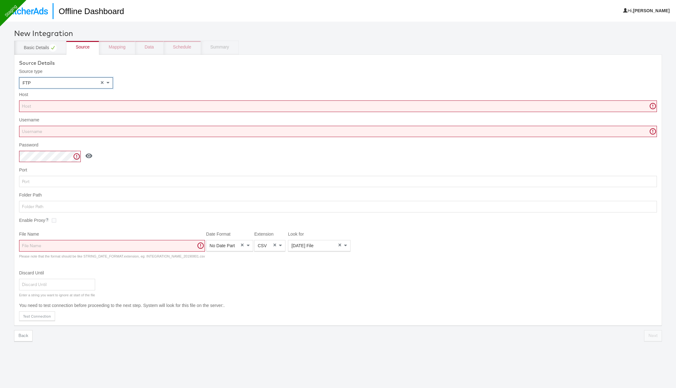
click at [201, 107] on input "Host" at bounding box center [338, 106] width 638 height 12
paste input "52.178.128.46"
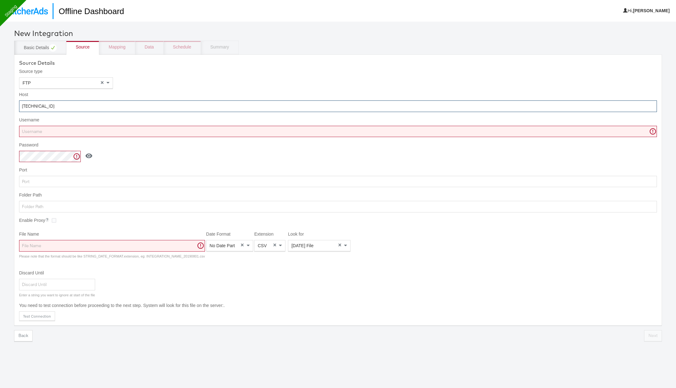
type input "52.178.128.46"
click at [197, 133] on input "Username" at bounding box center [338, 132] width 638 height 12
paste input "googlefeed"
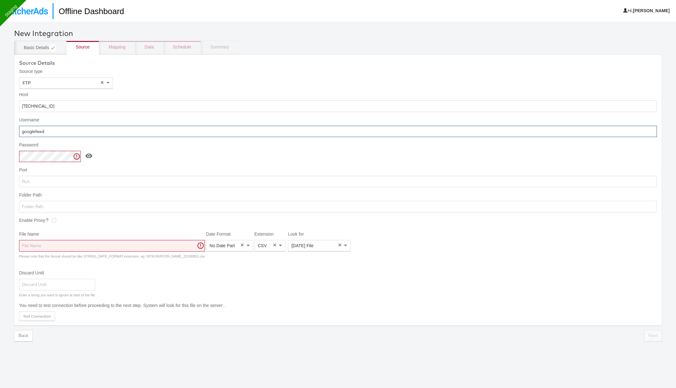
type input "googlefeed"
click at [85, 155] on icon at bounding box center [89, 156] width 8 height 8
click at [99, 207] on input "Folder Path" at bounding box center [338, 207] width 638 height 12
paste input "home/googlefeed"
type input "home/googlefeed"
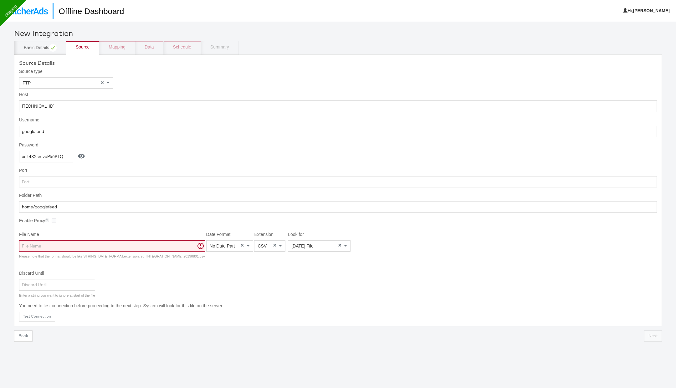
click at [177, 247] on input "File Name" at bounding box center [112, 246] width 186 height 12
paste input "GO_Store"
type input "GO_Store"
click at [64, 282] on input "Discard Until" at bounding box center [57, 285] width 76 height 12
type input "Em"
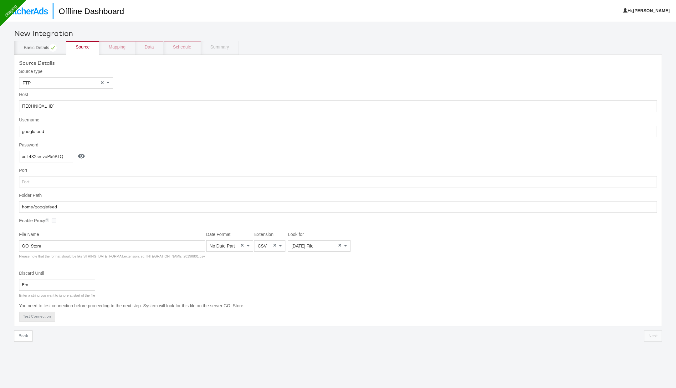
click at [42, 315] on button "Test Connection" at bounding box center [37, 316] width 36 height 9
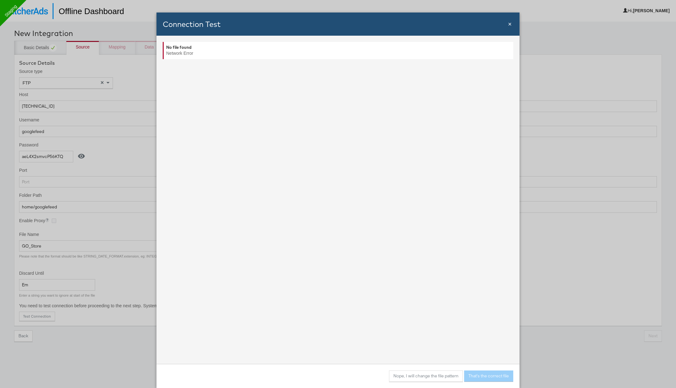
click at [509, 25] on span "×" at bounding box center [510, 24] width 4 height 7
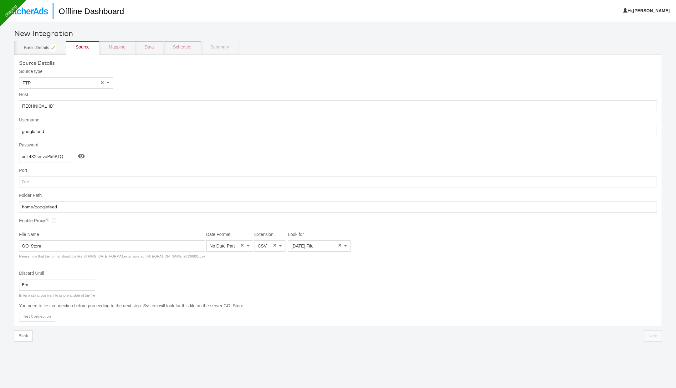
click at [78, 156] on icon at bounding box center [81, 156] width 7 height 5
click at [47, 311] on button "Test Connection" at bounding box center [37, 315] width 36 height 9
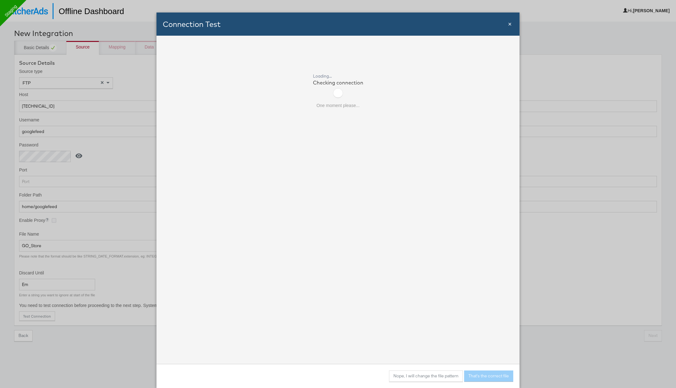
click at [508, 28] on span "×" at bounding box center [510, 24] width 4 height 7
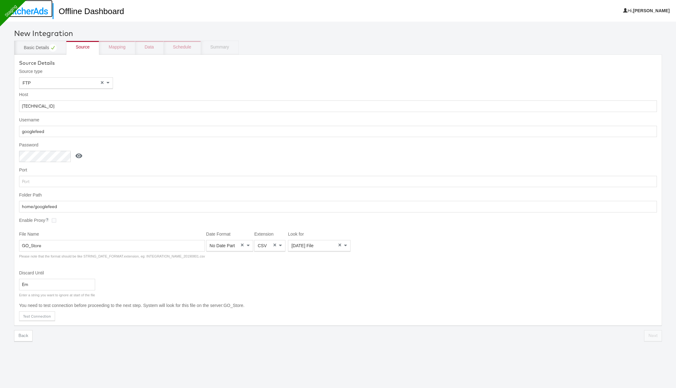
click at [43, 7] on link at bounding box center [26, 8] width 53 height 17
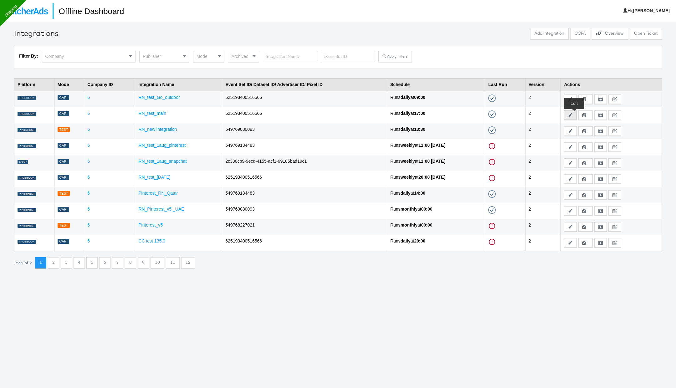
click at [572, 116] on button "Edit" at bounding box center [570, 114] width 13 height 9
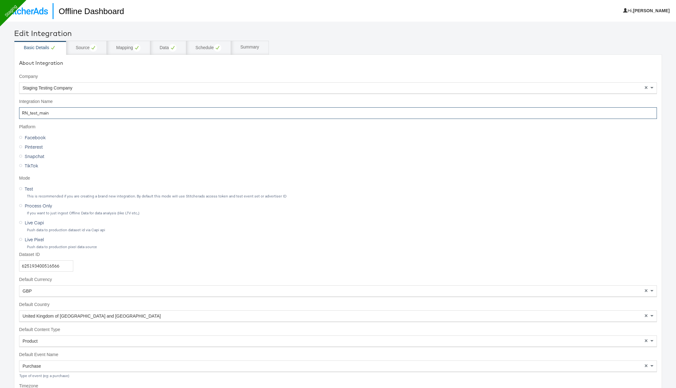
click at [131, 108] on input "RN_test_main" at bounding box center [338, 113] width 638 height 12
click at [53, 266] on input "625193400516566" at bounding box center [46, 266] width 54 height 12
click at [95, 48] on circle at bounding box center [93, 48] width 8 height 8
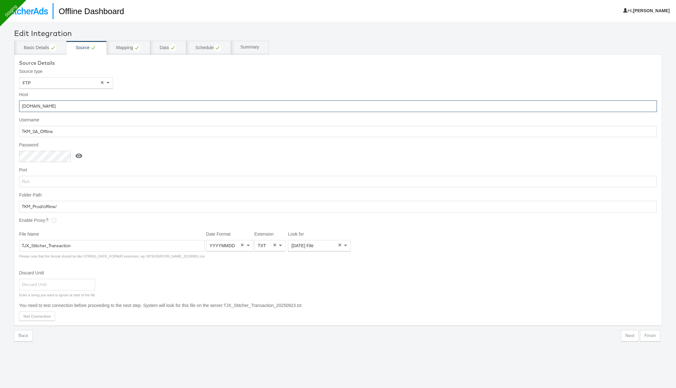
click at [138, 102] on input "[DOMAIN_NAME]" at bounding box center [338, 106] width 638 height 12
click at [304, 136] on input "TKM_SA_Offline" at bounding box center [338, 132] width 638 height 12
click at [80, 150] on button at bounding box center [79, 156] width 16 height 12
click at [56, 156] on input "Py5xJ7Adc4sDSLH" at bounding box center [46, 157] width 54 height 12
click at [129, 203] on input "TKM_Prod/offline/" at bounding box center [338, 207] width 638 height 12
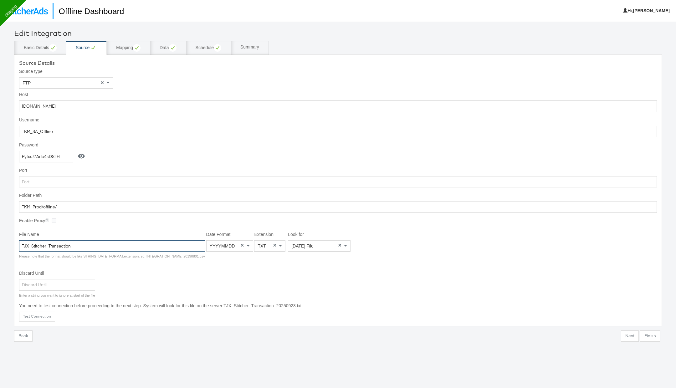
click at [46, 245] on input "TJX_Stitcher_Transaction" at bounding box center [112, 246] width 186 height 12
click at [128, 49] on div "Mapping" at bounding box center [128, 48] width 24 height 8
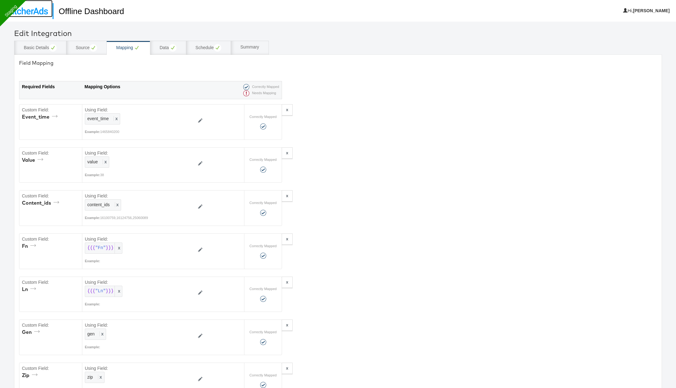
click at [35, 11] on img at bounding box center [26, 11] width 43 height 7
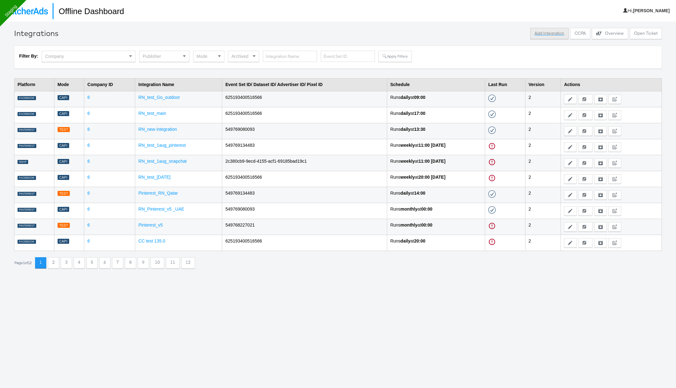
click at [544, 31] on button "Add Integration" at bounding box center [549, 33] width 38 height 11
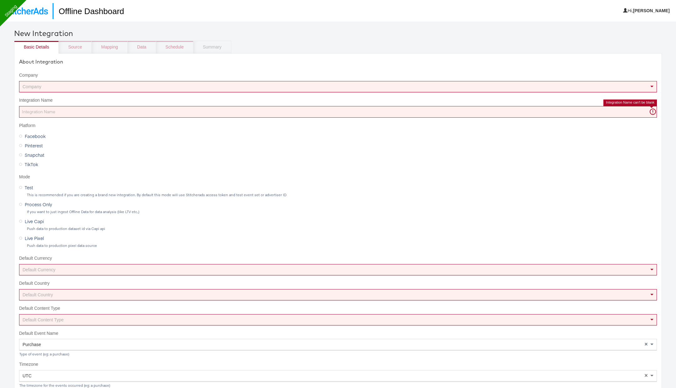
click at [193, 110] on input "Integration Name" at bounding box center [338, 112] width 638 height 12
paste input "RN_test_main"
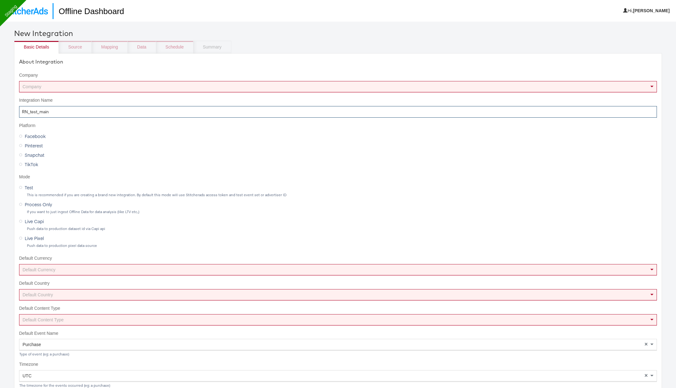
type input "RN_test_main"
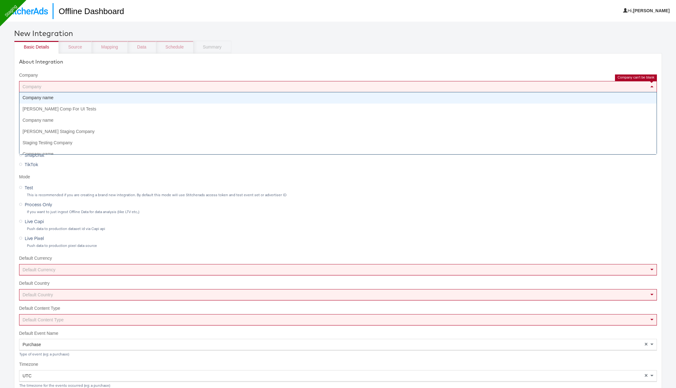
click at [177, 84] on div "Company" at bounding box center [337, 86] width 637 height 11
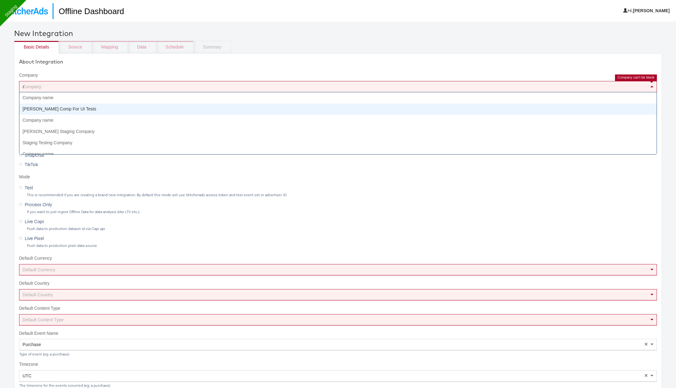
type input "st"
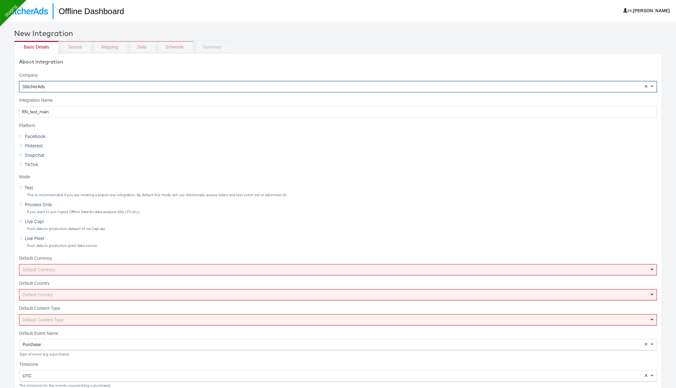
click at [128, 89] on div "StitcherAds" at bounding box center [337, 86] width 637 height 11
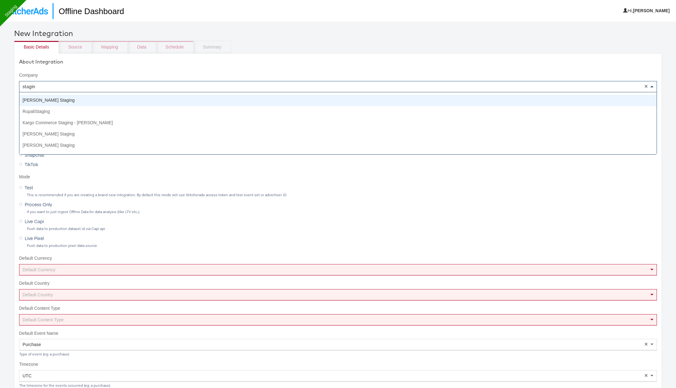
type input "staging"
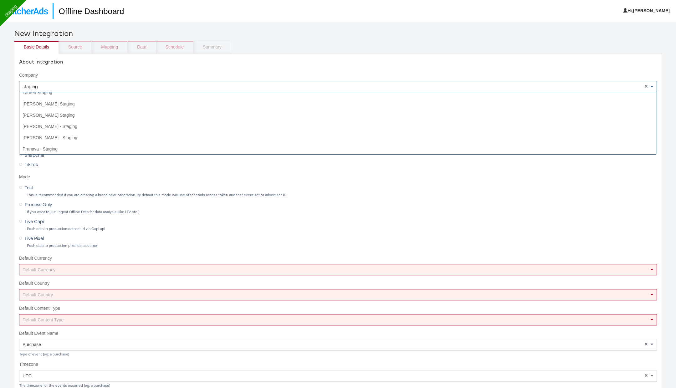
scroll to position [0, 0]
click at [79, 113] on input "RN_test_main" at bounding box center [338, 112] width 638 height 12
type input "RN_test_main copy"
click at [35, 222] on span "Live Capi" at bounding box center [34, 221] width 19 height 6
click at [0, 0] on input "Live Capi" at bounding box center [0, 0] width 0 height 0
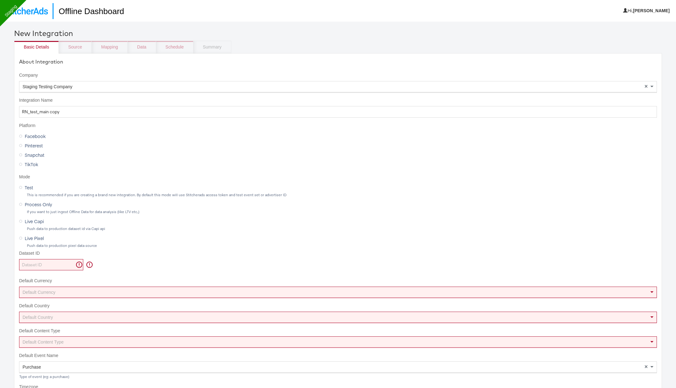
click at [44, 266] on input "Dataset ID" at bounding box center [51, 265] width 64 height 12
paste input "625193400516566"
type input "625193400516566"
click at [62, 294] on div "Default Currency" at bounding box center [337, 292] width 637 height 11
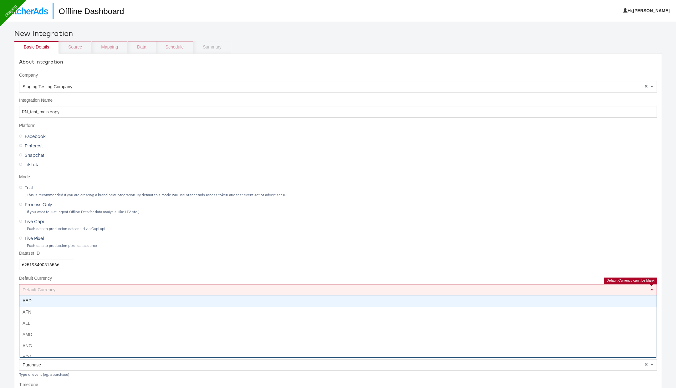
click at [121, 289] on div "Default Currency" at bounding box center [337, 289] width 637 height 11
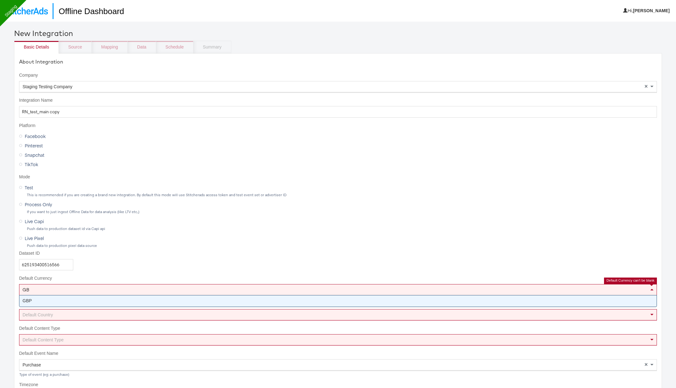
type input "GBP"
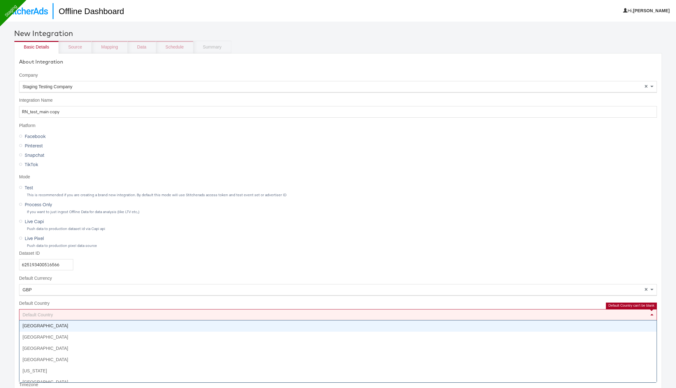
click at [88, 311] on div "Default Country" at bounding box center [337, 314] width 637 height 11
type input "uni"
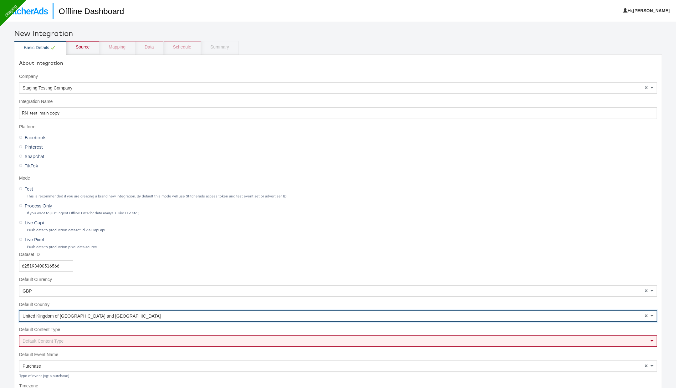
click at [131, 341] on div "Default Content Type" at bounding box center [337, 341] width 637 height 11
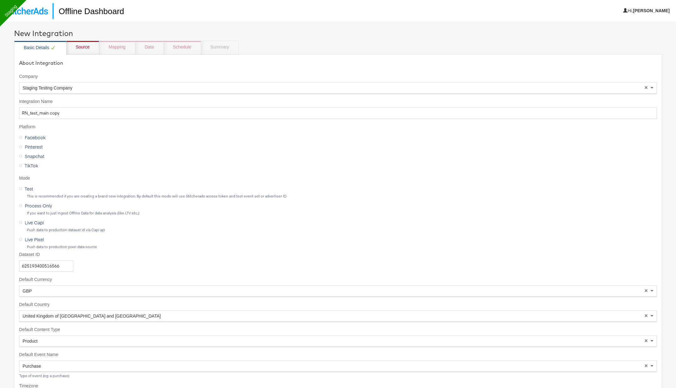
click at [92, 47] on div "Source" at bounding box center [82, 48] width 33 height 14
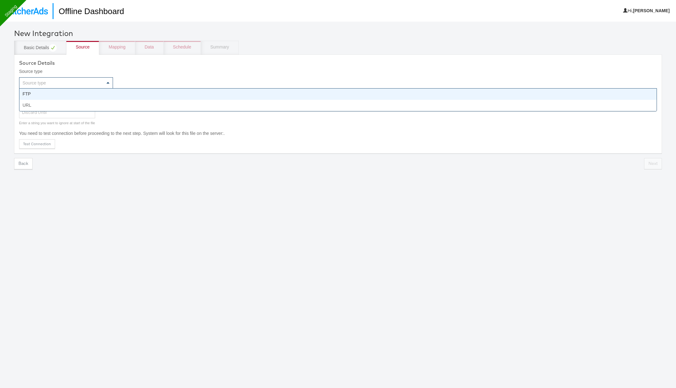
click at [81, 81] on div "Source type" at bounding box center [65, 83] width 93 height 11
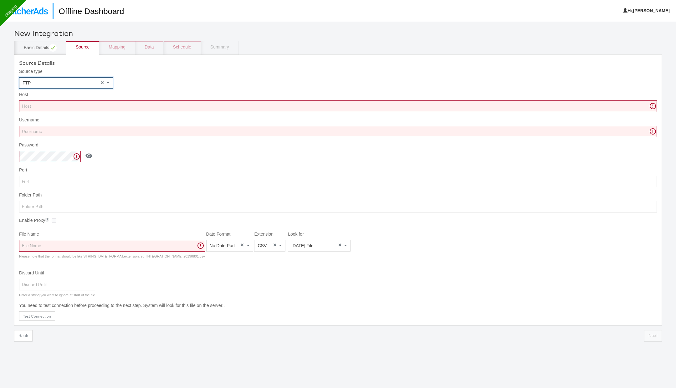
click at [316, 105] on input "Host" at bounding box center [338, 106] width 638 height 12
paste input "[DOMAIN_NAME]"
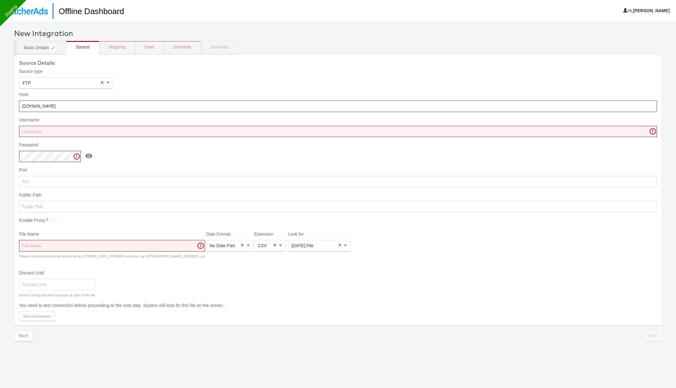
type input "[DOMAIN_NAME]"
click at [297, 130] on input "Username" at bounding box center [338, 132] width 638 height 12
paste input "TKM_SA_Offline"
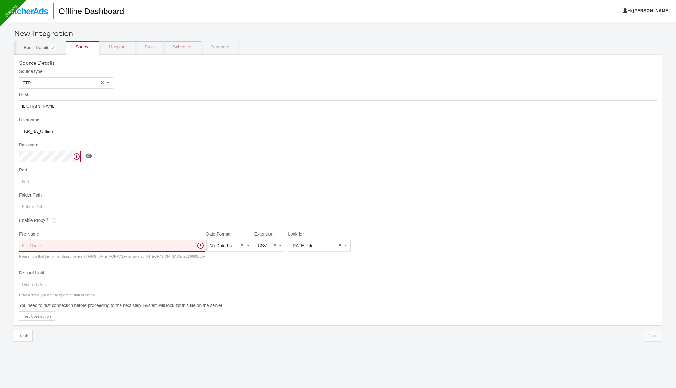
type input "TKM_SA_Offline"
click at [114, 207] on input "Folder Path" at bounding box center [338, 207] width 638 height 12
paste input "TKM_Prod/offline/"
type input "TKM_Prod/offline/"
click at [174, 246] on input "File Name" at bounding box center [112, 246] width 186 height 12
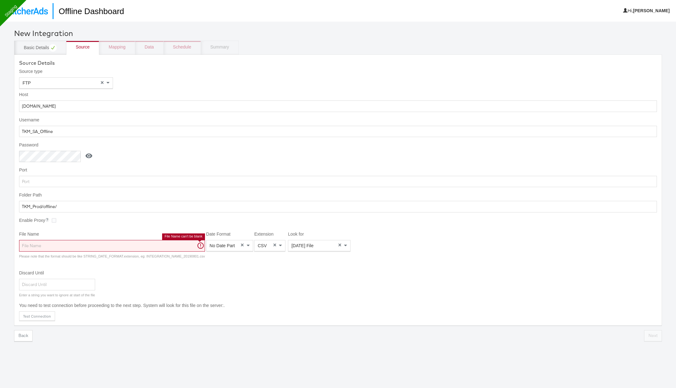
paste input "TJX_Stitcher_Transaction"
type input "TJX_Stitcher_Transaction"
click at [246, 245] on span at bounding box center [247, 246] width 3 height 2
click at [259, 245] on span "CSV" at bounding box center [261, 245] width 9 height 5
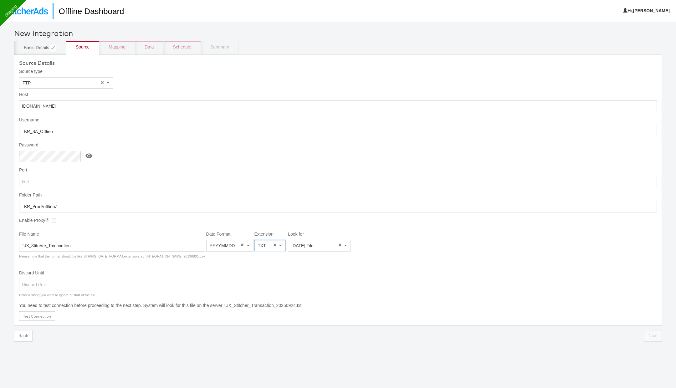
click at [315, 245] on div "[DATE] File" at bounding box center [319, 245] width 62 height 11
click at [31, 318] on button "Test Connection" at bounding box center [37, 315] width 36 height 9
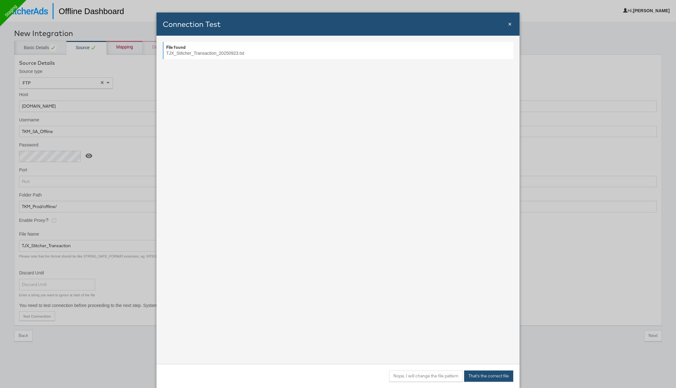
click at [481, 375] on button "That's the correct file" at bounding box center [488, 375] width 49 height 11
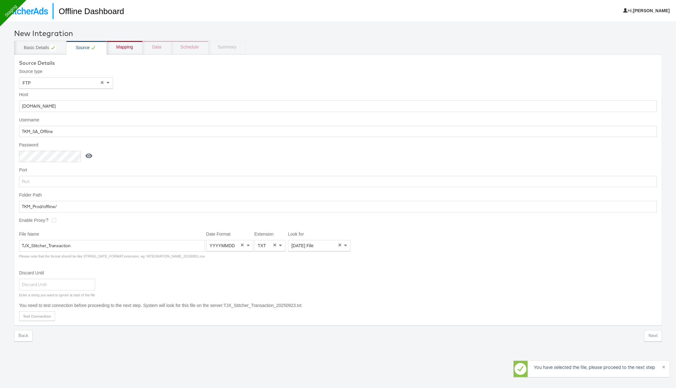
click at [126, 49] on div "Mapping" at bounding box center [124, 47] width 17 height 6
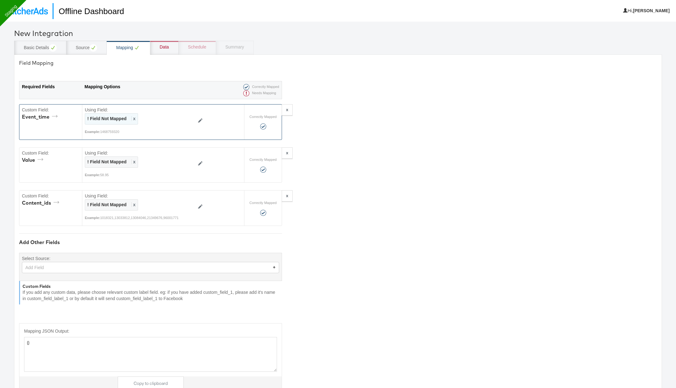
click at [132, 117] on span "x" at bounding box center [133, 118] width 4 height 5
click at [132, 117] on div "Select..." at bounding box center [125, 119] width 80 height 11
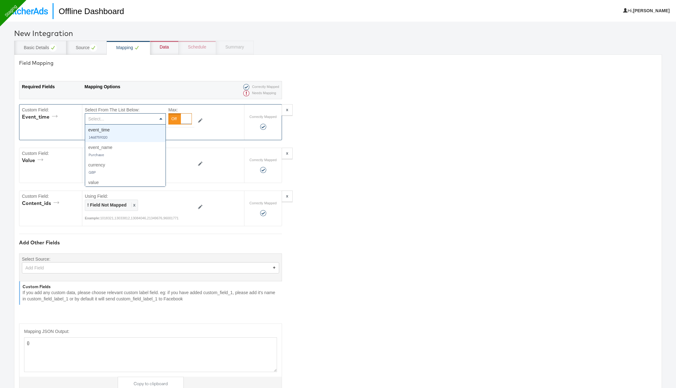
type textarea "{"event_time":"{{{\"event_time\"}}}"}"
click at [134, 158] on div "! Field Not Mapped x" at bounding box center [111, 161] width 53 height 11
click at [134, 158] on div "Select..." at bounding box center [125, 162] width 80 height 11
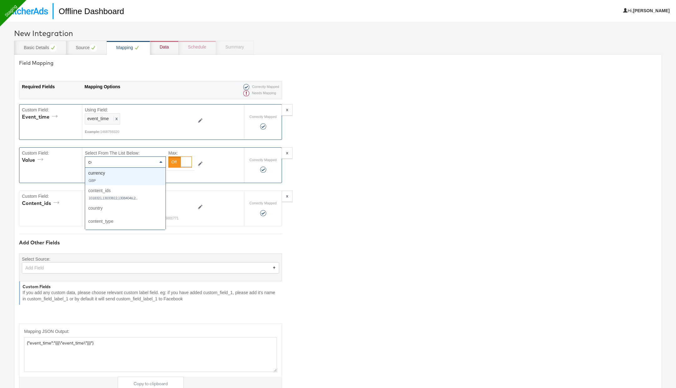
type input "con"
type textarea "{"event_time":"{{{\"event_time\"}}}","value":"{{{\"content_ids\"}}}"}"
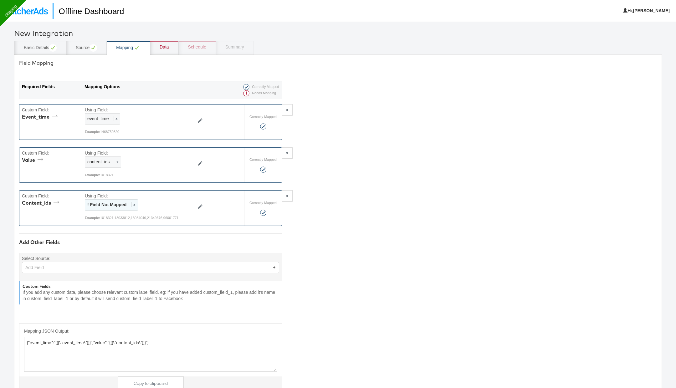
click at [134, 202] on span "x" at bounding box center [133, 204] width 4 height 5
click at [156, 202] on div "Select..." at bounding box center [125, 205] width 80 height 11
type input "con"
type textarea "{"event_time":"{{{\"event_time\"}}}","value":"{{{\"content_ids\"}}}","content_i…"
click at [161, 47] on div "Data" at bounding box center [164, 47] width 9 height 6
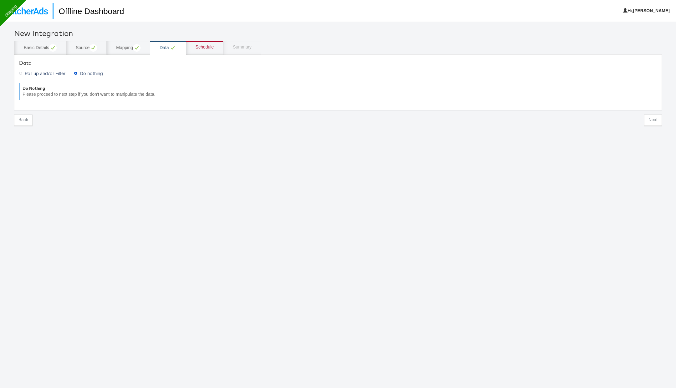
click at [202, 44] on div "Schedule" at bounding box center [205, 47] width 18 height 6
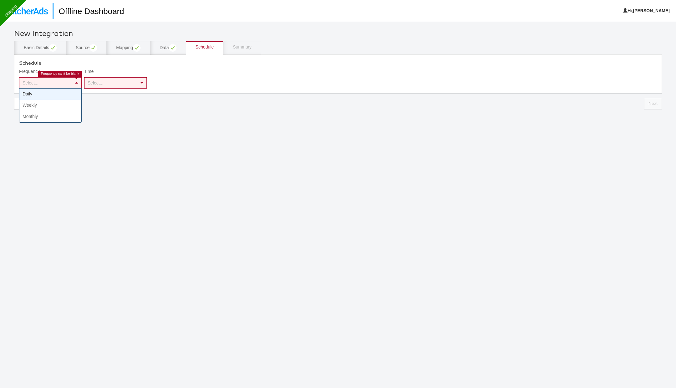
click at [64, 81] on div "Select..." at bounding box center [50, 83] width 62 height 11
click at [133, 81] on div "Select..." at bounding box center [115, 83] width 62 height 11
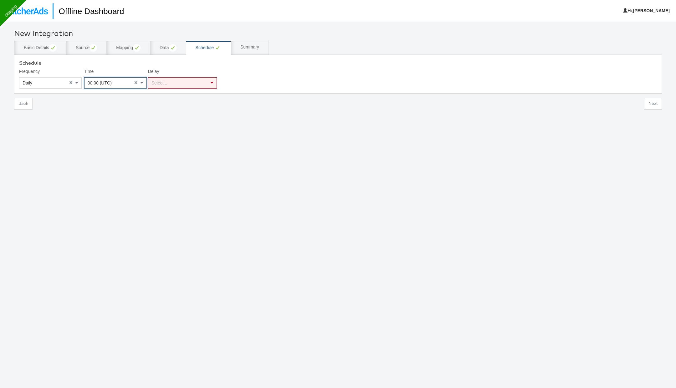
click at [189, 78] on div "Select..." at bounding box center [182, 83] width 68 height 11
click at [653, 102] on button "Next" at bounding box center [653, 103] width 18 height 11
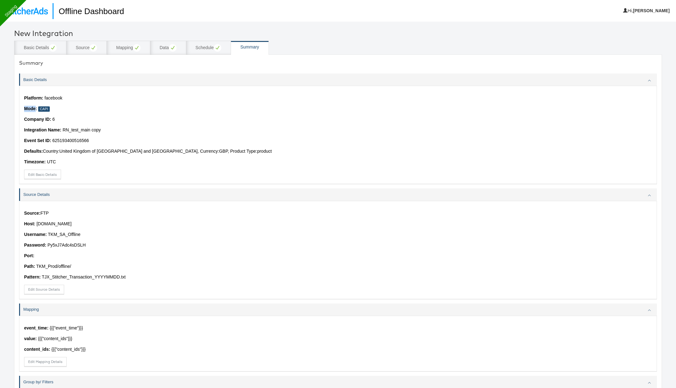
click at [653, 102] on div "Platform: facebook Mode: Capi Company ID: 6 Integration Name: RN_test_main copy…" at bounding box center [338, 135] width 638 height 98
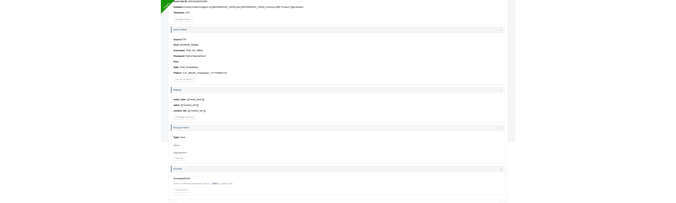
scroll to position [146, 0]
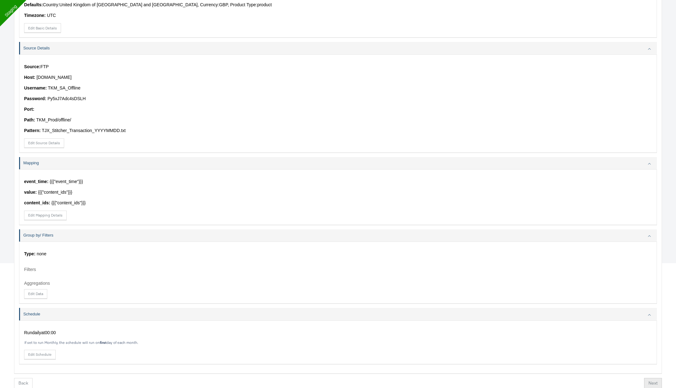
click at [651, 380] on button "Next" at bounding box center [653, 383] width 18 height 11
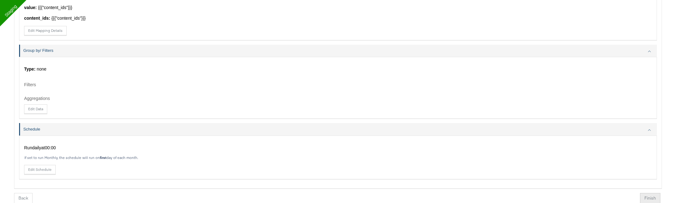
click at [647, 198] on button "Finish" at bounding box center [650, 198] width 20 height 11
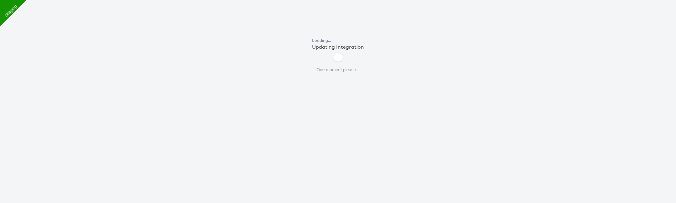
scroll to position [21, 0]
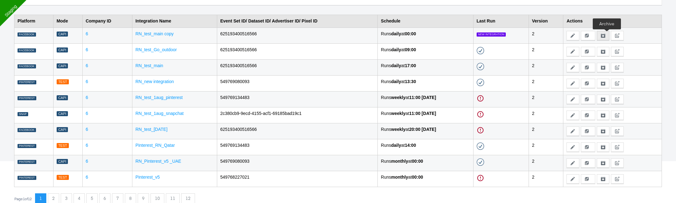
click at [605, 34] on icon at bounding box center [603, 35] width 4 height 4
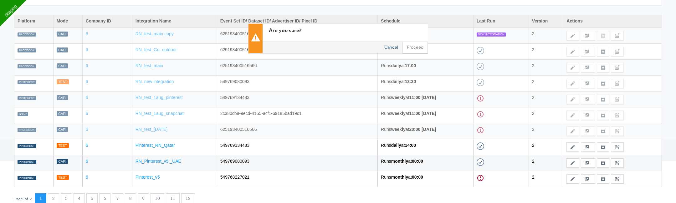
click at [395, 46] on button "Cancel" at bounding box center [391, 47] width 23 height 11
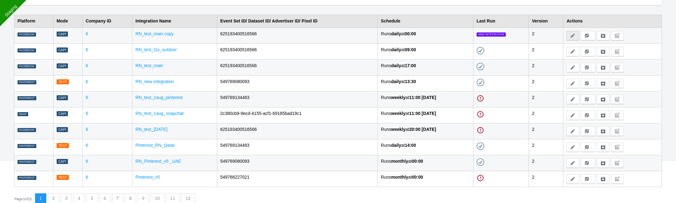
click at [576, 32] on button "Edit" at bounding box center [572, 35] width 13 height 9
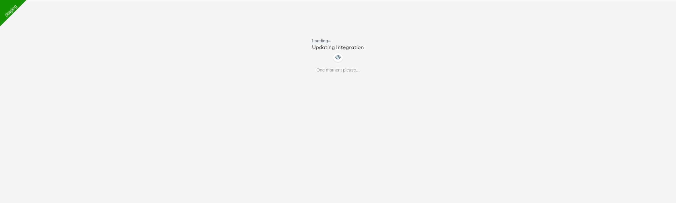
scroll to position [64, 0]
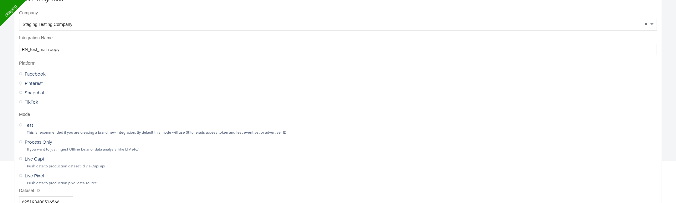
click at [28, 123] on span "Test" at bounding box center [29, 125] width 8 height 6
click at [0, 0] on input "Test" at bounding box center [0, 0] width 0 height 0
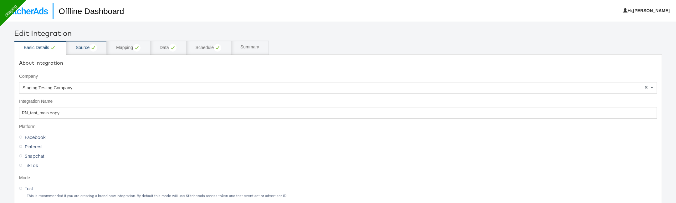
click at [88, 47] on div "Source" at bounding box center [86, 48] width 21 height 8
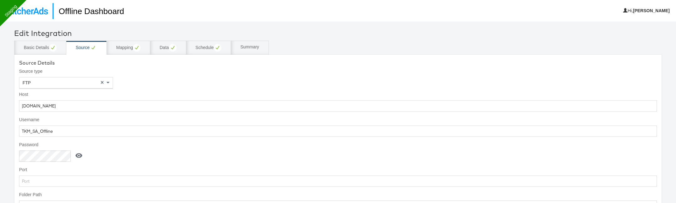
scroll to position [136, 0]
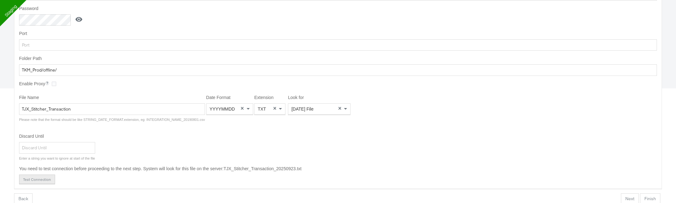
click at [44, 175] on button "Test Connection" at bounding box center [37, 179] width 36 height 9
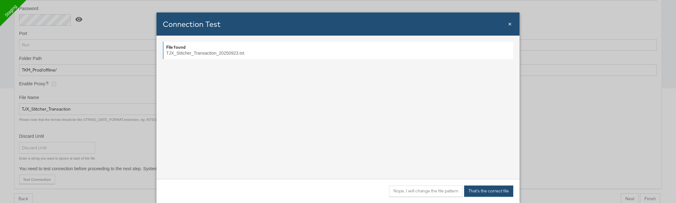
click at [503, 190] on button "That's the correct file" at bounding box center [488, 191] width 49 height 11
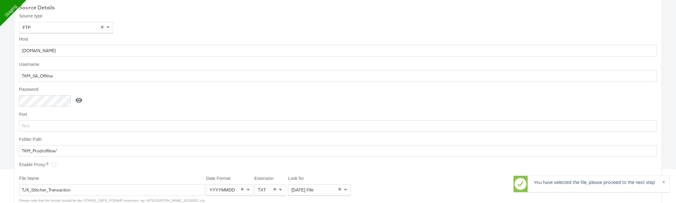
scroll to position [0, 0]
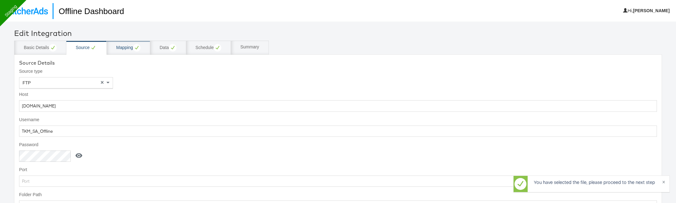
click at [125, 54] on div "Mapping" at bounding box center [128, 48] width 43 height 14
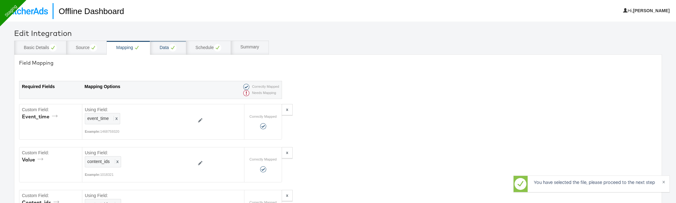
click at [166, 47] on div "Data" at bounding box center [168, 48] width 17 height 8
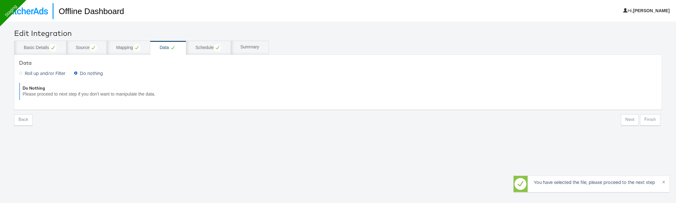
click at [209, 56] on div "Data Roll up and/or Filter Do nothing Do Nothing Please proceed to next step if…" at bounding box center [338, 81] width 648 height 55
click at [209, 47] on div "Schedule" at bounding box center [209, 48] width 26 height 8
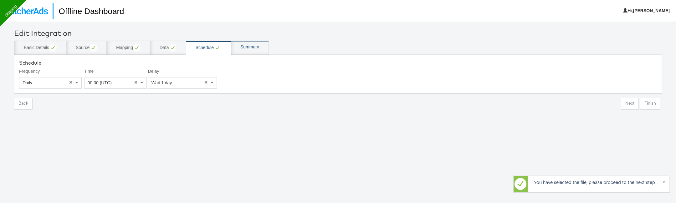
click at [251, 50] on div "Summary" at bounding box center [250, 48] width 38 height 14
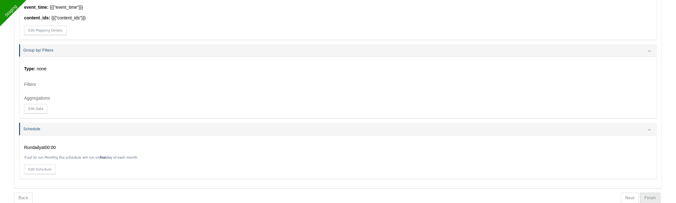
click at [651, 198] on button "Finish" at bounding box center [650, 198] width 20 height 11
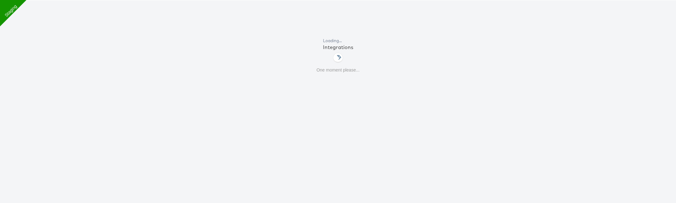
scroll to position [64, 0]
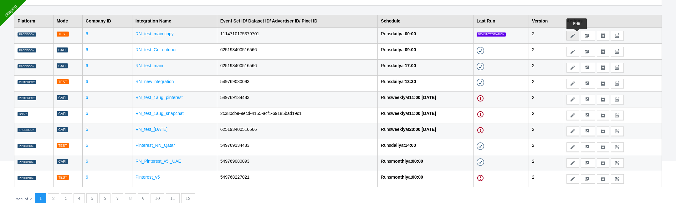
click at [575, 35] on icon at bounding box center [572, 35] width 4 height 4
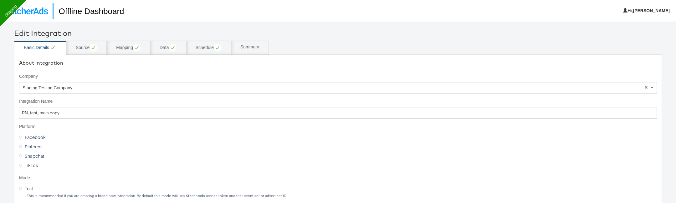
click at [79, 86] on div "Staging Testing Company" at bounding box center [337, 88] width 637 height 11
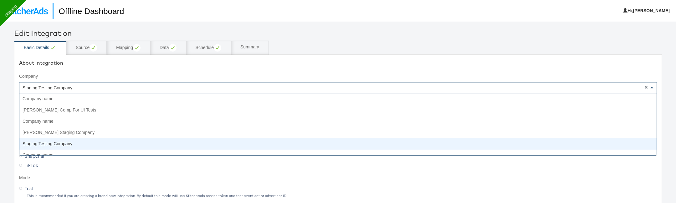
scroll to position [45, 0]
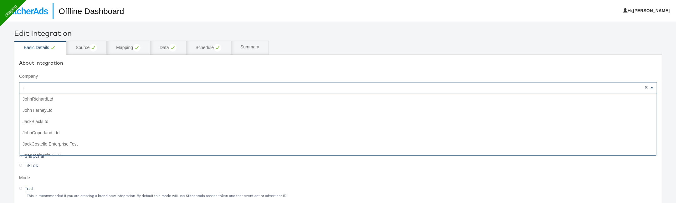
type input "jd"
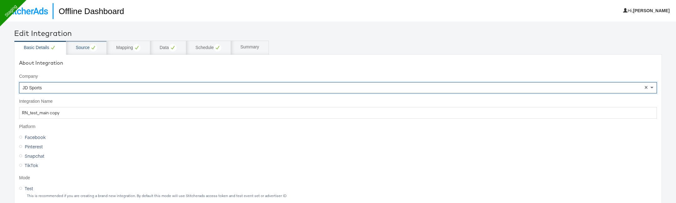
click at [89, 46] on icon at bounding box center [93, 48] width 8 height 8
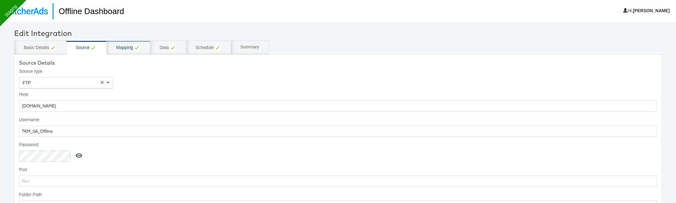
click at [136, 47] on circle at bounding box center [137, 48] width 8 height 8
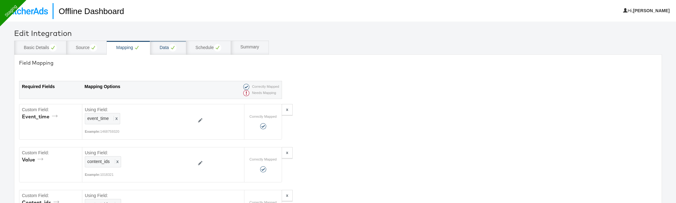
click at [171, 45] on circle at bounding box center [173, 48] width 8 height 8
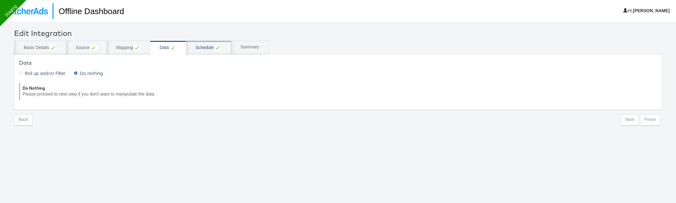
click at [198, 53] on div "Schedule" at bounding box center [208, 48] width 45 height 14
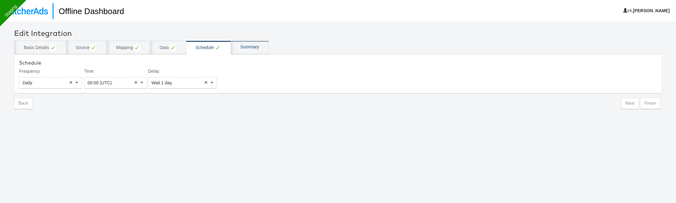
click at [255, 44] on div "Summary" at bounding box center [249, 47] width 19 height 6
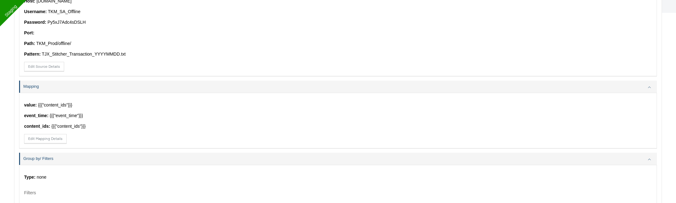
scroll to position [321, 0]
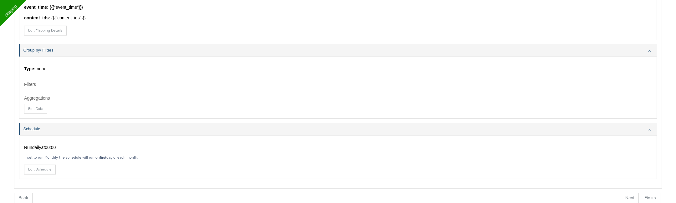
click at [650, 196] on button "Finish" at bounding box center [650, 198] width 20 height 11
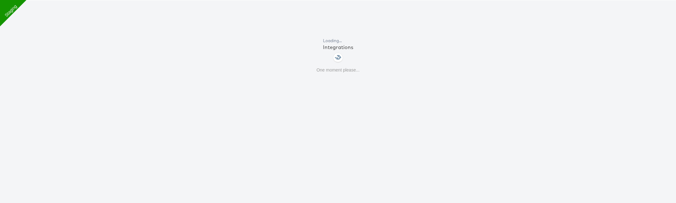
scroll to position [64, 0]
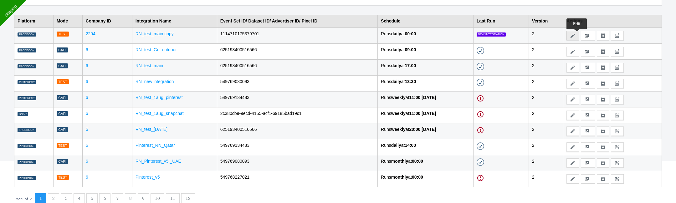
click at [575, 36] on icon at bounding box center [572, 35] width 4 height 4
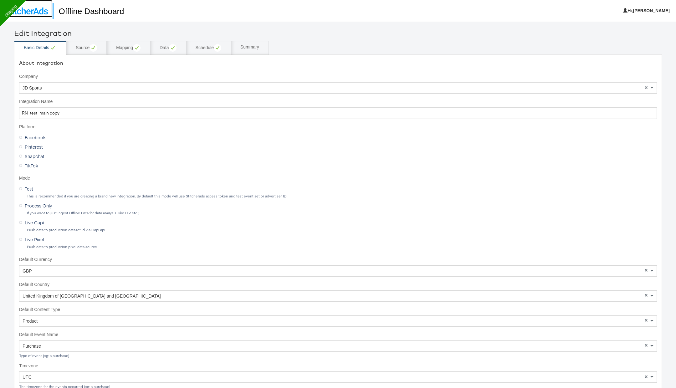
click at [33, 11] on img at bounding box center [26, 11] width 43 height 7
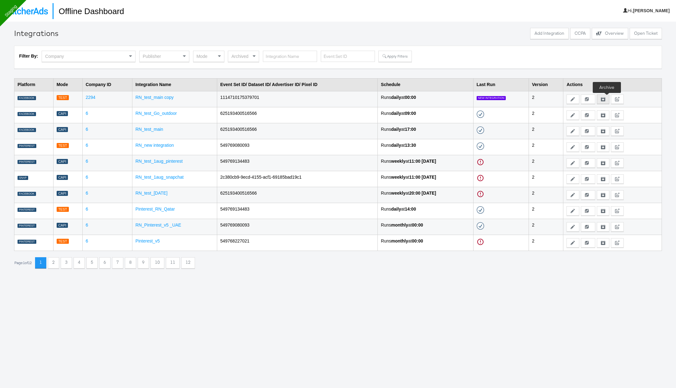
click at [605, 99] on icon at bounding box center [603, 99] width 4 height 4
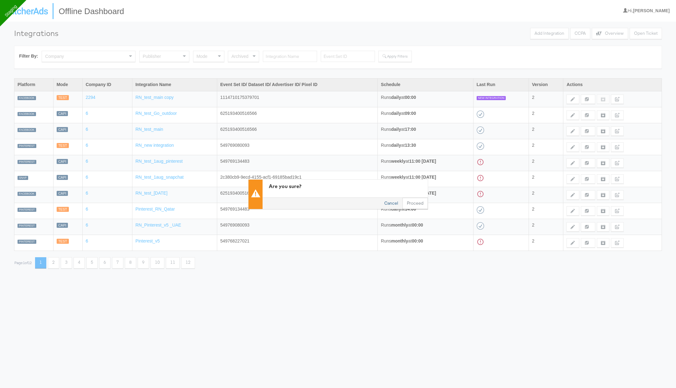
click at [394, 201] on button "Cancel" at bounding box center [391, 202] width 23 height 11
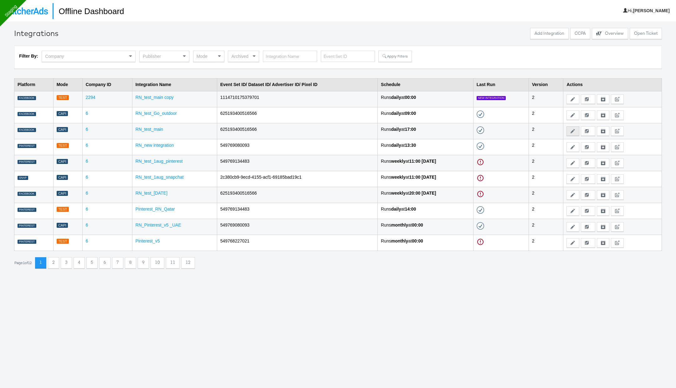
click at [574, 130] on button "Edit" at bounding box center [572, 130] width 13 height 9
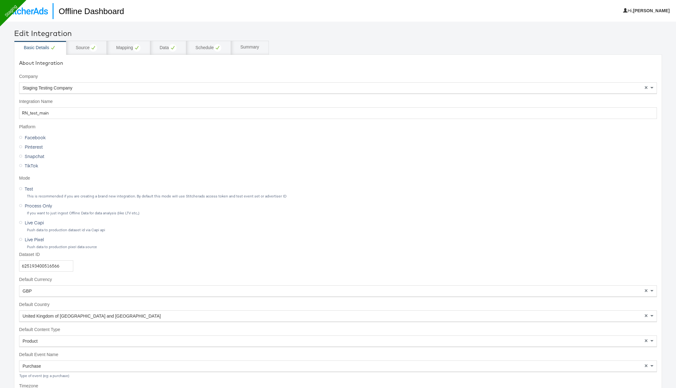
click at [27, 186] on span "Test" at bounding box center [29, 188] width 8 height 6
click at [0, 0] on input "Test" at bounding box center [0, 0] width 0 height 0
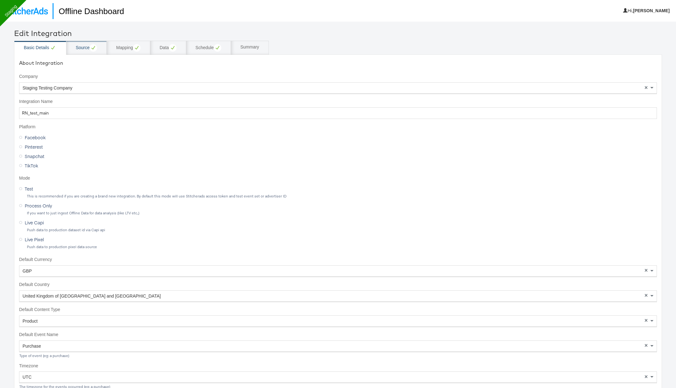
click at [89, 48] on icon at bounding box center [93, 48] width 8 height 8
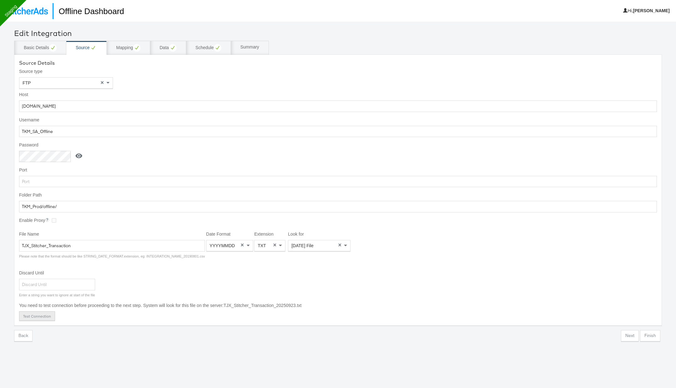
click at [43, 313] on button "Test Connection" at bounding box center [37, 315] width 36 height 9
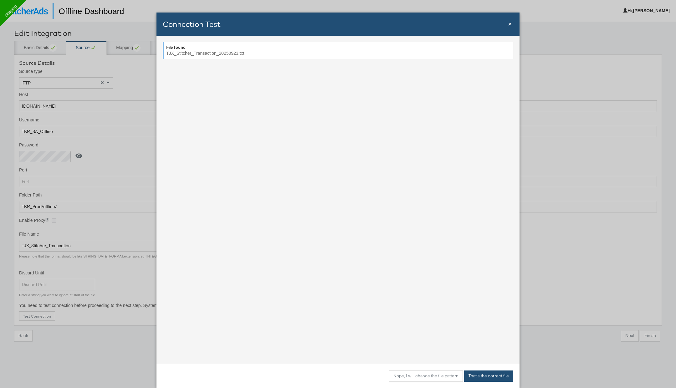
click at [475, 377] on button "That's the correct file" at bounding box center [488, 375] width 49 height 11
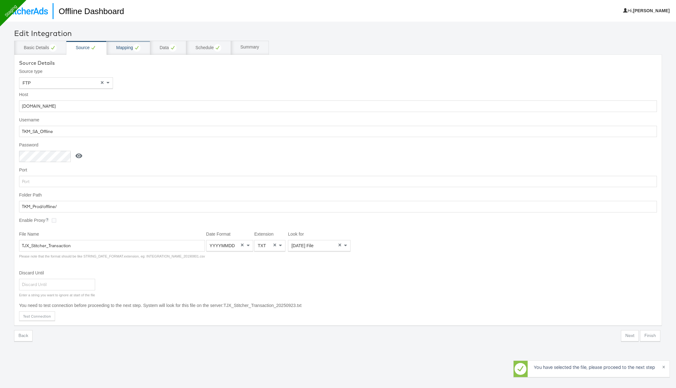
click at [121, 46] on div "Mapping" at bounding box center [128, 48] width 24 height 8
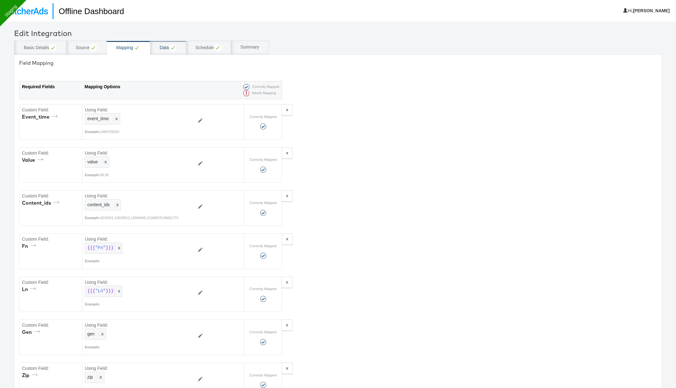
click at [178, 52] on div "Data" at bounding box center [168, 48] width 36 height 14
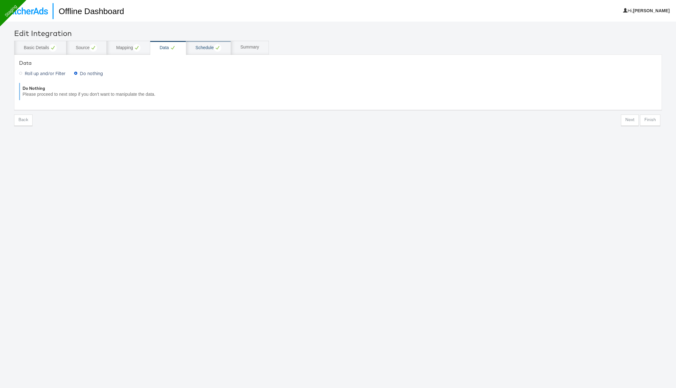
click at [200, 51] on div "Schedule" at bounding box center [209, 48] width 26 height 8
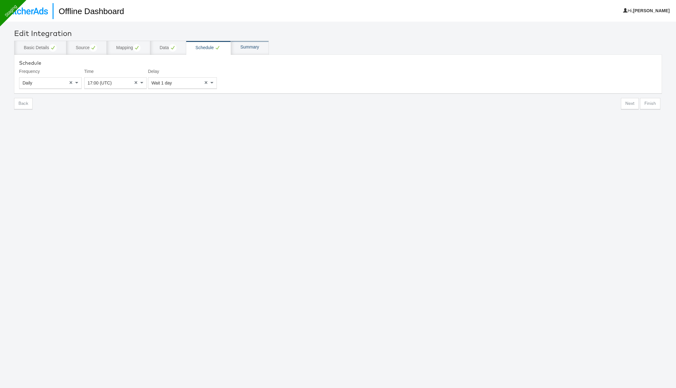
click at [253, 51] on div "Summary" at bounding box center [250, 48] width 38 height 14
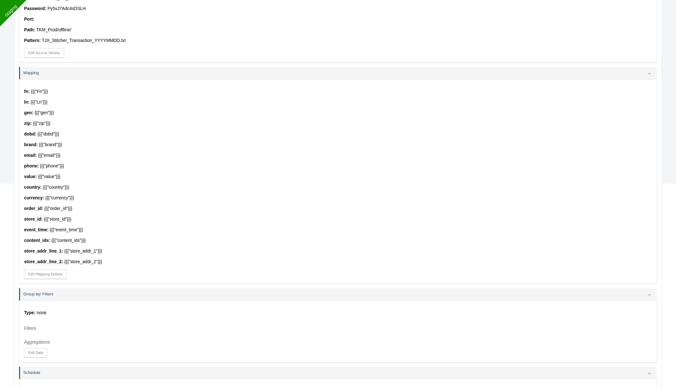
scroll to position [285, 0]
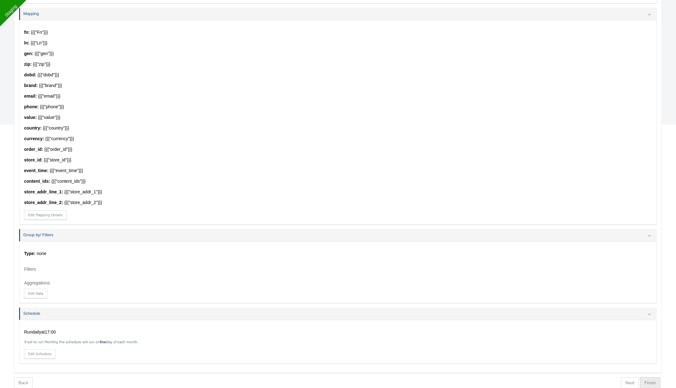
click at [651, 381] on button "Finish" at bounding box center [650, 382] width 20 height 11
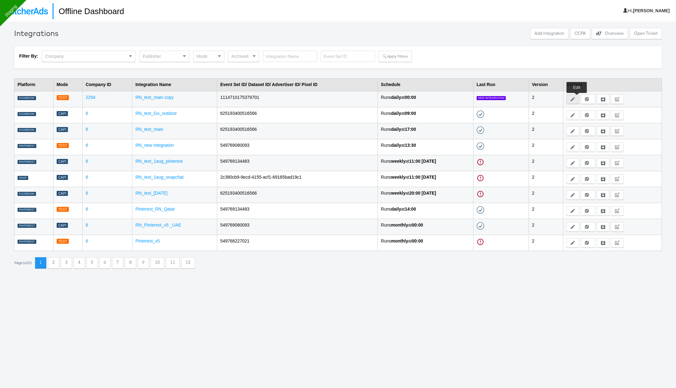
click at [575, 97] on icon at bounding box center [572, 99] width 4 height 4
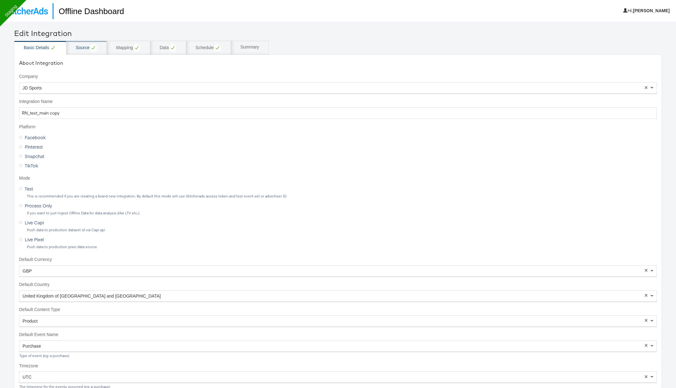
click at [93, 48] on icon at bounding box center [93, 47] width 3 height 3
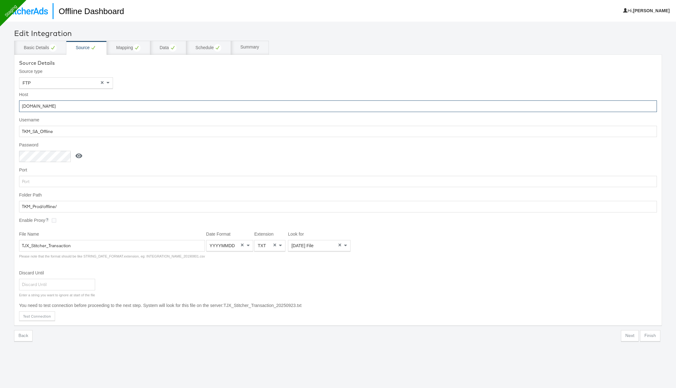
click at [176, 107] on input "[DOMAIN_NAME]" at bounding box center [338, 106] width 638 height 12
paste input "[TECHNICAL_ID]"
type input "[TECHNICAL_ID]"
click at [191, 131] on input "TKM_SA_Offline" at bounding box center [338, 132] width 638 height 12
paste input "googlefeed"
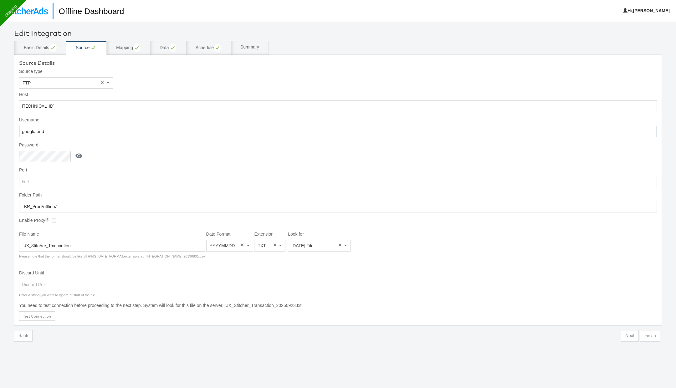
type input "googlefeed"
click at [79, 156] on icon at bounding box center [79, 156] width 8 height 8
click at [40, 158] on input "Py5xJ7Adc4sDSLH" at bounding box center [46, 157] width 54 height 12
paste input "aeL4X2smvcP56KTQ"
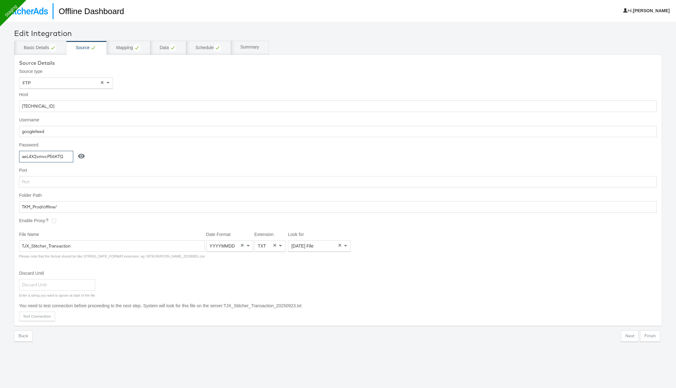
type input "aeL4X2smvcP56KTQ"
click at [158, 206] on input "TKM_Prod/offline/" at bounding box center [338, 207] width 638 height 12
paste input "home/googlefeed"
type input "home/googlefeed"
click at [178, 241] on input "TJX_Stitcher_Transaction" at bounding box center [112, 246] width 186 height 12
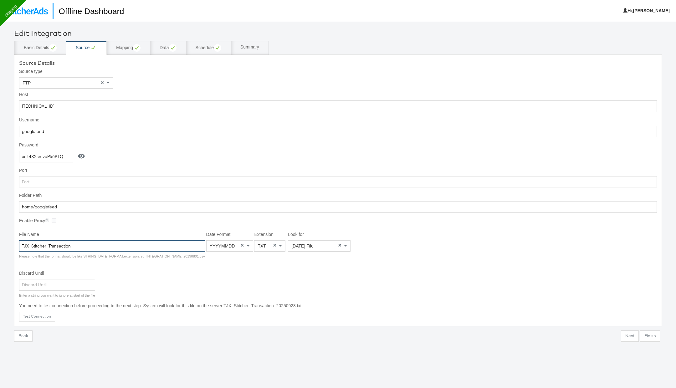
paste input "GO_Store"
type input "GO_Store"
click at [234, 246] on div "Date Format" at bounding box center [229, 246] width 46 height 11
click at [277, 242] on span at bounding box center [281, 246] width 8 height 11
click at [312, 241] on div "Yesterday's File" at bounding box center [319, 246] width 62 height 11
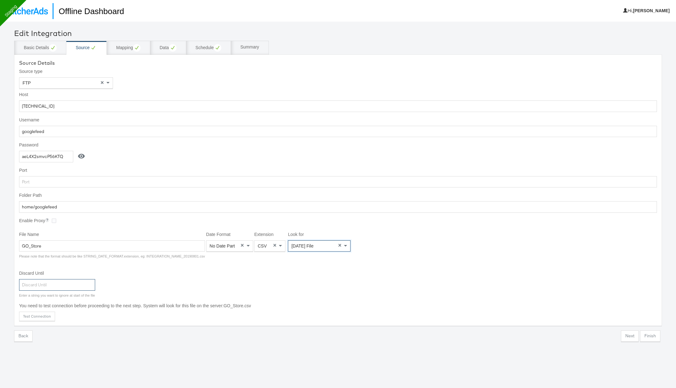
click at [53, 287] on input "Discard Until" at bounding box center [57, 285] width 76 height 12
type input "Em"
click at [42, 312] on button "Test Connection" at bounding box center [37, 316] width 36 height 9
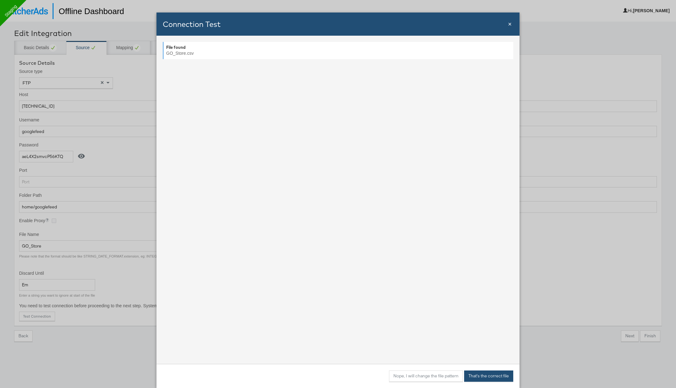
click at [477, 379] on button "That's the correct file" at bounding box center [488, 375] width 49 height 11
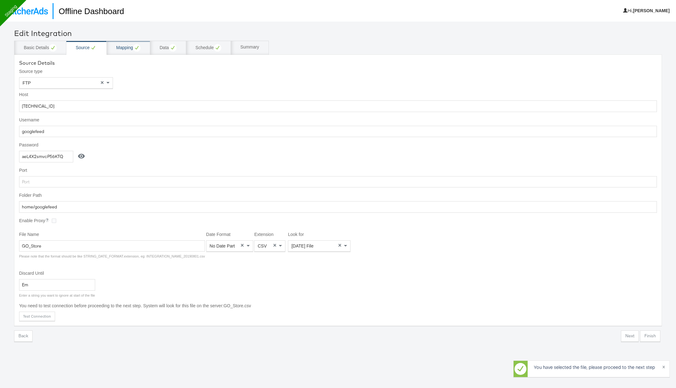
click at [127, 48] on div "Mapping" at bounding box center [128, 48] width 24 height 8
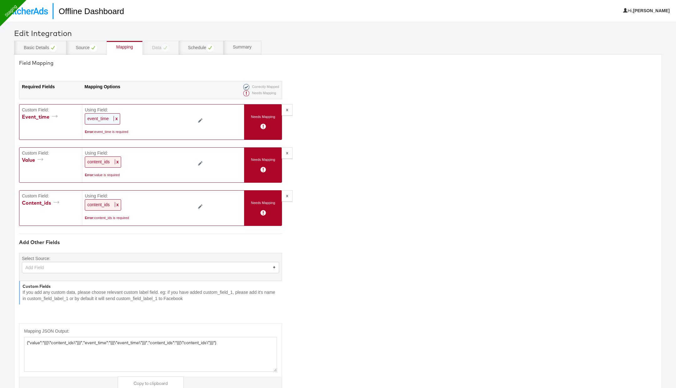
click at [114, 120] on span "x" at bounding box center [116, 118] width 4 height 5
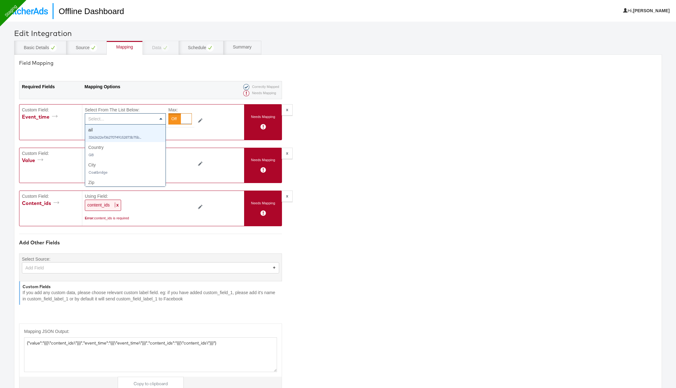
click at [114, 120] on div "Select..." at bounding box center [125, 119] width 80 height 11
type input "con"
type textarea "{"value":"{{{\"content_ids\"}}}","event_time":"{{{\"Conversion Time\"}}}","cont…"
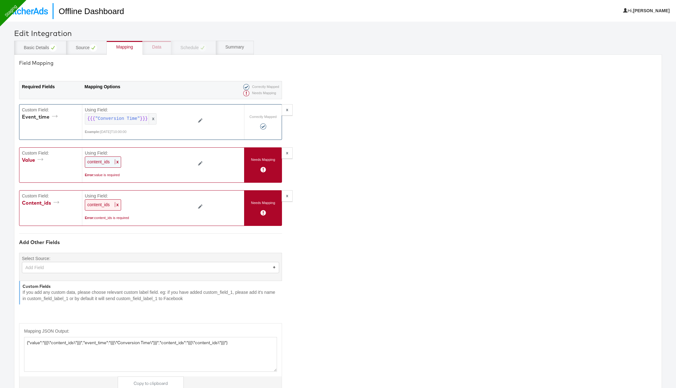
click at [114, 160] on div "content_ids x" at bounding box center [103, 161] width 36 height 11
click at [114, 160] on div "Select..." at bounding box center [125, 162] width 80 height 11
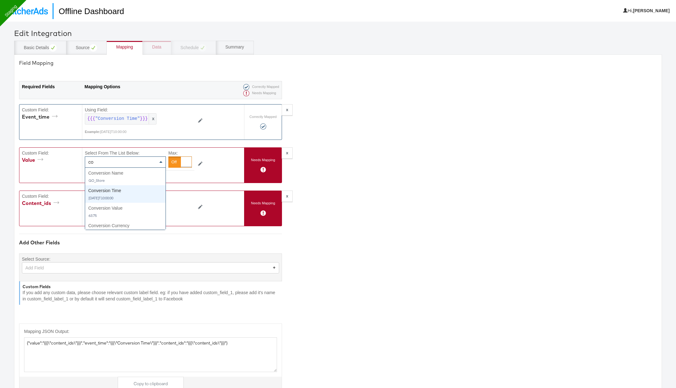
type input "c"
click at [125, 160] on div "Select..." at bounding box center [125, 162] width 80 height 11
type input "con"
type textarea "{"value":"{{{\"Conversion Value\"}}}","event_time":"{{{\"Conversion Time\"}}}",…"
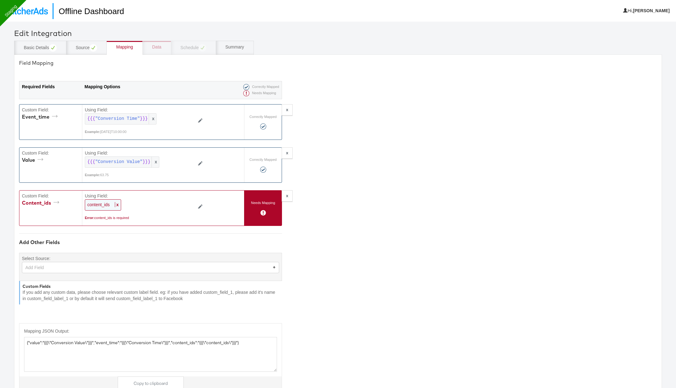
click at [117, 202] on span "x" at bounding box center [117, 204] width 4 height 5
click at [183, 204] on div at bounding box center [186, 205] width 11 height 11
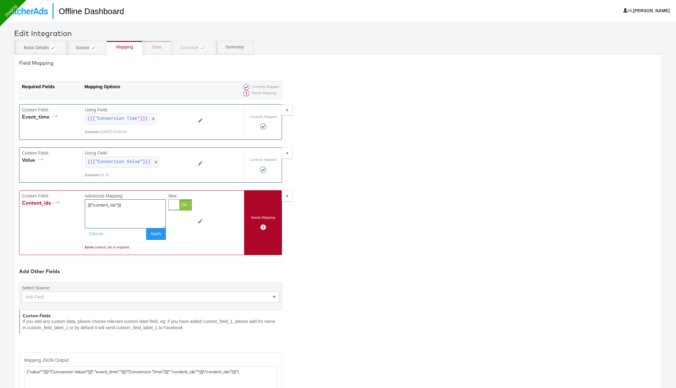
click at [130, 217] on textarea "{{{"content_ids"}}}" at bounding box center [125, 213] width 81 height 29
paste textarea "stitcherid"
type textarea "stitcherid"
click at [157, 234] on button "Apply" at bounding box center [156, 233] width 20 height 11
type textarea "{"value":"{{{\"Conversion Value\"}}}","event_time":"{{{\"Conversion Time\"}}}",…"
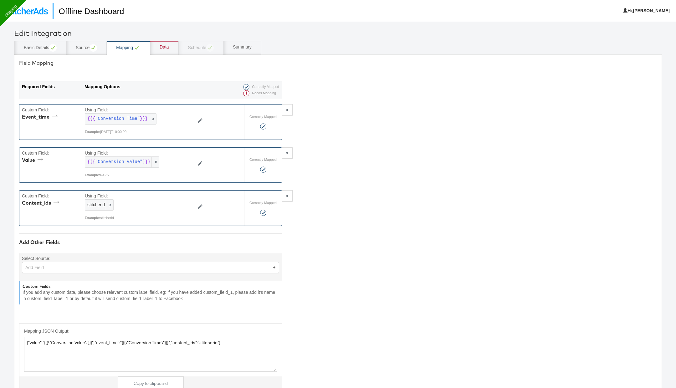
click at [104, 265] on div "Add Field" at bounding box center [150, 267] width 257 height 11
type input "email"
type textarea "{"value":"{{{\"Conversion Value\"}}}","event_time":"{{{\"Conversion Time\"}}}",…"
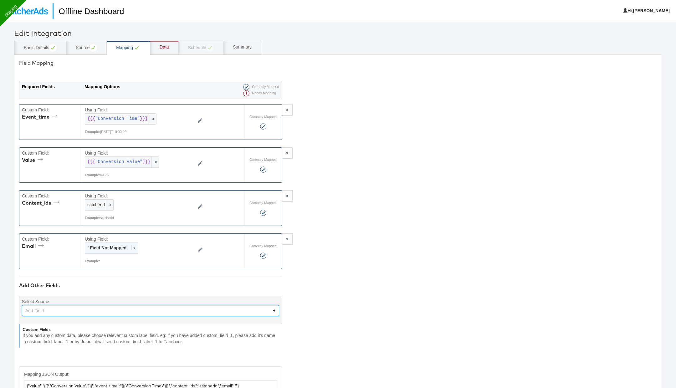
click at [136, 246] on div "! Field Not Mapped x" at bounding box center [111, 247] width 53 height 11
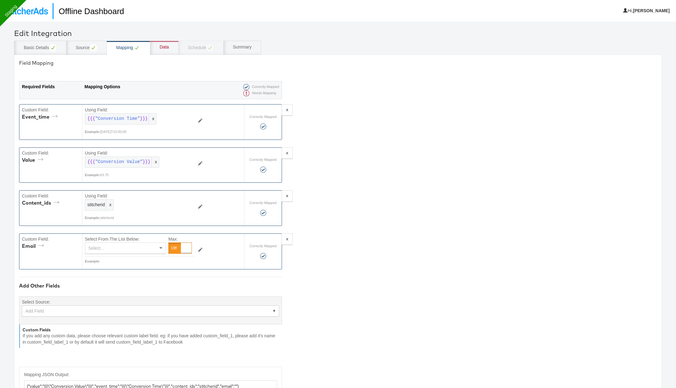
click at [170, 246] on div at bounding box center [179, 247] width 23 height 11
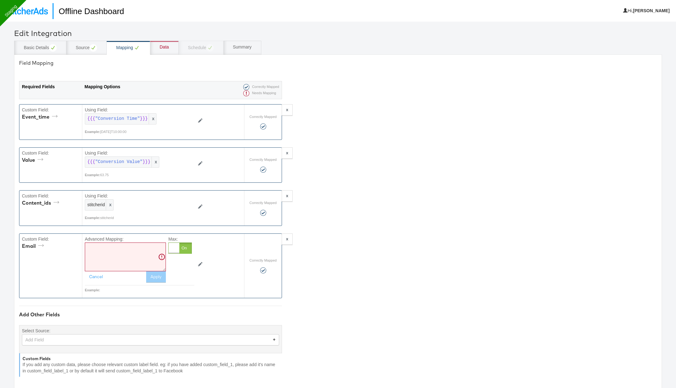
click at [132, 253] on textarea at bounding box center [125, 256] width 81 height 29
paste textarea "{{{"ail"}}}"
type textarea "{{{"ail"}}}"
click at [159, 278] on button "Apply" at bounding box center [156, 276] width 20 height 11
type textarea "{"value":"{{{\"Conversion Value\"}}}","event_time":"{{{\"Conversion Time\"}}}",…"
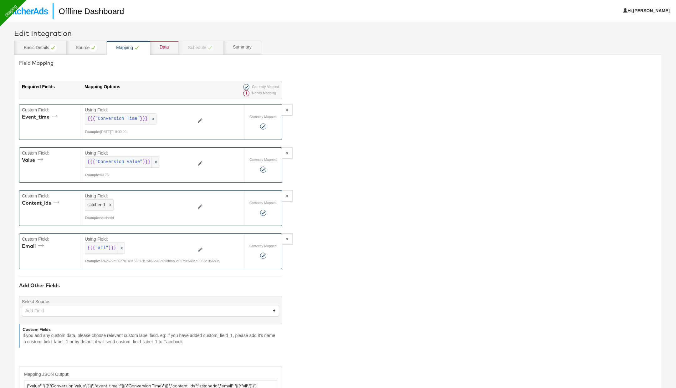
click at [105, 305] on div "Add Field" at bounding box center [150, 310] width 257 height 11
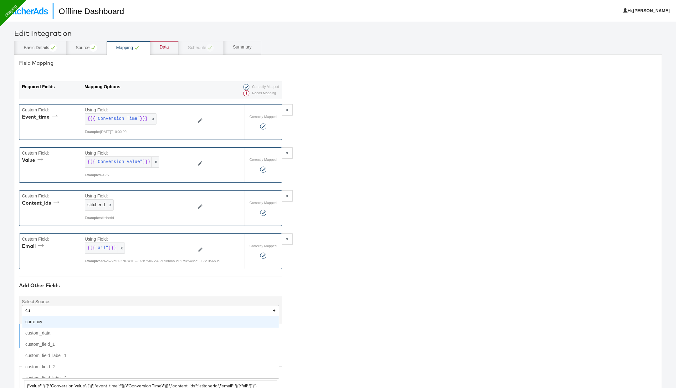
type input "cur"
type textarea "{"value":"{{{\"Conversion Value\"}}}","event_time":"{{{\"Conversion Time\"}}}",…"
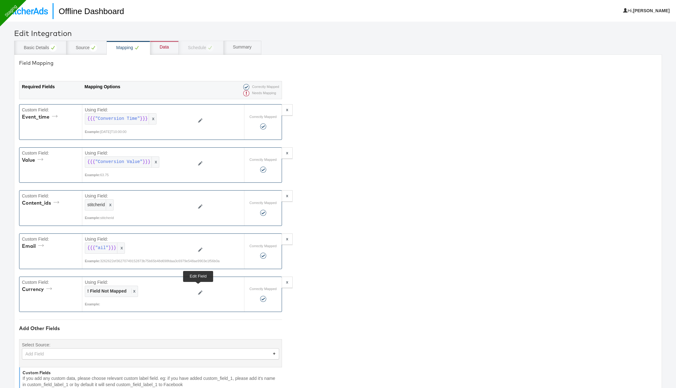
click at [198, 288] on button at bounding box center [200, 293] width 12 height 10
click at [148, 291] on div "Select..." at bounding box center [125, 291] width 80 height 11
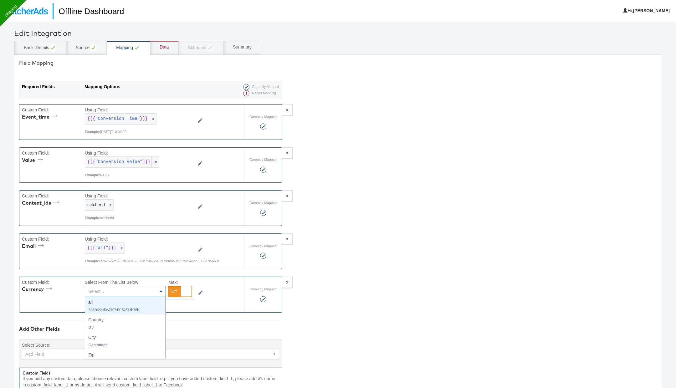
click at [176, 294] on div at bounding box center [179, 291] width 23 height 11
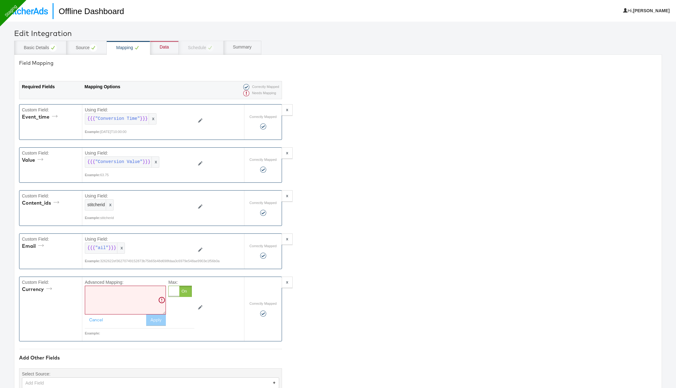
click at [134, 302] on textarea at bounding box center [125, 300] width 81 height 29
paste textarea "{{{"Conversion Currency"}}}"
type textarea "{{{"Conversion Currency"}}}"
click at [156, 318] on button "Apply" at bounding box center [156, 319] width 20 height 11
type textarea "{"value":"{{{\"Conversion Value\"}}}","event_time":"{{{\"Conversion Time\"}}}",…"
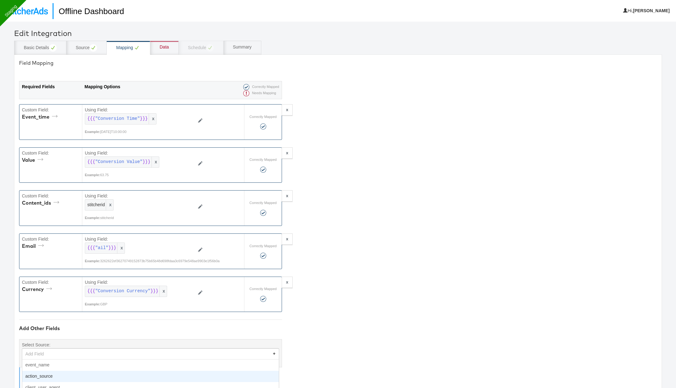
scroll to position [30, 0]
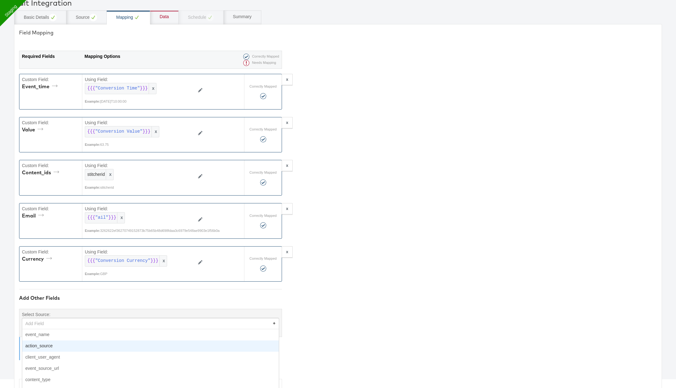
click at [101, 329] on div "Add Field + event_name action_source client_user_agent event_source_url content…" at bounding box center [150, 323] width 257 height 11
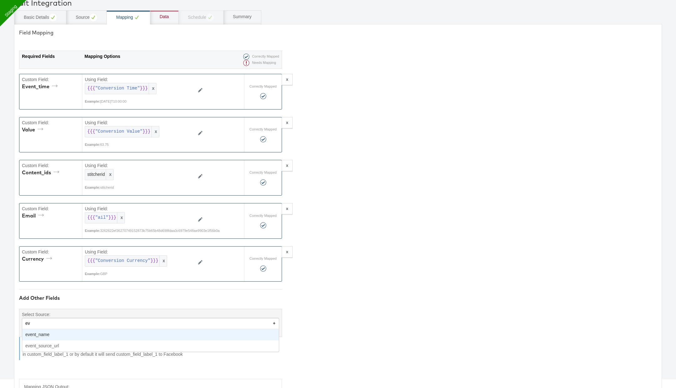
type input "eve"
type textarea "{"value":"{{{\"Conversion Value\"}}}","event_time":"{{{\"Conversion Time\"}}}",…"
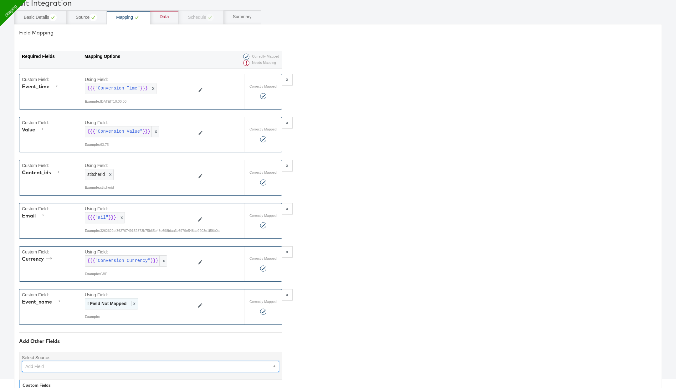
click at [133, 301] on span "x" at bounding box center [133, 303] width 4 height 5
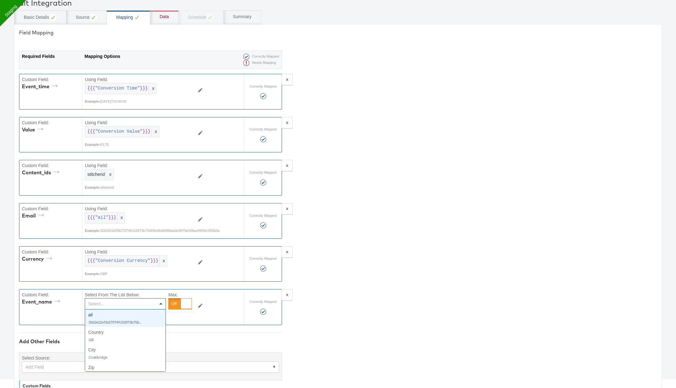
click at [179, 298] on div at bounding box center [179, 303] width 23 height 11
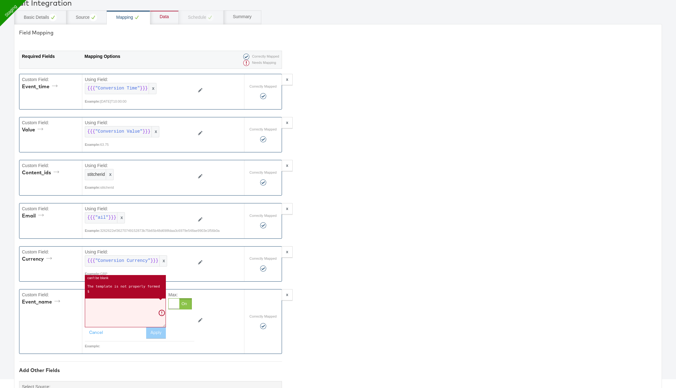
click at [122, 307] on textarea at bounding box center [125, 312] width 81 height 29
paste textarea "Purchase"
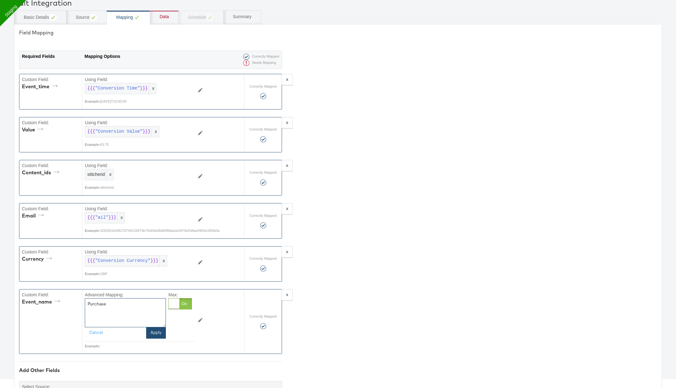
type textarea "Purchase"
click at [152, 330] on button "Apply" at bounding box center [156, 332] width 20 height 11
type textarea "{"value":"{{{\"Conversion Value\"}}}","event_time":"{{{\"Conversion Time\"}}}",…"
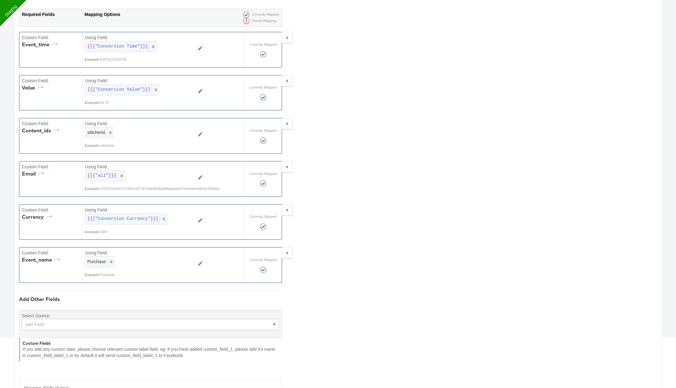
scroll to position [80, 0]
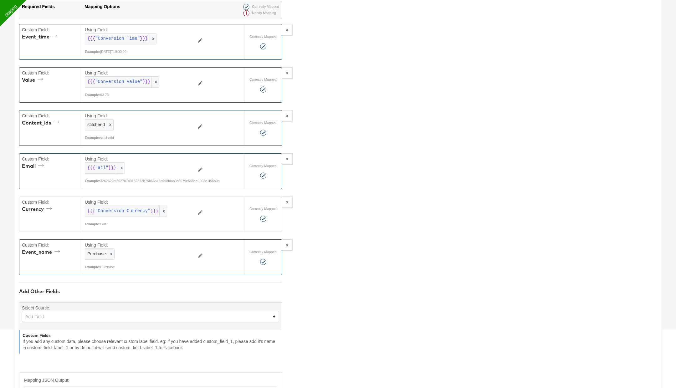
click at [112, 313] on div "Add Field" at bounding box center [150, 316] width 257 height 11
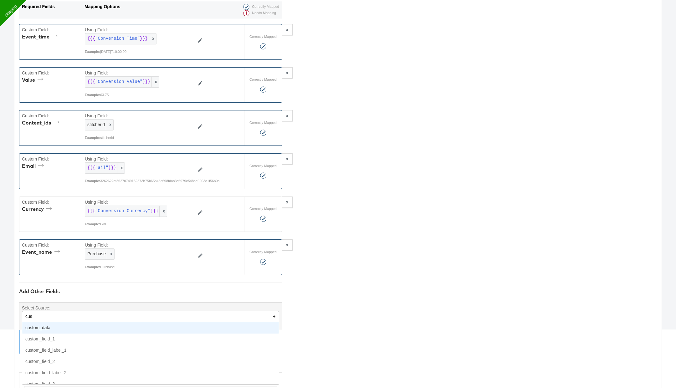
type input "cust"
type textarea "{"value":"{{{\"Conversion Value\"}}}","event_time":"{{{\"Conversion Time\"}}}",…"
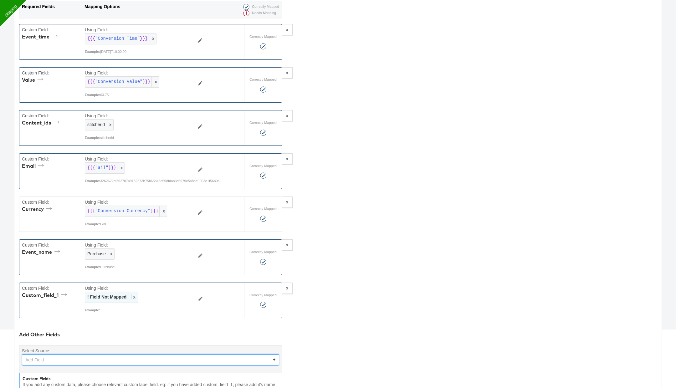
click at [134, 294] on span "x" at bounding box center [133, 296] width 4 height 5
click at [178, 292] on div at bounding box center [179, 297] width 23 height 11
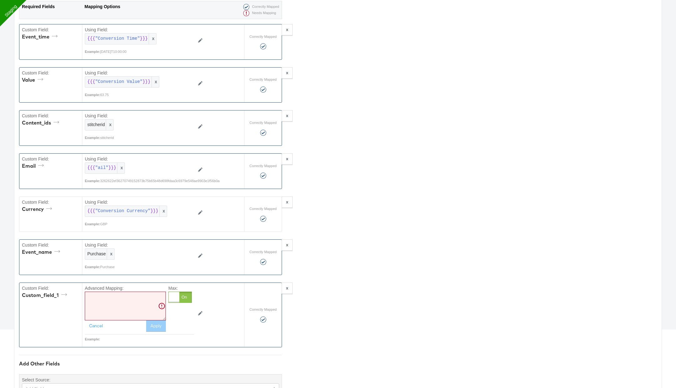
click at [131, 298] on textarea at bounding box center [125, 306] width 81 height 29
paste textarea "{{{"Conversion Name"}}}"
type textarea "{{{"Conversion Name"}}}"
click at [157, 323] on button "Apply" at bounding box center [156, 325] width 20 height 11
type textarea "{"value":"{{{\"Conversion Value\"}}}","event_time":"{{{\"Conversion Time\"}}}",…"
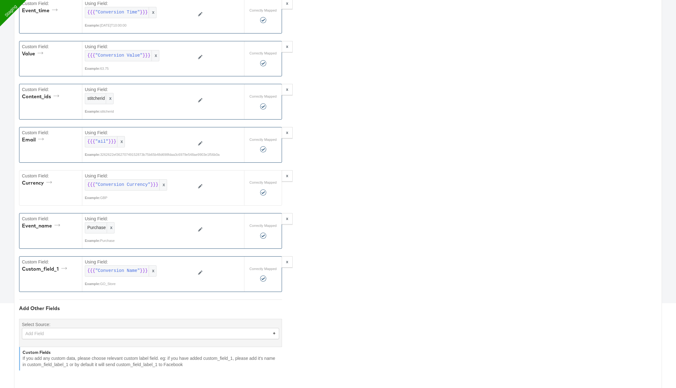
scroll to position [124, 0]
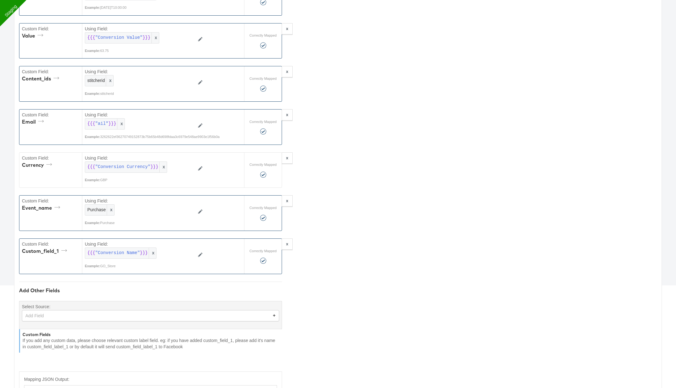
click at [130, 311] on div "Add Field" at bounding box center [150, 315] width 257 height 11
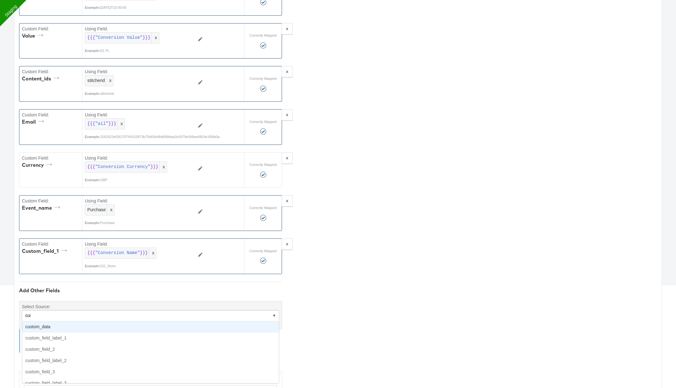
type input "cust"
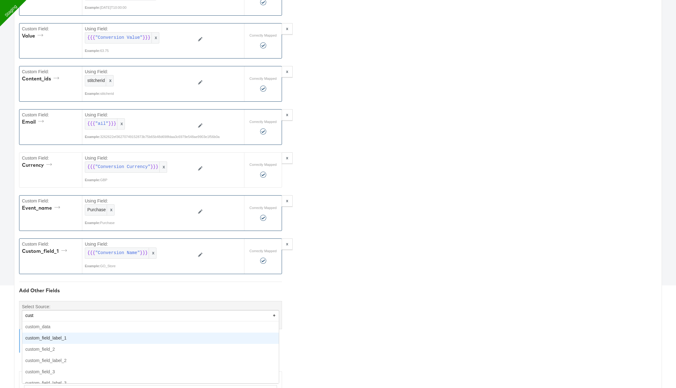
type textarea "{"value":"{{{\"Conversion Value\"}}}","event_time":"{{{\"Conversion Time\"}}}",…"
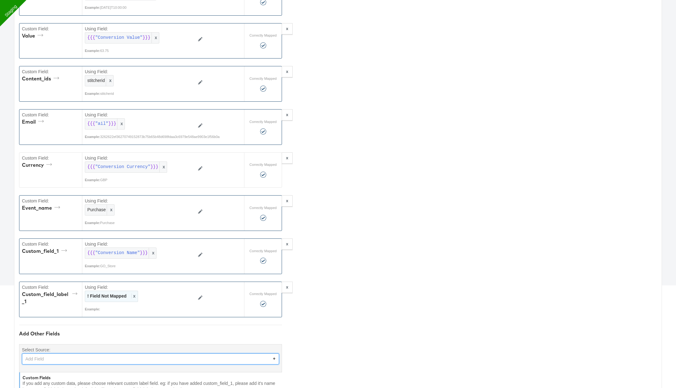
click at [133, 293] on span "x" at bounding box center [133, 295] width 4 height 5
click at [133, 291] on div "Select..." at bounding box center [125, 296] width 80 height 11
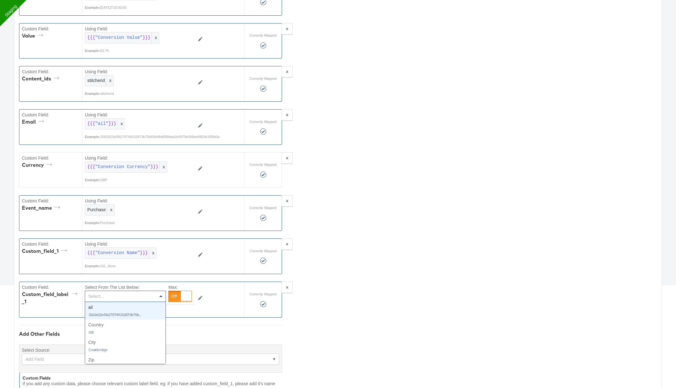
click at [177, 294] on div at bounding box center [179, 296] width 23 height 11
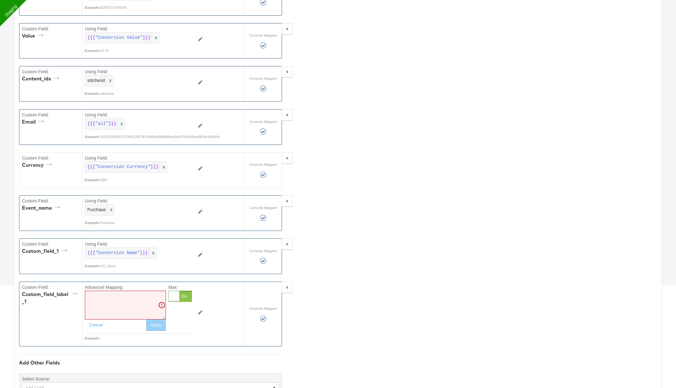
click at [135, 304] on textarea at bounding box center [125, 305] width 81 height 29
paste textarea "conversion_name"
type textarea "conversion_name"
click at [156, 320] on button "Apply" at bounding box center [156, 324] width 20 height 11
type textarea "{"value":"{{{\"Conversion Value\"}}}","event_time":"{{{\"Conversion Time\"}}}",…"
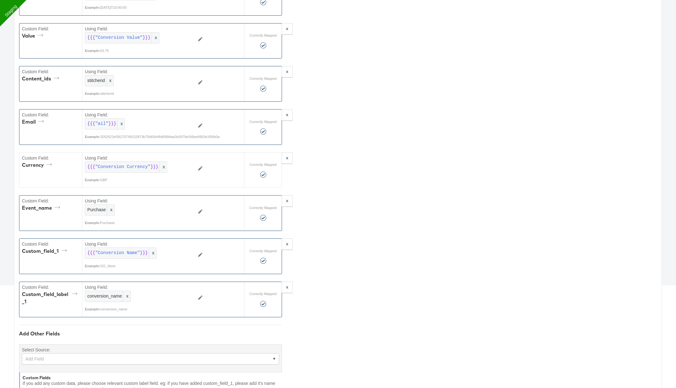
scroll to position [0, 0]
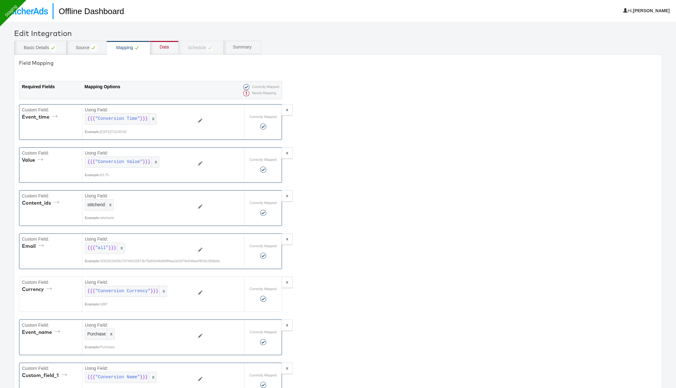
click at [167, 48] on div "Data" at bounding box center [164, 47] width 9 height 6
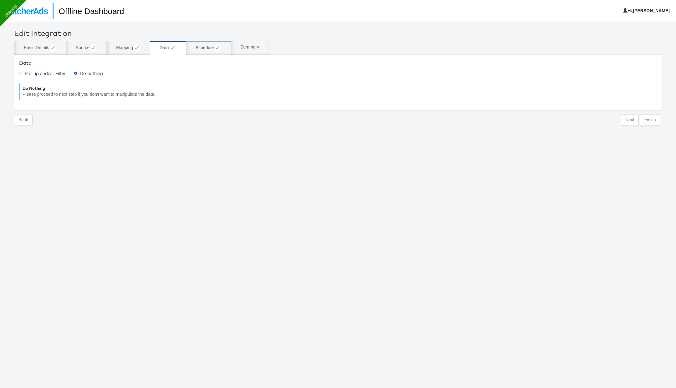
click at [204, 47] on div "Schedule" at bounding box center [209, 48] width 26 height 8
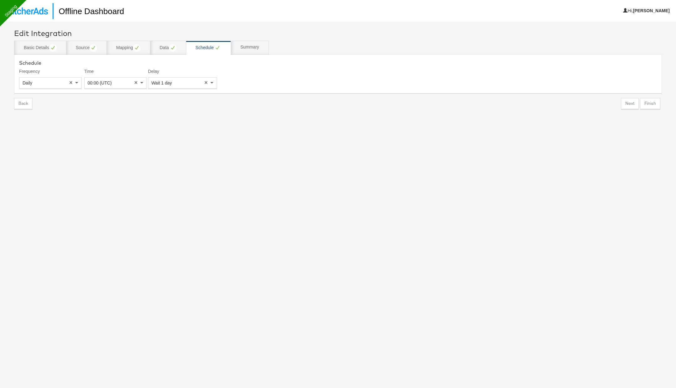
click at [120, 81] on div "00:00 (UTC)" at bounding box center [115, 83] width 62 height 11
type input "9"
click at [245, 45] on div "Summary" at bounding box center [249, 47] width 19 height 6
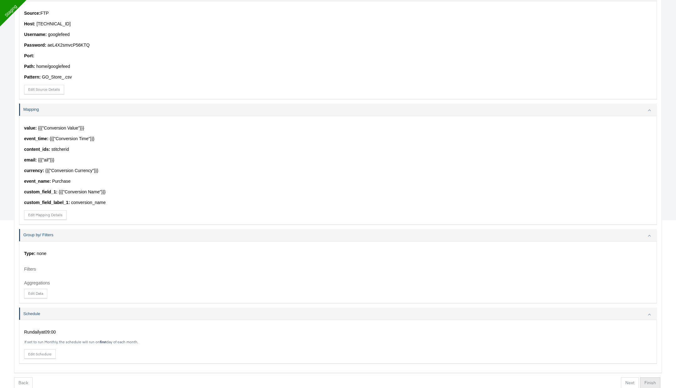
click at [647, 378] on button "Finish" at bounding box center [650, 382] width 20 height 11
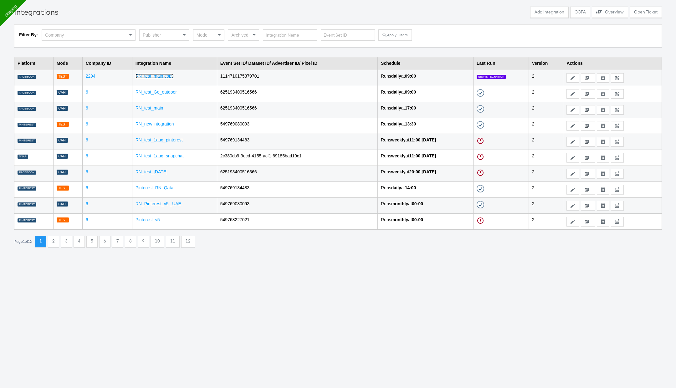
click at [164, 76] on link "RN_test_main copy" at bounding box center [154, 76] width 38 height 5
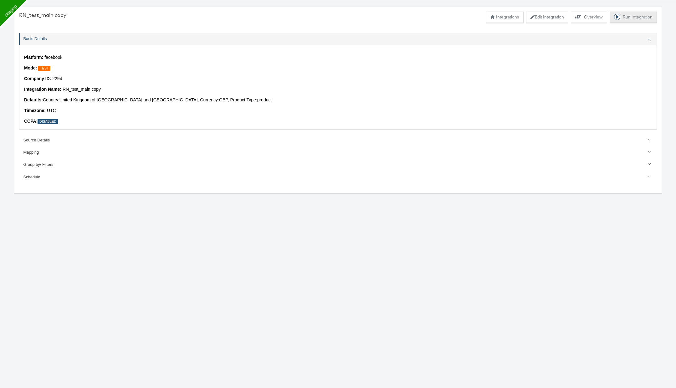
click at [624, 20] on button "Run Integration" at bounding box center [632, 17] width 47 height 11
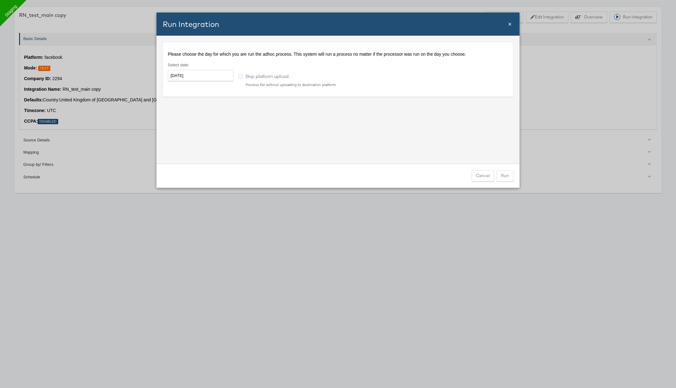
click at [250, 78] on span "Skip platform upload" at bounding box center [266, 76] width 43 height 6
click at [0, 0] on input "Skip platform upload" at bounding box center [0, 0] width 0 height 0
click at [509, 24] on span "×" at bounding box center [510, 24] width 4 height 7
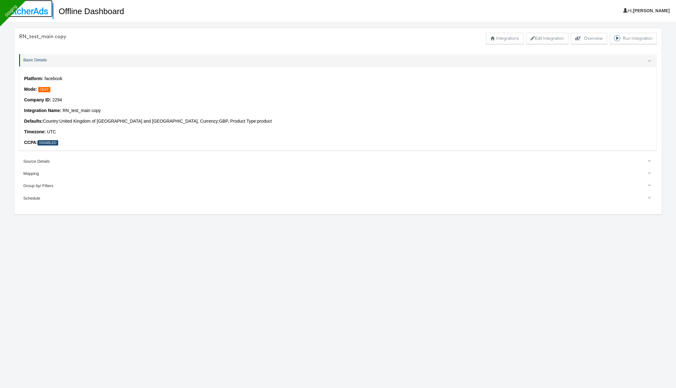
click at [36, 12] on img at bounding box center [26, 11] width 43 height 7
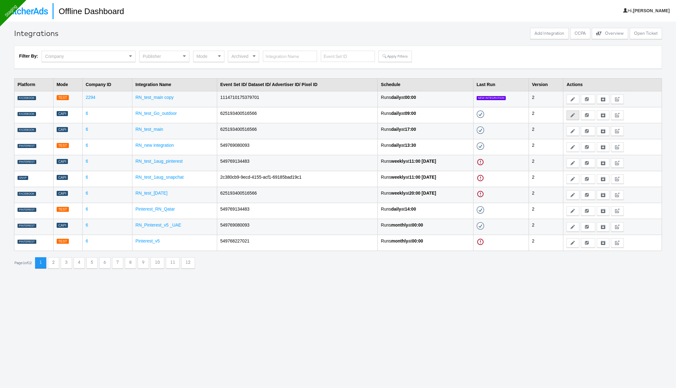
click at [575, 112] on button "Edit" at bounding box center [572, 114] width 13 height 9
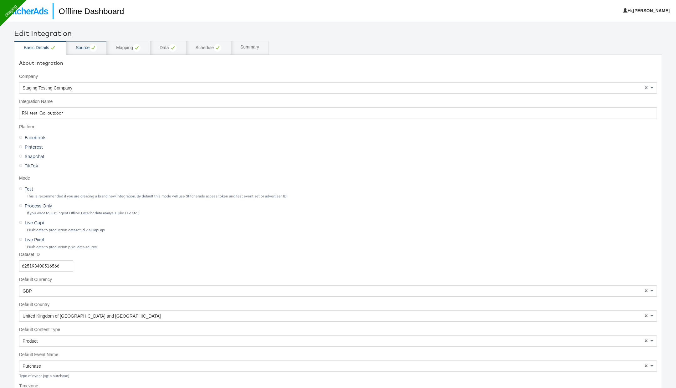
click at [83, 52] on div "Source" at bounding box center [86, 48] width 40 height 14
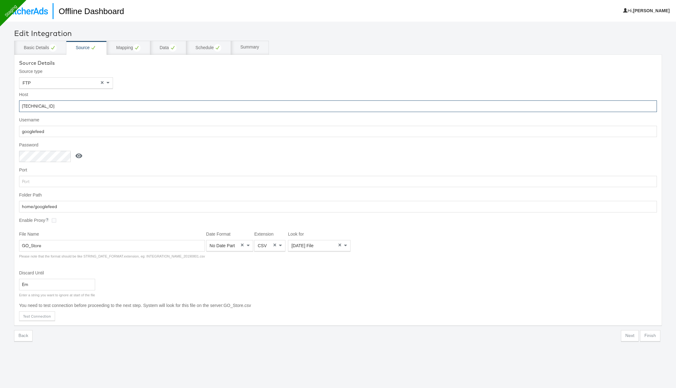
click at [89, 106] on input "[TECHNICAL_ID]" at bounding box center [338, 106] width 638 height 12
click at [213, 132] on input "googlefeed" at bounding box center [338, 132] width 638 height 12
click at [78, 156] on icon at bounding box center [79, 156] width 8 height 8
click at [51, 158] on input "aeL4X2smvcP56KTQ" at bounding box center [46, 157] width 54 height 12
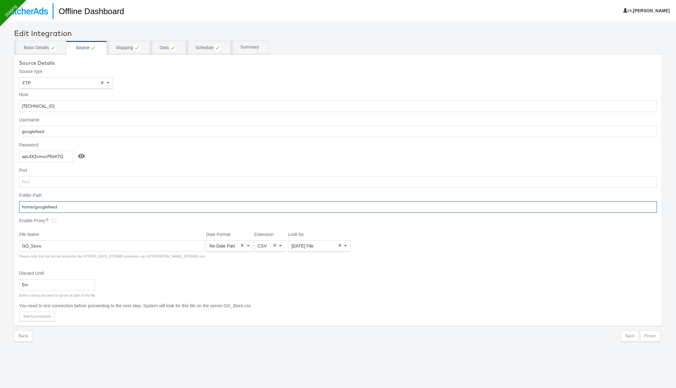
click at [94, 203] on input "home/googlefeed" at bounding box center [338, 207] width 638 height 12
click at [85, 242] on input "GO_Store" at bounding box center [112, 246] width 186 height 12
click at [131, 46] on div "Mapping" at bounding box center [128, 48] width 24 height 8
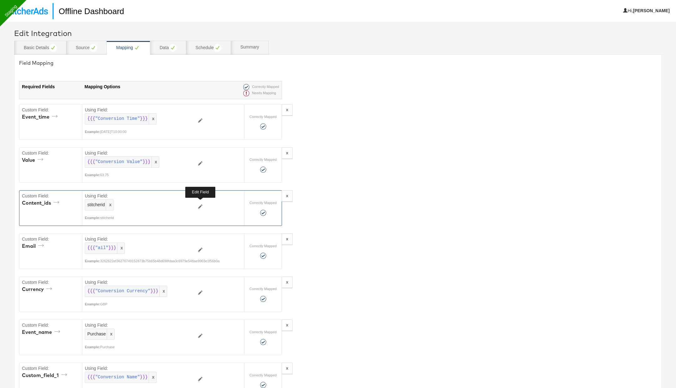
click at [200, 202] on button at bounding box center [200, 207] width 12 height 10
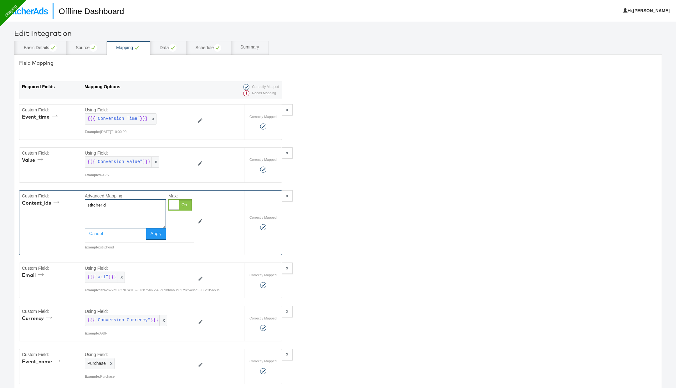
click at [127, 207] on textarea "stitcherid" at bounding box center [125, 213] width 81 height 29
click at [101, 233] on button "Cancel" at bounding box center [96, 233] width 23 height 11
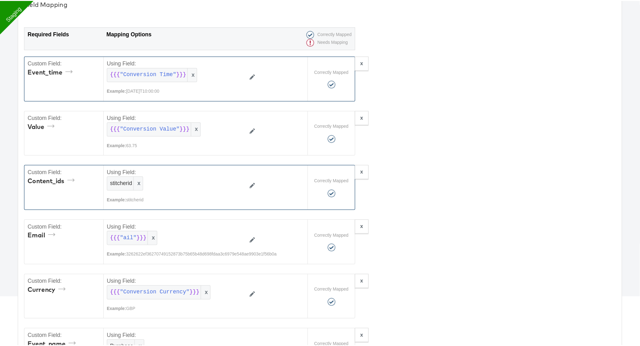
scroll to position [64, 0]
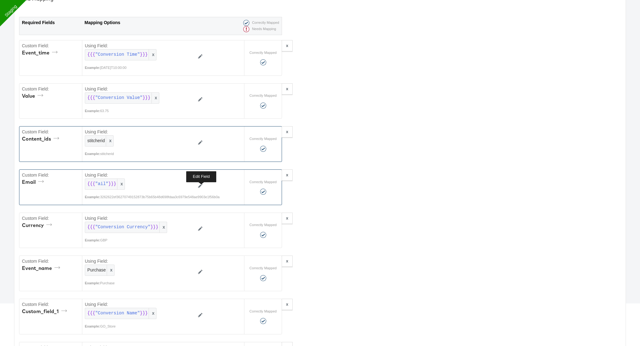
click at [201, 186] on icon at bounding box center [200, 185] width 4 height 4
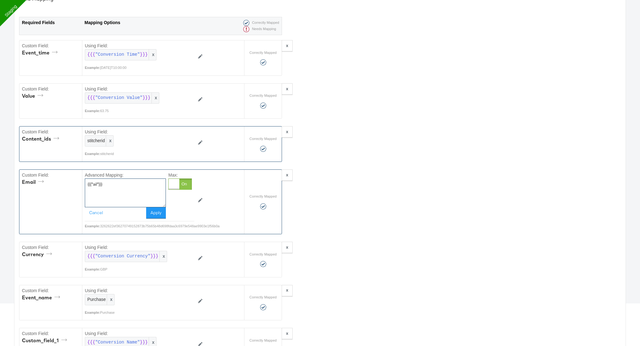
click at [134, 191] on textarea "{{{"ail"}}}" at bounding box center [125, 192] width 81 height 29
click at [97, 215] on button "Cancel" at bounding box center [96, 212] width 23 height 11
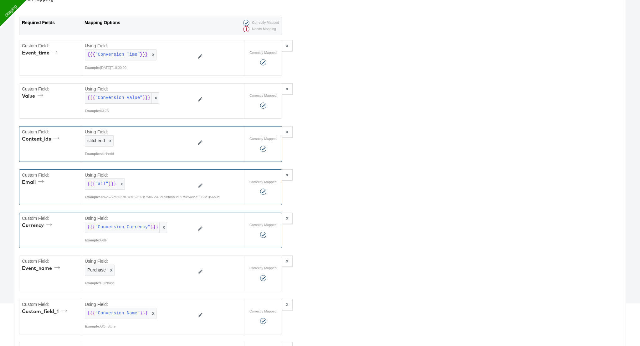
click at [201, 231] on icon at bounding box center [200, 228] width 4 height 4
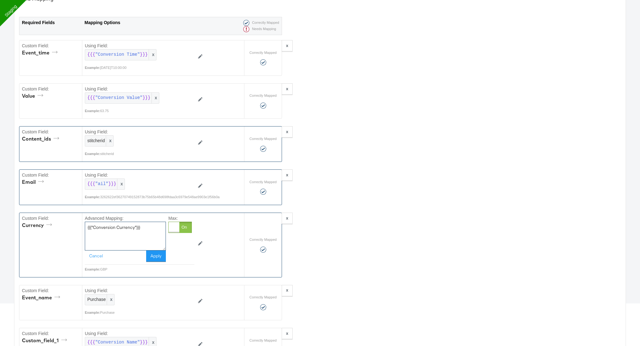
click at [139, 235] on textarea "{{{"Conversion Currency"}}}" at bounding box center [125, 235] width 81 height 29
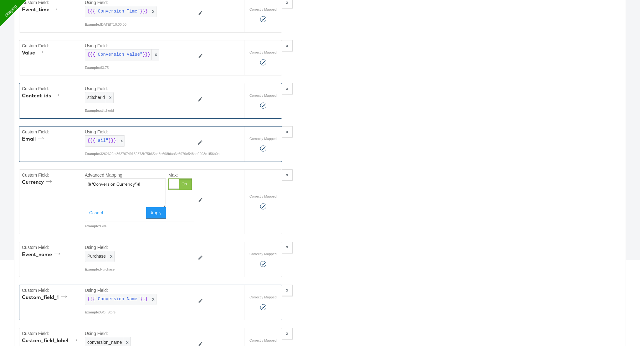
scroll to position [119, 0]
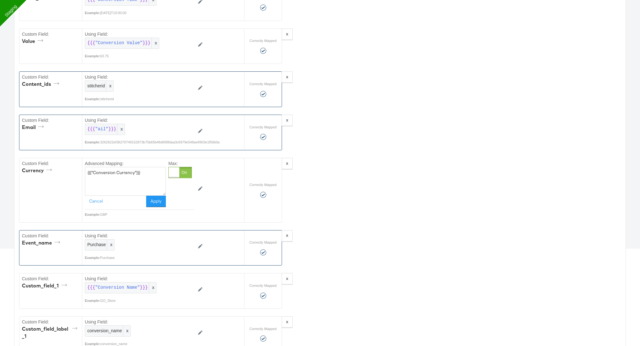
click at [200, 247] on icon at bounding box center [200, 246] width 4 height 4
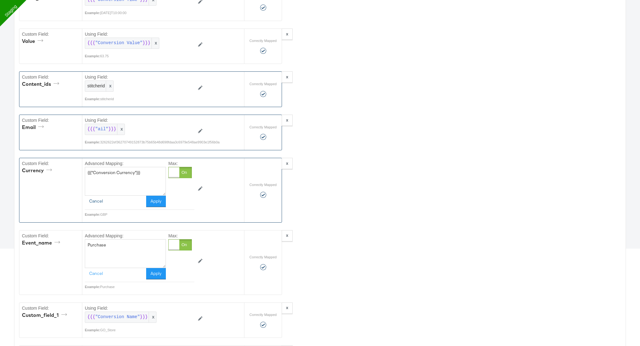
click at [96, 204] on button "Cancel" at bounding box center [96, 201] width 23 height 11
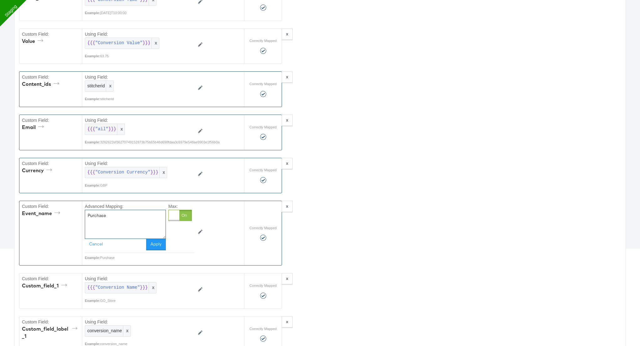
click at [105, 225] on textarea "Purchase" at bounding box center [125, 224] width 81 height 29
click at [99, 246] on button "Cancel" at bounding box center [96, 244] width 23 height 11
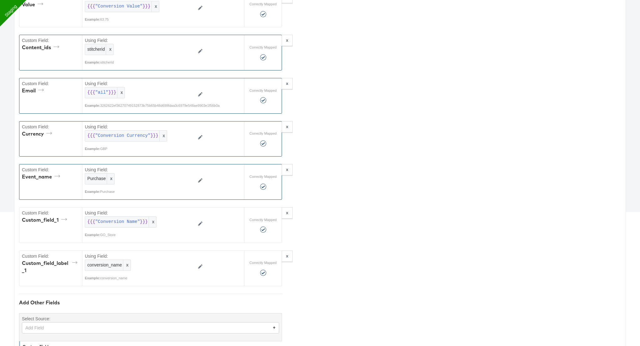
scroll to position [167, 0]
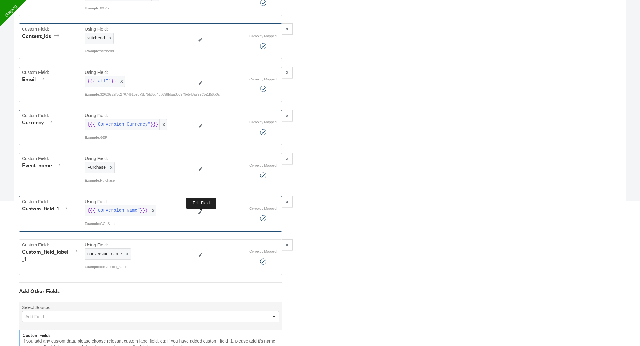
click at [201, 213] on icon at bounding box center [200, 212] width 4 height 4
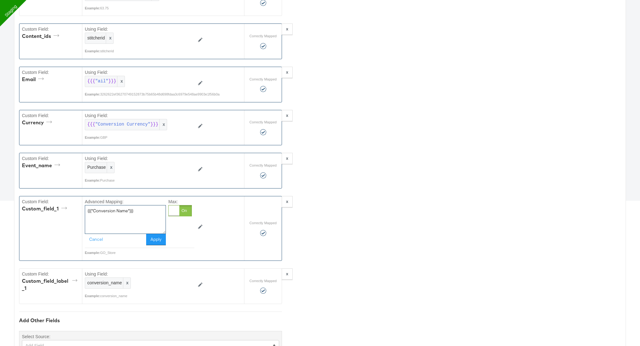
click at [138, 216] on textarea "{{{"Conversion Name"}}}" at bounding box center [125, 219] width 81 height 29
click at [96, 244] on button "Cancel" at bounding box center [96, 239] width 23 height 11
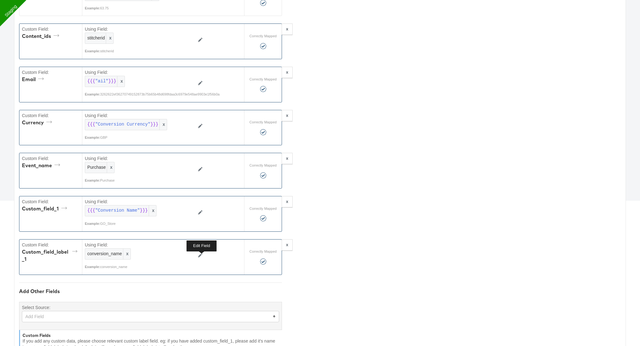
click at [201, 256] on icon at bounding box center [200, 255] width 4 height 4
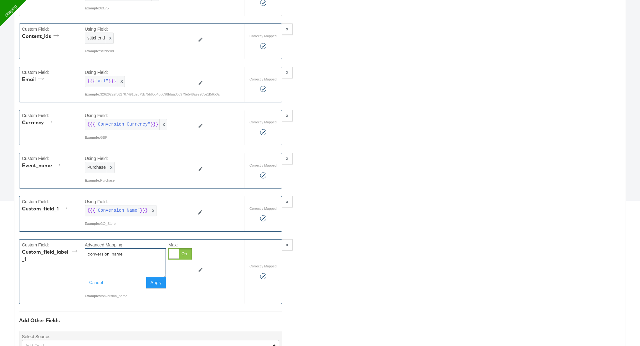
click at [133, 262] on textarea "conversion_name" at bounding box center [125, 262] width 81 height 29
click at [94, 286] on button "Cancel" at bounding box center [96, 282] width 23 height 11
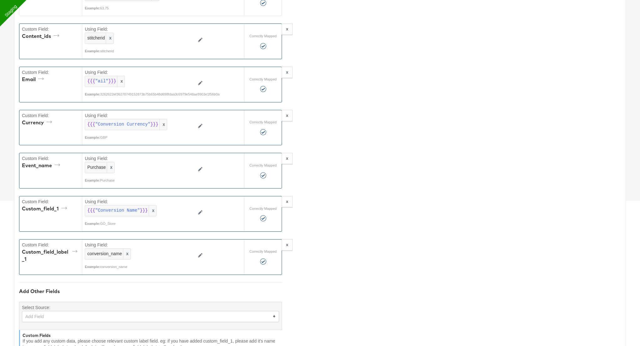
scroll to position [0, 0]
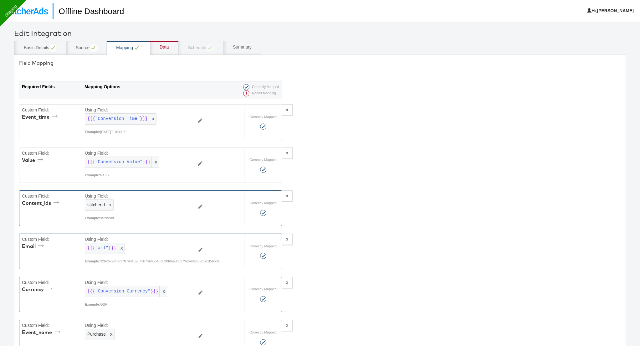
click at [164, 46] on div "Data" at bounding box center [164, 47] width 9 height 6
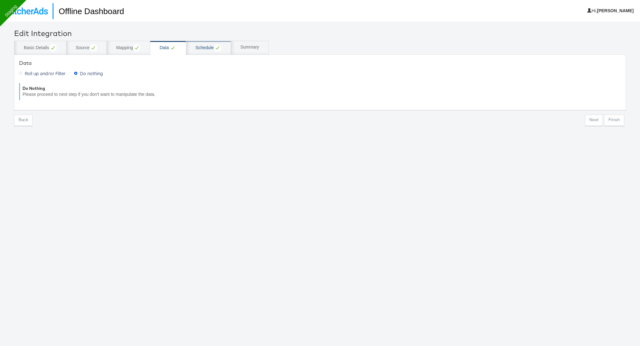
click at [210, 42] on div "Schedule" at bounding box center [208, 48] width 45 height 14
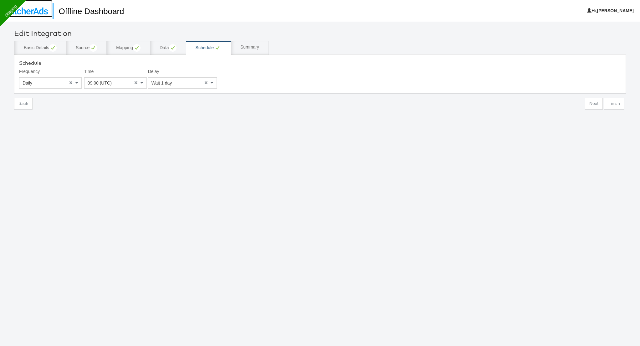
click at [36, 12] on img at bounding box center [26, 11] width 43 height 7
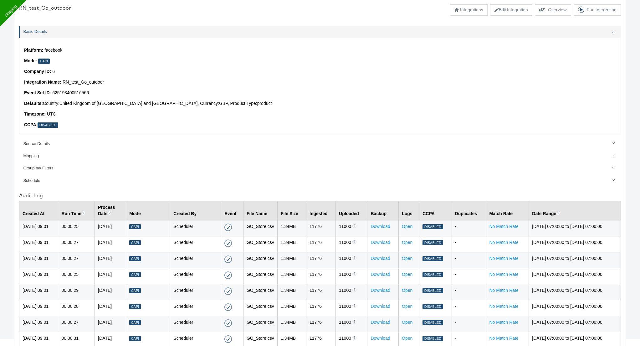
scroll to position [30, 0]
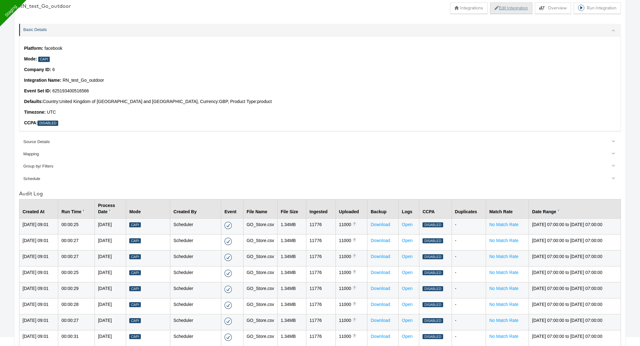
click at [502, 10] on button "Edit Integration" at bounding box center [511, 8] width 42 height 11
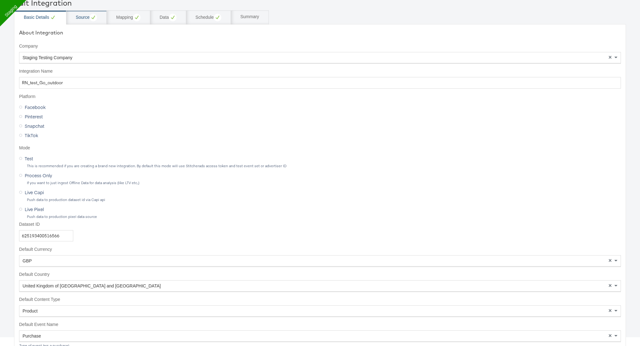
click at [84, 13] on div "Source" at bounding box center [86, 17] width 40 height 14
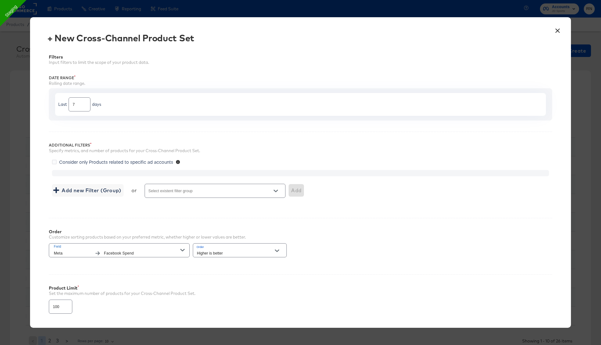
click at [118, 187] on span "Add new Filter (Group)" at bounding box center [87, 190] width 67 height 9
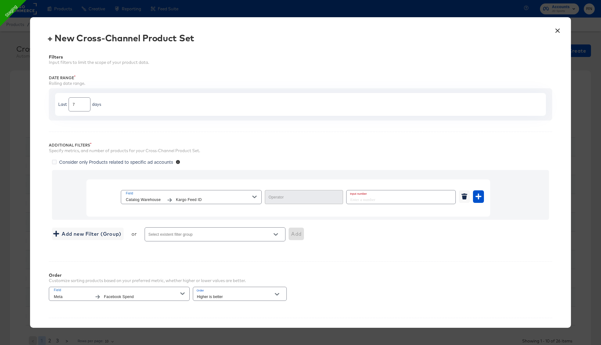
type input "Equal"
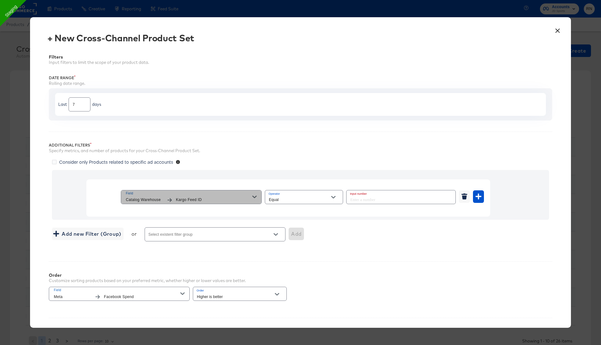
click at [141, 195] on span "Field" at bounding box center [189, 194] width 126 height 6
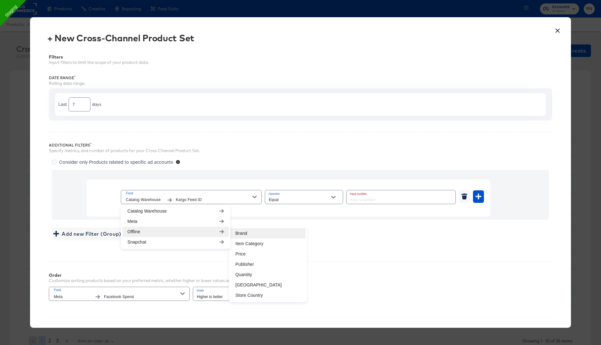
click at [240, 232] on li "Brand" at bounding box center [267, 233] width 75 height 10
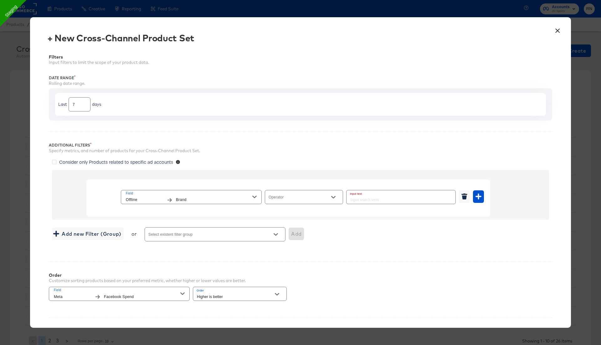
click at [292, 195] on div at bounding box center [304, 197] width 78 height 14
click at [292, 196] on input "Operator" at bounding box center [298, 199] width 63 height 7
click at [292, 210] on li "Equal" at bounding box center [304, 212] width 78 height 10
click at [323, 201] on input "Equal" at bounding box center [298, 199] width 63 height 7
click at [305, 229] on li "Contains" at bounding box center [304, 231] width 78 height 10
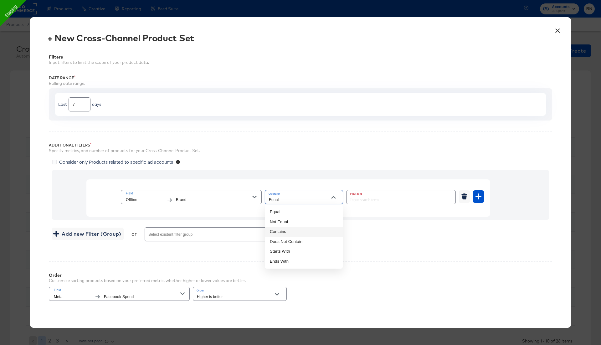
type input "Contains"
click at [365, 200] on input "text" at bounding box center [400, 196] width 109 height 13
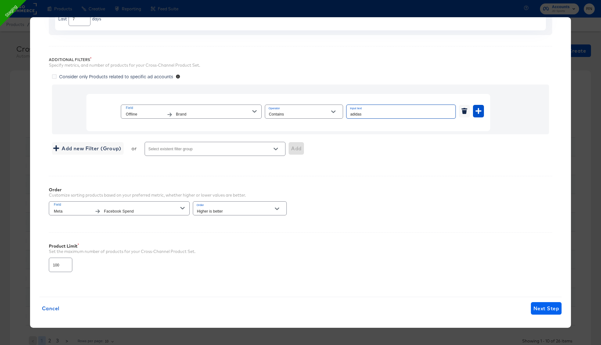
type input "adidas"
click at [537, 304] on span "Next Step" at bounding box center [546, 308] width 26 height 9
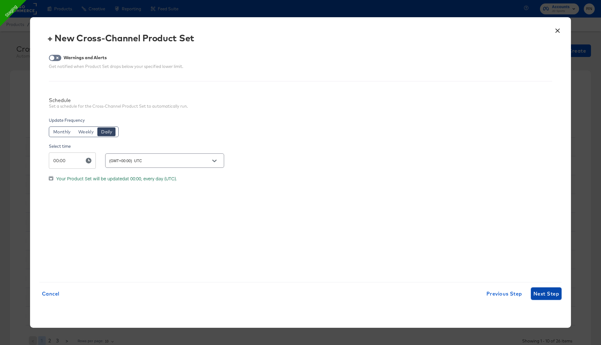
click at [542, 293] on span "Next Step" at bounding box center [546, 293] width 26 height 9
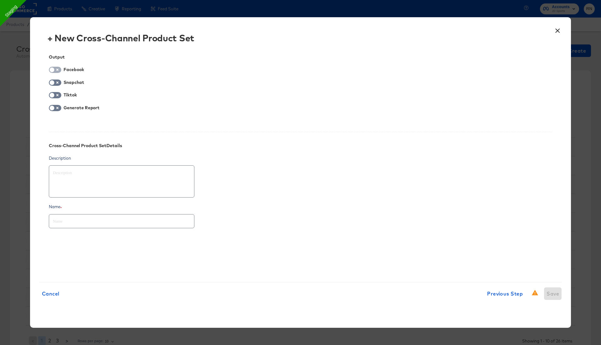
click at [57, 70] on input "checkbox" at bounding box center [52, 71] width 19 height 6
checkbox input "true"
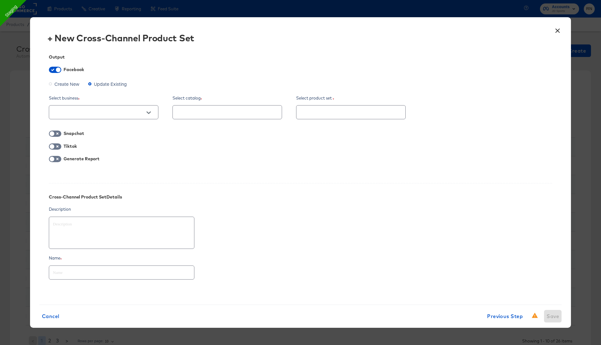
click at [74, 84] on span "Create New" at bounding box center [66, 84] width 25 height 6
click at [0, 0] on input "Create New" at bounding box center [0, 0] width 0 height 0
type textarea "x"
click at [321, 114] on input "text" at bounding box center [350, 109] width 109 height 13
type input "o"
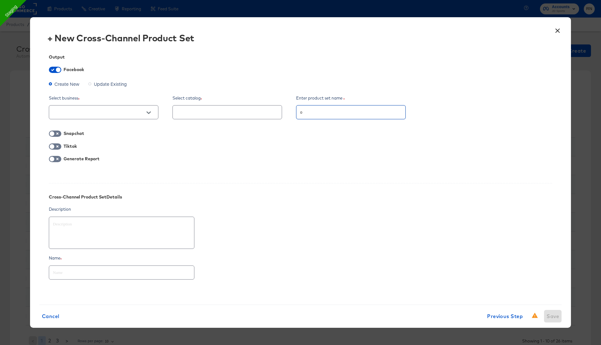
type textarea "x"
type input "off"
type textarea "x"
type input "offl"
type textarea "x"
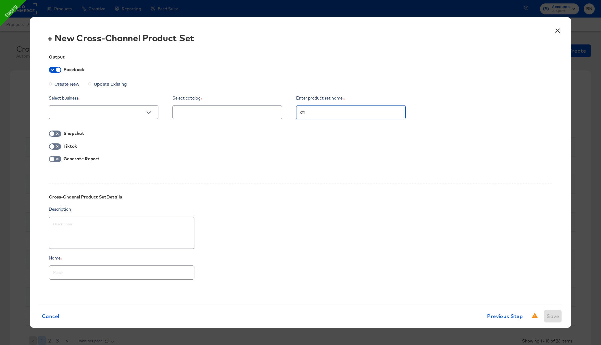
type input "offli"
type textarea "x"
type input "offline"
type textarea "x"
type input "offline"
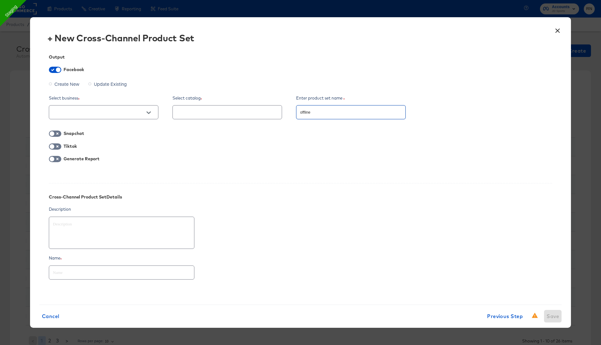
click at [556, 30] on button "×" at bounding box center [556, 28] width 11 height 11
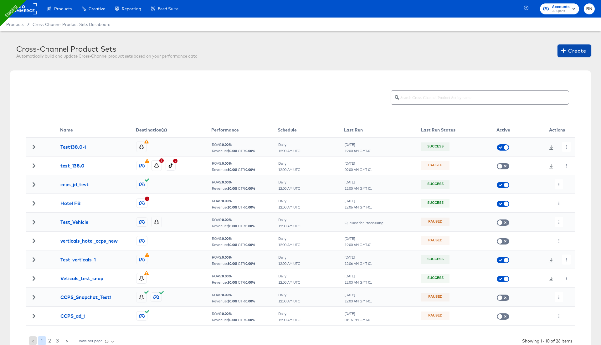
click at [567, 51] on span "Create" at bounding box center [573, 50] width 23 height 9
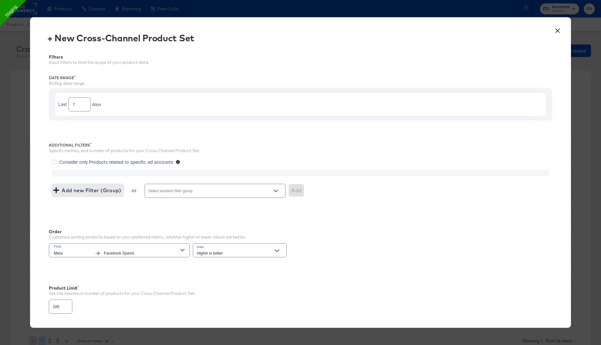
click at [116, 191] on span "Add new Filter (Group)" at bounding box center [87, 190] width 67 height 9
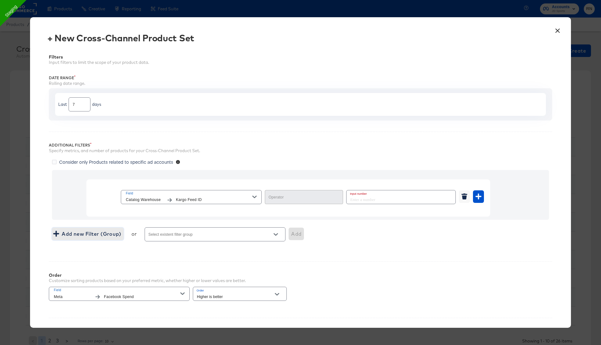
type input "Equal"
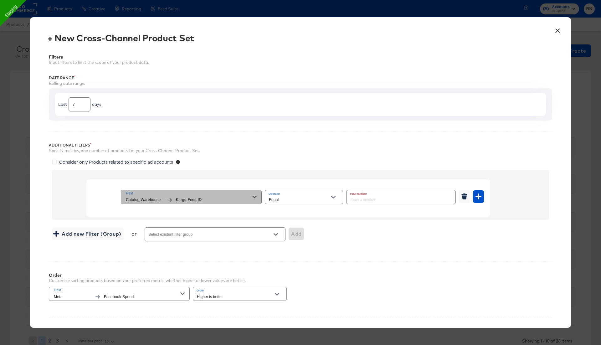
click at [144, 193] on span "Field" at bounding box center [189, 194] width 126 height 6
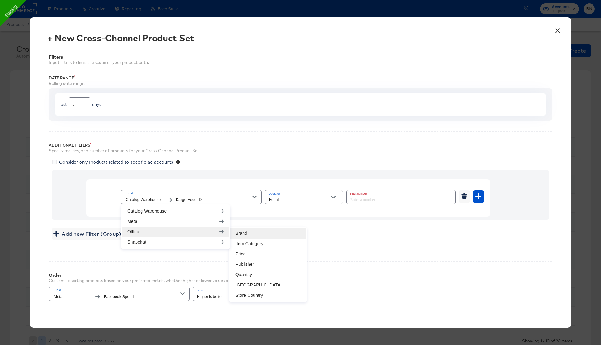
click at [241, 232] on li "Brand" at bounding box center [267, 233] width 75 height 10
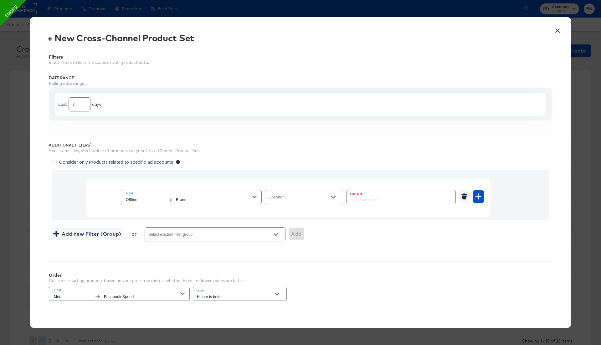
click at [289, 196] on input "Operator" at bounding box center [298, 199] width 63 height 7
click at [291, 230] on li "Contains" at bounding box center [304, 231] width 78 height 10
type input "Contains"
click at [368, 195] on input "text" at bounding box center [400, 196] width 109 height 13
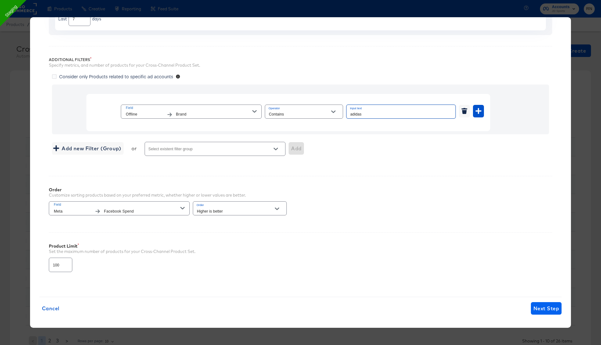
type input "adidas"
click at [537, 304] on span "Next Step" at bounding box center [546, 308] width 26 height 9
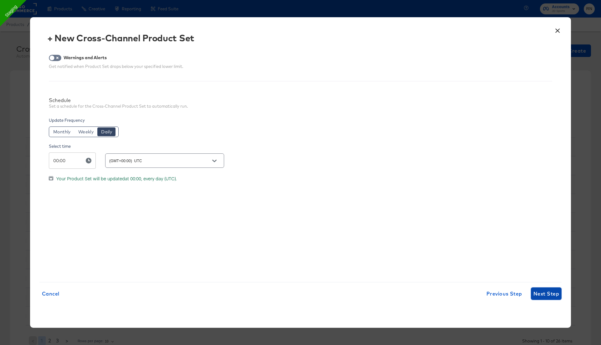
click at [542, 293] on span "Next Step" at bounding box center [546, 293] width 26 height 9
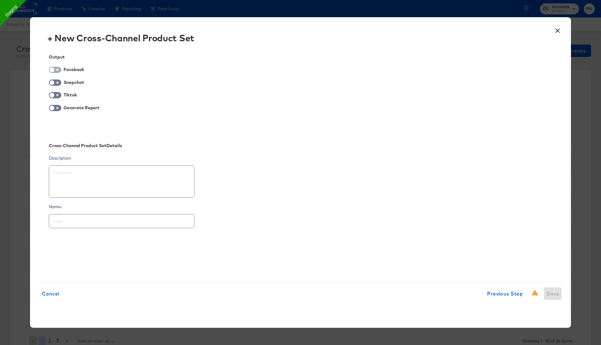
click at [60, 68] on input "checkbox" at bounding box center [52, 71] width 19 height 6
checkbox input "true"
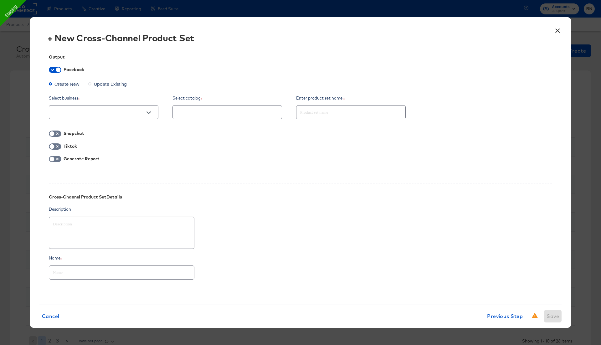
click at [72, 84] on span "Create New" at bounding box center [66, 84] width 25 height 6
click at [0, 0] on input "Create New" at bounding box center [0, 0] width 0 height 0
click at [80, 114] on input "text" at bounding box center [99, 112] width 94 height 7
click at [85, 145] on li "Ghost Business StitcherAds (257579378080319)" at bounding box center [103, 144] width 109 height 10
type textarea "x"
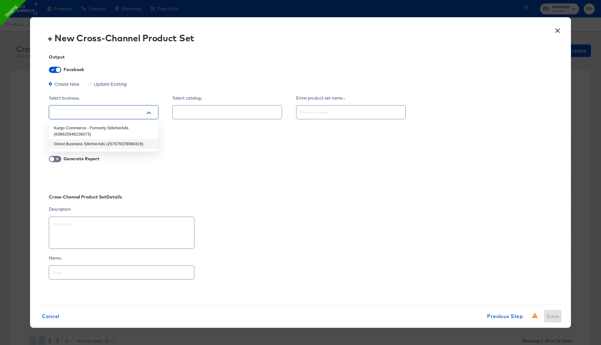
type input "Ghost Business StitcherAds (257579378080319)"
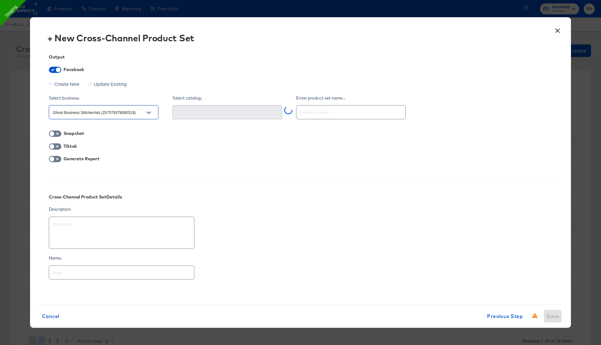
click at [305, 105] on input "text" at bounding box center [350, 109] width 109 height 13
click at [252, 115] on input "text" at bounding box center [222, 112] width 94 height 7
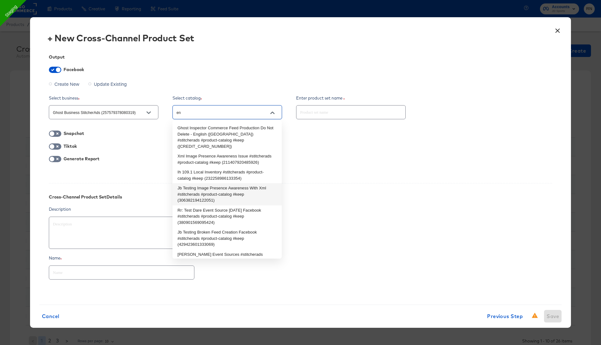
type input "e"
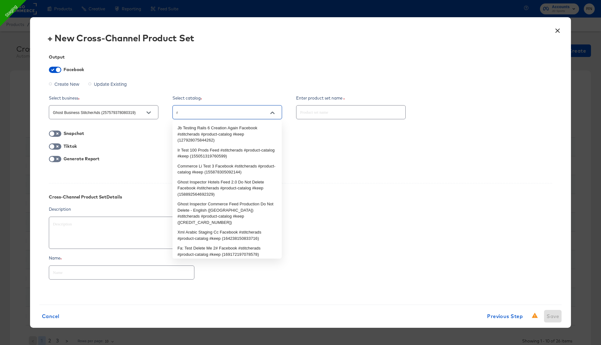
type input "rn"
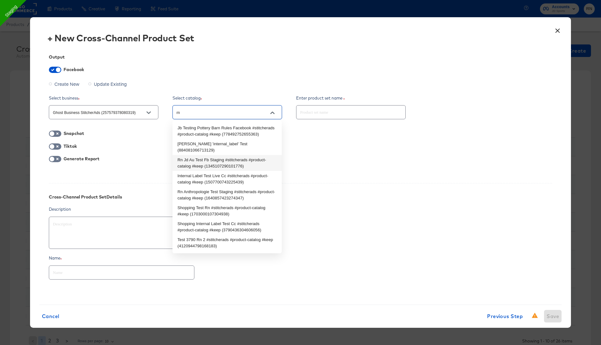
click at [228, 155] on li "Rn Jd Au Test Fb Staging #stitcherads #product-catalog #keep (1345107290101776)" at bounding box center [226, 163] width 109 height 16
type textarea "x"
type input "Rn Jd Au Test Fb Staging #stitcherads #product-catalog #keep (1345107290101776)"
type textarea "x"
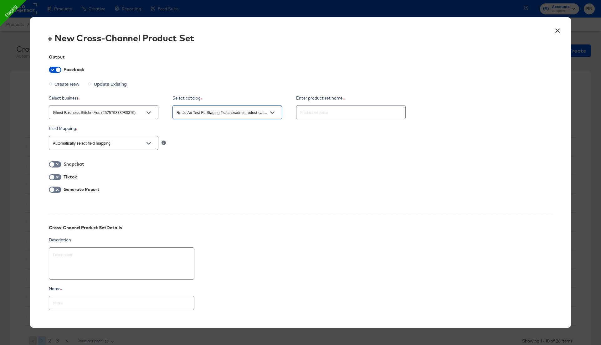
type input "Rn Jd Au Test Fb Staging #stitcherads #product-catalog #keep (1345107290101776)"
click at [313, 115] on input "text" at bounding box center [350, 109] width 109 height 13
type textarea "x"
type input "c"
type textarea "x"
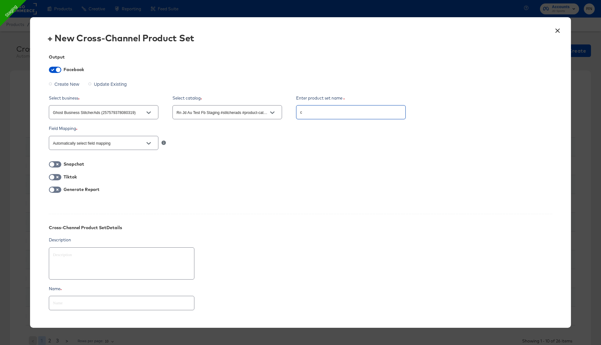
type input "cc"
type textarea "x"
type input "ccp"
type textarea "x"
type input "ccps"
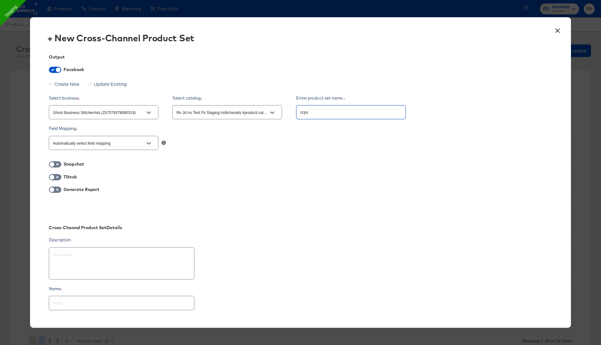
type textarea "x"
type input "ccps_"
type textarea "x"
type input "ccps_o"
type textarea "x"
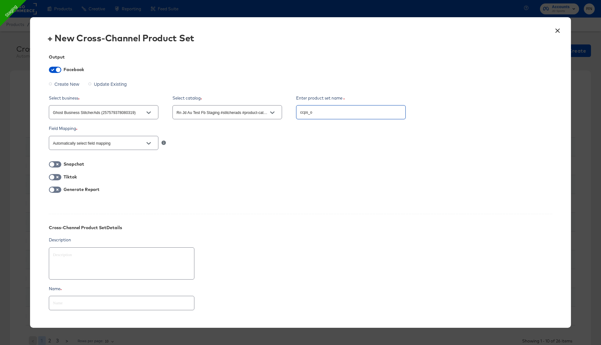
type input "ccps_of"
type textarea "x"
type input "ccps_off"
type textarea "x"
type input "ccps_offl"
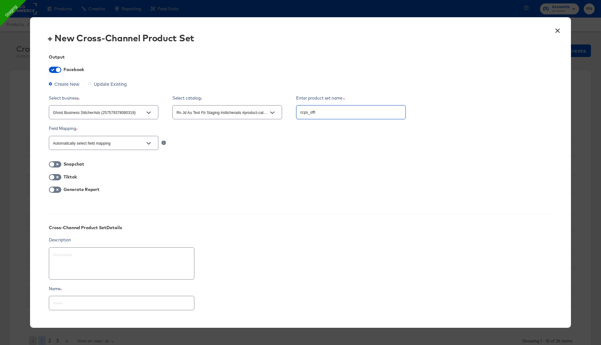
type textarea "x"
type input "ccps_offlin"
type textarea "x"
type input "ccps_offline"
type textarea "x"
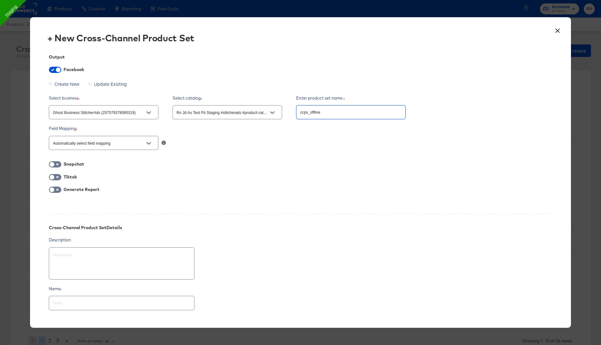
type input "ccps_offline_"
type textarea "x"
type input "ccps_offline_j"
type textarea "x"
type input "ccps_offline_jd"
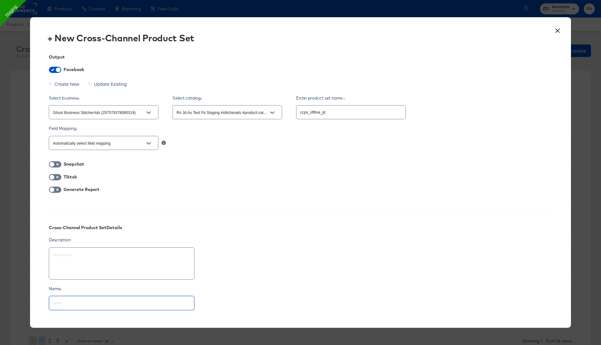
click at [78, 301] on input "text" at bounding box center [121, 299] width 145 height 13
paste input "ccps_offline_jd"
type textarea "x"
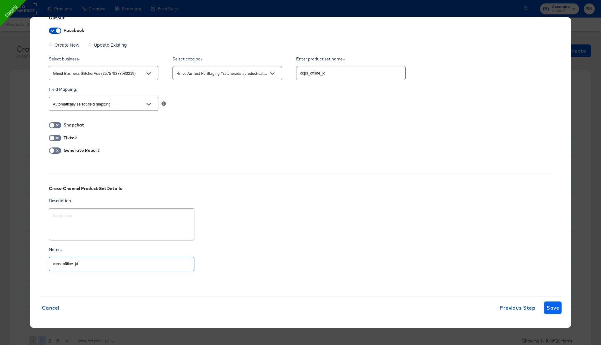
type input "ccps_offline_jd"
click at [552, 303] on span "Save" at bounding box center [552, 307] width 13 height 9
type textarea "x"
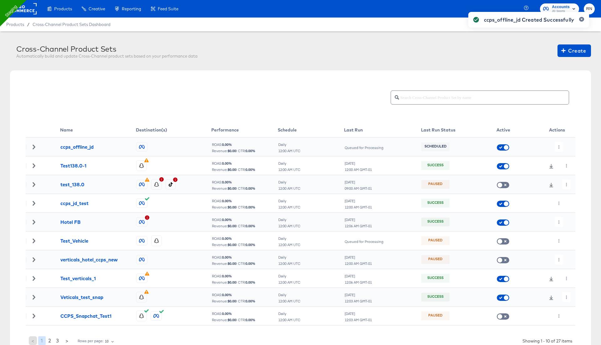
click at [559, 147] on div "ccps_offline_jd Created Successfully" at bounding box center [528, 161] width 133 height 311
click at [560, 147] on div "Cross-Channel Product Sets Automatically build and update Cross-Channel product…" at bounding box center [300, 211] width 601 height 361
click at [560, 147] on icon "button" at bounding box center [558, 146] width 3 height 3
click at [566, 180] on li "Run Now" at bounding box center [570, 180] width 33 height 10
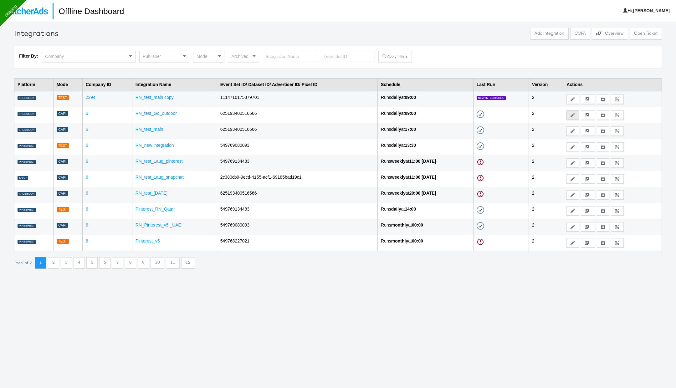
click at [572, 115] on button "Edit" at bounding box center [572, 114] width 13 height 9
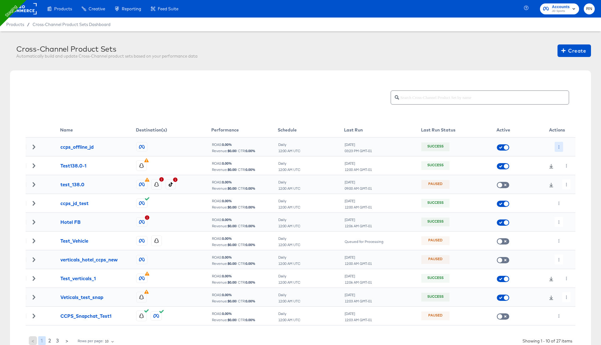
click at [555, 146] on button "button" at bounding box center [558, 147] width 8 height 10
click at [564, 156] on li "Edit" at bounding box center [570, 159] width 33 height 10
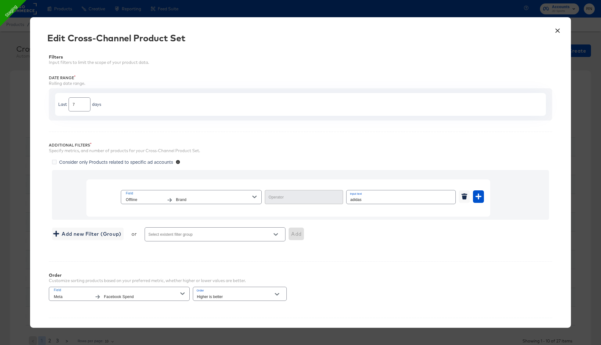
type input "Contains"
click at [192, 199] on span "Brand" at bounding box center [214, 199] width 76 height 7
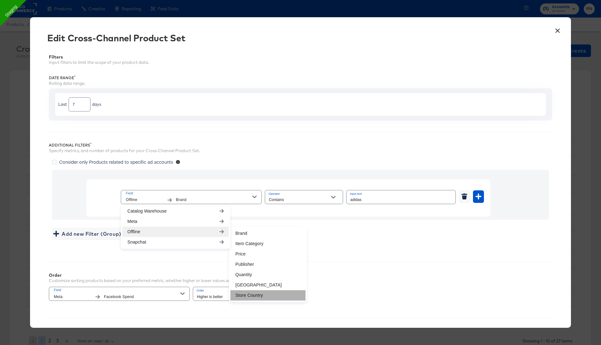
click at [253, 292] on li "Store Country" at bounding box center [267, 295] width 75 height 10
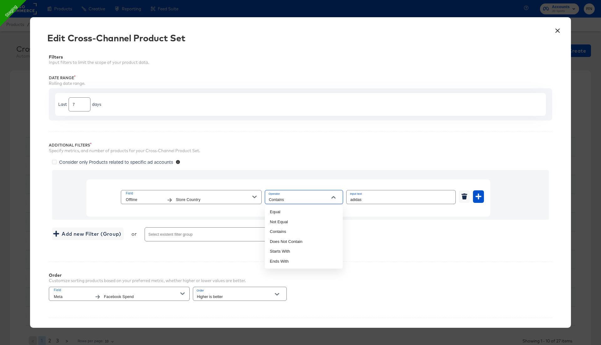
click at [318, 199] on input "Contains" at bounding box center [298, 199] width 63 height 7
click at [357, 201] on input "adidas" at bounding box center [400, 196] width 109 height 13
paste input "GB"
type input "GB"
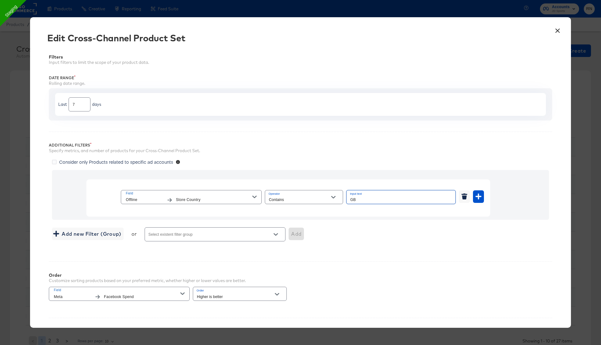
scroll to position [85, 0]
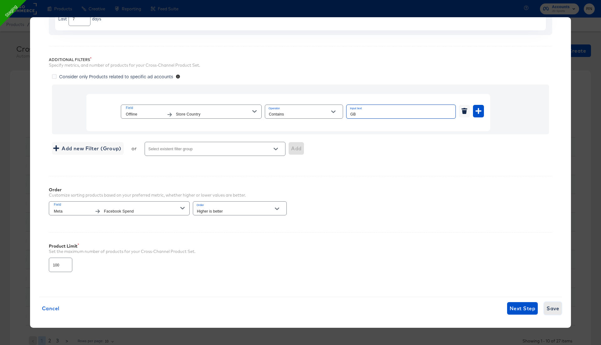
click at [553, 306] on span "Save" at bounding box center [552, 308] width 13 height 9
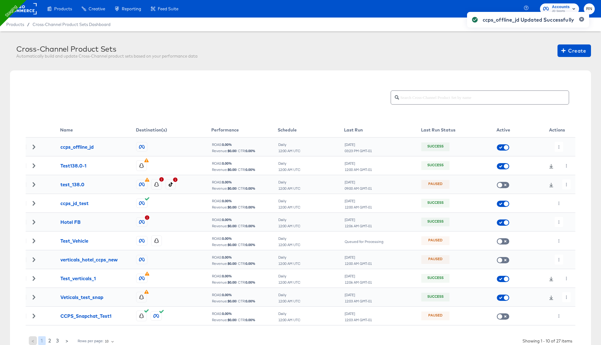
click at [555, 148] on div "ccps_offline_jd Updated Successfully" at bounding box center [527, 161] width 135 height 311
click at [557, 146] on icon "button" at bounding box center [558, 146] width 3 height 3
click at [565, 180] on li "Run Now" at bounding box center [570, 180] width 33 height 10
click at [558, 149] on button "button" at bounding box center [558, 147] width 8 height 10
click at [564, 181] on li "Run Now" at bounding box center [570, 180] width 33 height 10
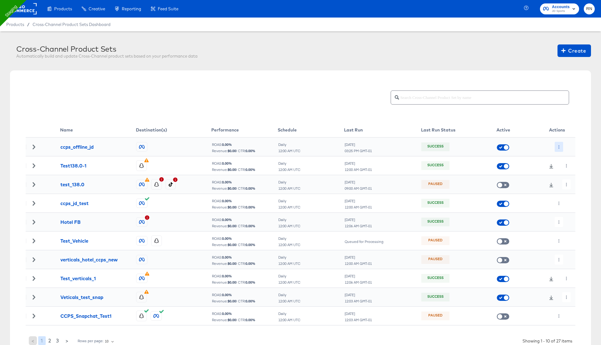
click at [556, 142] on button "button" at bounding box center [558, 147] width 8 height 10
click at [565, 182] on li "Run Now" at bounding box center [570, 180] width 33 height 10
click at [559, 147] on icon "button" at bounding box center [558, 146] width 3 height 3
click at [564, 159] on li "Edit" at bounding box center [570, 159] width 33 height 10
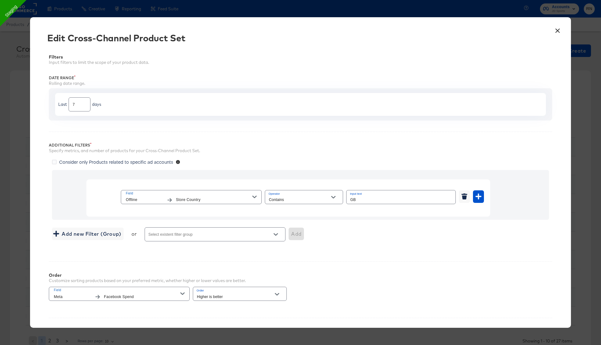
type input "Contains"
click at [246, 196] on div "Field Offline Store Country" at bounding box center [189, 197] width 126 height 13
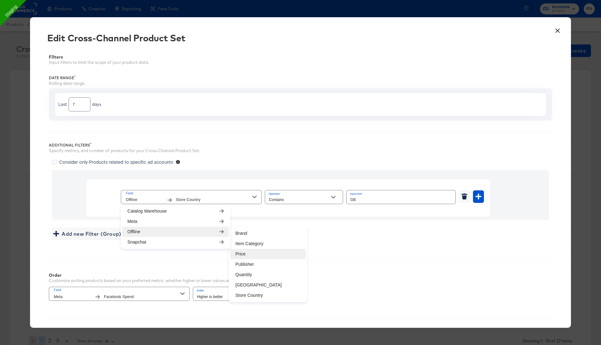
click at [252, 250] on li "Price" at bounding box center [267, 254] width 75 height 10
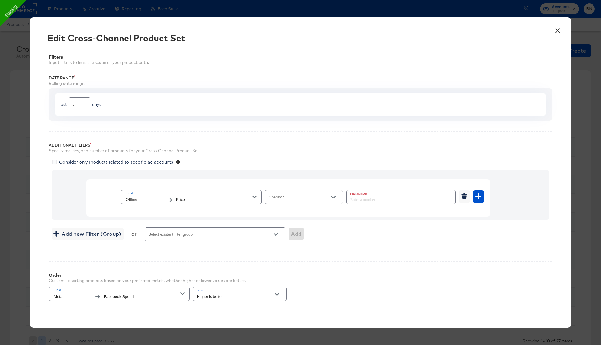
click at [288, 198] on input "Operator" at bounding box center [298, 199] width 63 height 7
click at [289, 251] on li "Greater Than or Equal" at bounding box center [304, 251] width 78 height 10
type input "Greater Than or Equal"
click at [361, 201] on input "number" at bounding box center [398, 196] width 105 height 13
click at [367, 198] on input "number" at bounding box center [398, 196] width 105 height 13
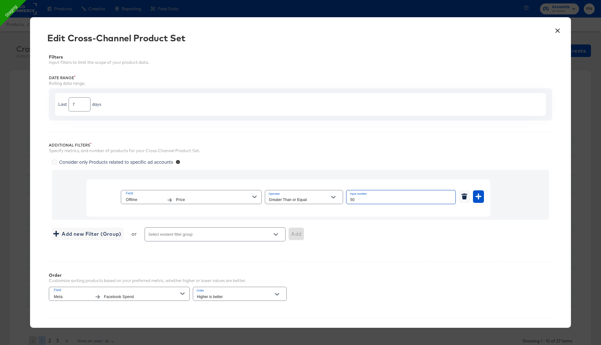
scroll to position [85, 0]
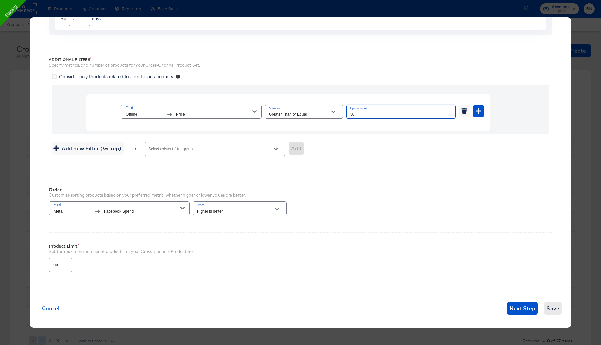
type input "50"
click at [554, 308] on span "Save" at bounding box center [552, 308] width 13 height 9
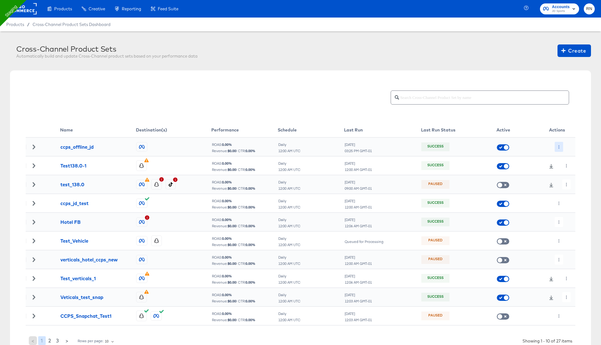
click at [556, 147] on button "button" at bounding box center [558, 147] width 8 height 10
click at [566, 180] on li "Run Now" at bounding box center [570, 180] width 33 height 10
click at [561, 146] on button "button" at bounding box center [558, 147] width 8 height 10
click at [566, 179] on li "Run Now" at bounding box center [570, 180] width 33 height 10
